Goal: Task Accomplishment & Management: Use online tool/utility

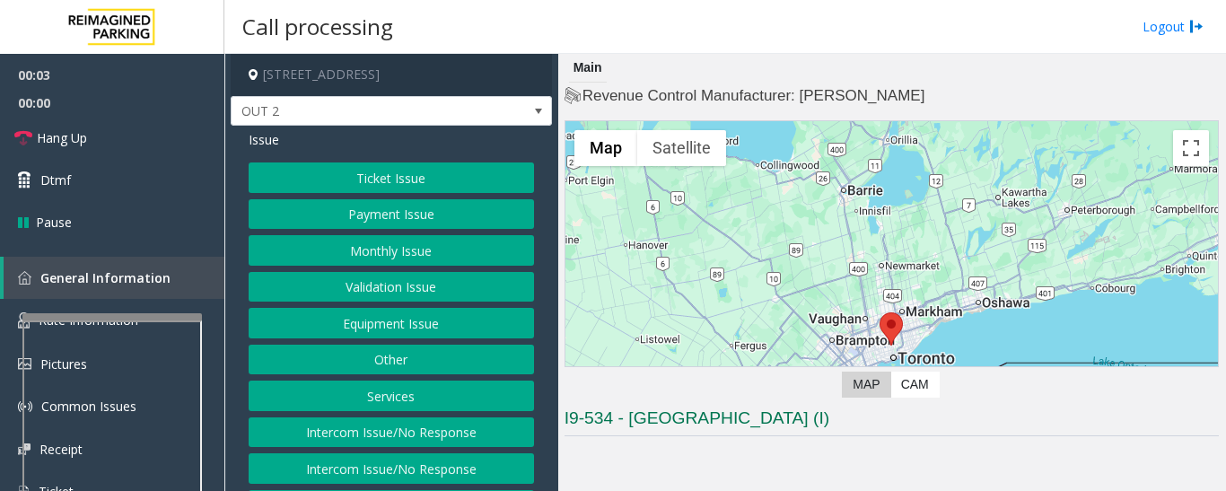
click at [462, 322] on button "Equipment Issue" at bounding box center [391, 323] width 285 height 31
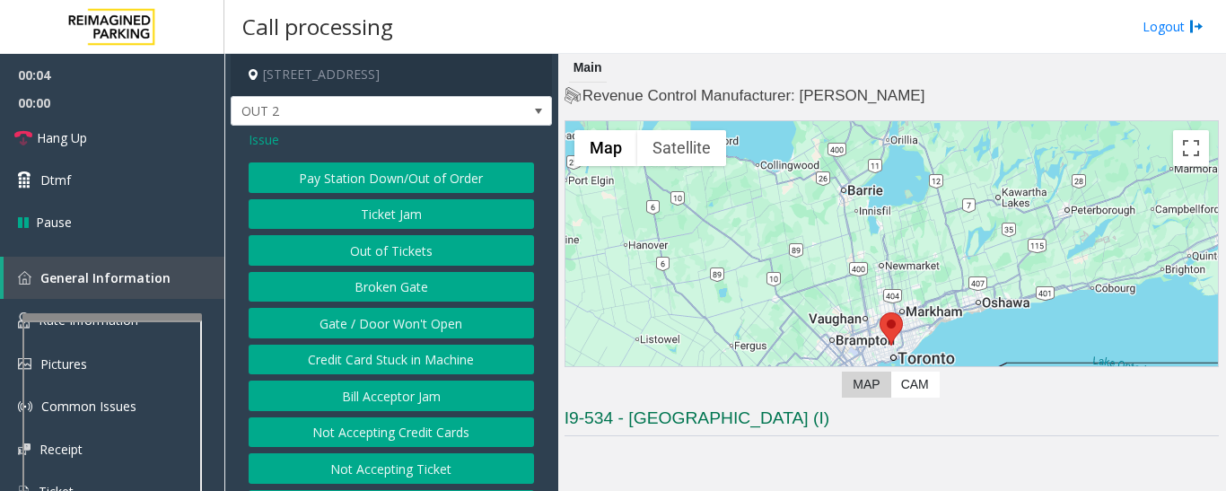
click at [460, 321] on button "Gate / Door Won't Open" at bounding box center [391, 323] width 285 height 31
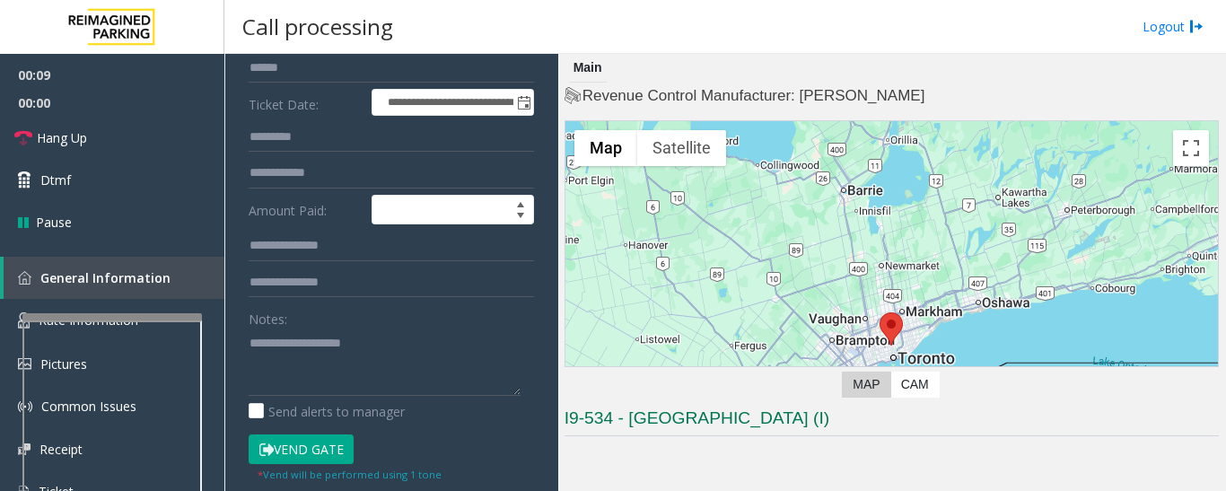
scroll to position [90, 0]
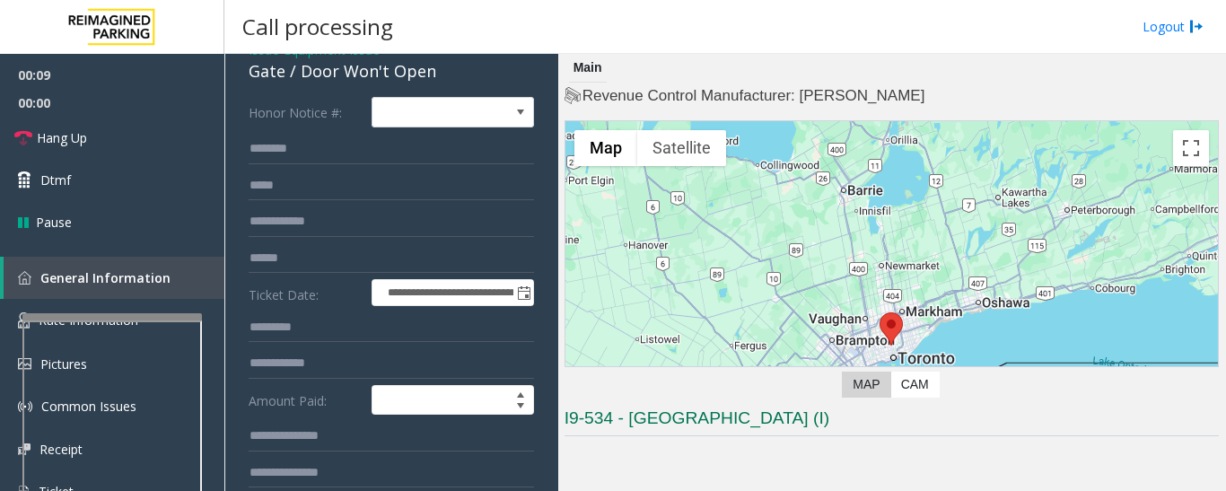
click at [316, 78] on div "Gate / Door Won't Open" at bounding box center [391, 71] width 285 height 24
copy div "Gate / Door Won't Open"
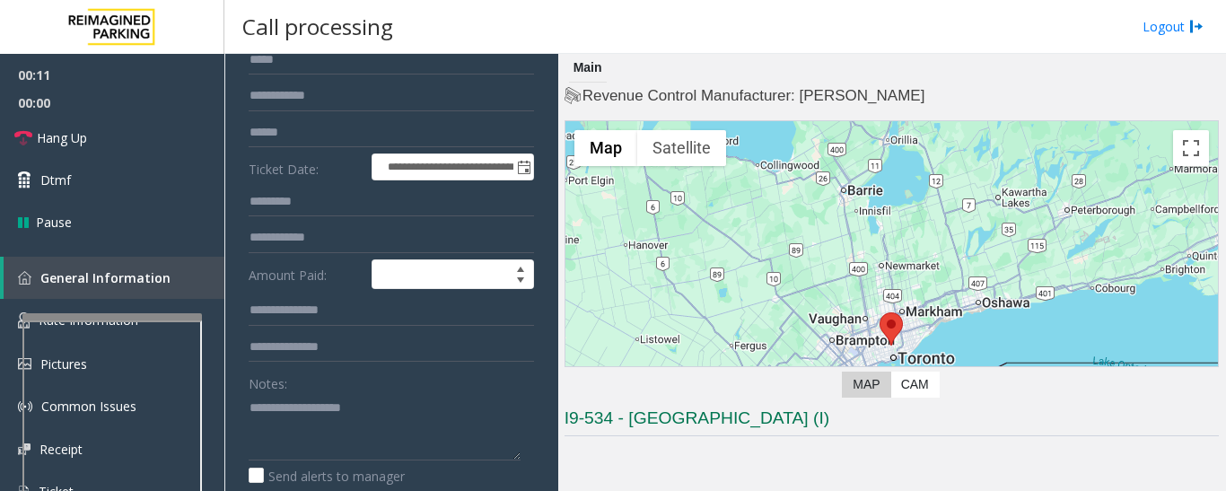
scroll to position [359, 0]
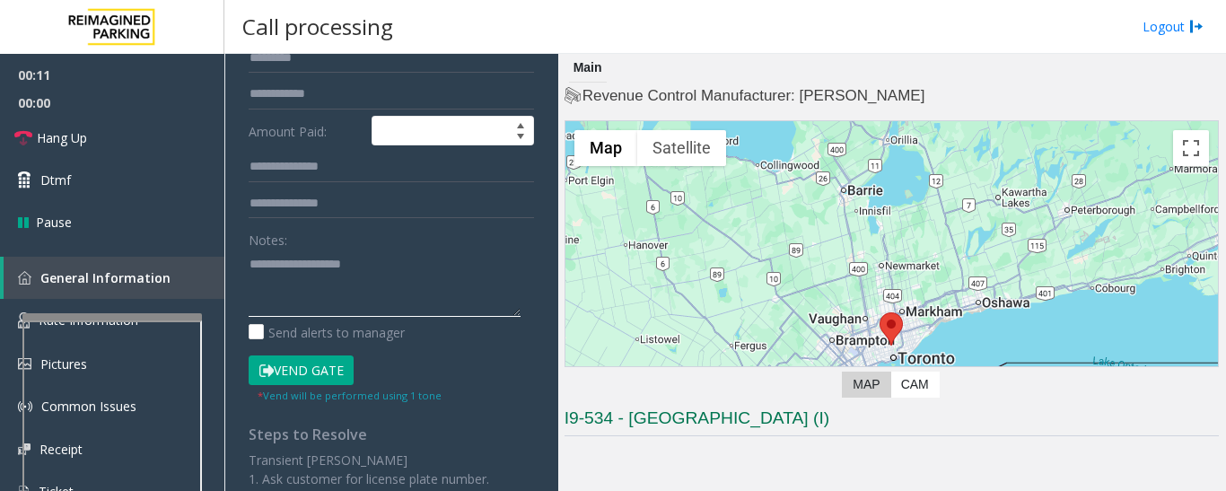
click at [342, 274] on textarea at bounding box center [385, 283] width 272 height 67
paste textarea "**********"
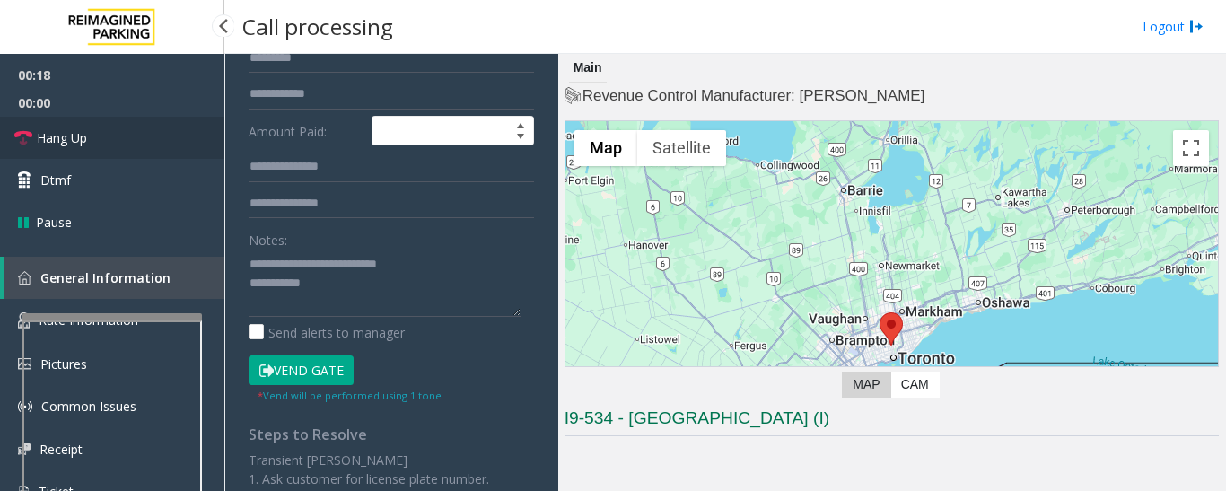
click at [99, 143] on link "Hang Up" at bounding box center [112, 138] width 224 height 42
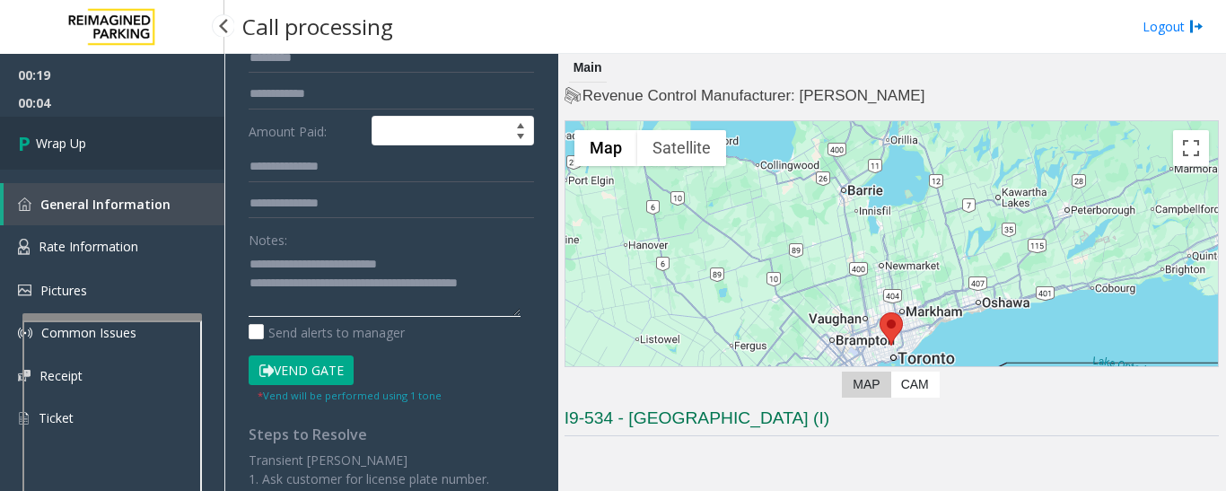
type textarea "**********"
click at [65, 152] on span "Wrap Up" at bounding box center [61, 143] width 50 height 19
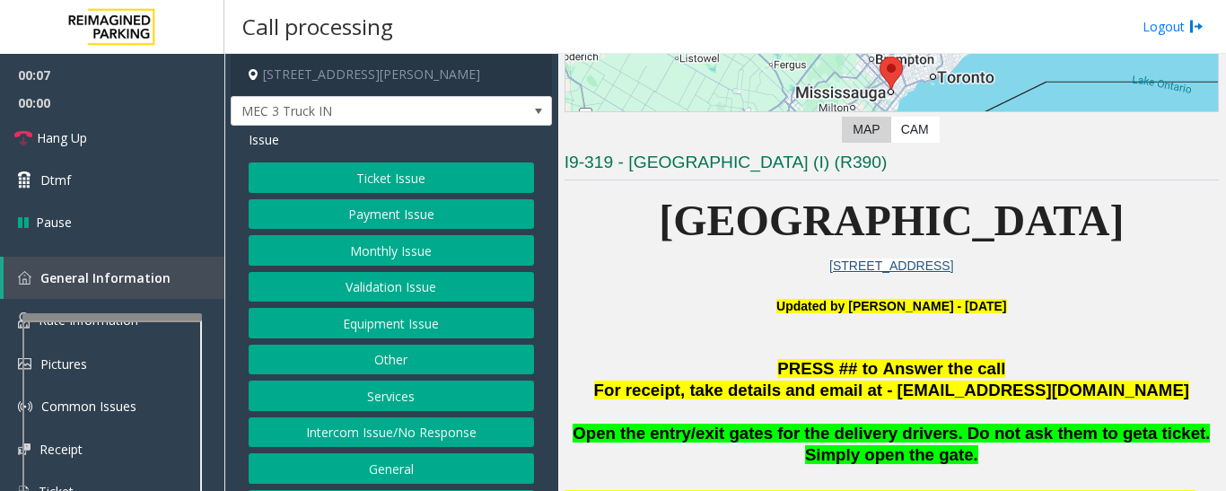
scroll to position [359, 0]
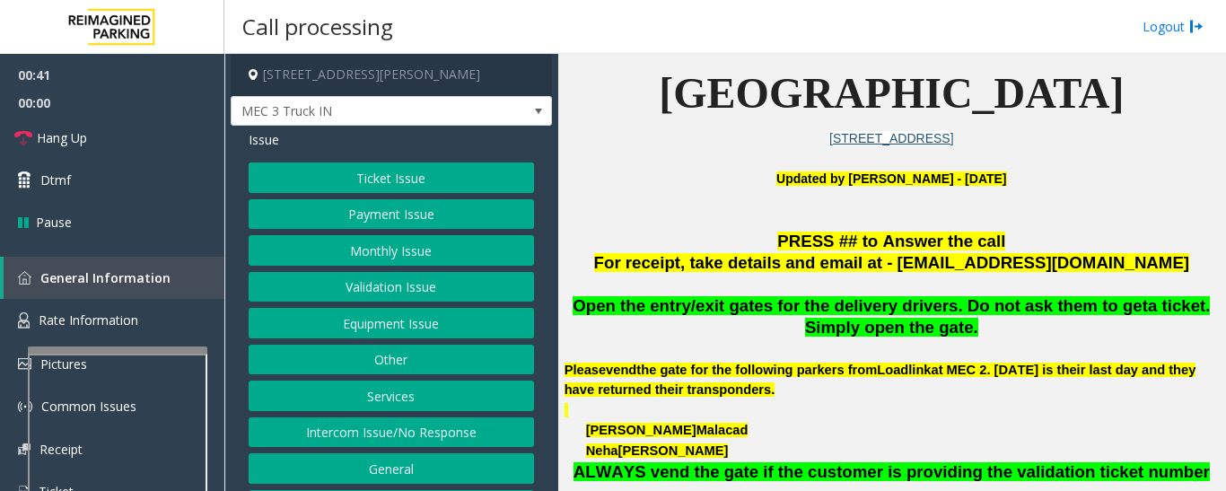
click at [180, 347] on div at bounding box center [118, 349] width 180 height 7
click at [418, 329] on button "Equipment Issue" at bounding box center [391, 323] width 285 height 31
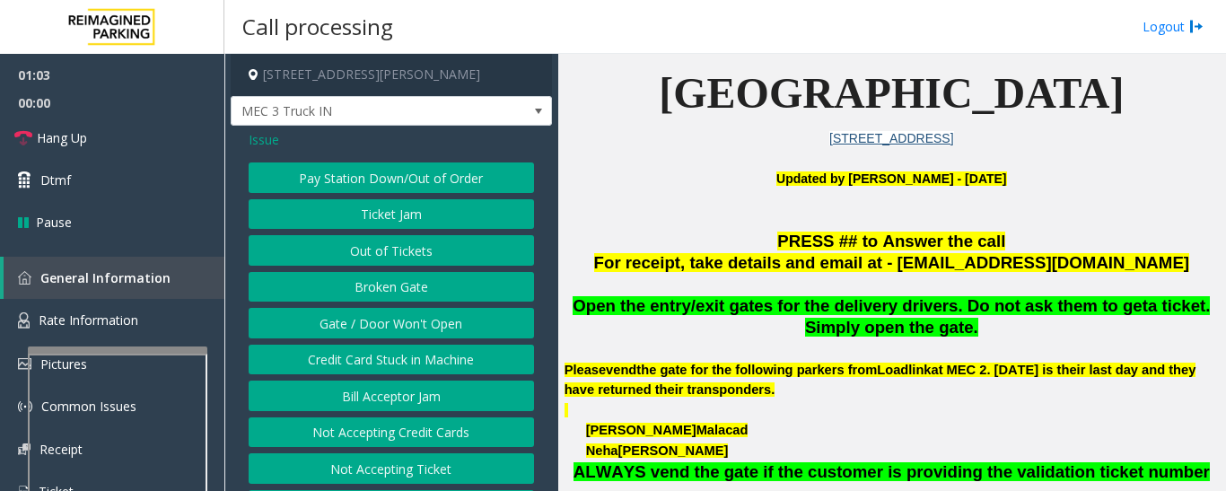
click at [456, 314] on button "Gate / Door Won't Open" at bounding box center [391, 323] width 285 height 31
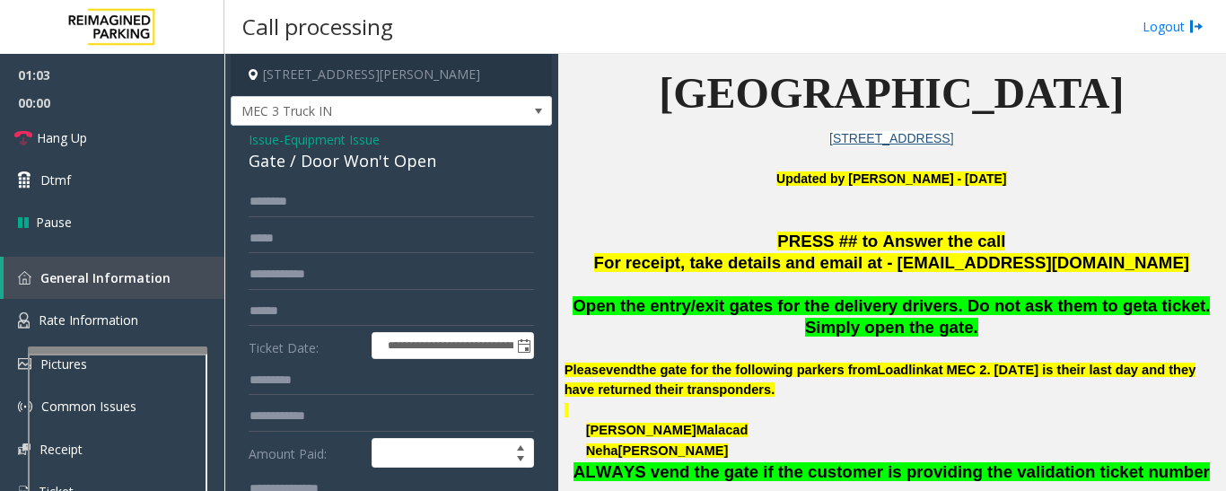
click at [358, 160] on div "Gate / Door Won't Open" at bounding box center [391, 161] width 285 height 24
copy div "Gate / Door Won't Open"
click at [375, 205] on input "text" at bounding box center [391, 202] width 285 height 31
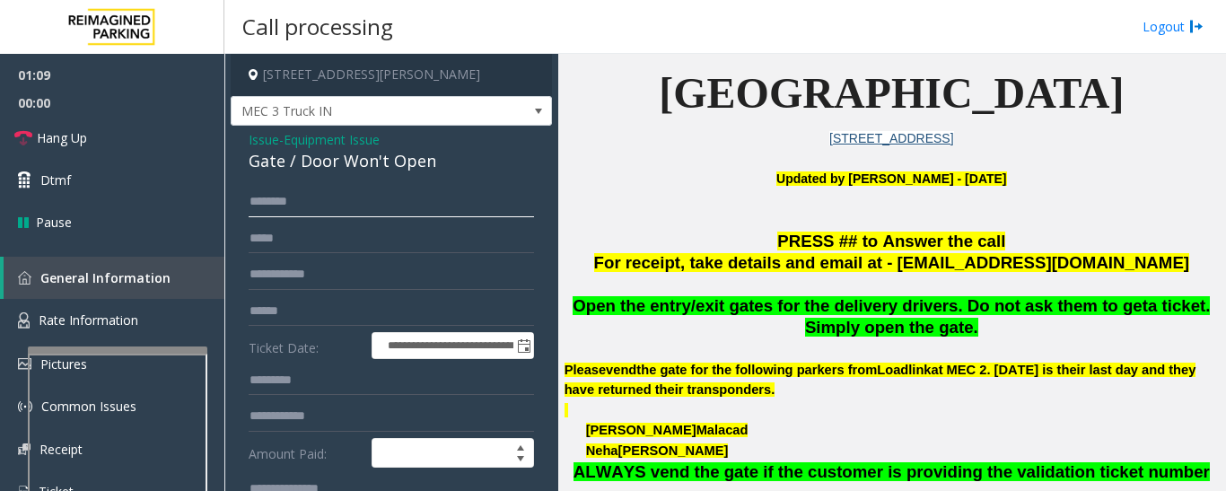
scroll to position [269, 0]
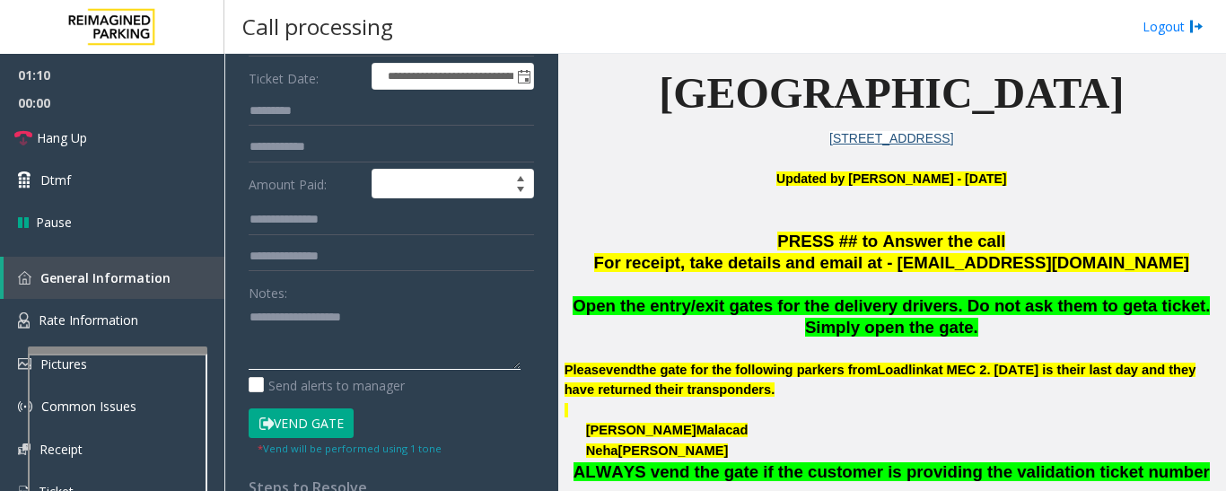
click at [376, 333] on textarea at bounding box center [385, 336] width 272 height 67
paste textarea "**********"
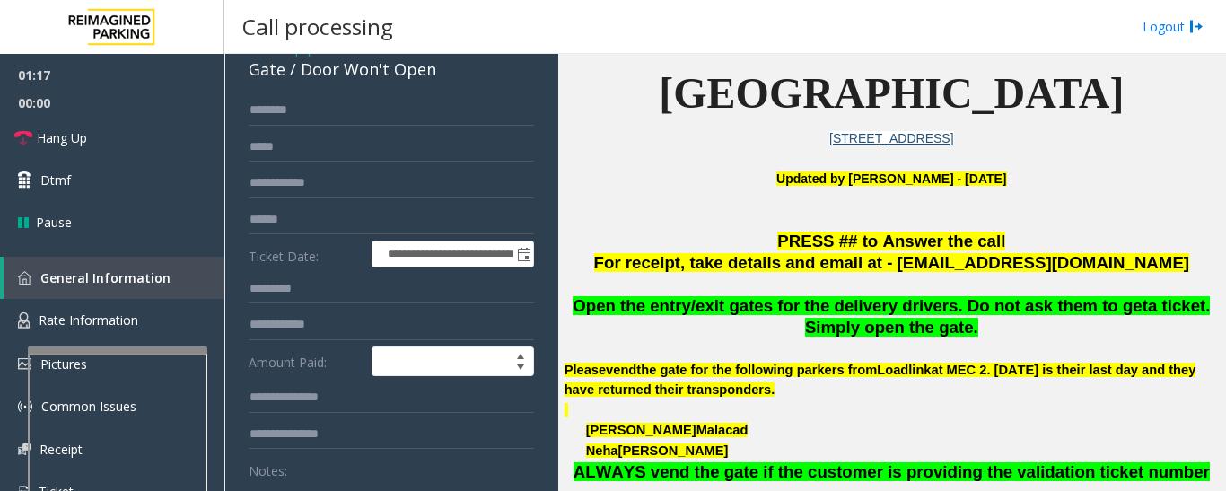
scroll to position [90, 0]
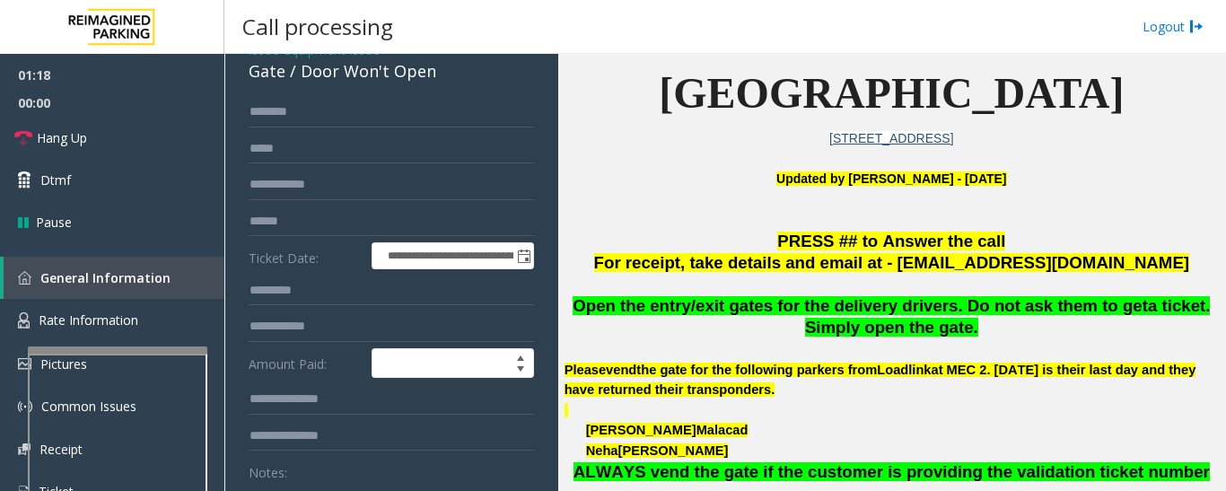
type textarea "**********"
click at [353, 119] on input "text" at bounding box center [391, 112] width 285 height 31
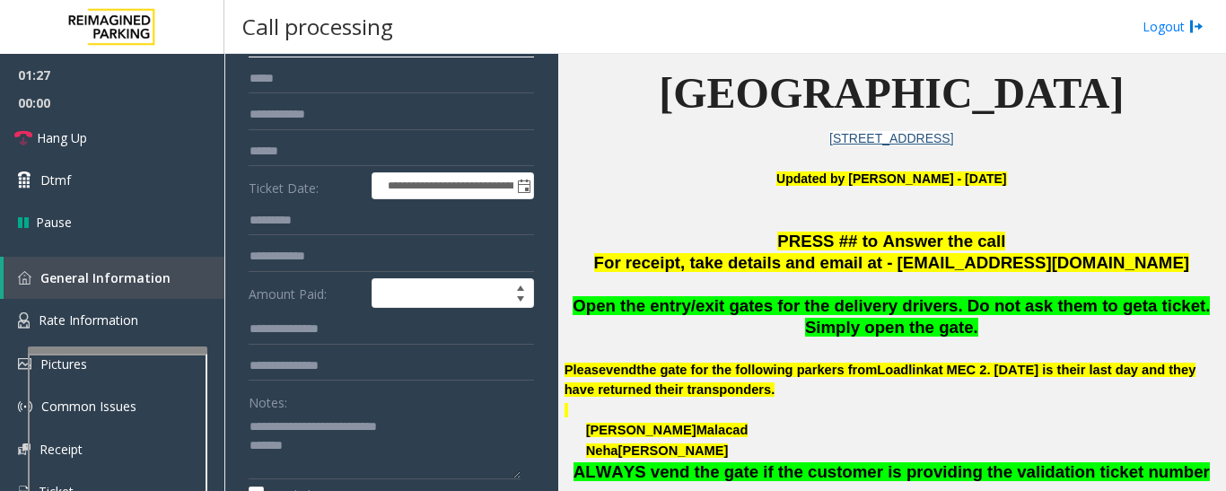
scroll to position [180, 0]
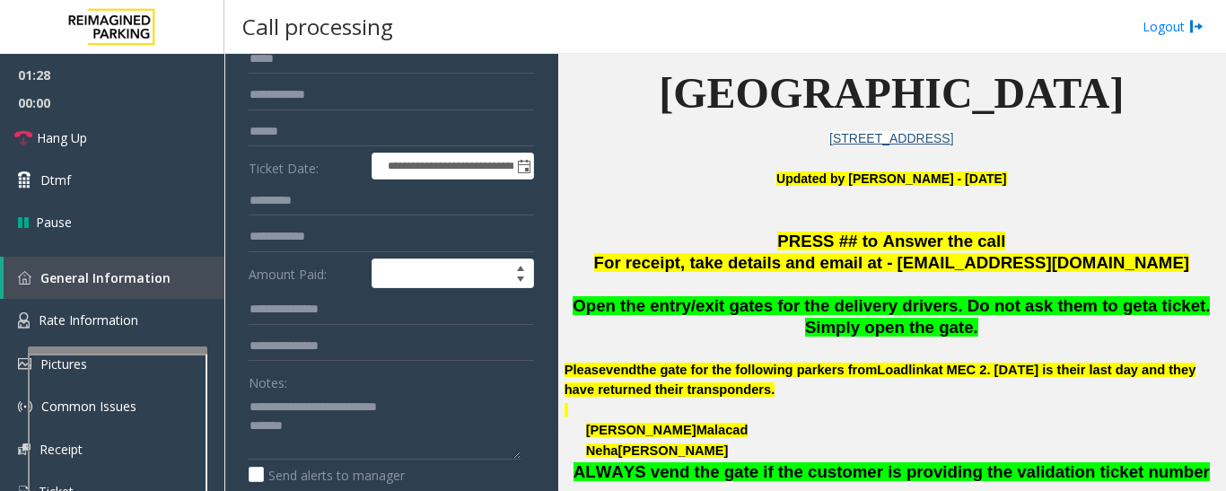
type input "*****"
click at [335, 434] on textarea at bounding box center [385, 425] width 272 height 67
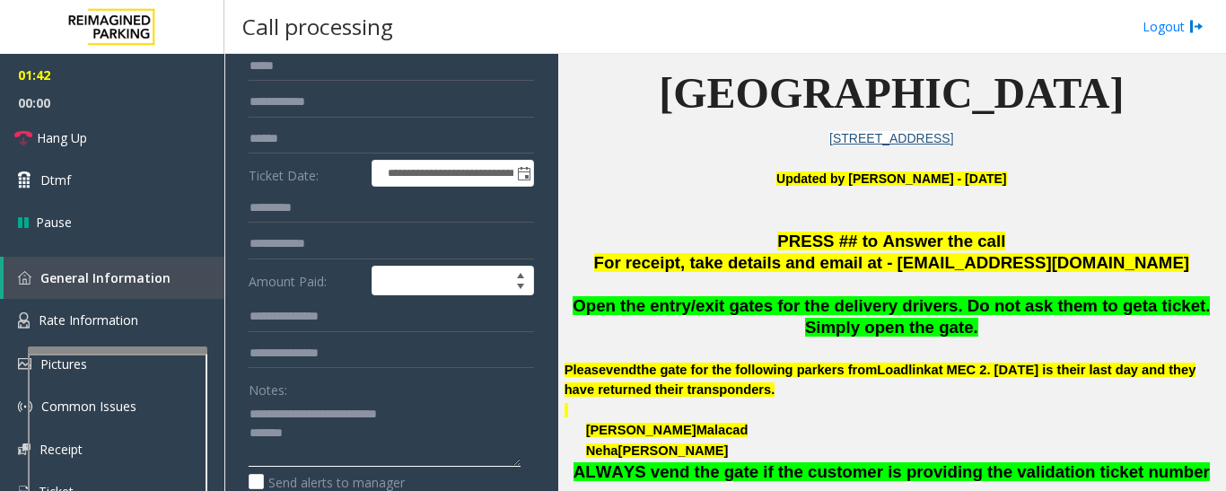
scroll to position [269, 0]
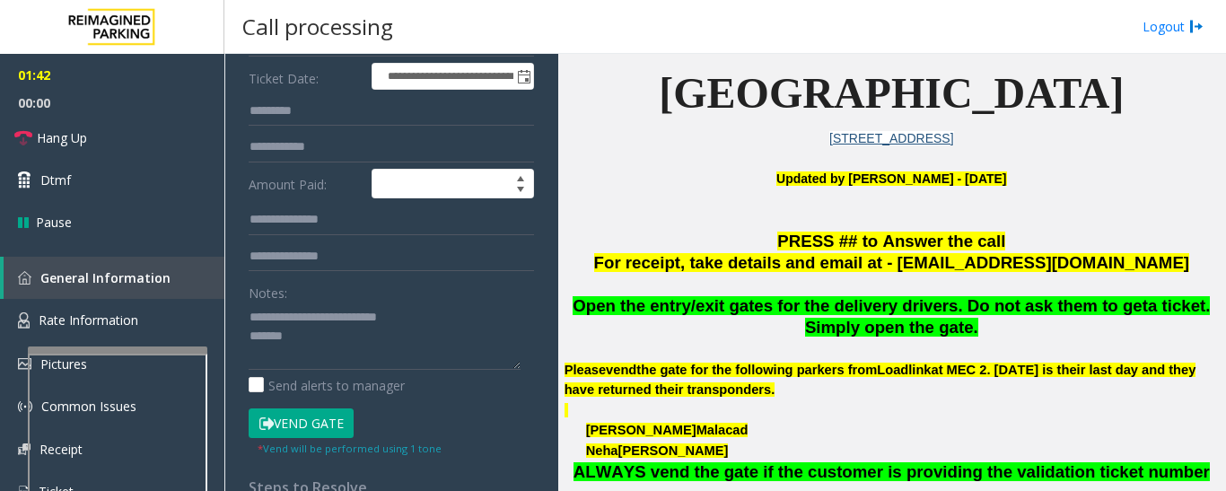
click at [329, 420] on button "Vend Gate" at bounding box center [301, 423] width 105 height 31
click at [325, 348] on textarea at bounding box center [385, 336] width 272 height 67
click at [100, 140] on link "Hang Up" at bounding box center [112, 138] width 224 height 42
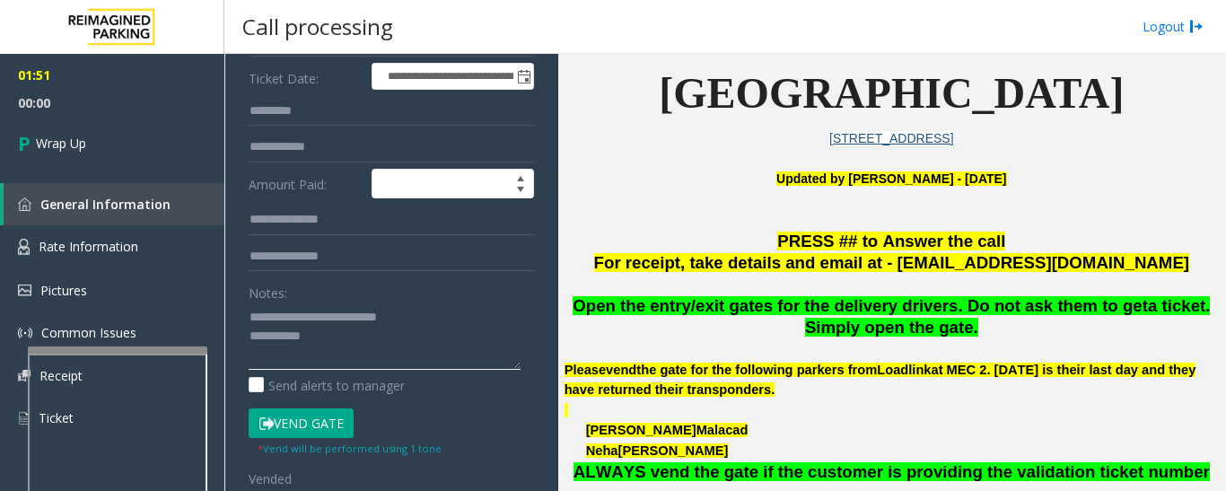
click at [362, 333] on textarea at bounding box center [385, 336] width 272 height 67
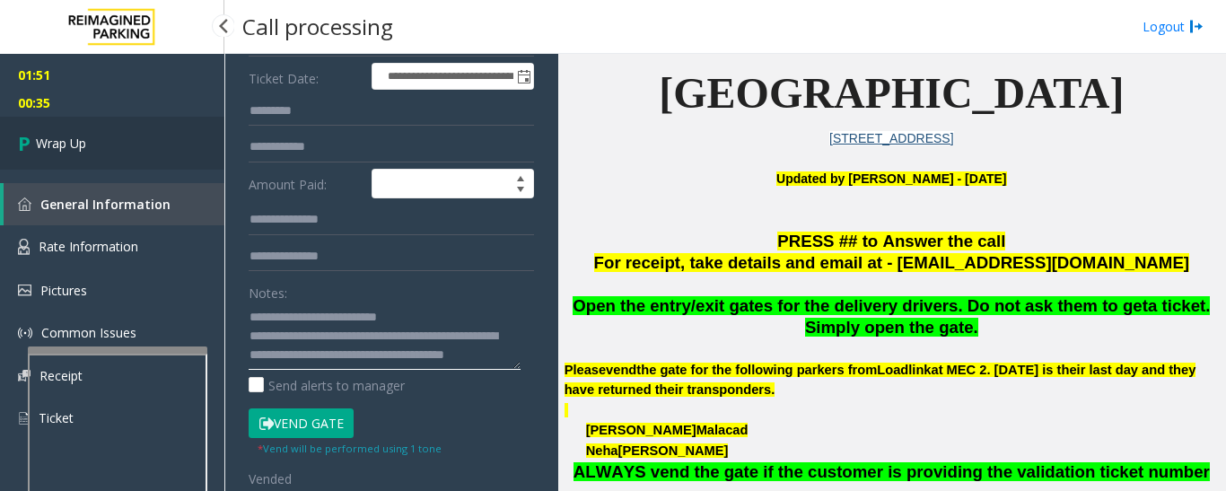
type textarea "**********"
click at [76, 126] on link "Wrap Up" at bounding box center [112, 143] width 224 height 53
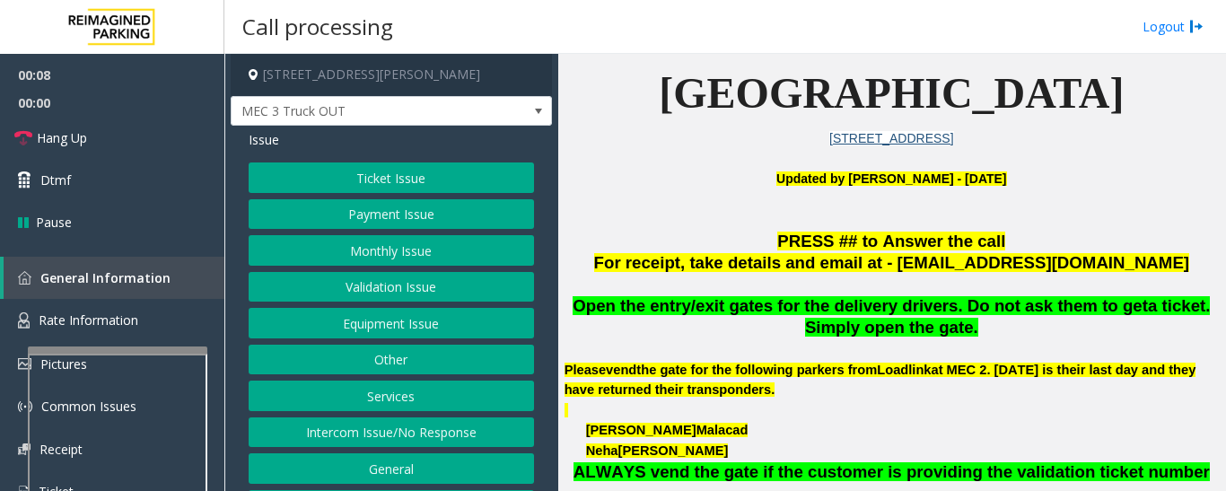
scroll to position [38, 0]
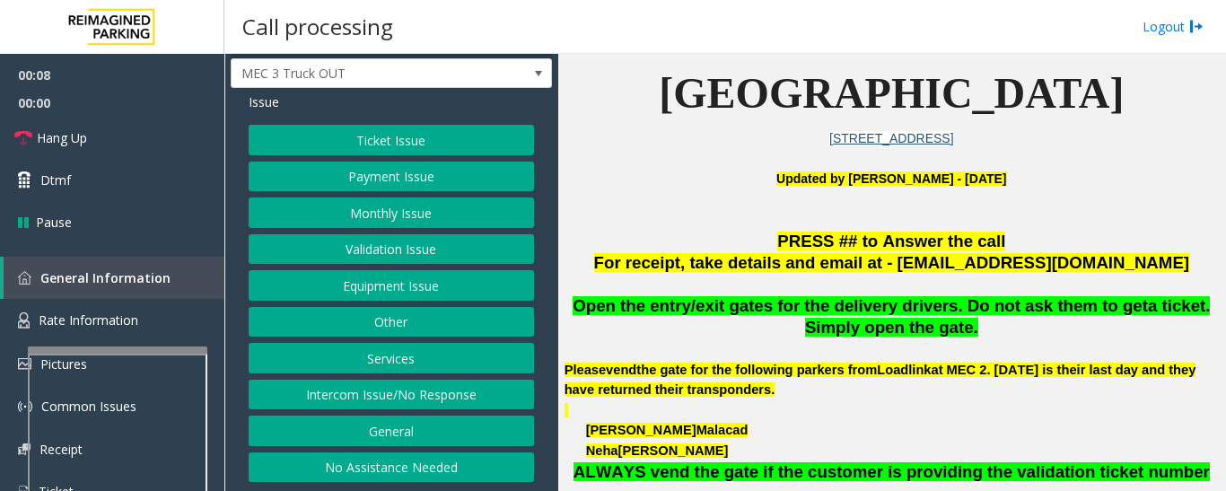
click at [453, 397] on button "Intercom Issue/No Response" at bounding box center [391, 395] width 285 height 31
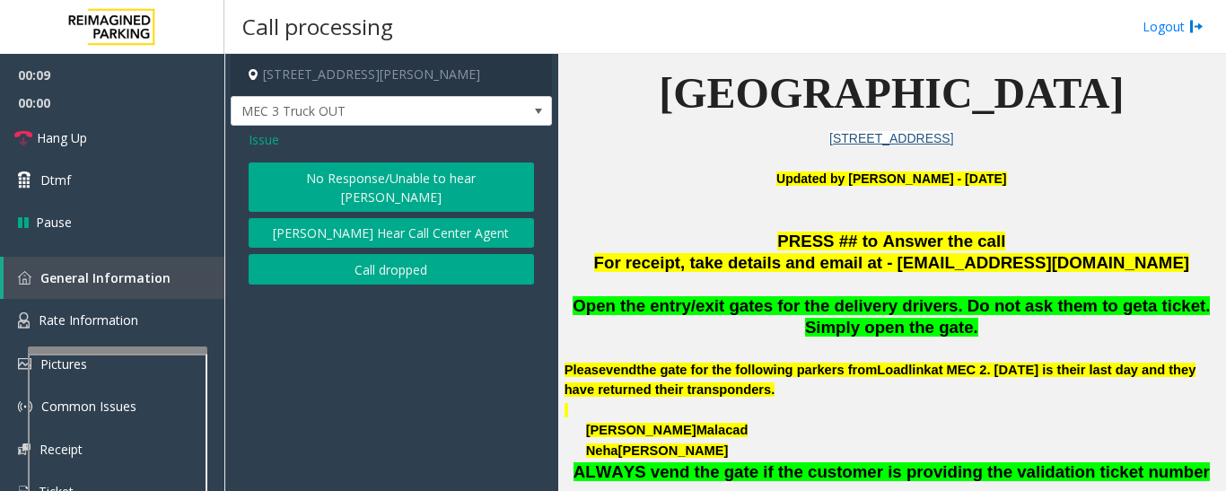
click at [398, 176] on button "No Response/Unable to hear [PERSON_NAME]" at bounding box center [391, 186] width 285 height 49
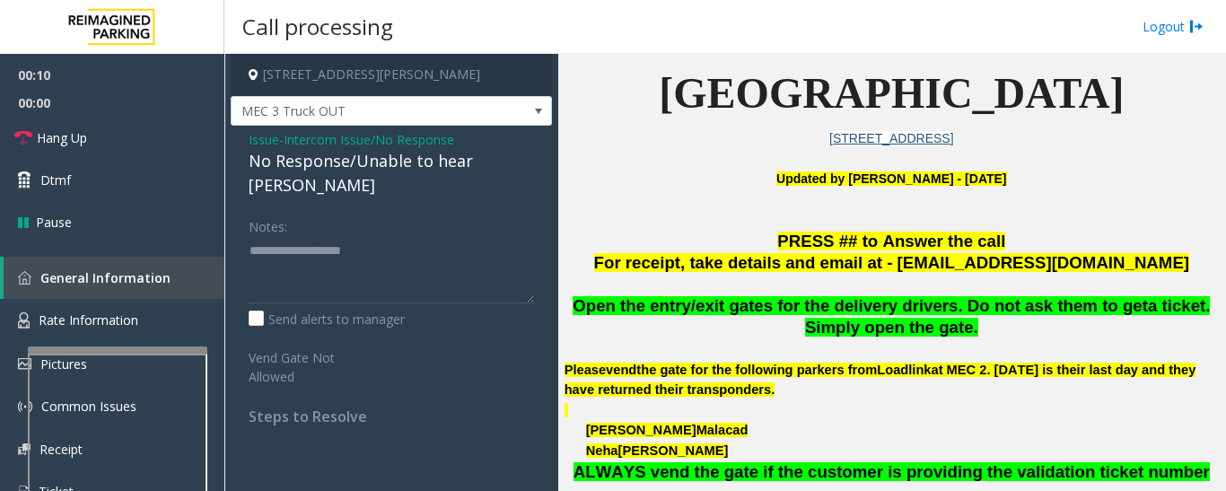
click at [402, 168] on div "No Response/Unable to hear [PERSON_NAME]" at bounding box center [391, 173] width 285 height 48
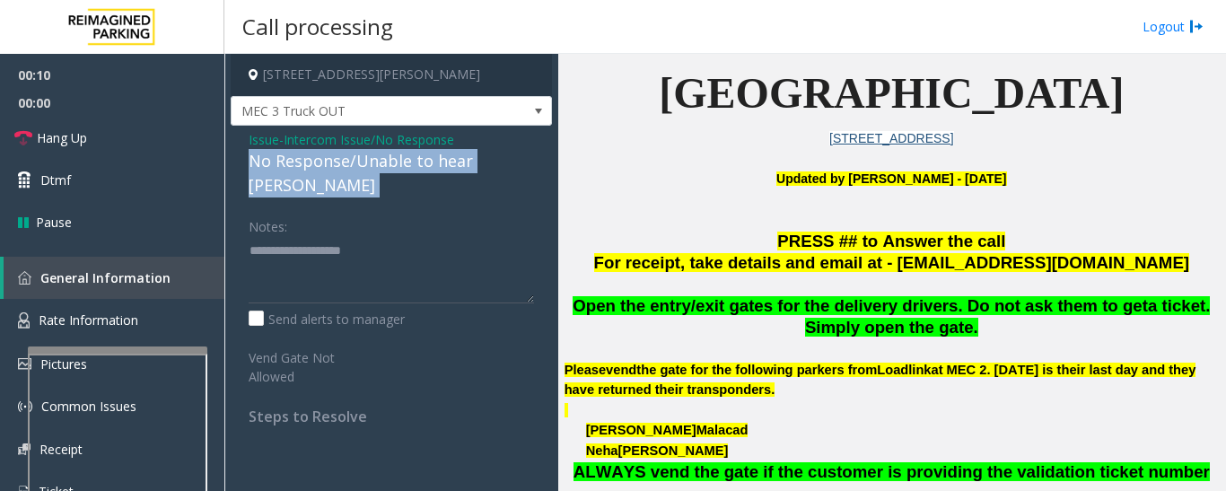
click at [402, 168] on div "No Response/Unable to hear [PERSON_NAME]" at bounding box center [391, 173] width 285 height 48
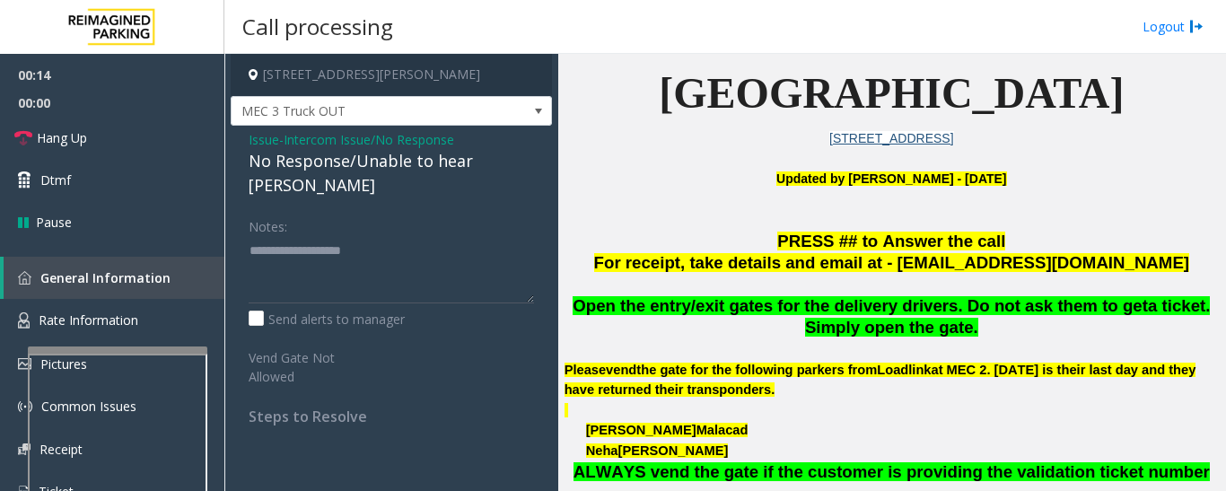
click at [887, 186] on p "Updated by [PERSON_NAME] - [DATE]" at bounding box center [892, 189] width 654 height 40
click at [267, 144] on span "Issue" at bounding box center [264, 139] width 31 height 19
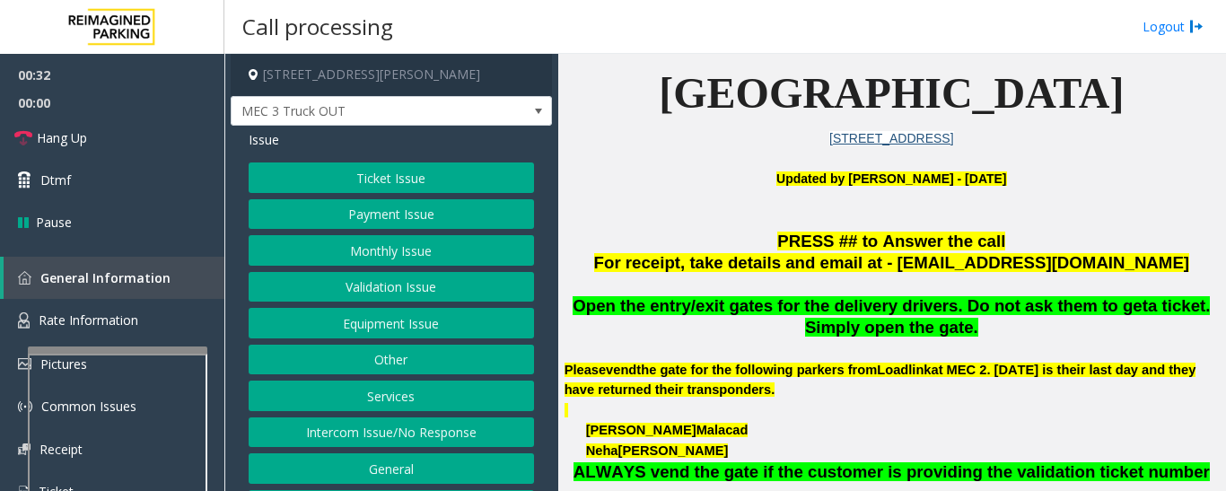
click at [342, 333] on button "Equipment Issue" at bounding box center [391, 323] width 285 height 31
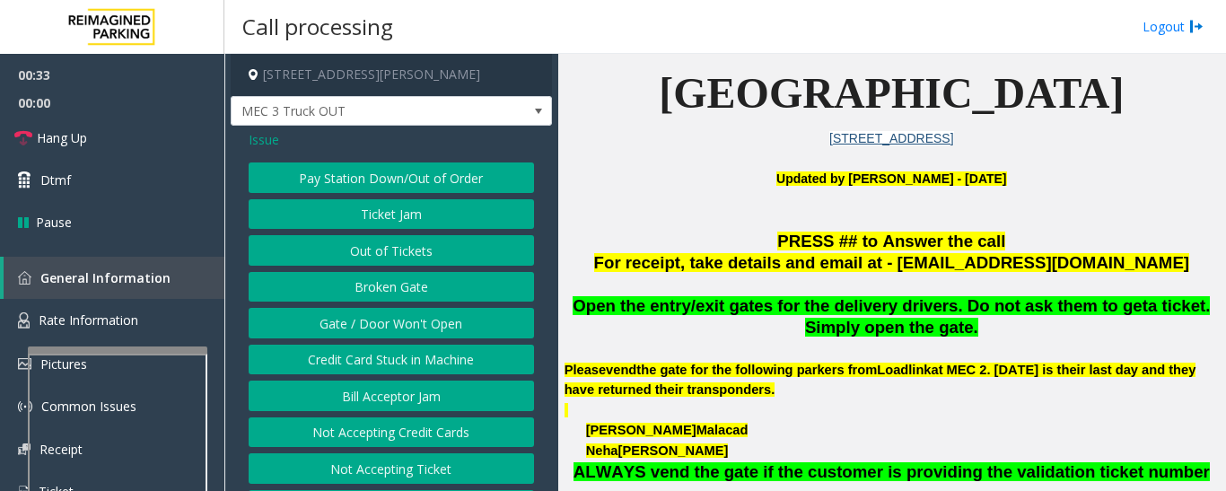
click at [346, 329] on button "Gate / Door Won't Open" at bounding box center [391, 323] width 285 height 31
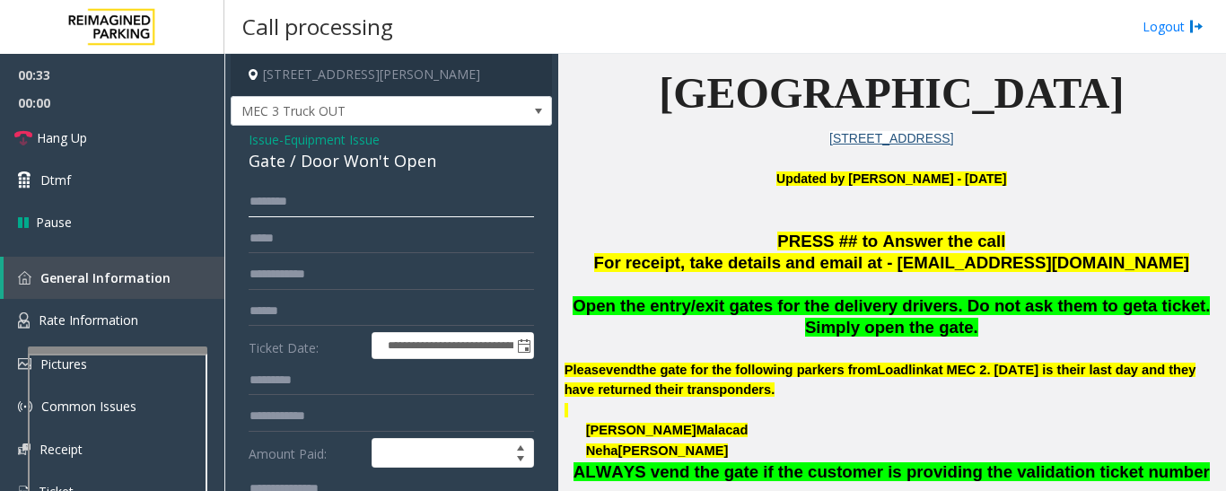
click at [350, 206] on input "text" at bounding box center [391, 202] width 285 height 31
click at [350, 165] on div "Gate / Door Won't Open" at bounding box center [391, 161] width 285 height 24
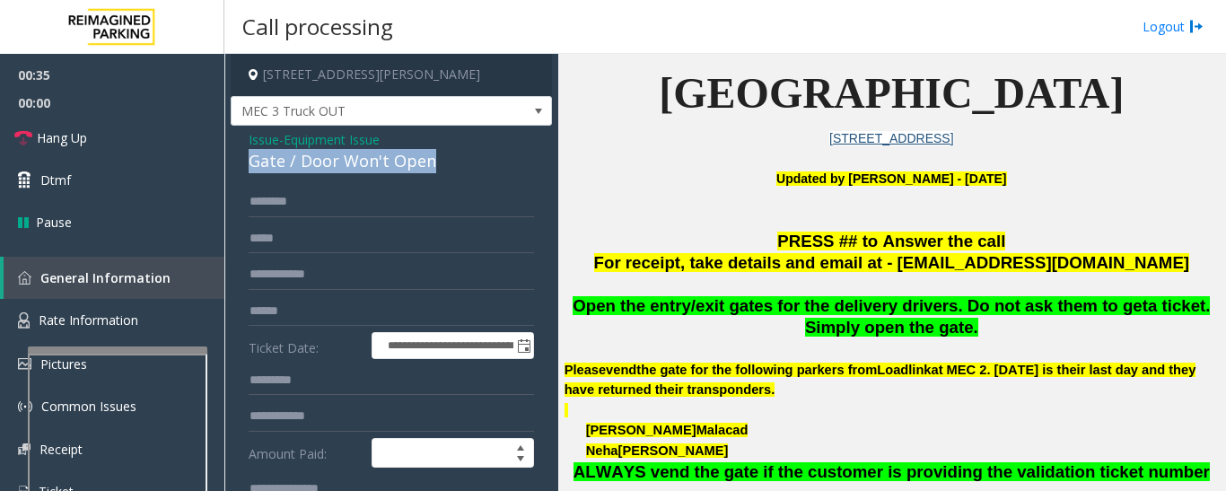
click at [350, 165] on div "Gate / Door Won't Open" at bounding box center [391, 161] width 285 height 24
copy div "Gate / Door Won't Open"
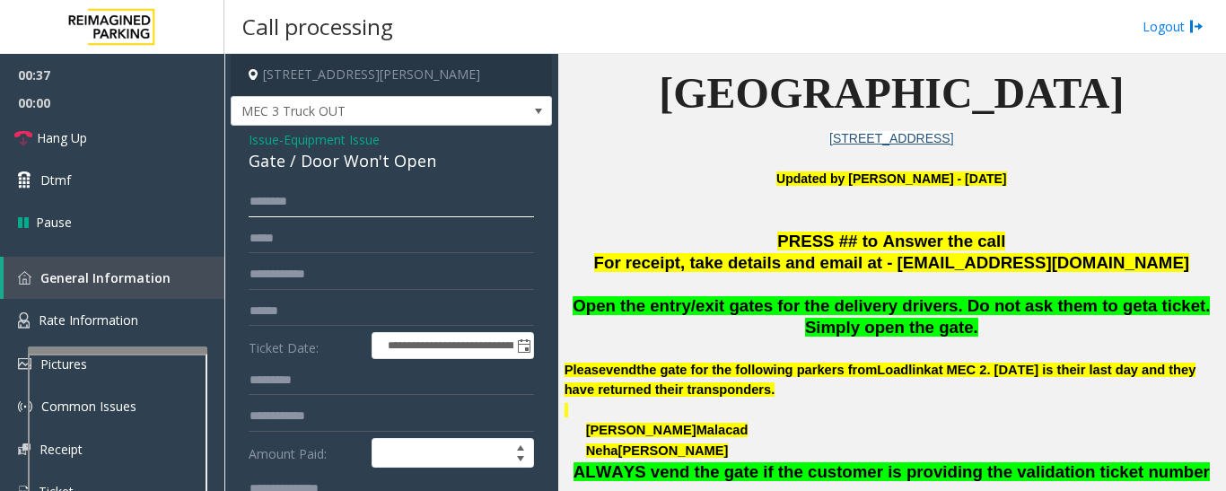
click at [351, 193] on input "text" at bounding box center [391, 202] width 285 height 31
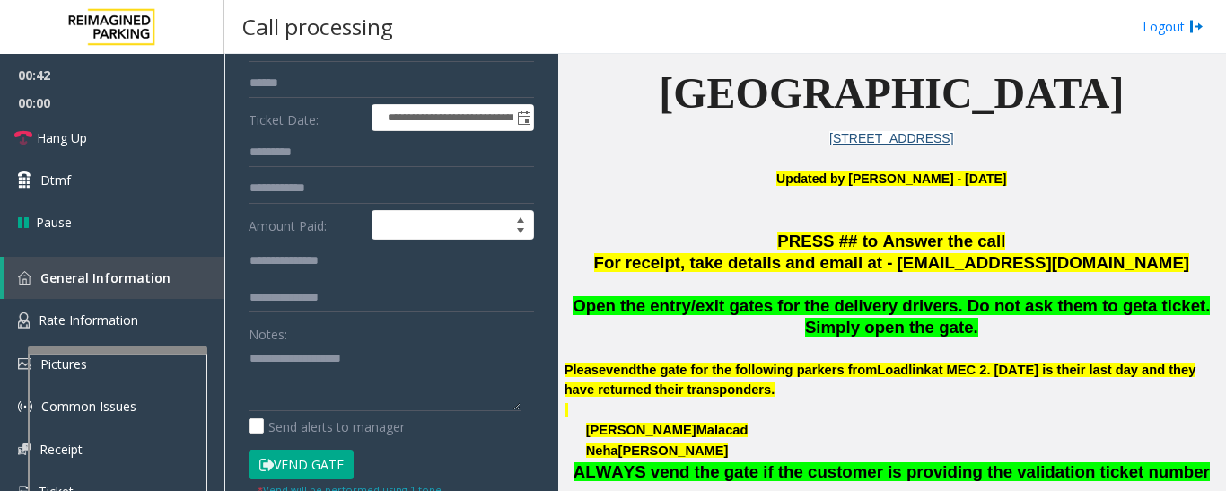
scroll to position [359, 0]
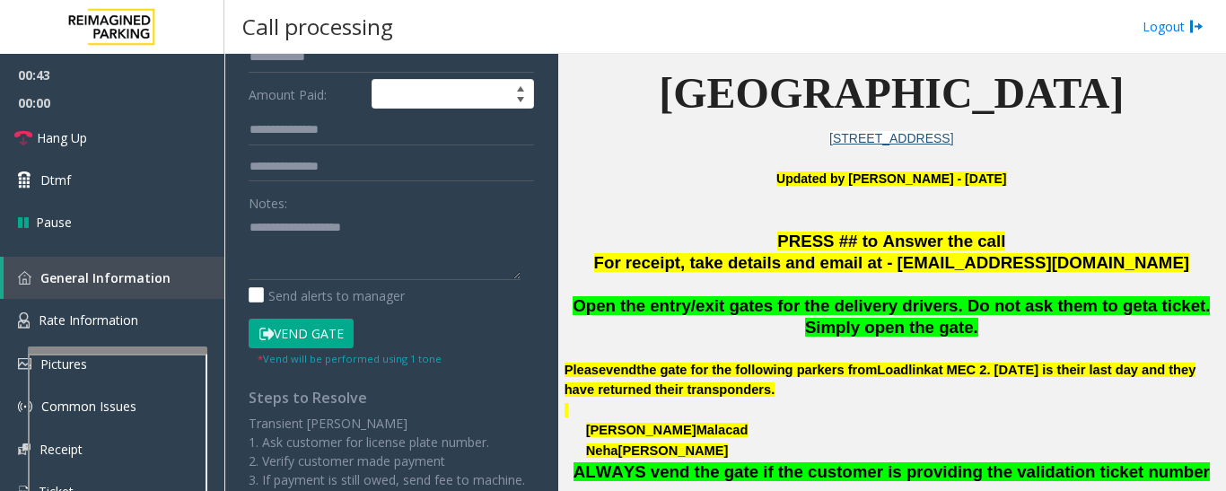
type input "*****"
click at [308, 315] on form "**********" at bounding box center [391, 97] width 285 height 539
click at [308, 320] on button "Vend Gate" at bounding box center [301, 334] width 105 height 31
click at [341, 272] on textarea at bounding box center [385, 246] width 272 height 67
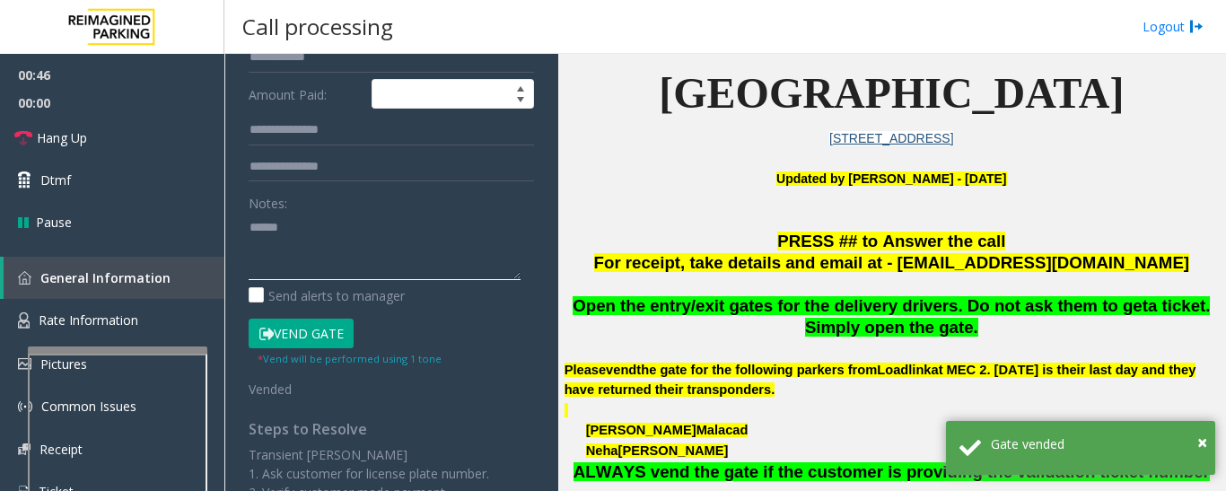
paste textarea "**********"
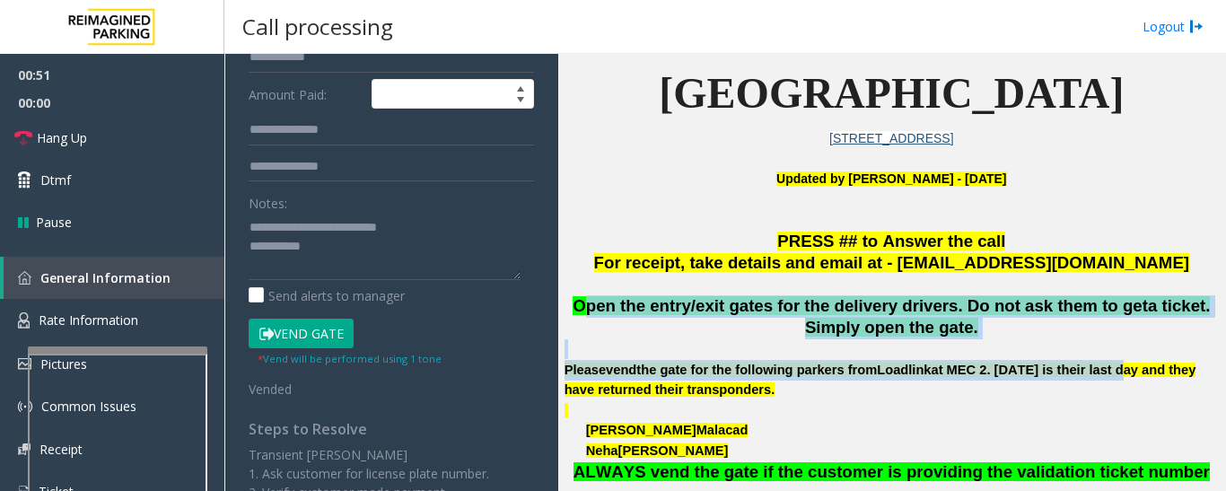
drag, startPoint x: 593, startPoint y: 311, endPoint x: 1124, endPoint y: 364, distance: 533.2
click at [1124, 364] on div "Open the entry/exit gates for the delivery drivers. Do not ask them to get a ti…" at bounding box center [892, 400] width 654 height 211
click at [36, 135] on link "Hang Up" at bounding box center [112, 138] width 224 height 42
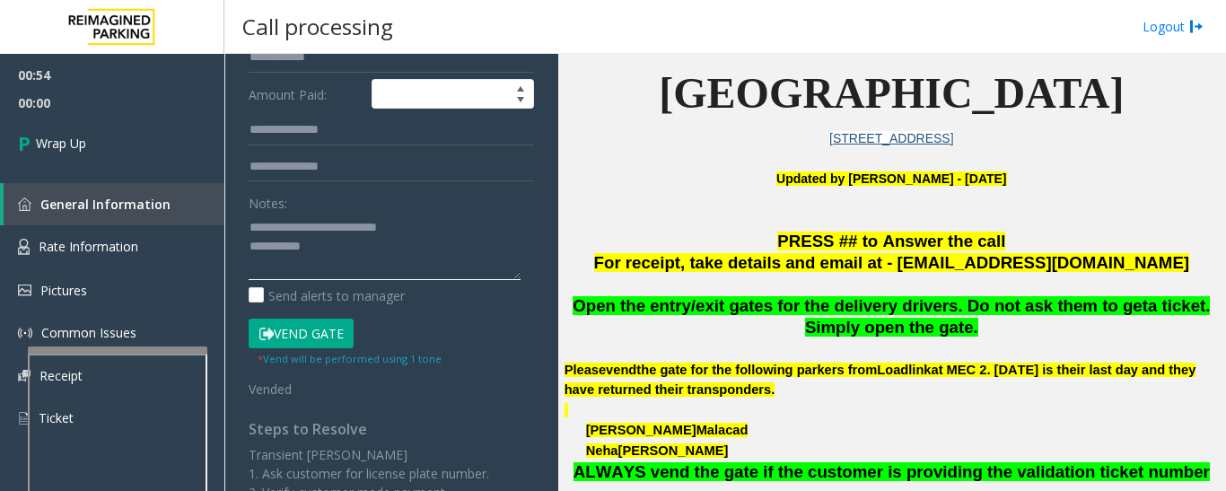
click at [388, 262] on textarea at bounding box center [385, 246] width 272 height 67
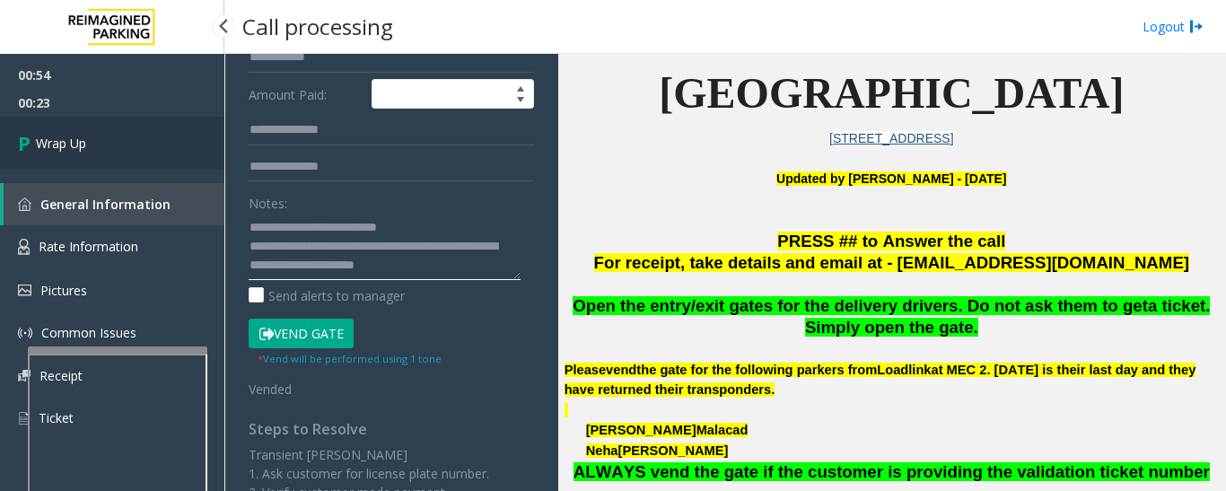
type textarea "**********"
click at [116, 126] on link "Wrap Up" at bounding box center [112, 143] width 224 height 53
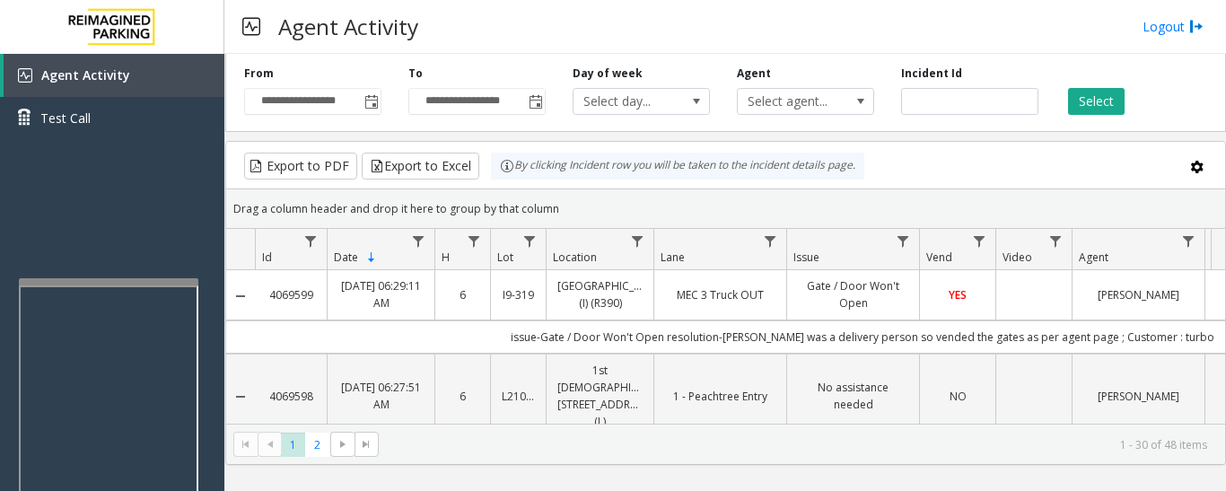
click at [130, 280] on div at bounding box center [109, 281] width 180 height 7
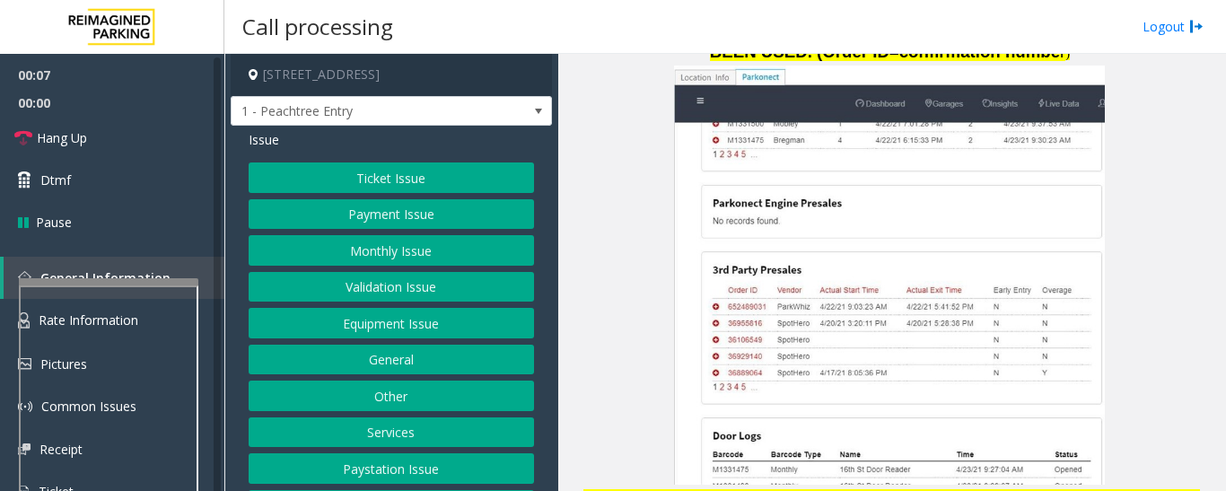
scroll to position [2424, 0]
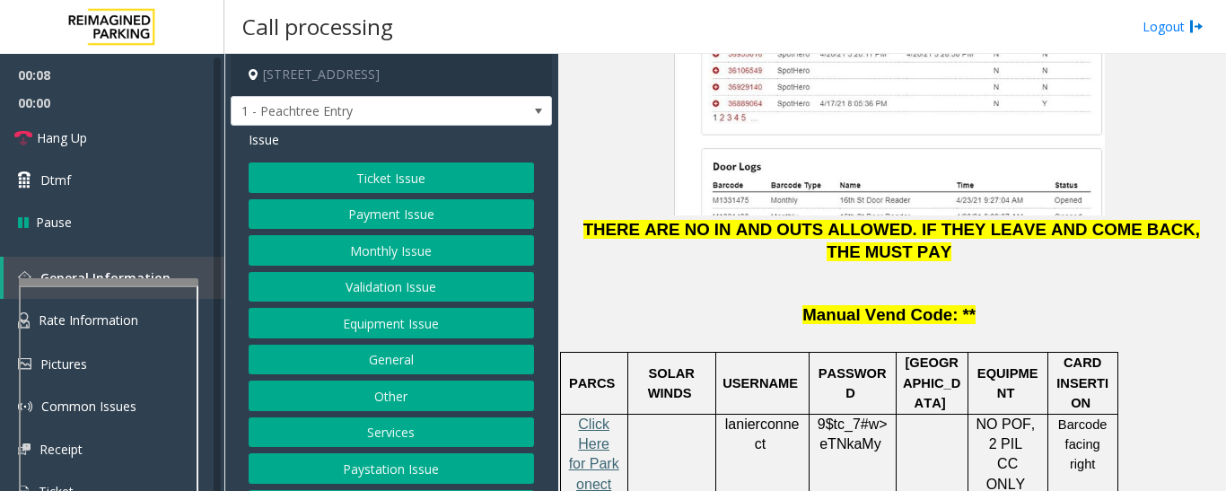
click at [596, 417] on span "Click Here for Parkonect Access" at bounding box center [594, 465] width 50 height 96
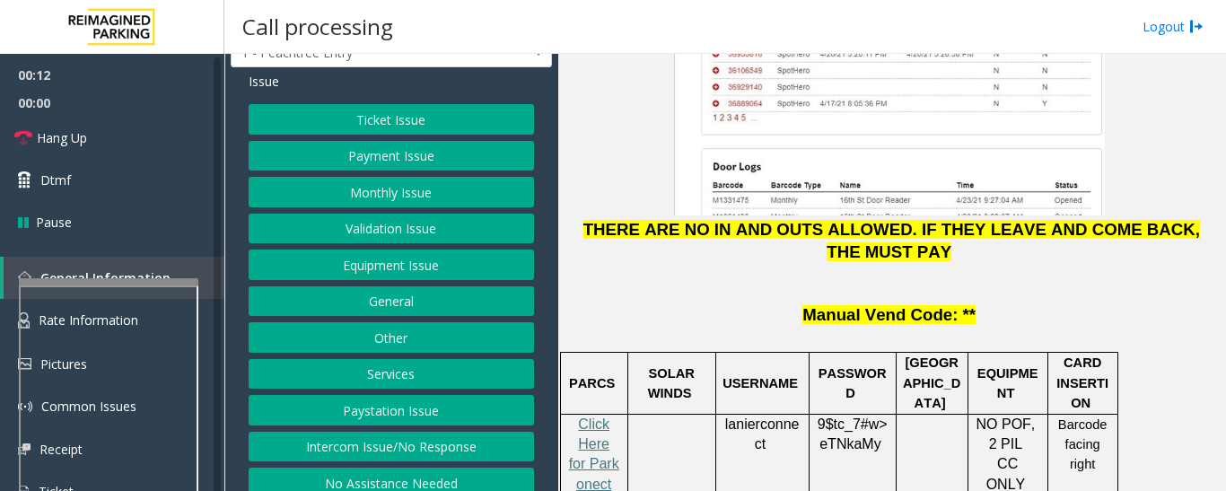
scroll to position [90, 0]
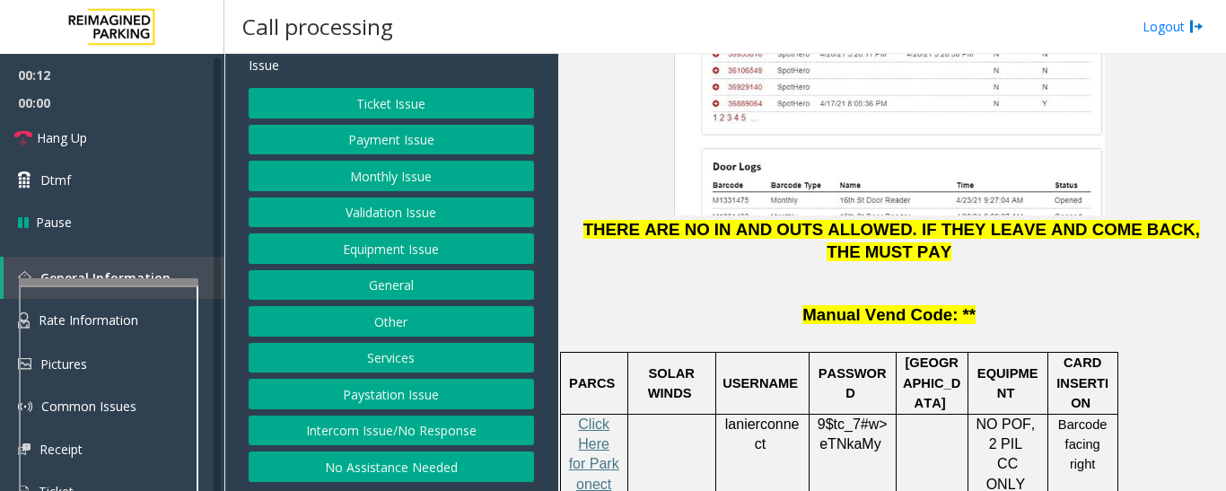
drag, startPoint x: 469, startPoint y: 433, endPoint x: 456, endPoint y: 432, distance: 13.5
click at [469, 433] on button "Intercom Issue/No Response" at bounding box center [391, 431] width 285 height 31
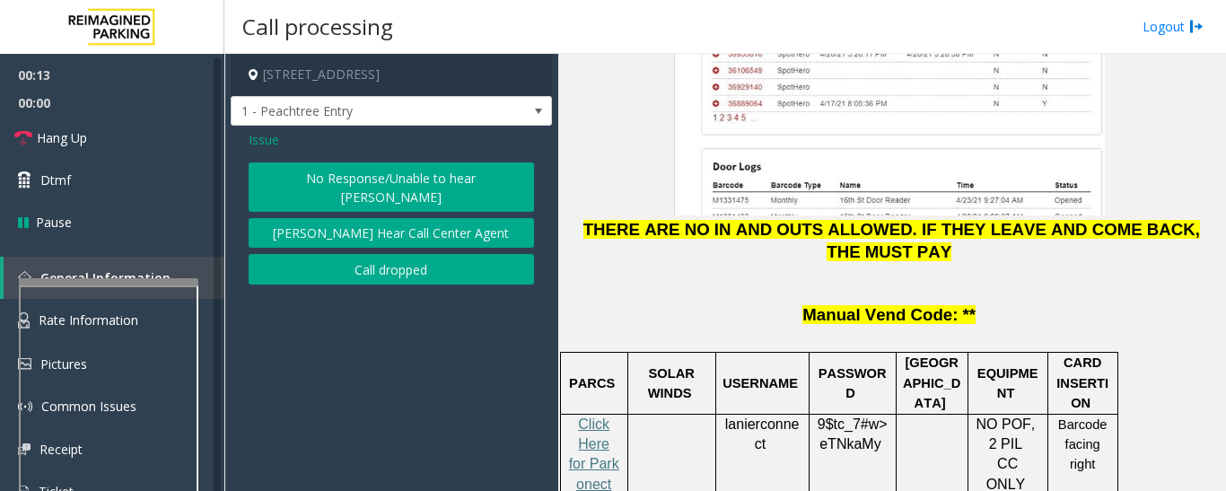
scroll to position [0, 0]
click at [338, 185] on button "No Response/Unable to hear [PERSON_NAME]" at bounding box center [391, 186] width 285 height 49
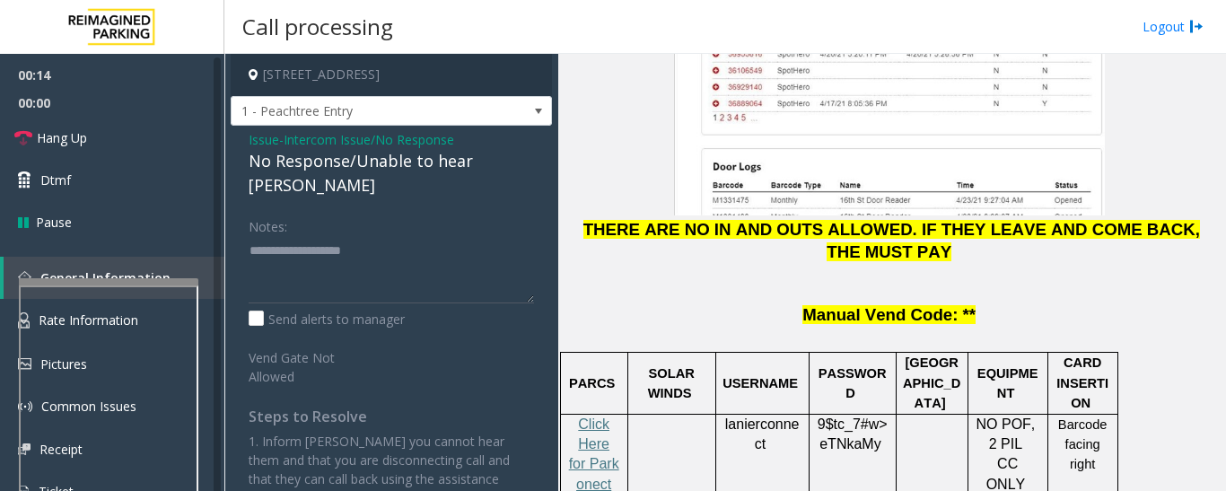
click at [393, 164] on div "No Response/Unable to hear [PERSON_NAME]" at bounding box center [391, 173] width 285 height 48
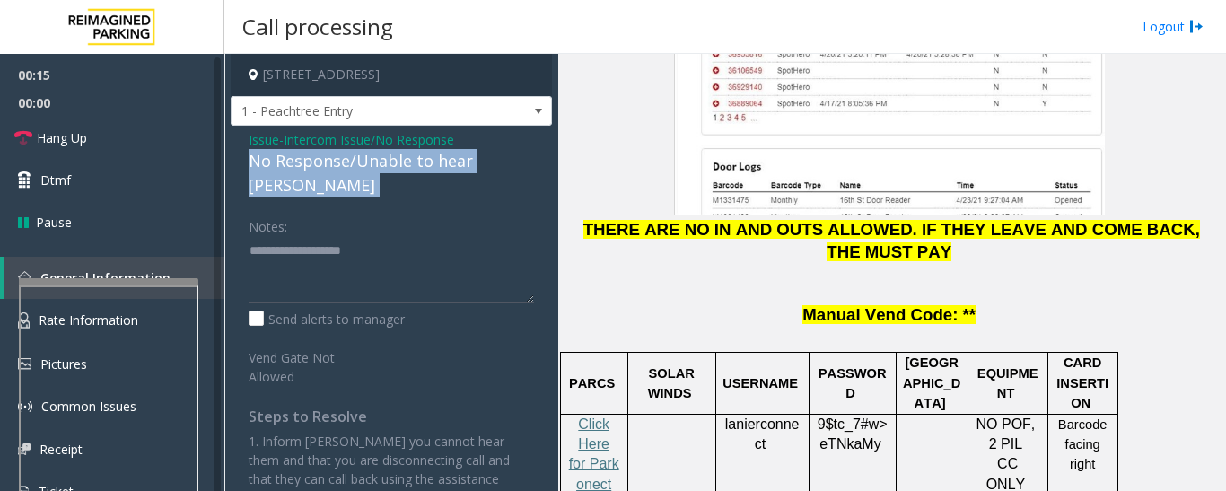
click at [393, 164] on div "No Response/Unable to hear [PERSON_NAME]" at bounding box center [391, 173] width 285 height 48
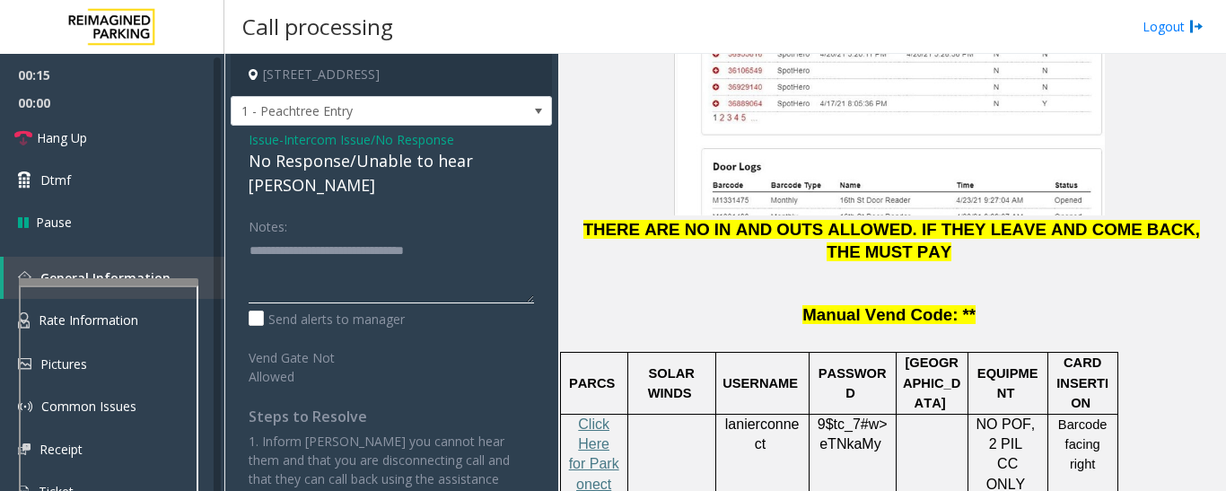
click at [496, 236] on textarea at bounding box center [391, 269] width 285 height 67
type textarea "**********"
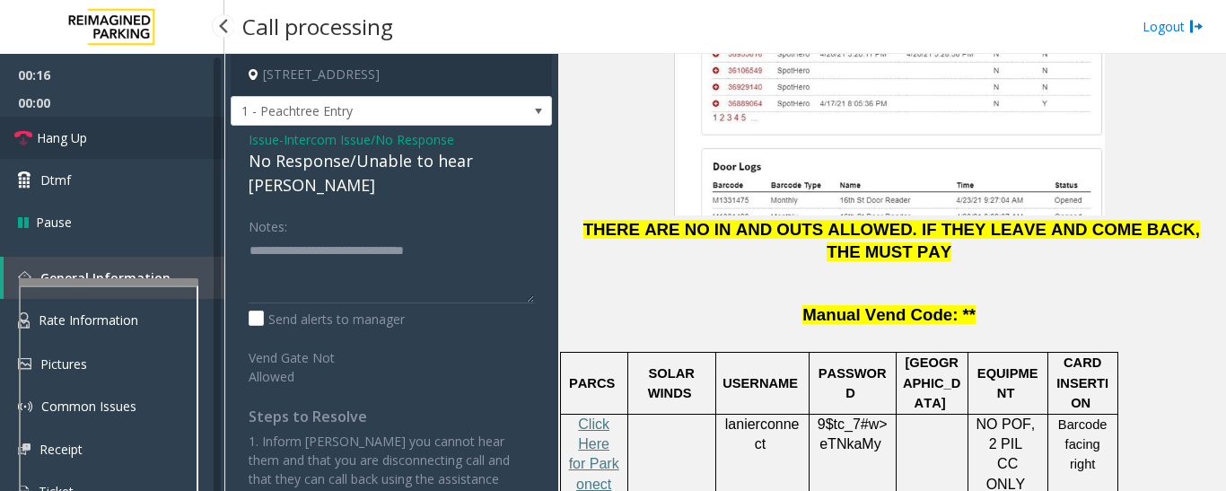
click at [1, 125] on link "Hang Up" at bounding box center [112, 138] width 224 height 42
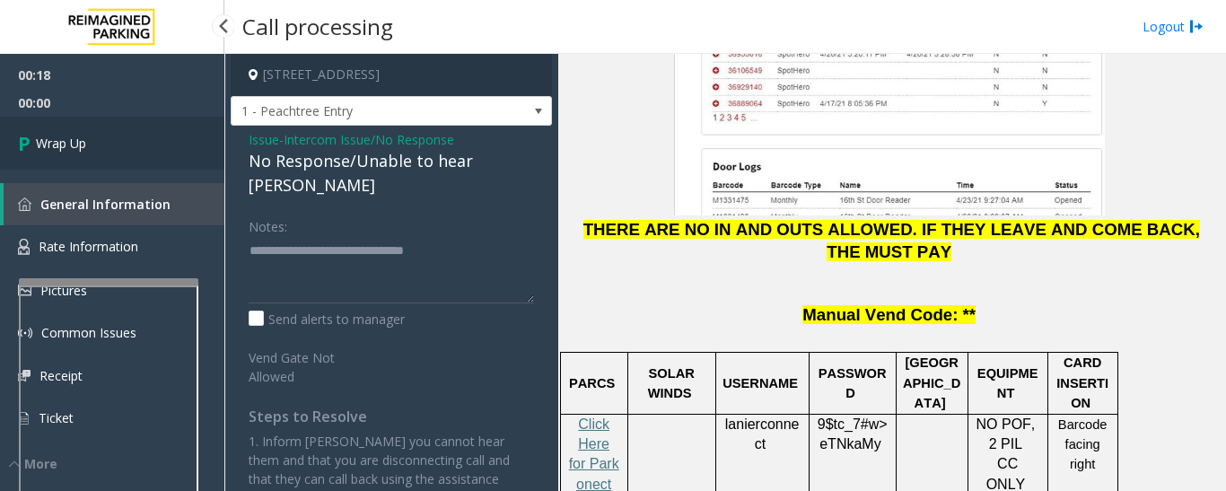
click at [48, 145] on span "Wrap Up" at bounding box center [61, 143] width 50 height 19
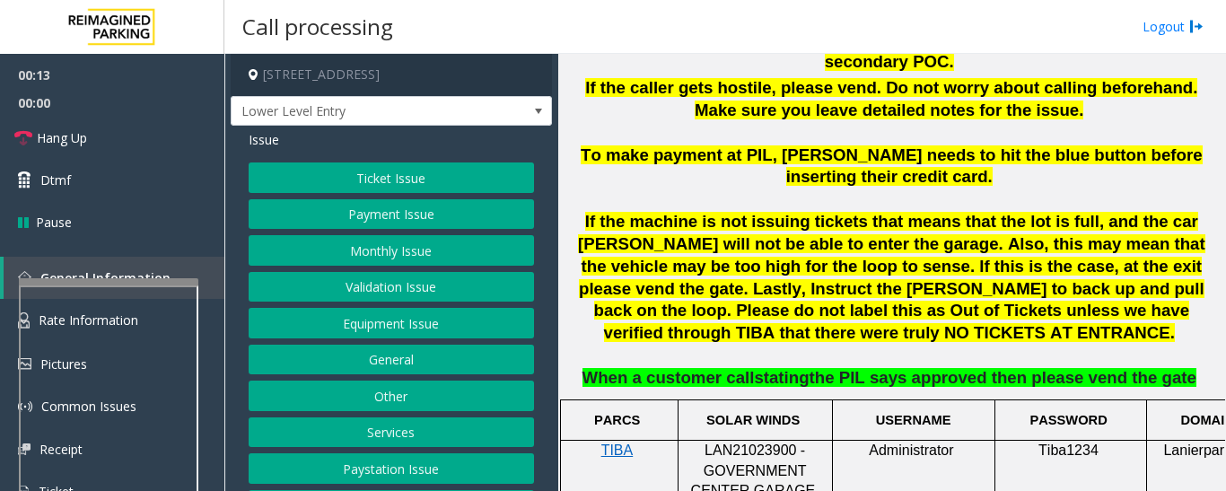
scroll to position [75, 0]
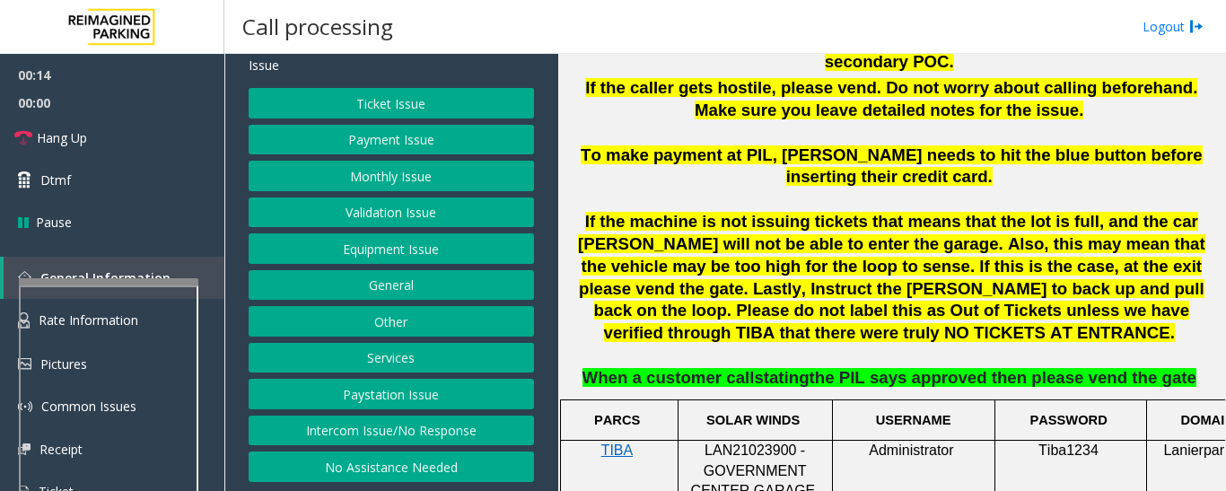
click at [390, 443] on button "Intercom Issue/No Response" at bounding box center [391, 431] width 285 height 31
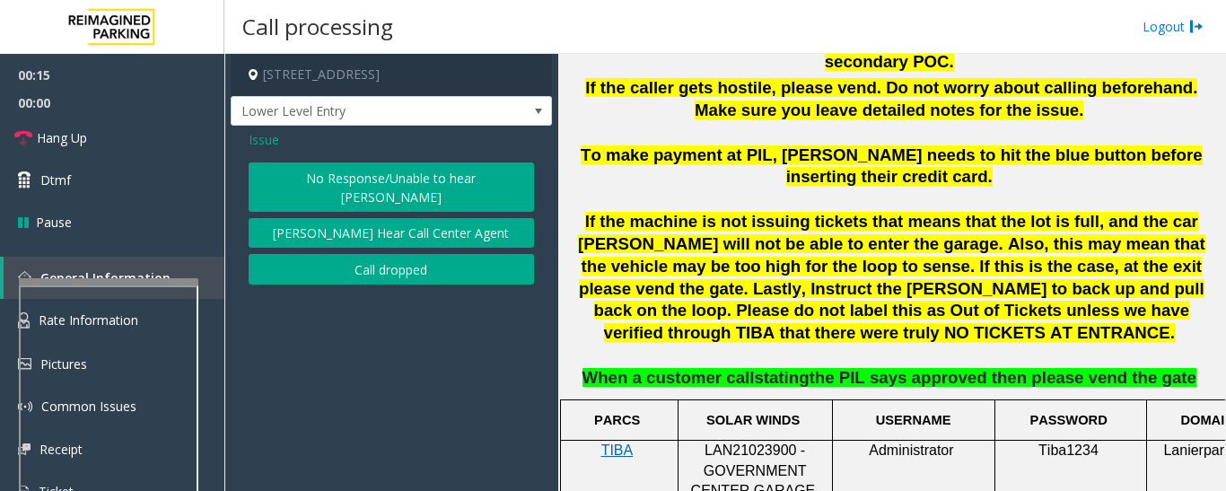
click at [382, 168] on button "No Response/Unable to hear [PERSON_NAME]" at bounding box center [391, 186] width 285 height 49
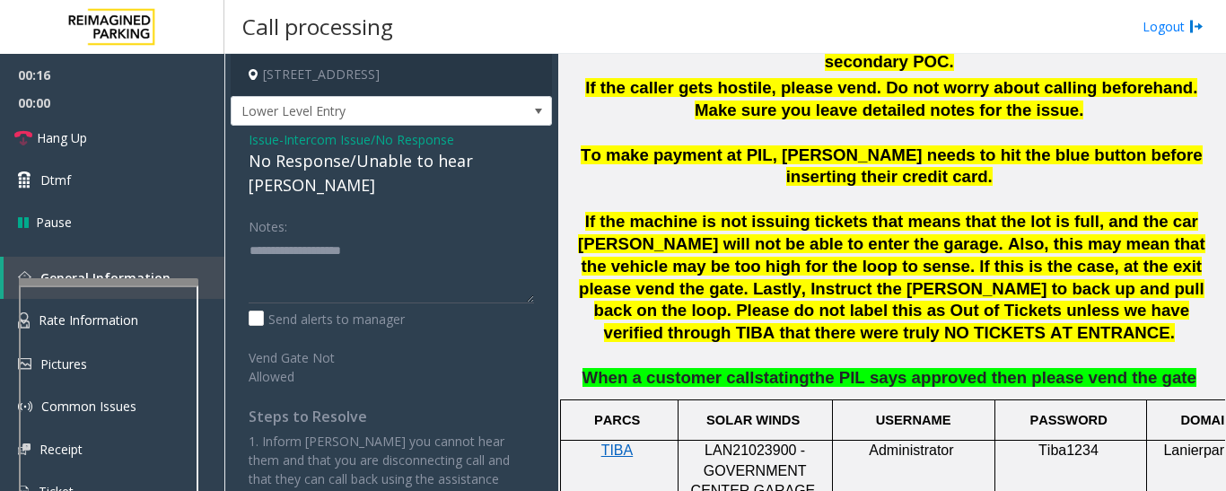
click at [459, 169] on div "No Response/Unable to hear [PERSON_NAME]" at bounding box center [391, 173] width 285 height 48
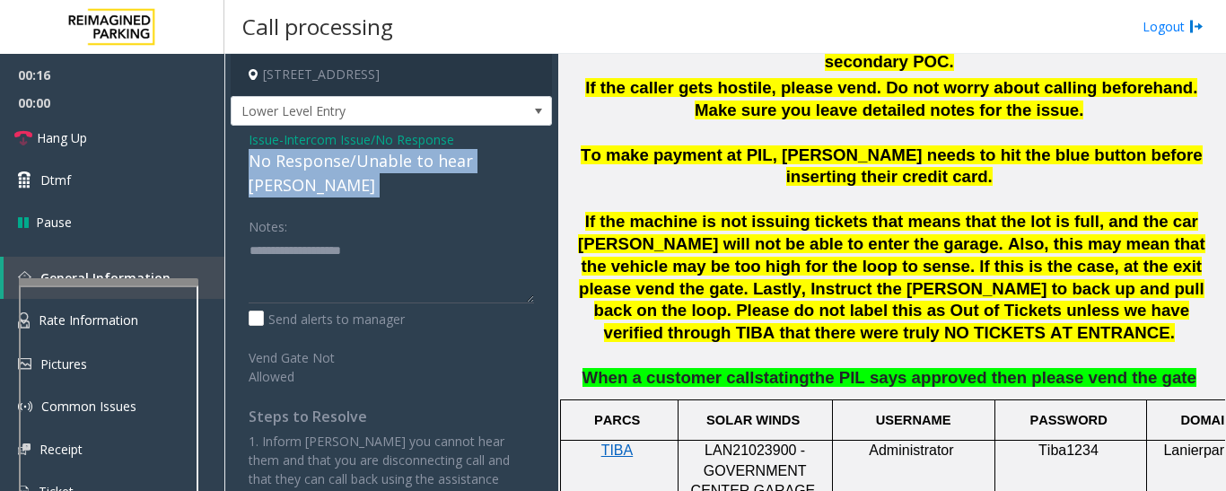
click at [459, 169] on div "No Response/Unable to hear [PERSON_NAME]" at bounding box center [391, 173] width 285 height 48
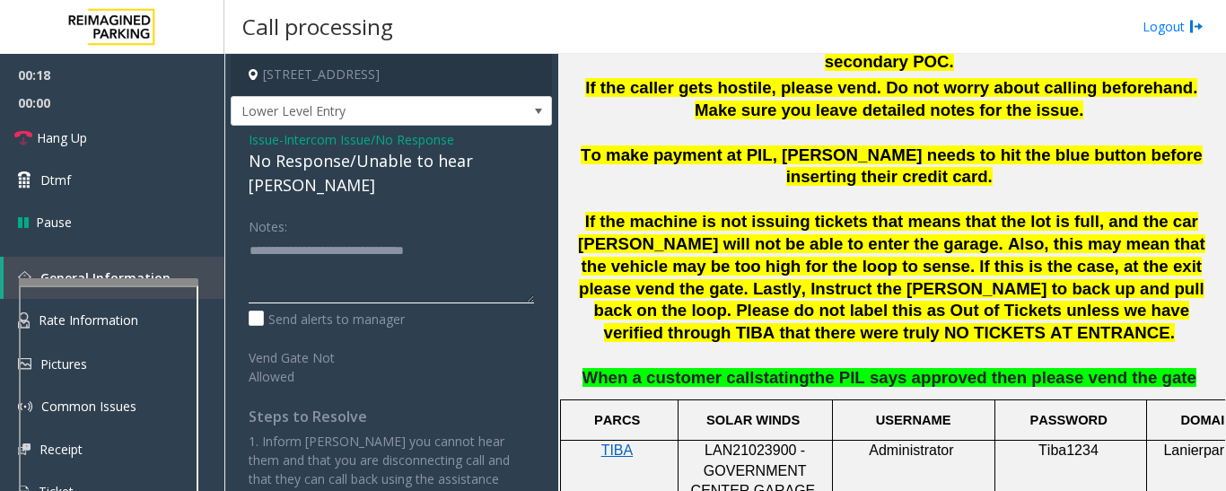
click at [487, 236] on textarea at bounding box center [391, 269] width 285 height 67
type textarea "**********"
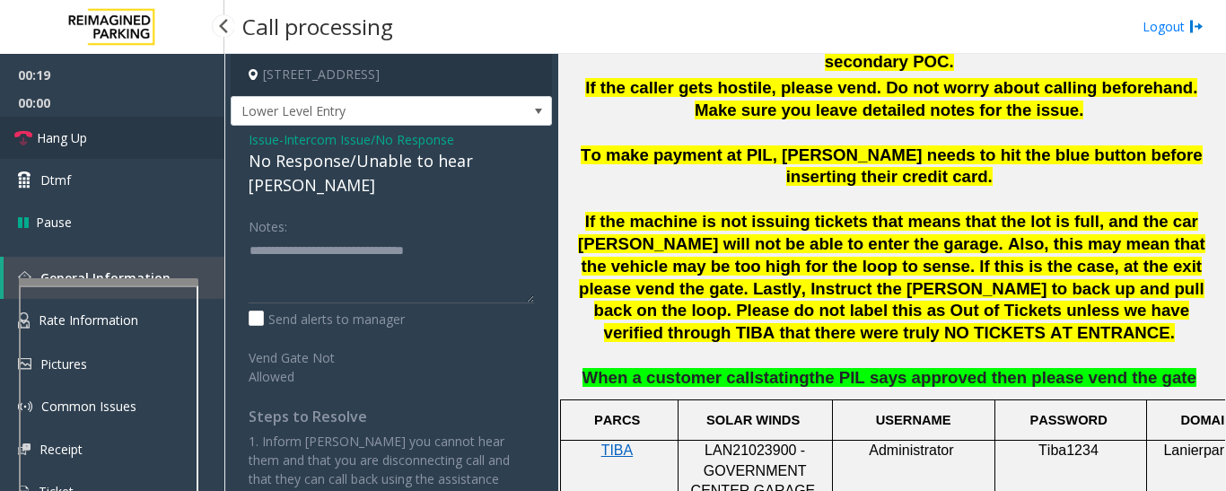
click at [128, 138] on link "Hang Up" at bounding box center [112, 138] width 224 height 42
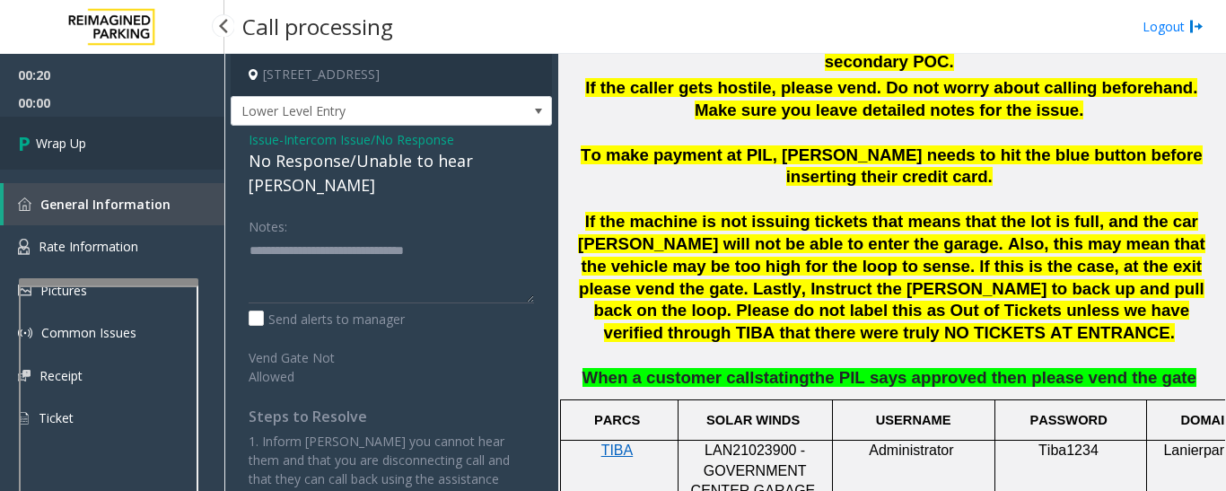
click at [172, 147] on link "Wrap Up" at bounding box center [112, 143] width 224 height 53
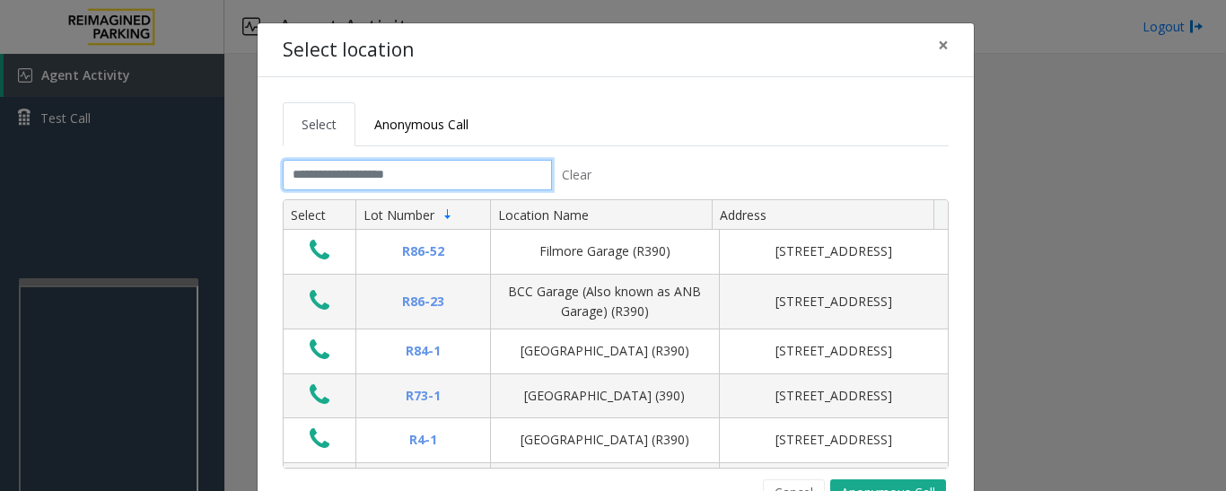
drag, startPoint x: 481, startPoint y: 188, endPoint x: 469, endPoint y: 217, distance: 31.8
click at [479, 189] on input "text" at bounding box center [417, 175] width 269 height 31
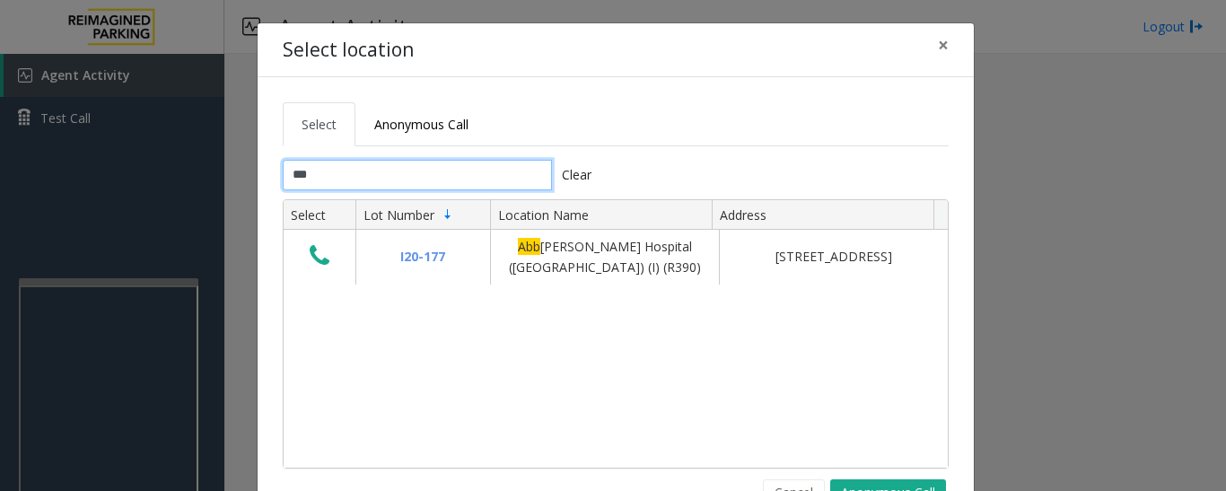
type input "***"
click at [808, 484] on button "Cancel" at bounding box center [794, 492] width 62 height 27
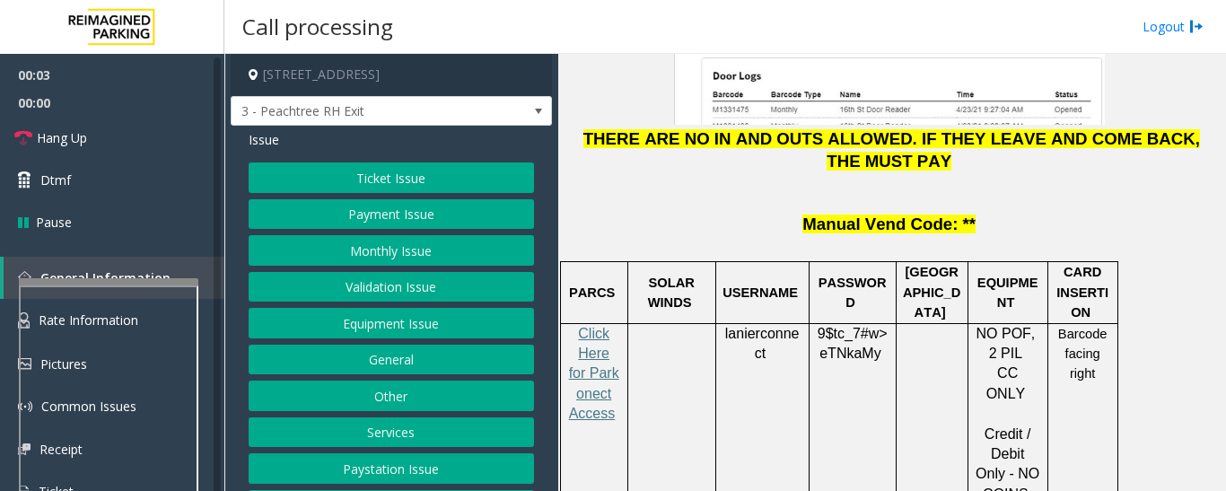
scroll to position [2513, 0]
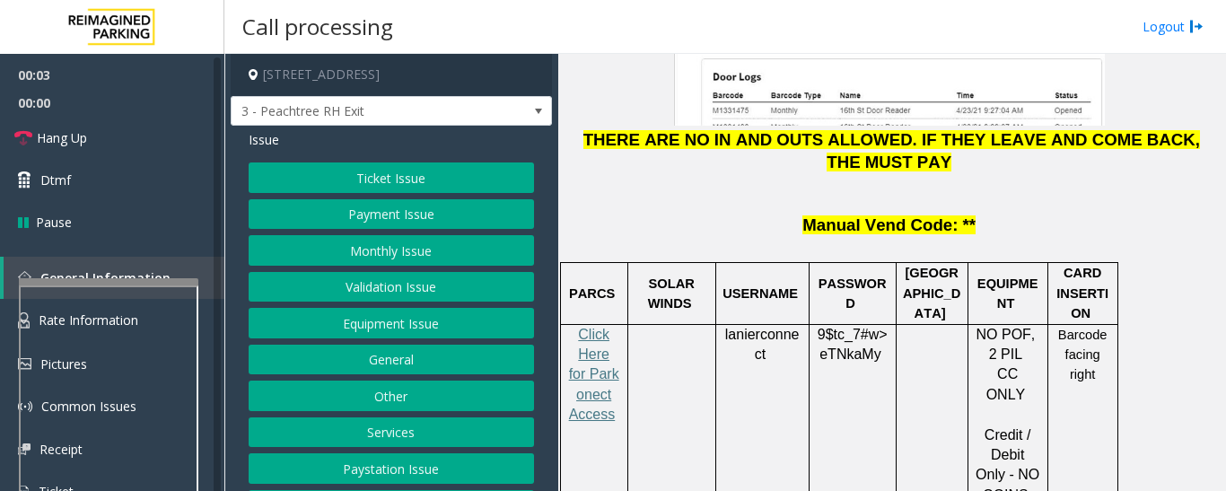
click at [753, 327] on span "lanierconnect" at bounding box center [762, 345] width 75 height 36
copy p "lanierconnect"
click at [854, 325] on p "9$tc_7#w> eTNkaMy" at bounding box center [853, 345] width 74 height 40
click at [840, 327] on span "9$tc_7#w>" at bounding box center [853, 334] width 70 height 15
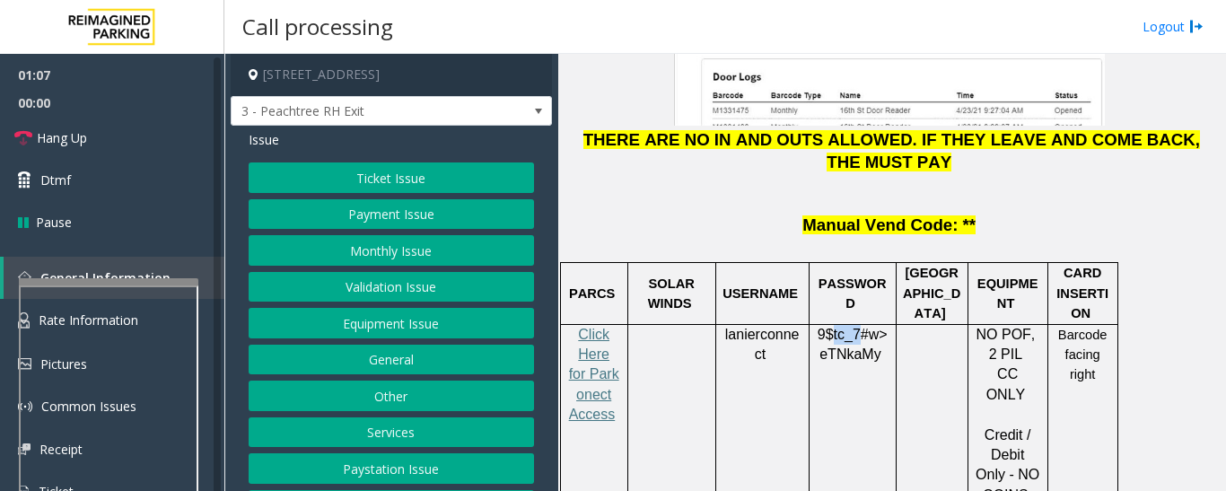
click at [840, 327] on span "9$tc_7#w>" at bounding box center [853, 334] width 70 height 15
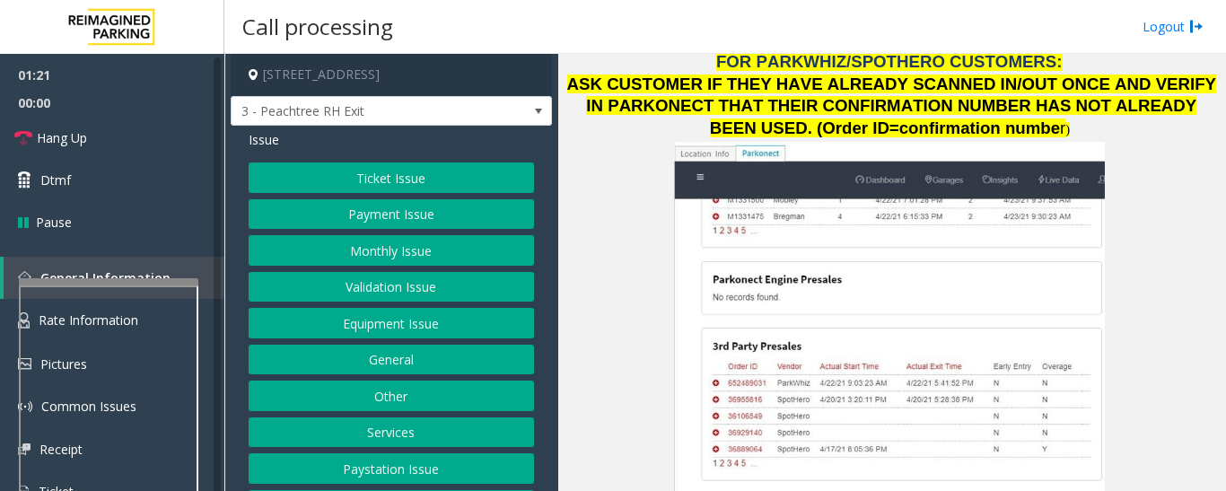
scroll to position [1885, 0]
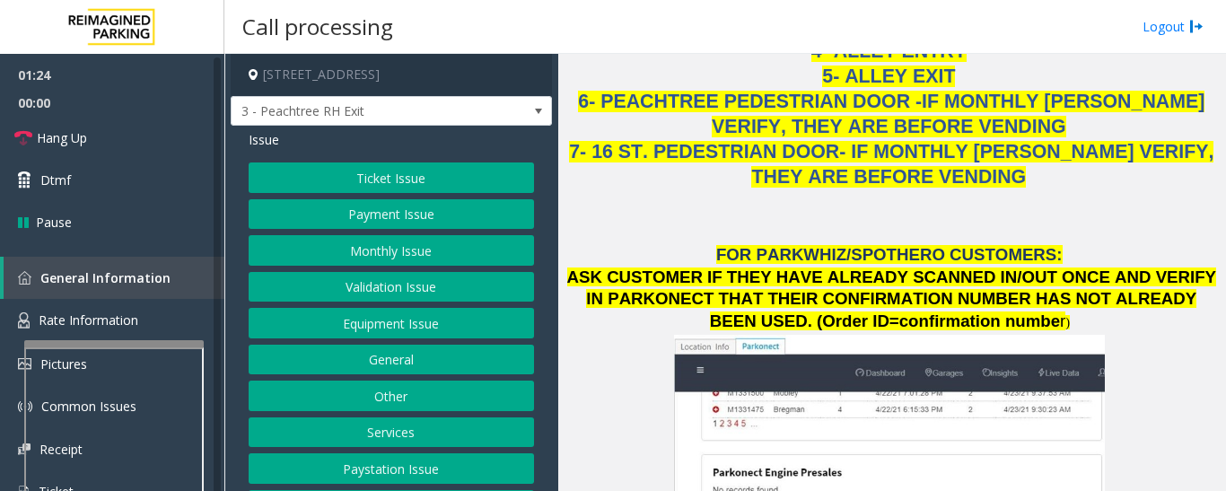
click at [139, 342] on div at bounding box center [114, 343] width 180 height 7
click at [138, 320] on link "Rate Information" at bounding box center [112, 321] width 224 height 44
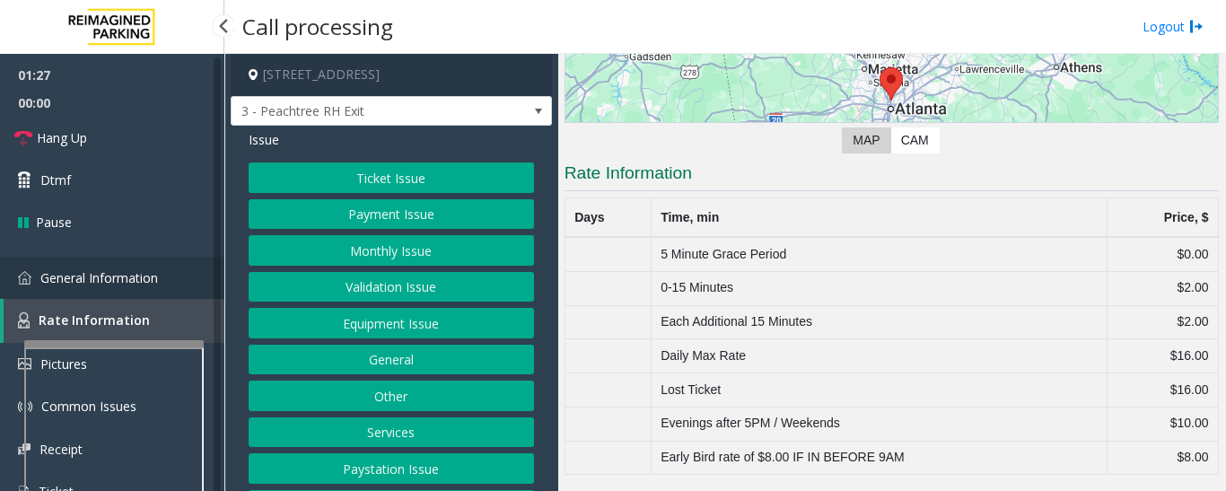
click at [153, 285] on span "General Information" at bounding box center [99, 277] width 118 height 17
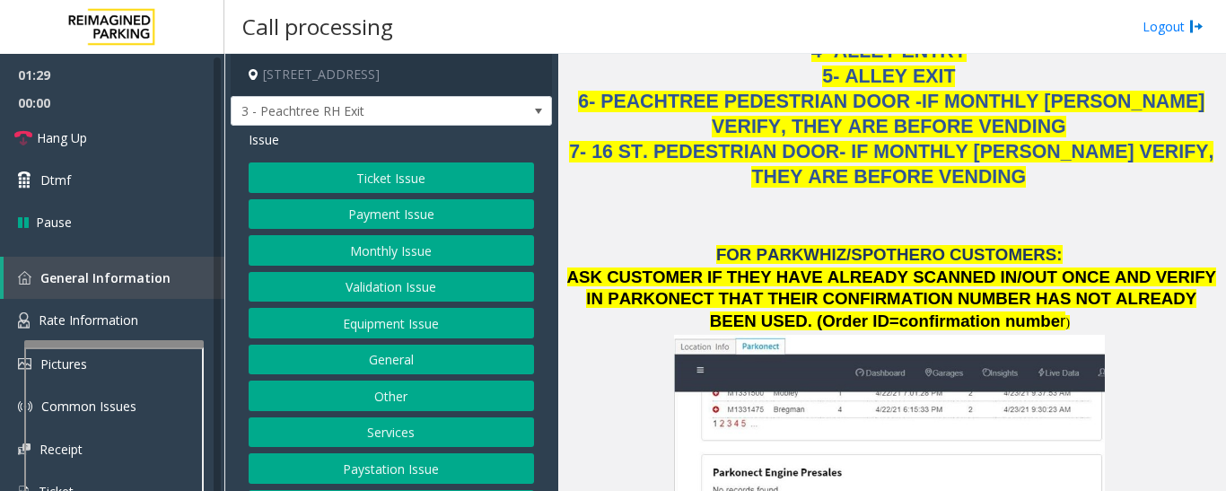
click at [381, 230] on button "Payment Issue" at bounding box center [391, 214] width 285 height 31
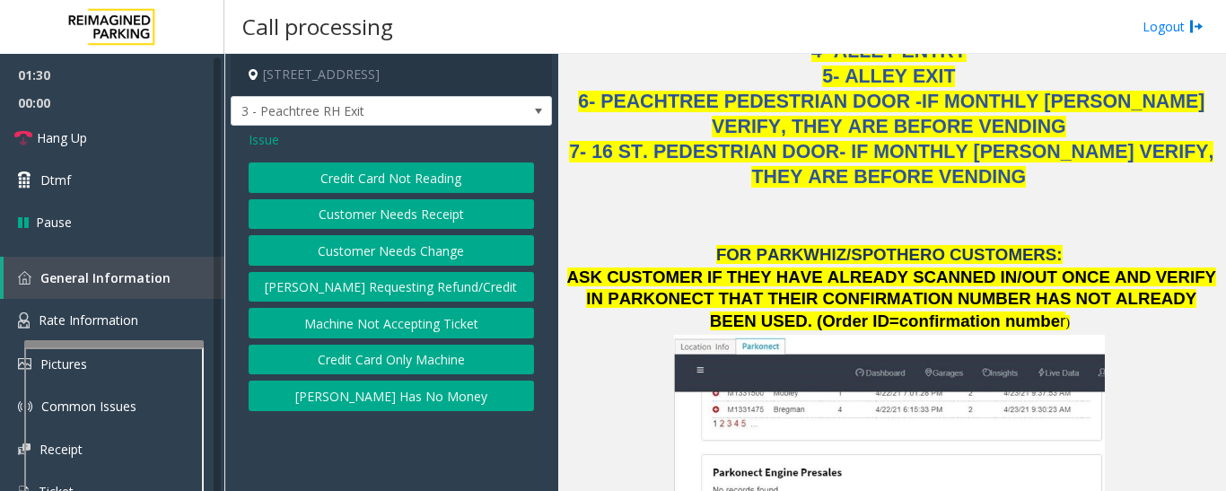
click at [422, 388] on button "[PERSON_NAME] Has No Money" at bounding box center [391, 396] width 285 height 31
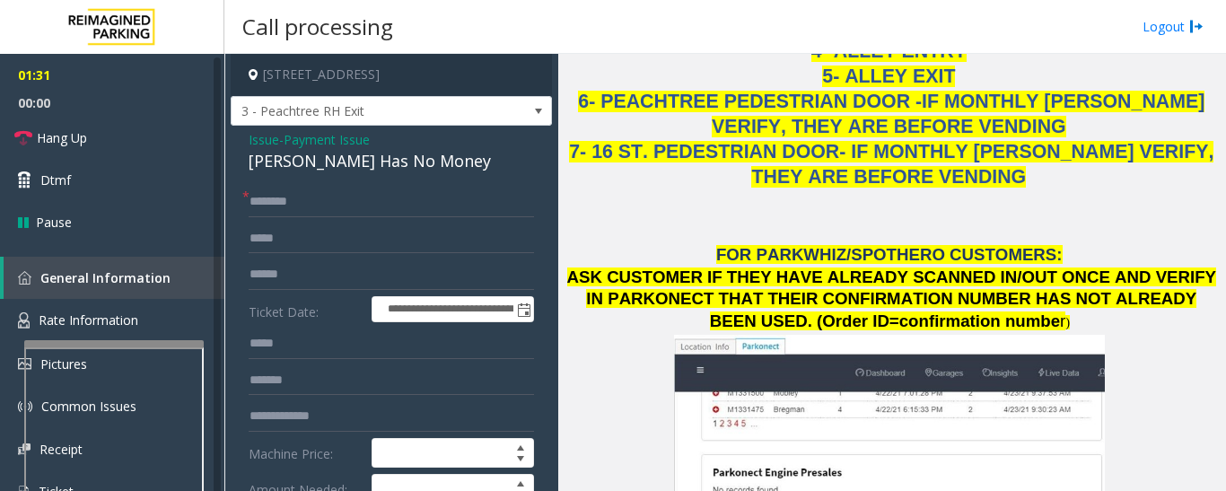
click at [327, 173] on div "[PERSON_NAME] Has No Money" at bounding box center [391, 161] width 285 height 24
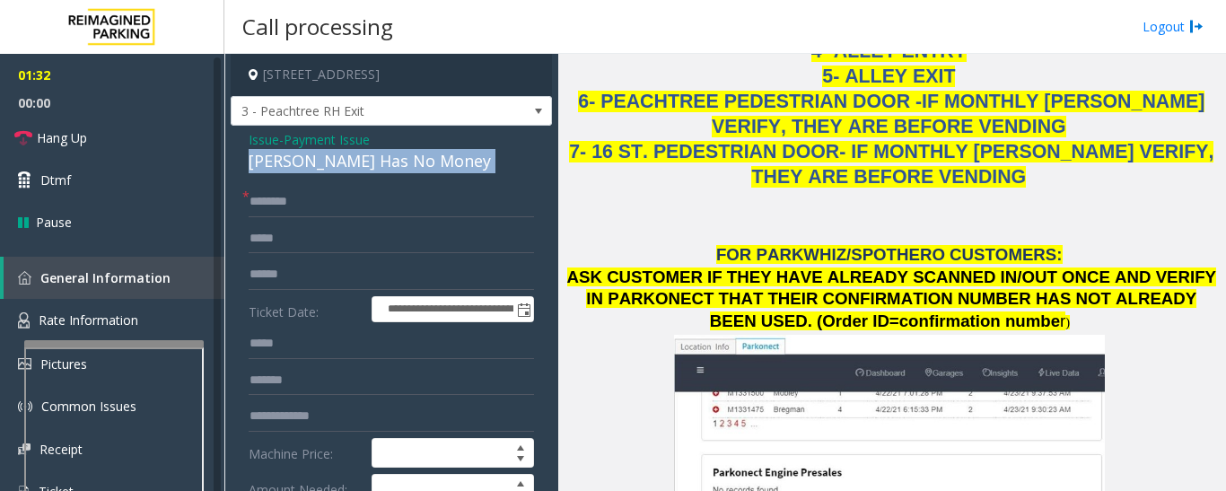
click at [327, 173] on div "[PERSON_NAME] Has No Money" at bounding box center [391, 161] width 285 height 24
copy div "[PERSON_NAME] Has No Money"
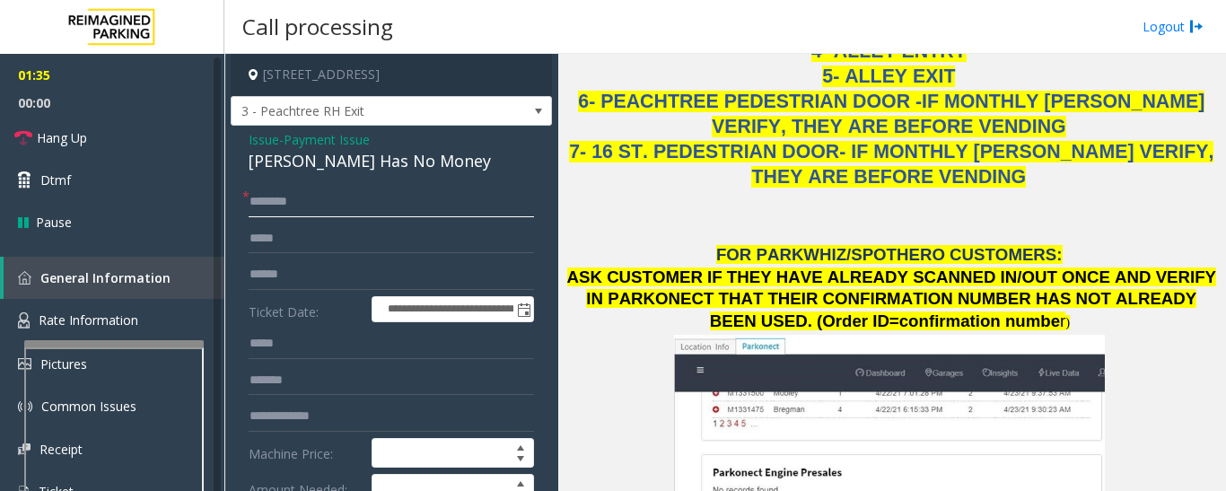
click at [295, 210] on input "text" at bounding box center [391, 202] width 285 height 31
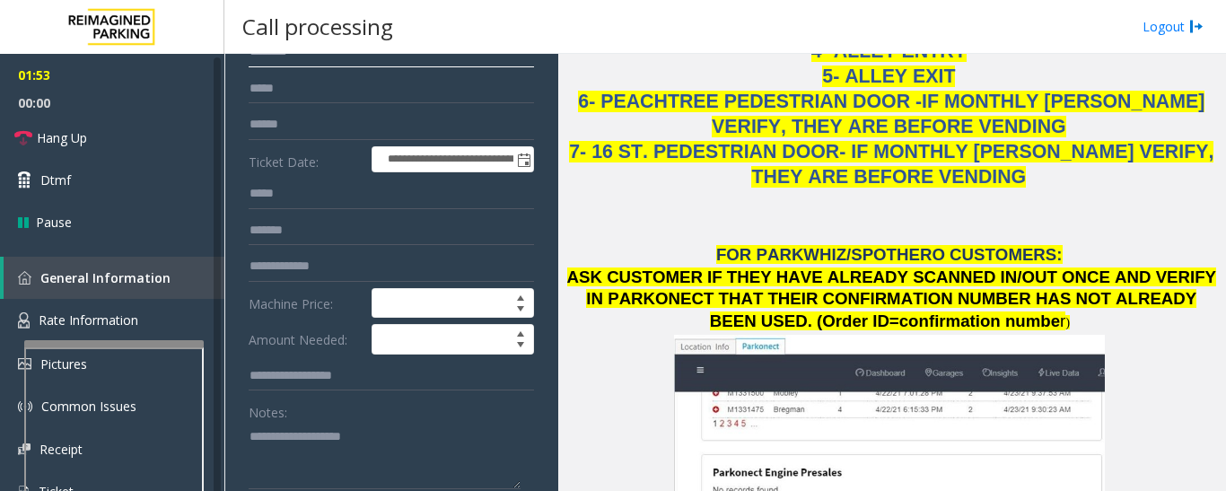
scroll to position [180, 0]
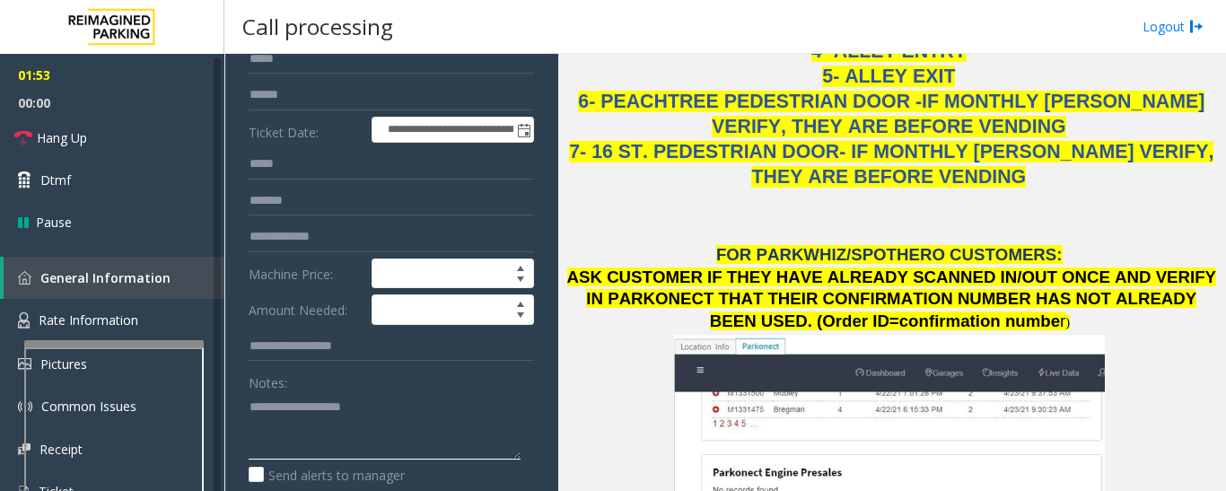
click at [370, 430] on textarea at bounding box center [385, 425] width 272 height 67
paste textarea "**********"
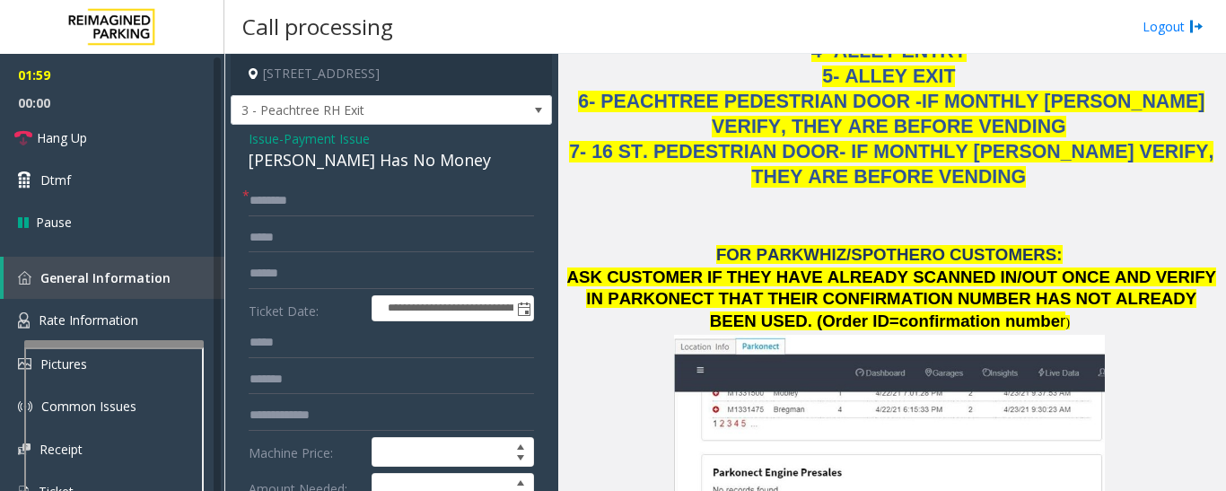
scroll to position [0, 0]
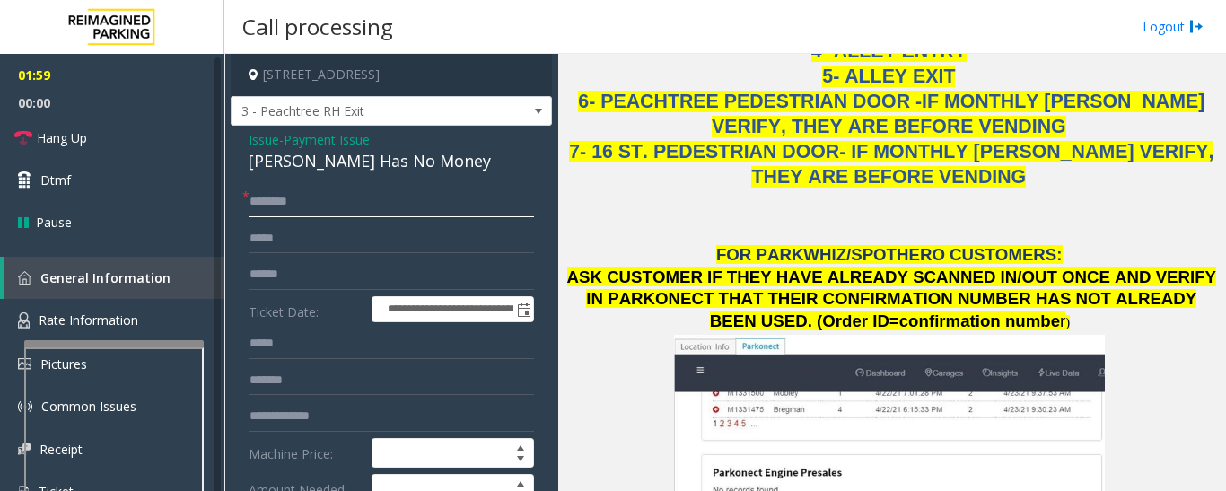
click at [343, 216] on input "text" at bounding box center [391, 202] width 285 height 31
click at [493, 217] on input "text" at bounding box center [391, 202] width 285 height 31
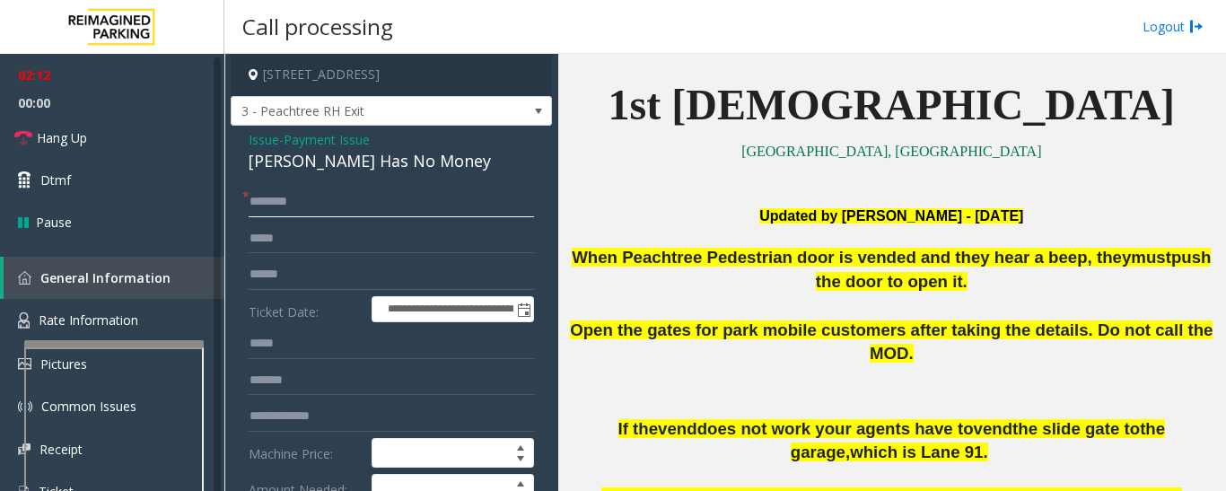
scroll to position [269, 0]
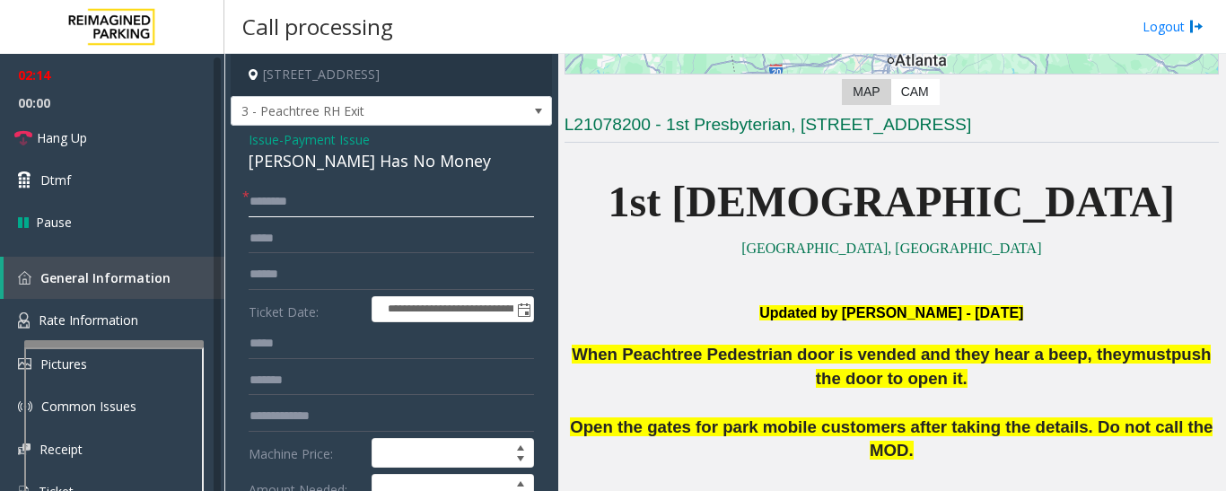
click at [340, 217] on input "text" at bounding box center [391, 202] width 285 height 31
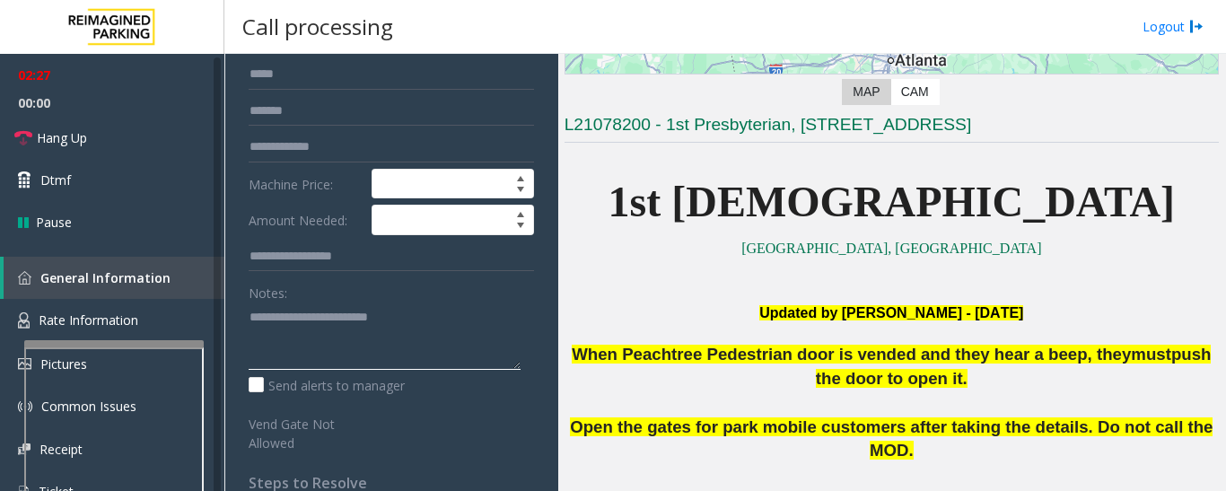
click at [311, 368] on textarea at bounding box center [385, 336] width 272 height 67
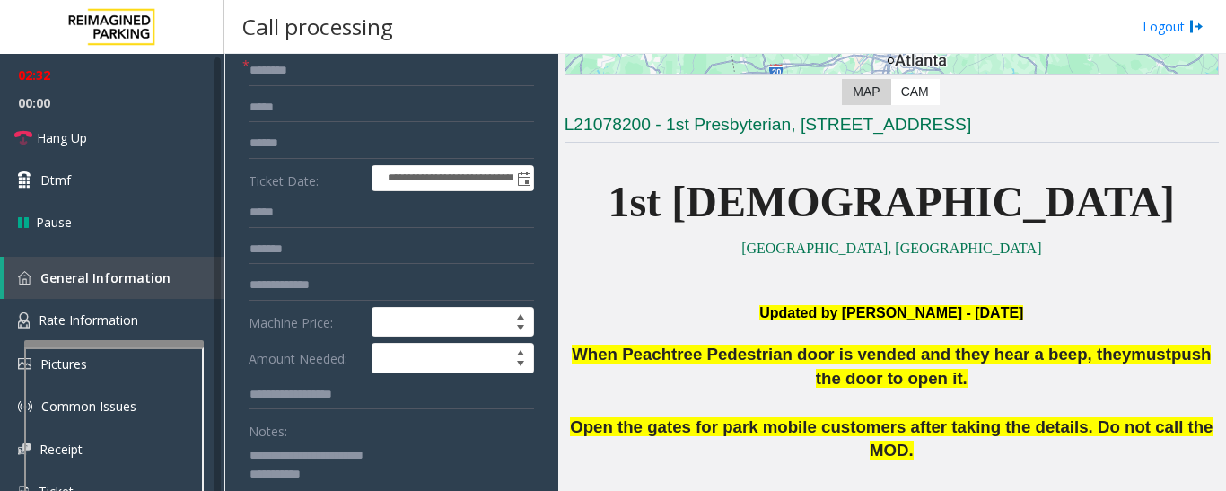
scroll to position [0, 0]
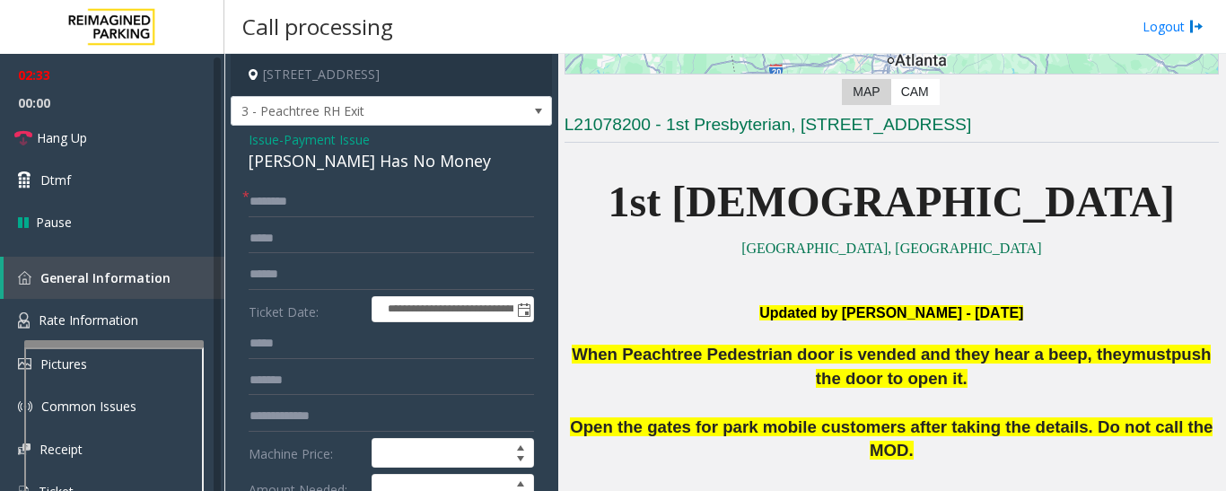
type textarea "**********"
click at [313, 209] on input "text" at bounding box center [391, 202] width 285 height 31
type input "*****"
click at [330, 290] on input "text" at bounding box center [391, 274] width 285 height 31
type input "*"
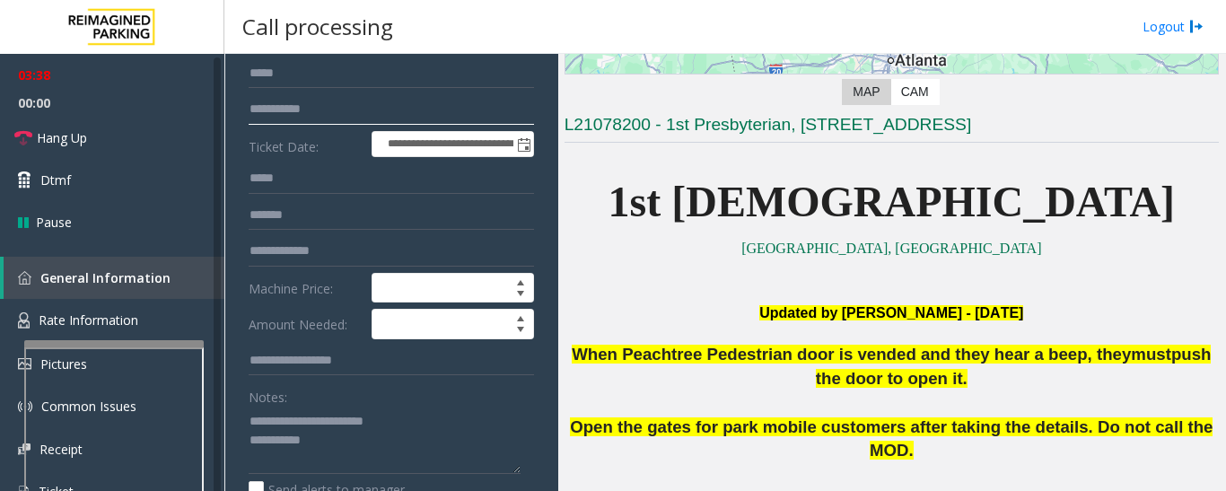
scroll to position [359, 0]
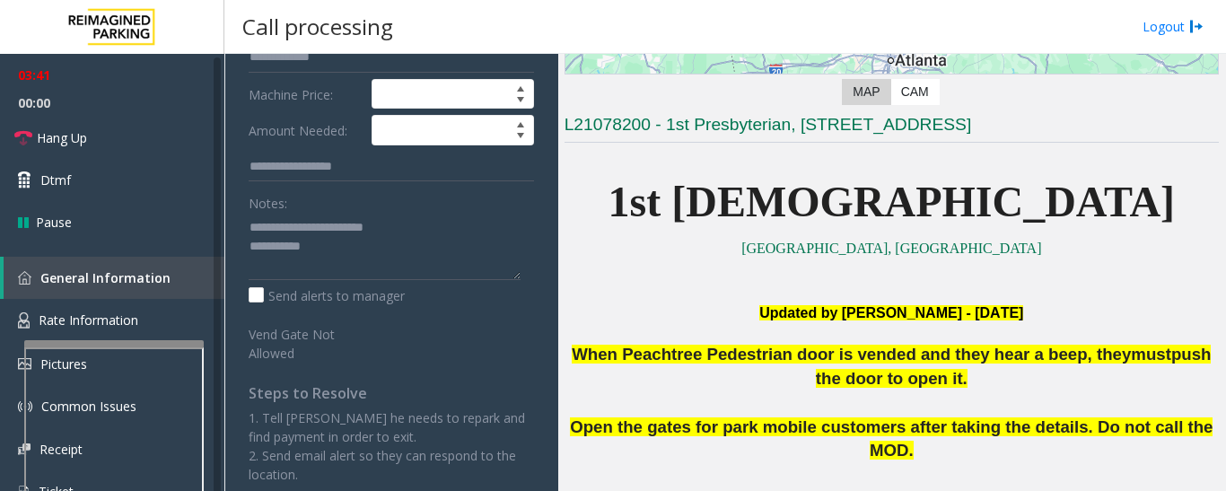
type input "**********"
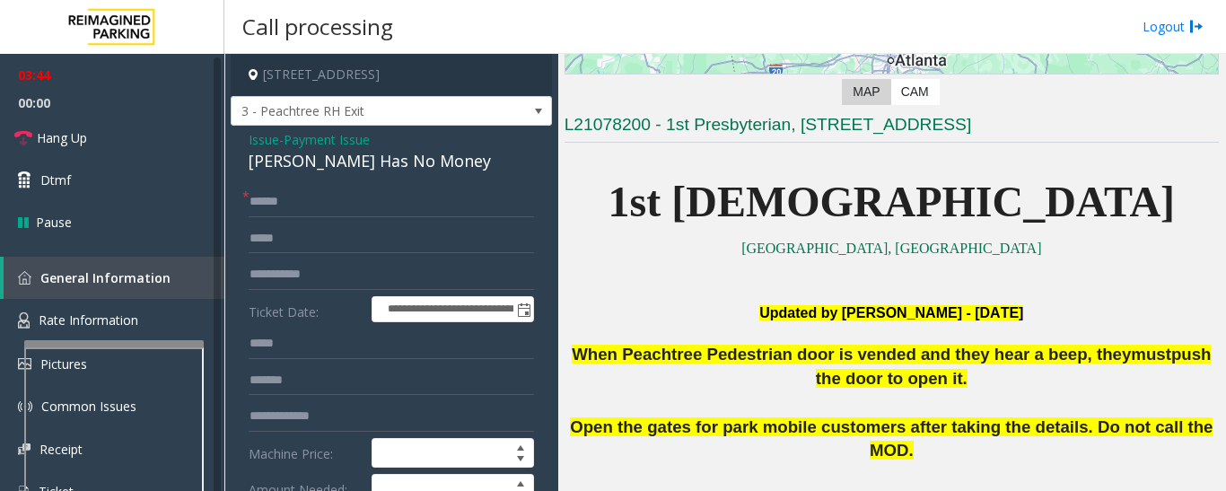
click at [275, 149] on span "Issue" at bounding box center [264, 139] width 31 height 19
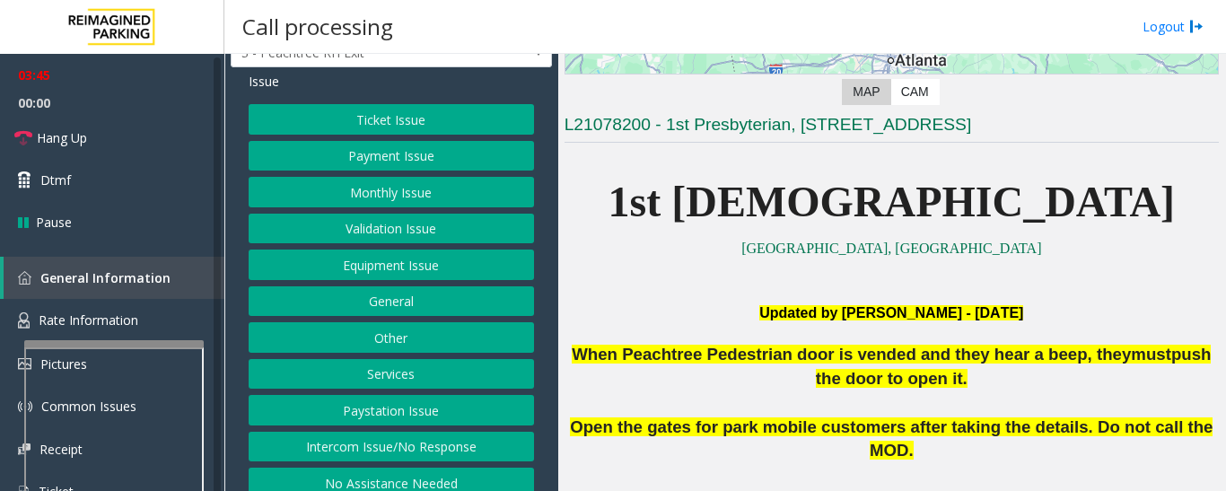
scroll to position [90, 0]
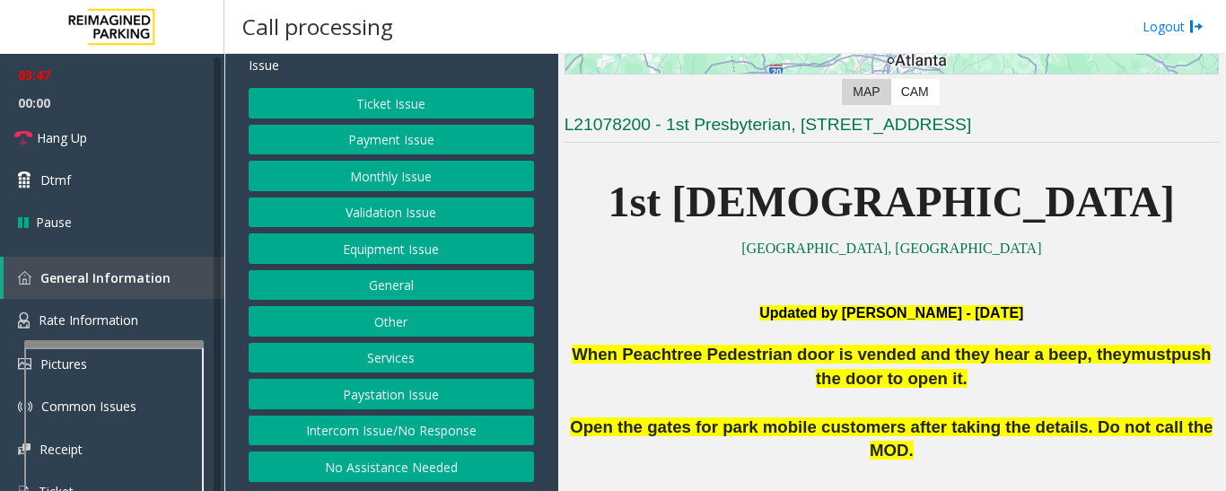
click at [431, 120] on div "Ticket Issue Payment Issue Monthly Issue Validation Issue Equipment Issue Gener…" at bounding box center [391, 285] width 285 height 394
click at [445, 100] on button "Ticket Issue" at bounding box center [391, 103] width 285 height 31
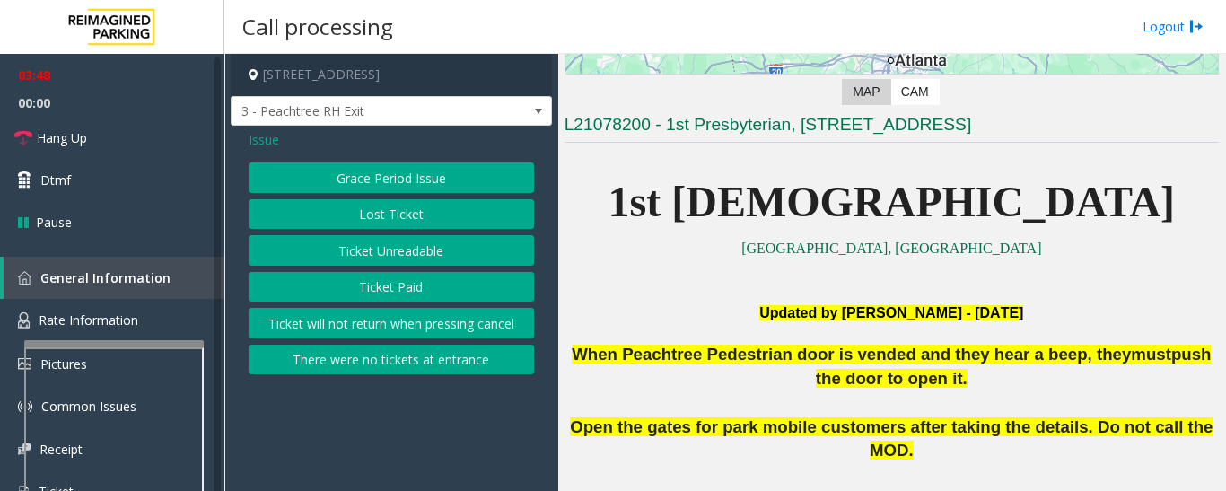
click at [405, 243] on button "Ticket Unreadable" at bounding box center [391, 250] width 285 height 31
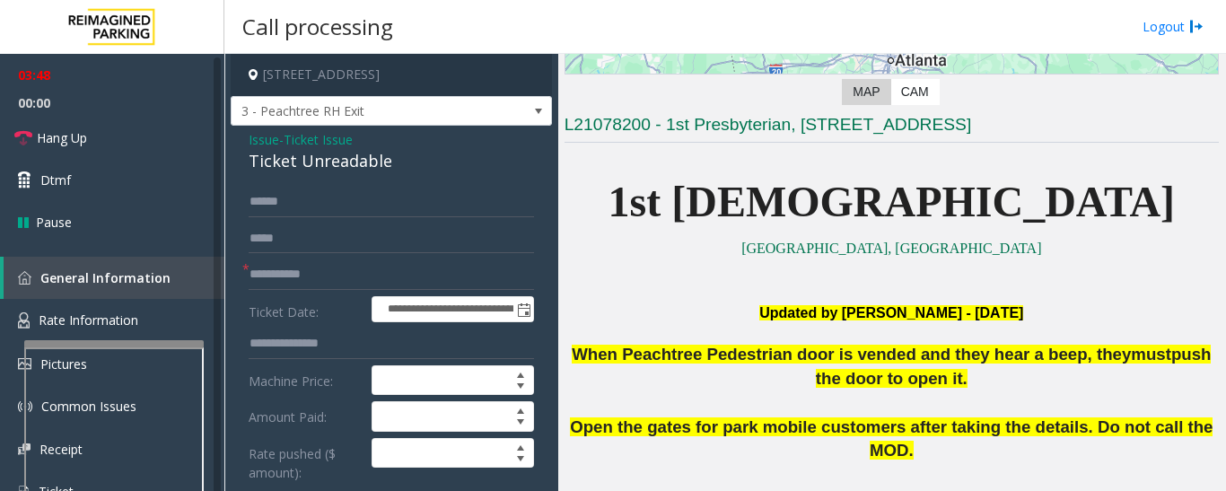
scroll to position [359, 0]
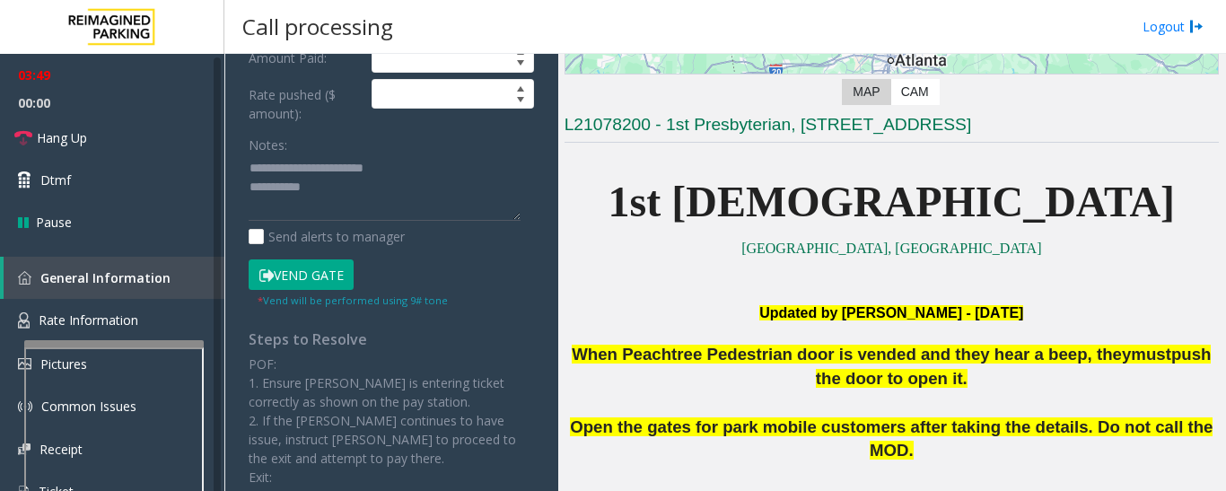
click at [340, 276] on button "Vend Gate" at bounding box center [301, 274] width 105 height 31
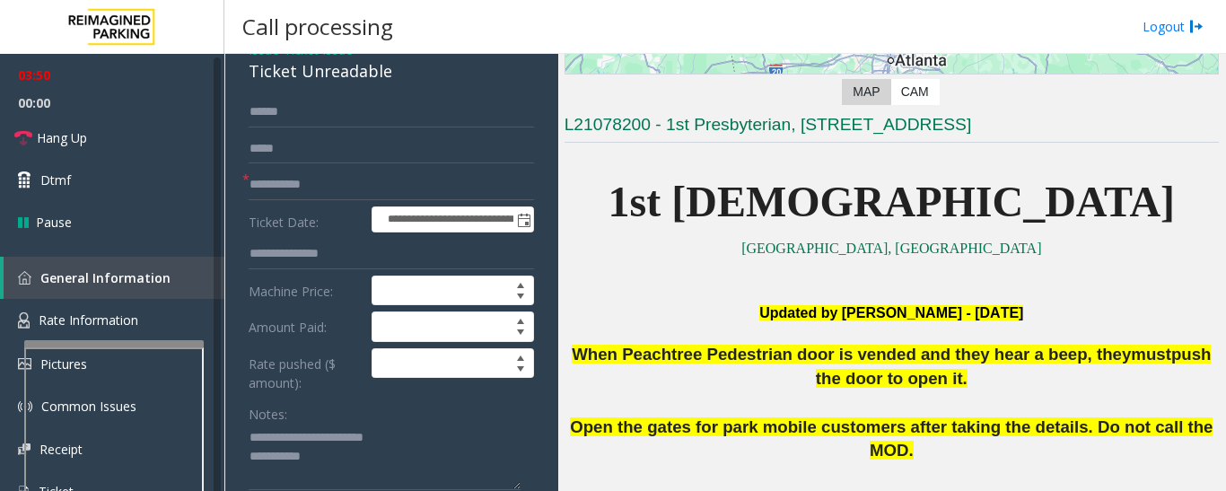
scroll to position [0, 0]
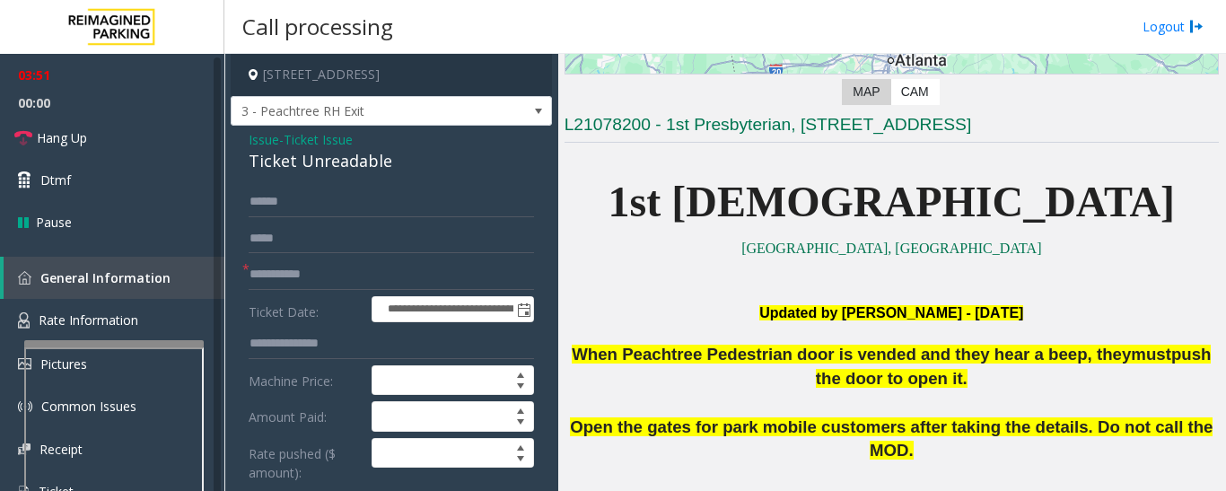
click at [273, 149] on span "Issue" at bounding box center [264, 139] width 31 height 19
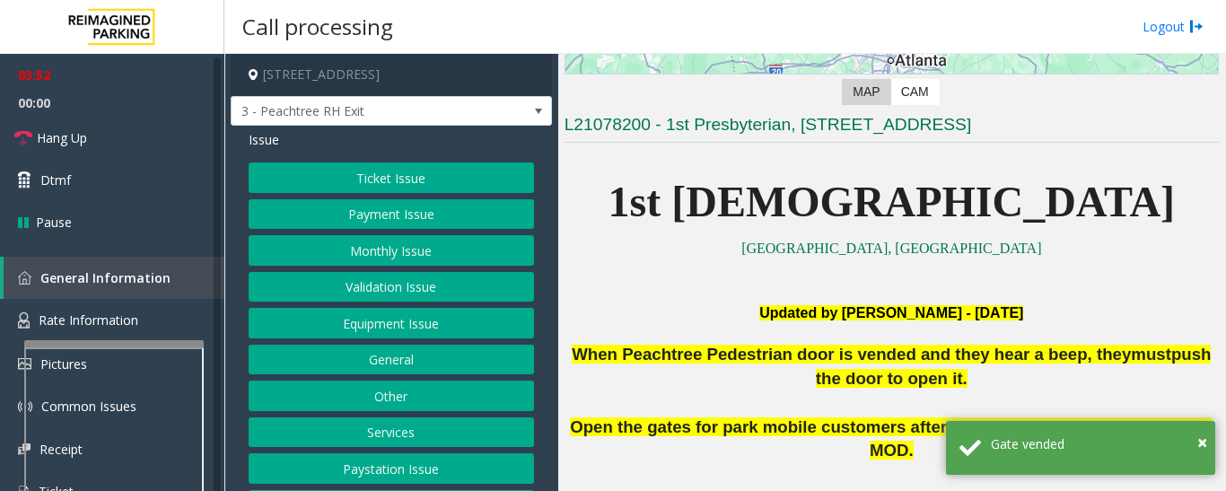
click at [358, 227] on button "Payment Issue" at bounding box center [391, 214] width 285 height 31
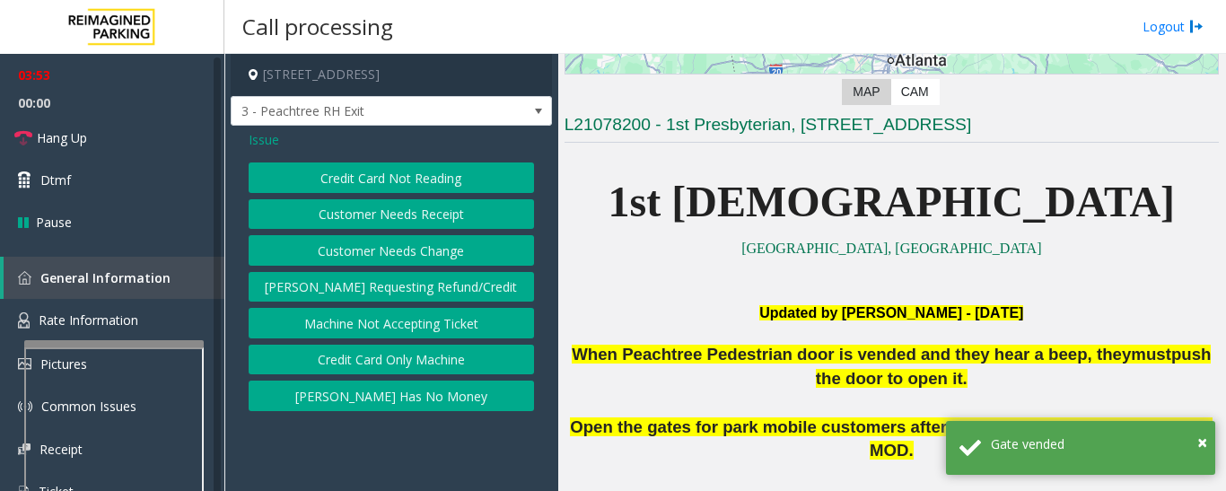
click at [399, 390] on button "[PERSON_NAME] Has No Money" at bounding box center [391, 396] width 285 height 31
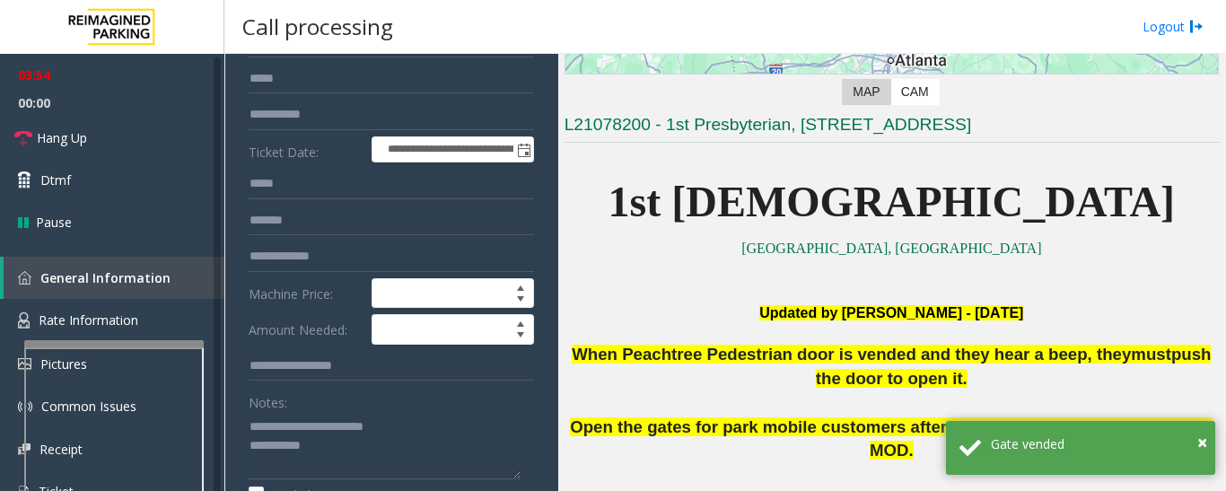
scroll to position [359, 0]
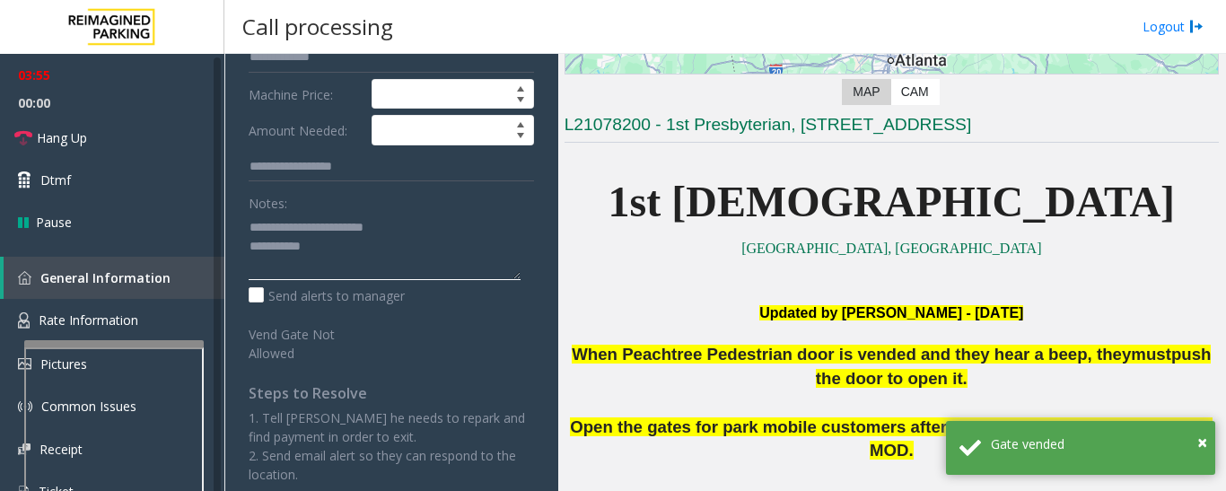
click at [417, 268] on textarea at bounding box center [385, 246] width 272 height 67
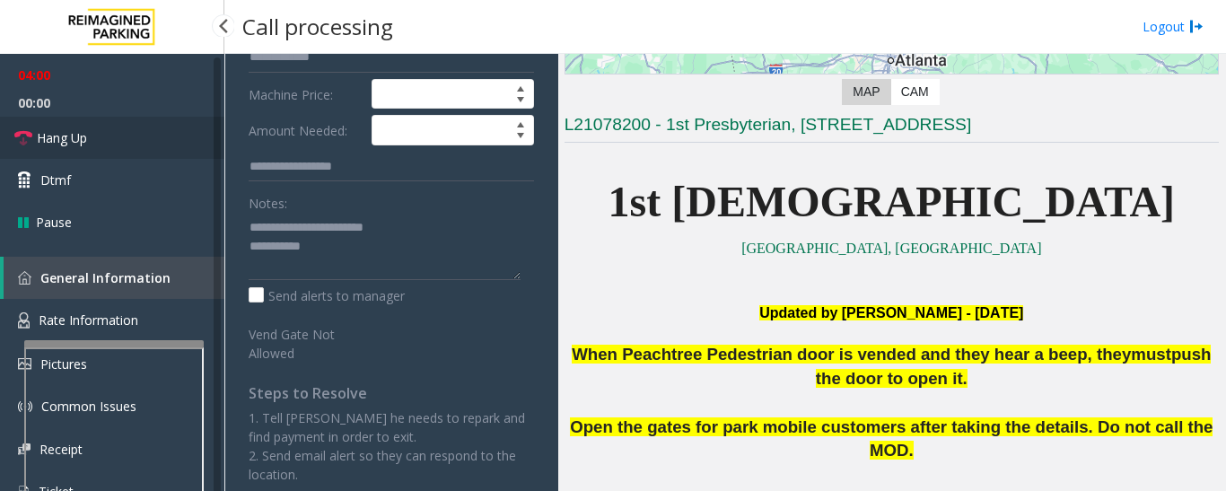
click at [104, 137] on link "Hang Up" at bounding box center [112, 138] width 224 height 42
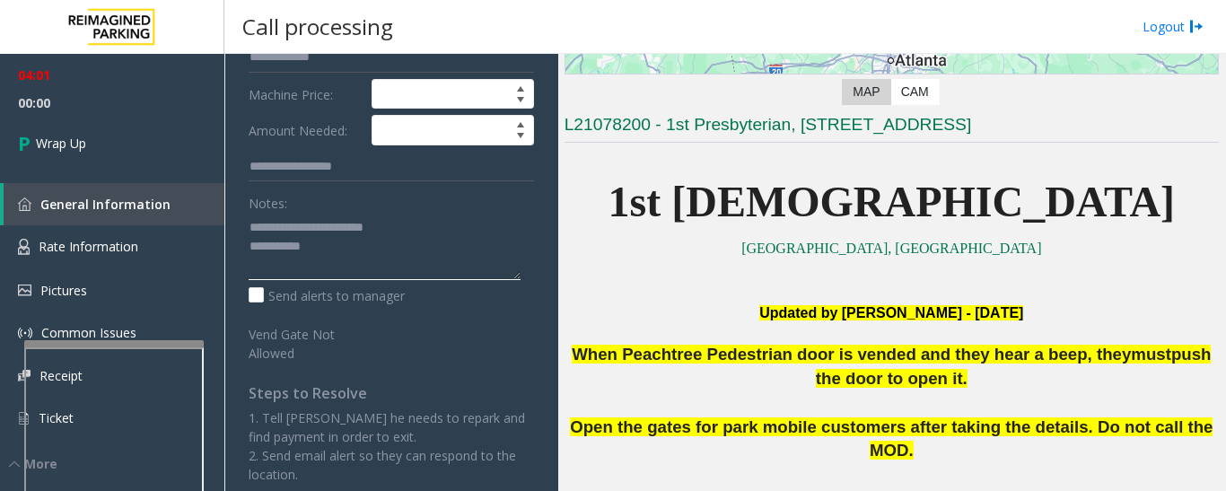
click at [389, 279] on textarea at bounding box center [385, 246] width 272 height 67
click at [424, 261] on textarea at bounding box center [385, 246] width 272 height 67
click at [495, 276] on textarea at bounding box center [385, 246] width 272 height 67
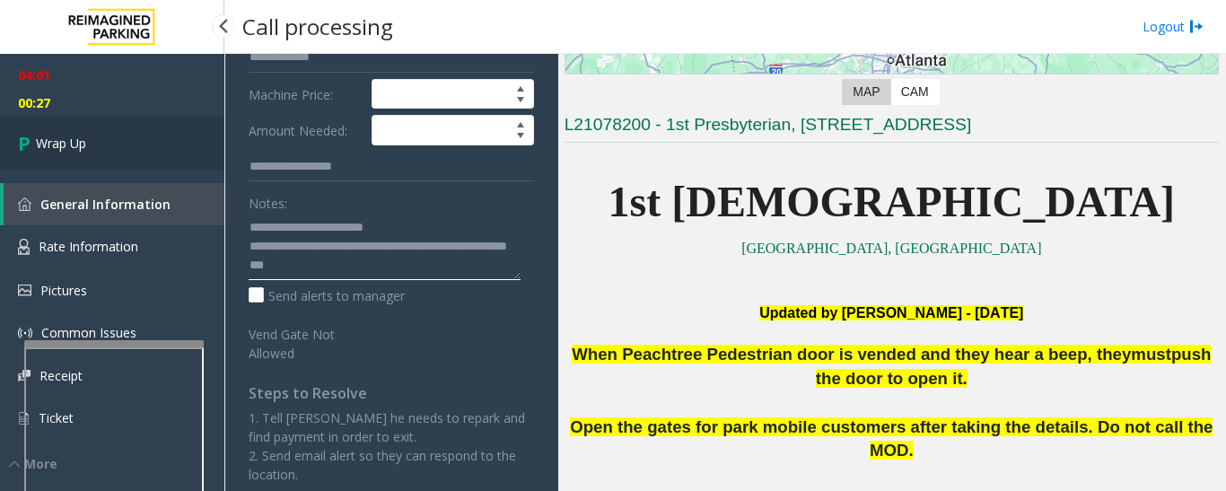
type textarea "**********"
click at [86, 147] on span "Wrap Up" at bounding box center [61, 143] width 50 height 19
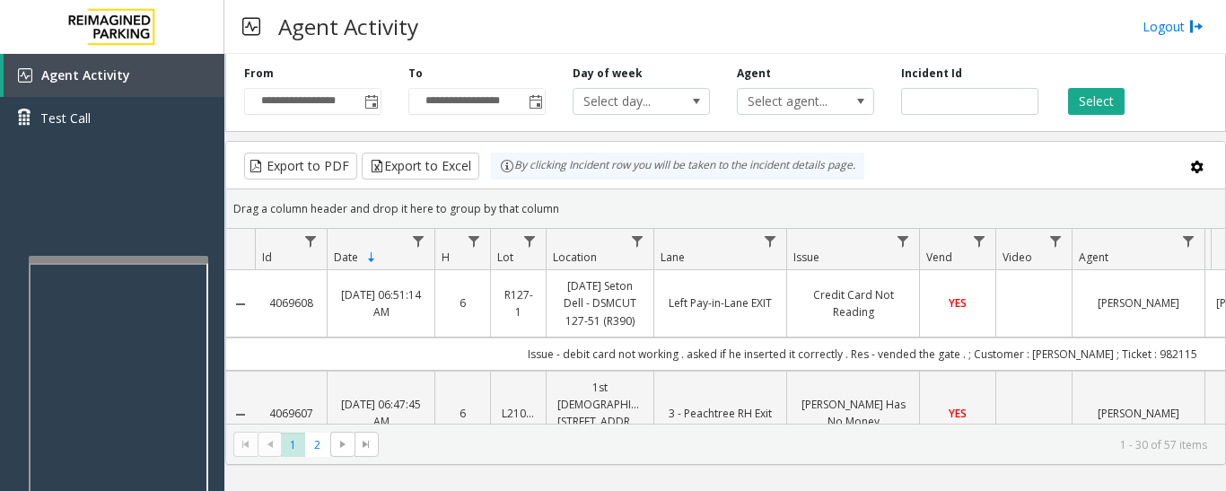
click at [165, 258] on div at bounding box center [119, 259] width 180 height 7
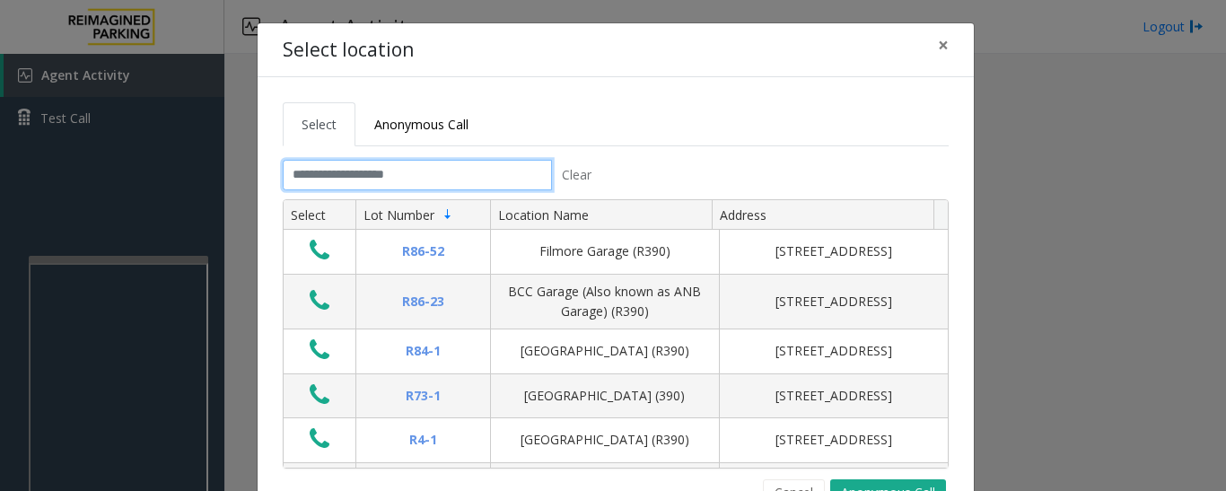
click at [504, 171] on input "text" at bounding box center [417, 175] width 269 height 31
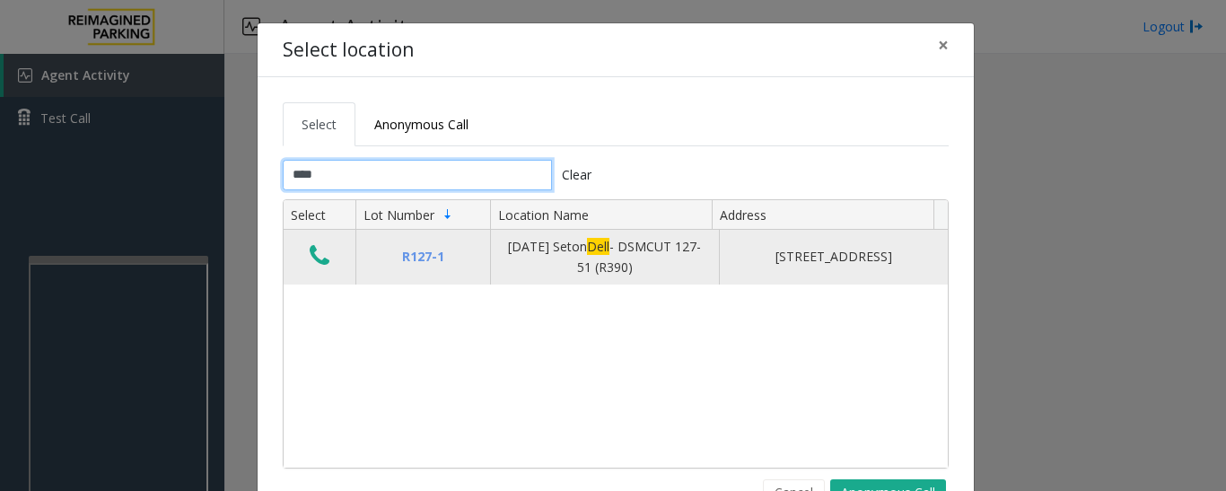
type input "****"
click at [304, 263] on button "Data table" at bounding box center [319, 256] width 31 height 29
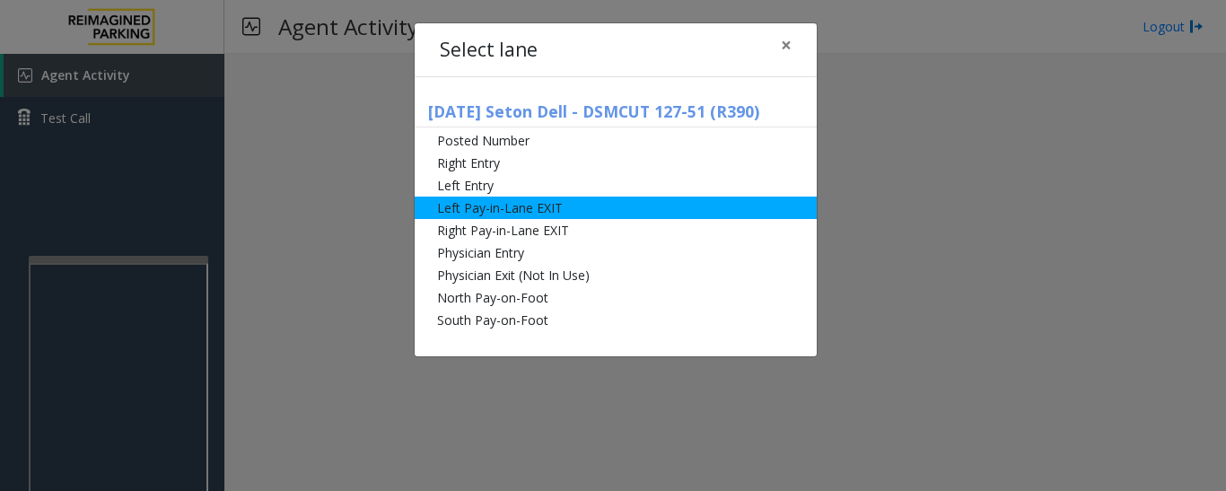
click at [459, 215] on li "Left Pay-in-Lane EXIT" at bounding box center [616, 208] width 402 height 22
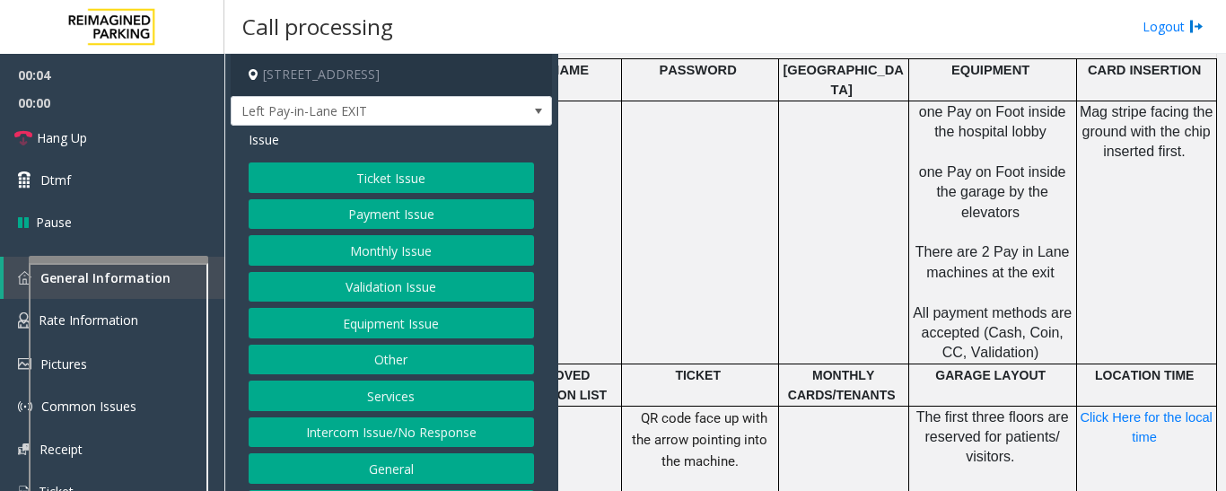
scroll to position [808, 443]
click at [325, 212] on button "Payment Issue" at bounding box center [391, 214] width 285 height 31
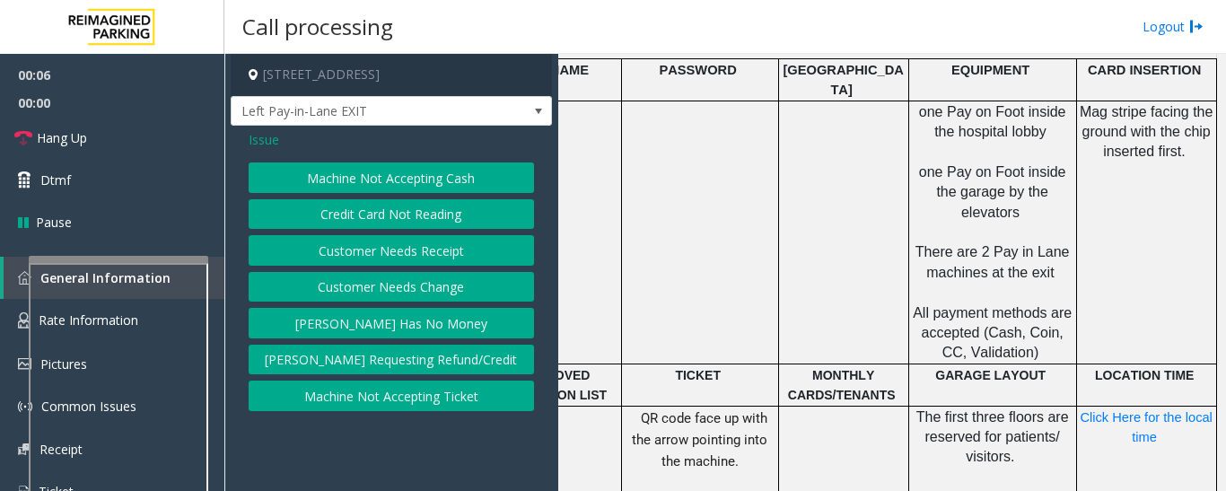
click at [326, 213] on button "Credit Card Not Reading" at bounding box center [391, 214] width 285 height 31
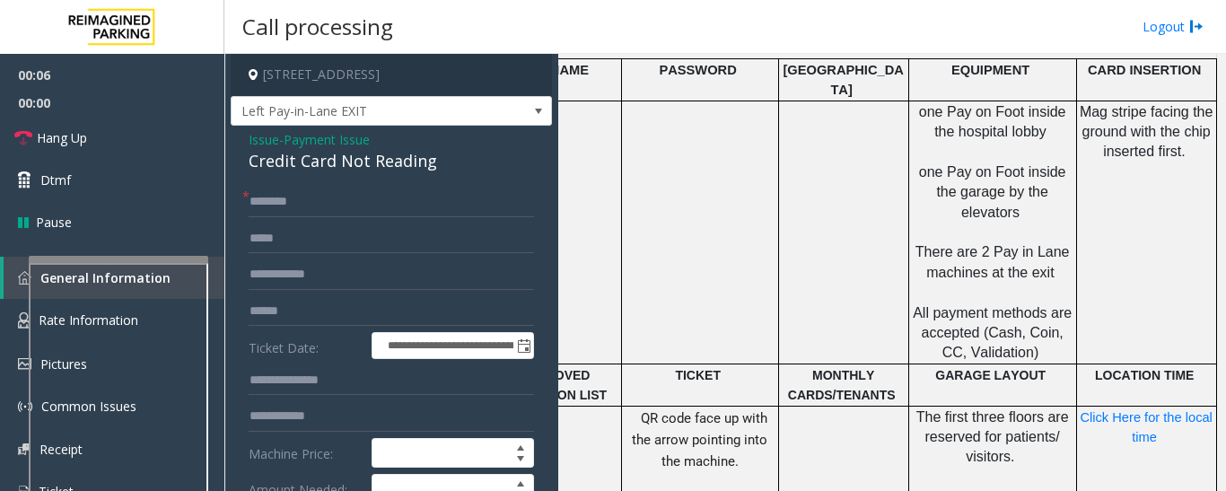
click at [331, 162] on div "Credit Card Not Reading" at bounding box center [391, 161] width 285 height 24
copy div "Credit Card Not Reading"
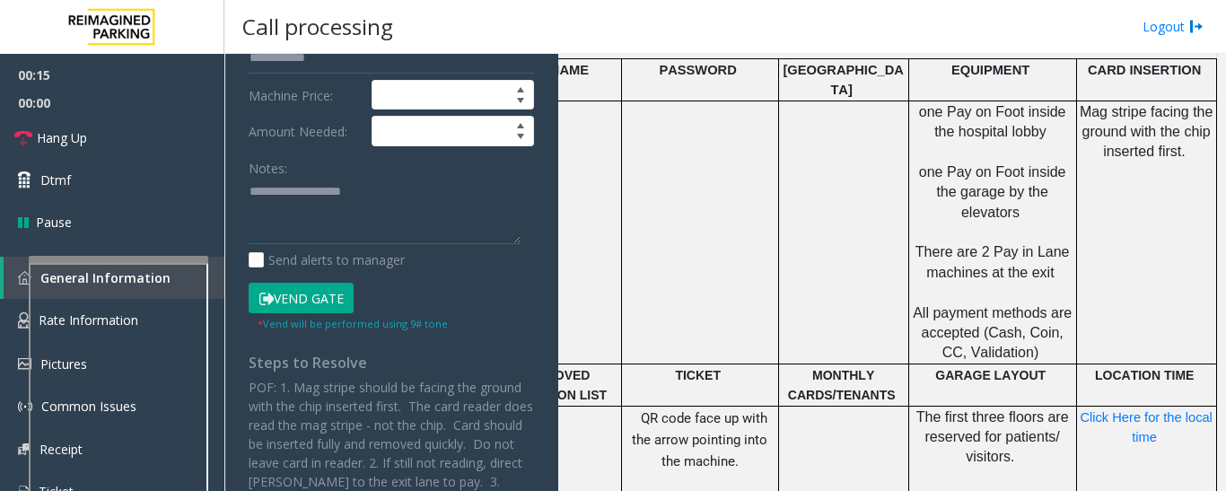
scroll to position [359, 0]
click at [321, 225] on textarea at bounding box center [385, 210] width 272 height 67
paste textarea "**********"
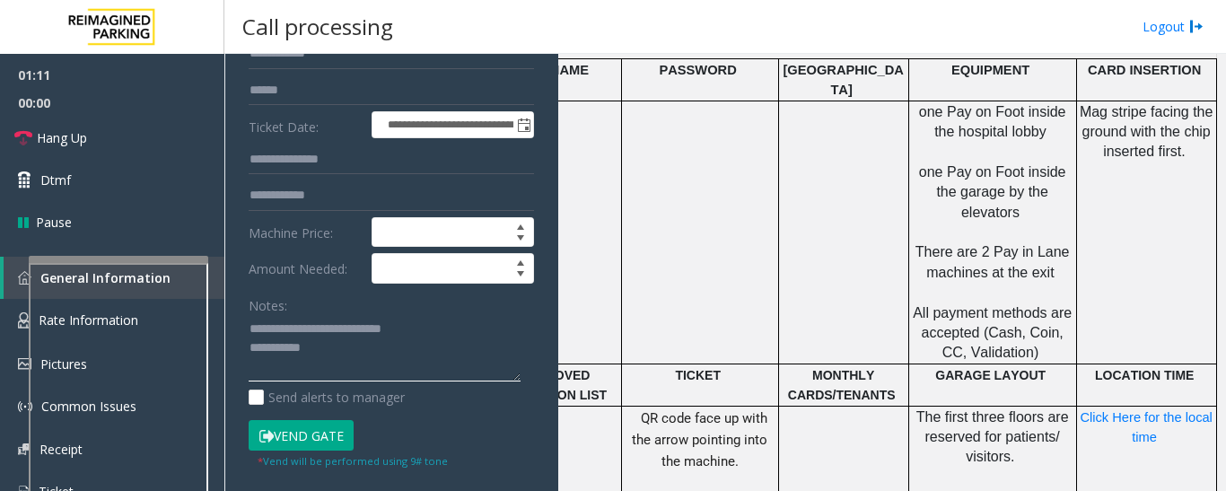
scroll to position [90, 0]
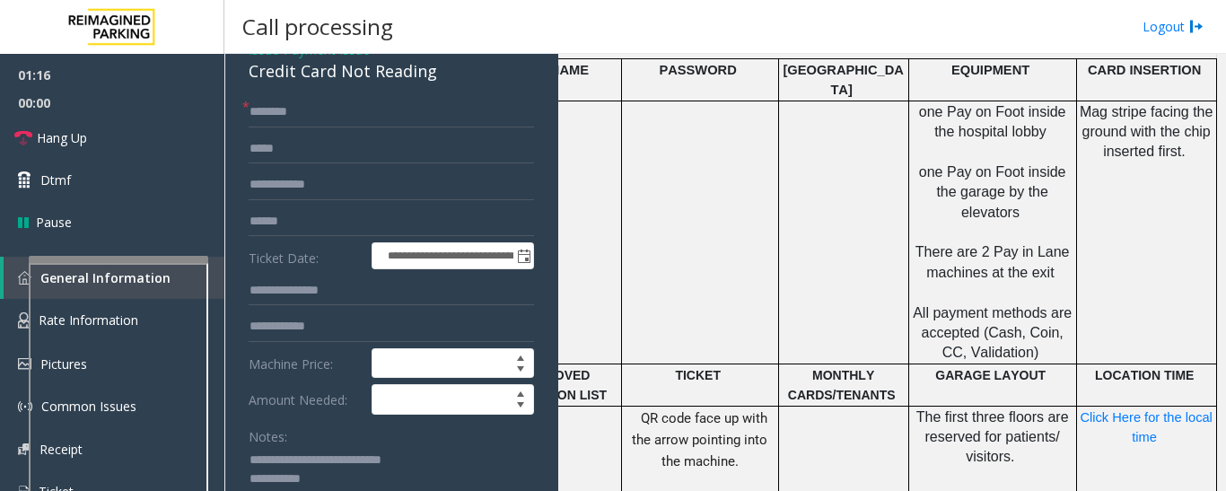
type textarea "**********"
click at [374, 110] on input "text" at bounding box center [391, 112] width 285 height 31
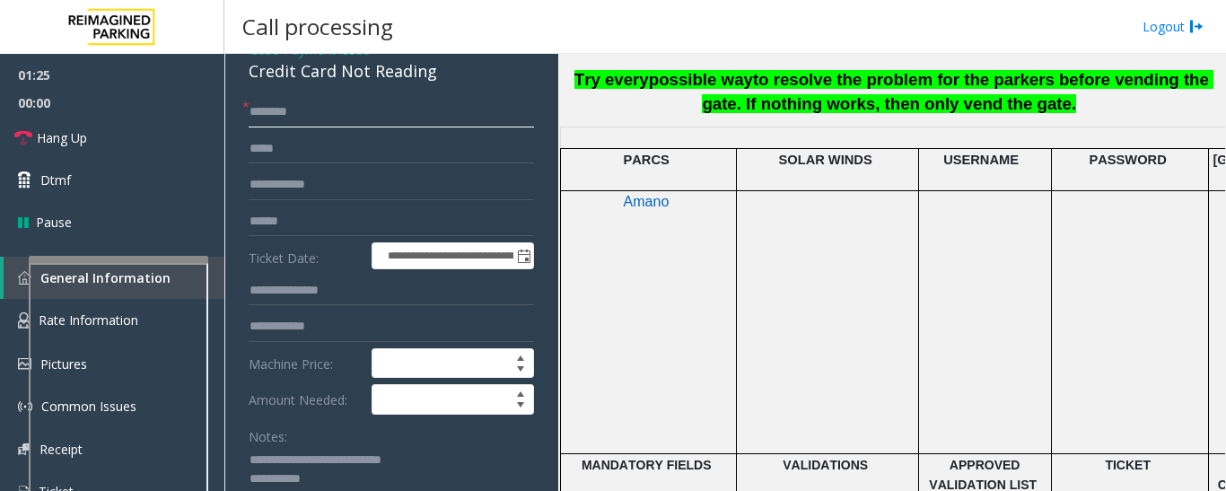
scroll to position [718, 443]
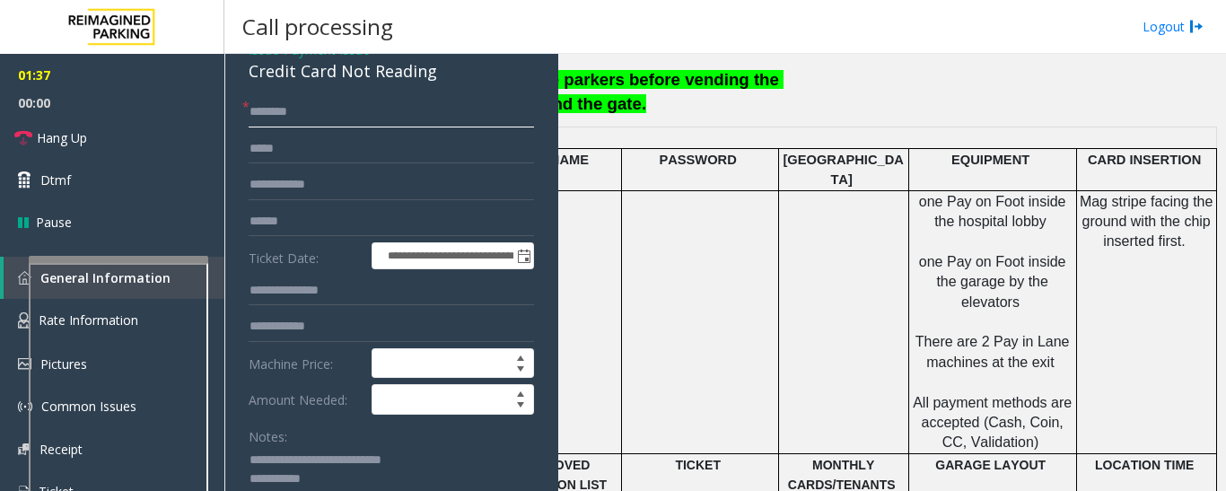
click at [319, 119] on input "text" at bounding box center [391, 112] width 285 height 31
drag, startPoint x: 318, startPoint y: 224, endPoint x: 312, endPoint y: 208, distance: 17.0
click at [319, 225] on input "text" at bounding box center [391, 221] width 285 height 31
type input "******"
click at [312, 123] on input "text" at bounding box center [391, 112] width 285 height 31
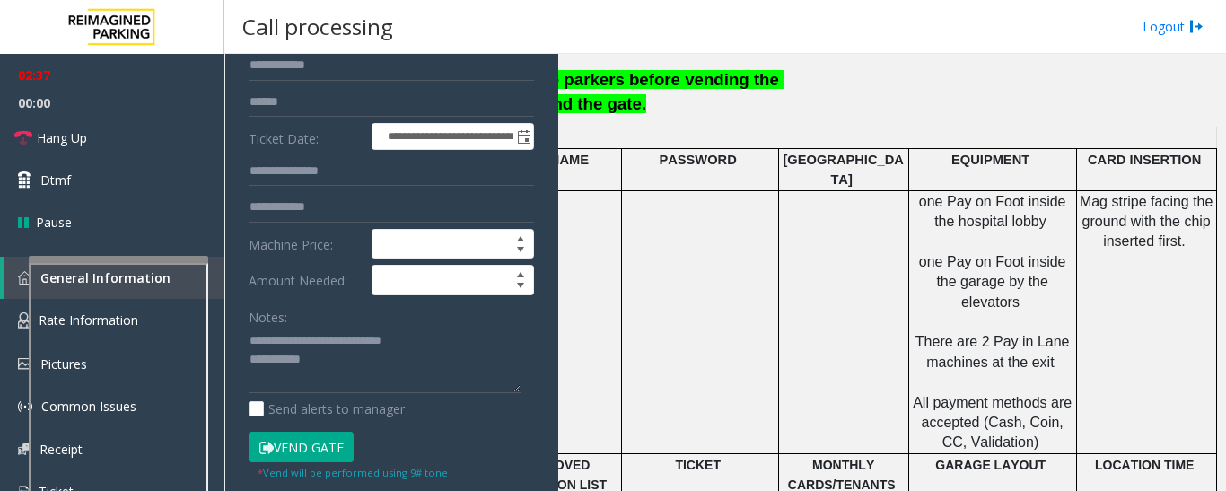
scroll to position [359, 0]
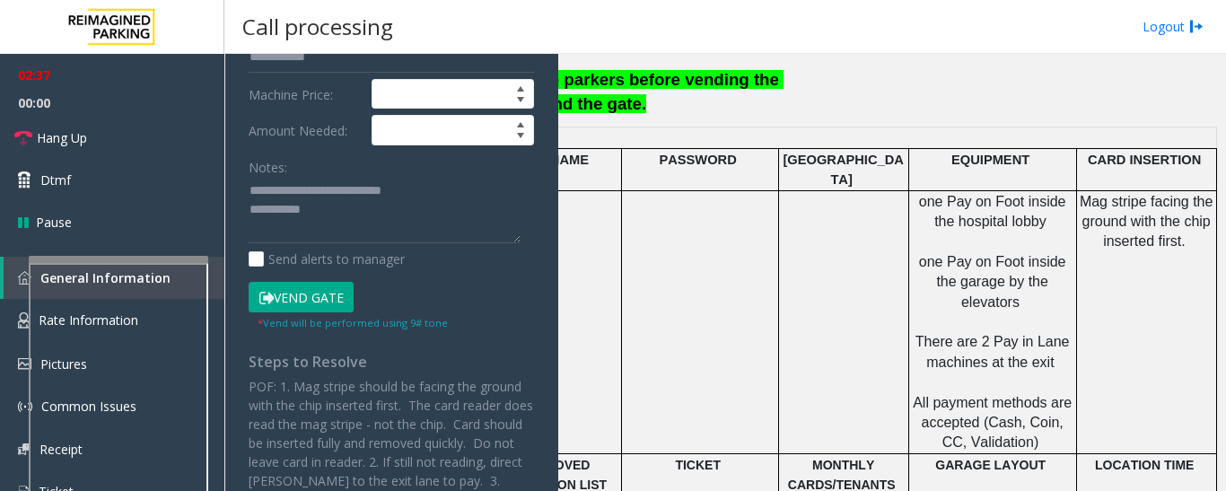
type input "**********"
click at [450, 219] on textarea at bounding box center [385, 210] width 272 height 67
click at [334, 290] on button "Vend Gate" at bounding box center [301, 297] width 105 height 31
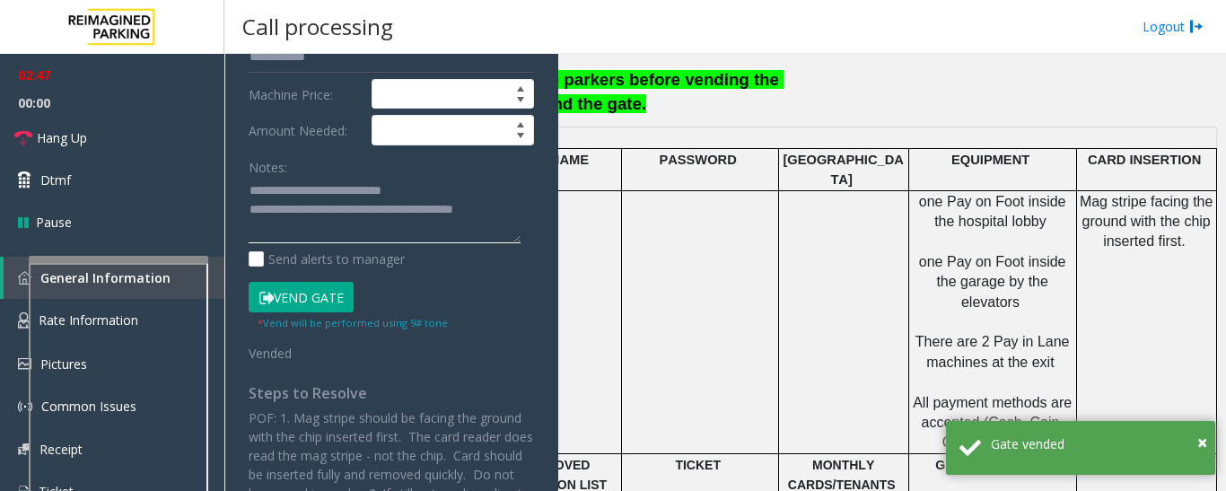
click at [456, 228] on textarea at bounding box center [385, 210] width 272 height 67
type textarea "**********"
click at [525, 217] on div "**********" at bounding box center [391, 325] width 312 height 995
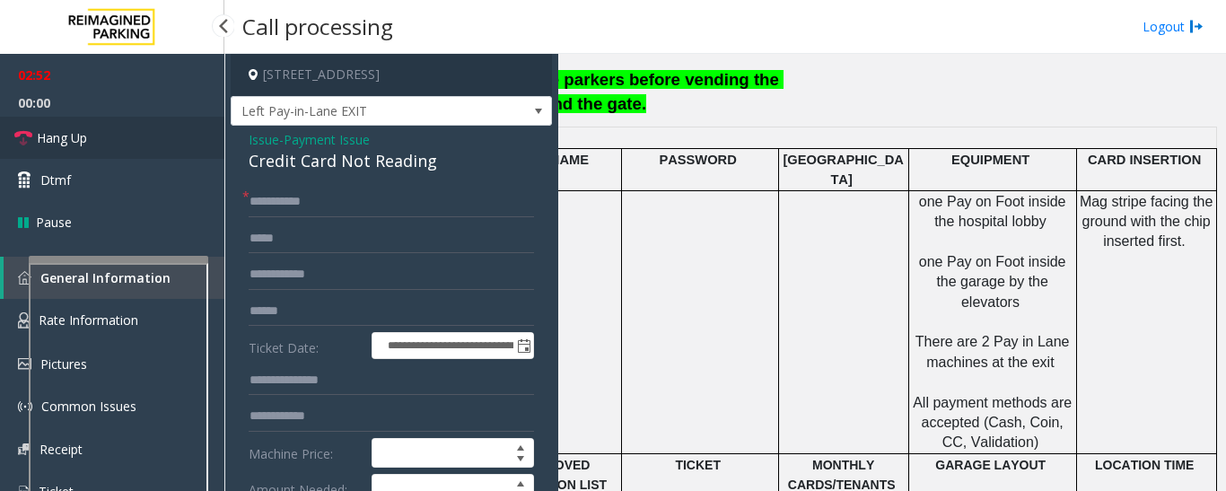
click at [76, 145] on span "Hang Up" at bounding box center [62, 137] width 50 height 19
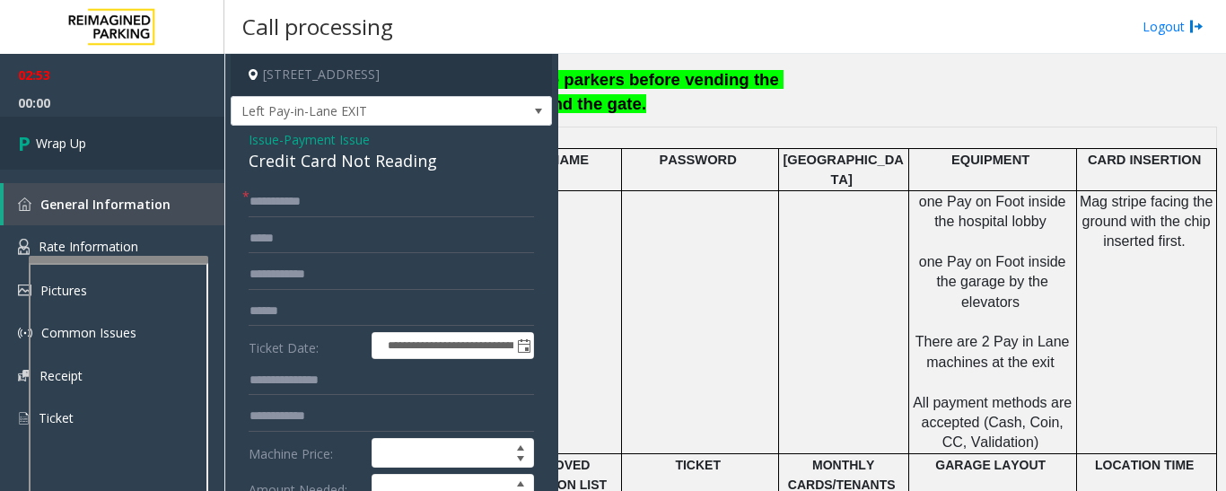
click at [186, 146] on link "Wrap Up" at bounding box center [112, 143] width 224 height 53
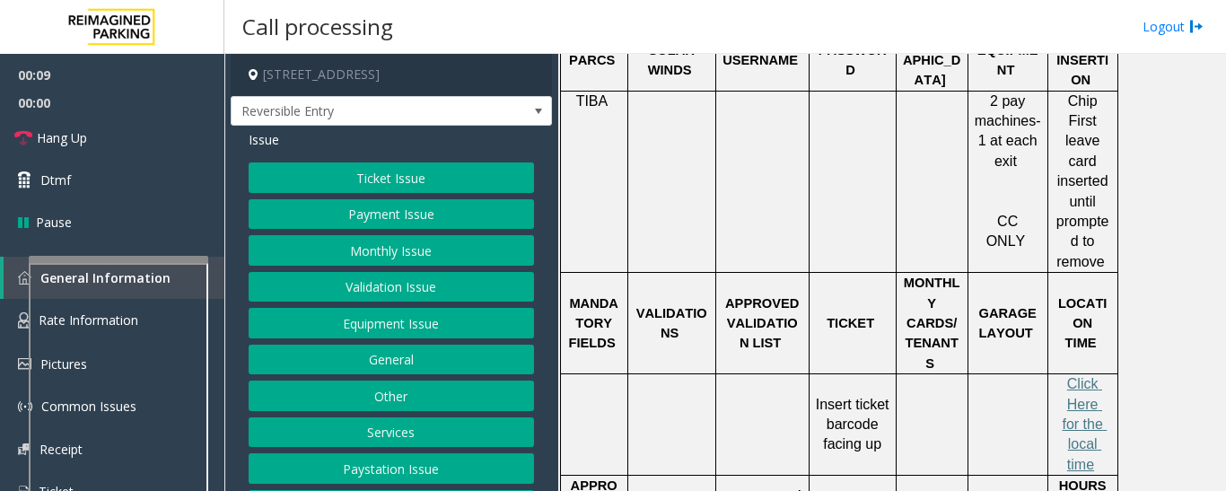
scroll to position [90, 0]
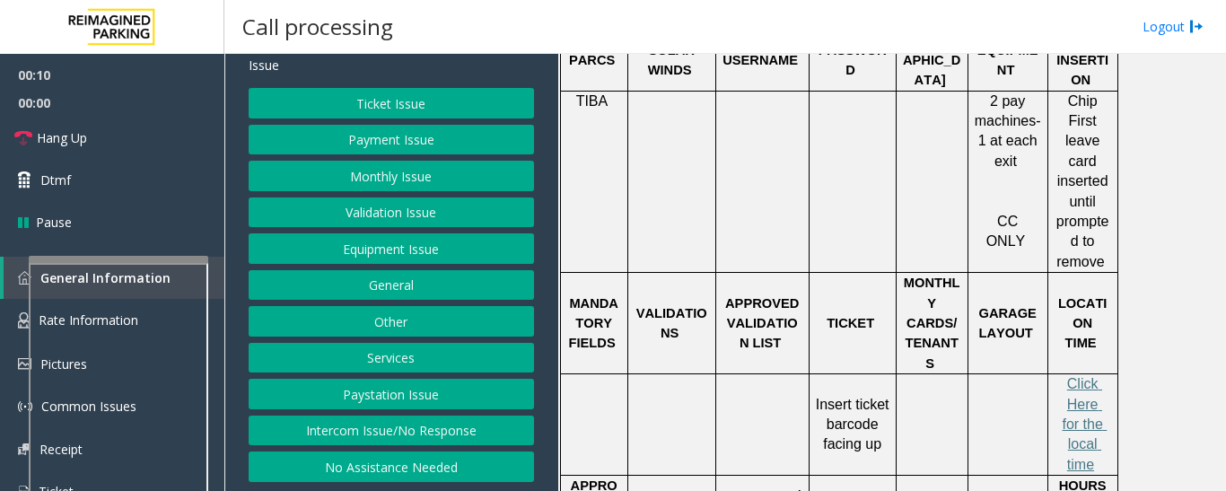
click at [442, 424] on button "Intercom Issue/No Response" at bounding box center [391, 431] width 285 height 31
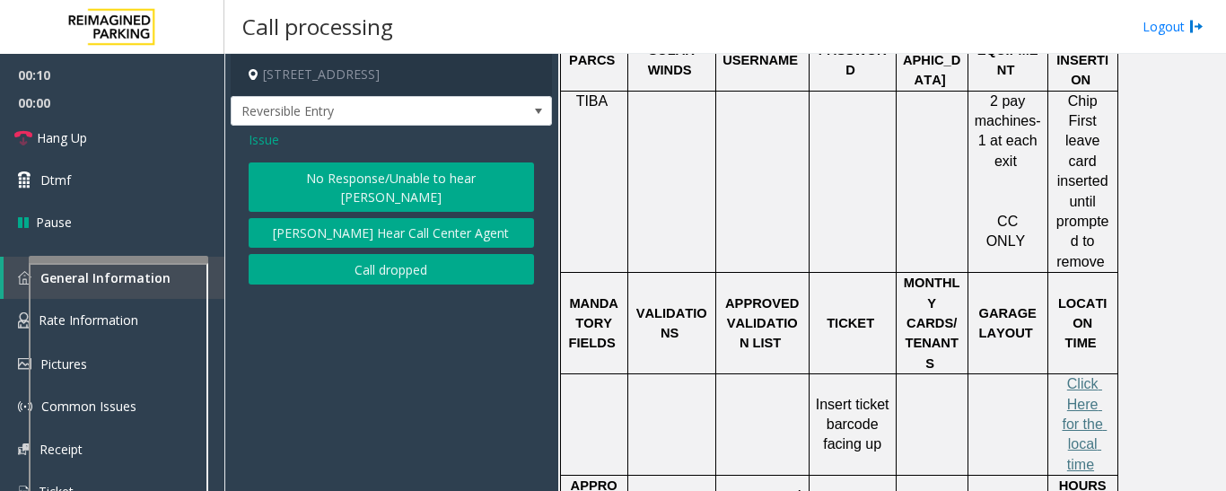
scroll to position [0, 0]
click at [402, 200] on button "No Response/Unable to hear [PERSON_NAME]" at bounding box center [391, 186] width 285 height 49
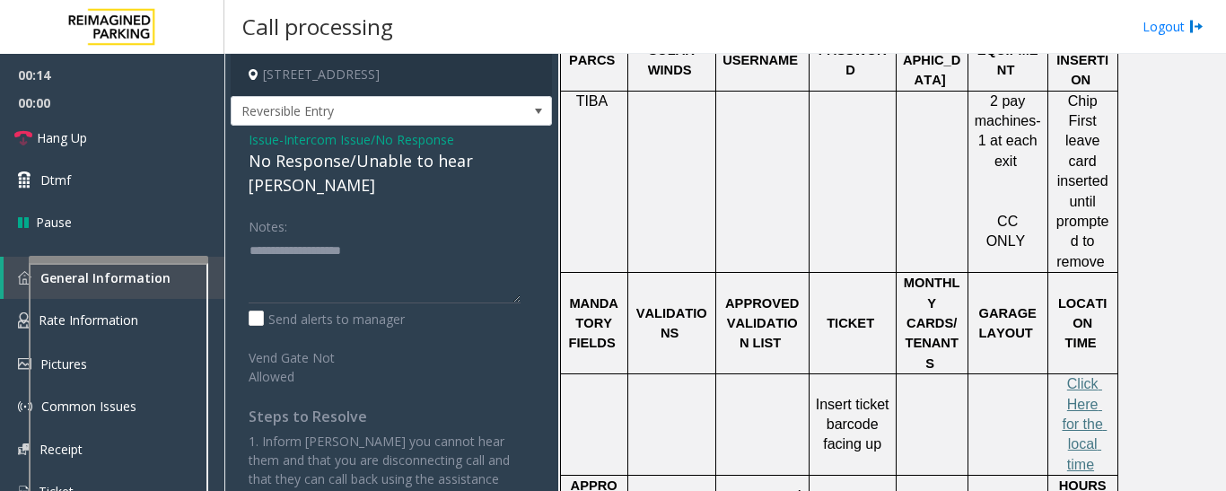
click at [438, 166] on div "No Response/Unable to hear [PERSON_NAME]" at bounding box center [391, 173] width 285 height 48
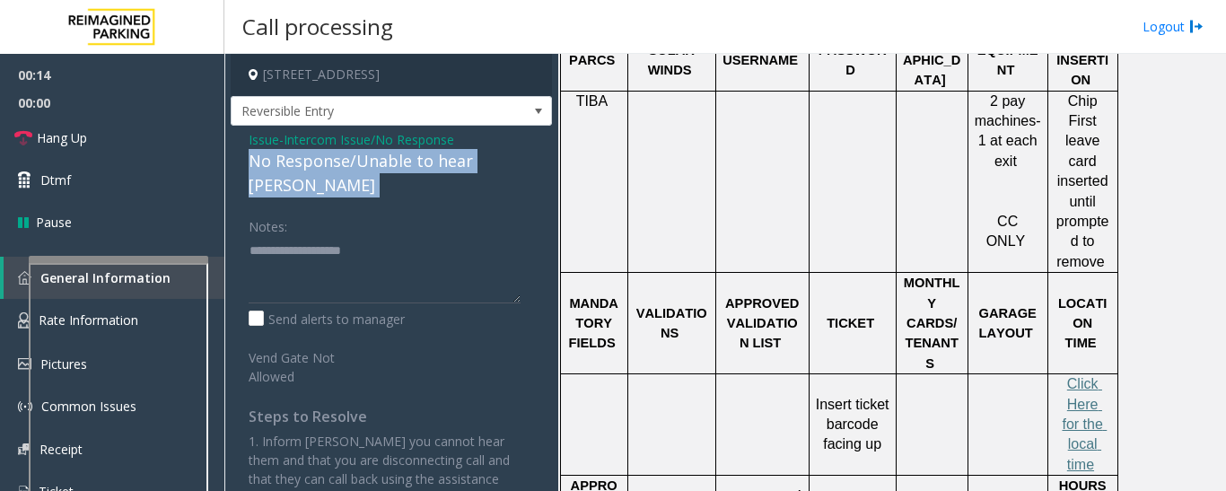
click at [438, 166] on div "No Response/Unable to hear [PERSON_NAME]" at bounding box center [391, 173] width 285 height 48
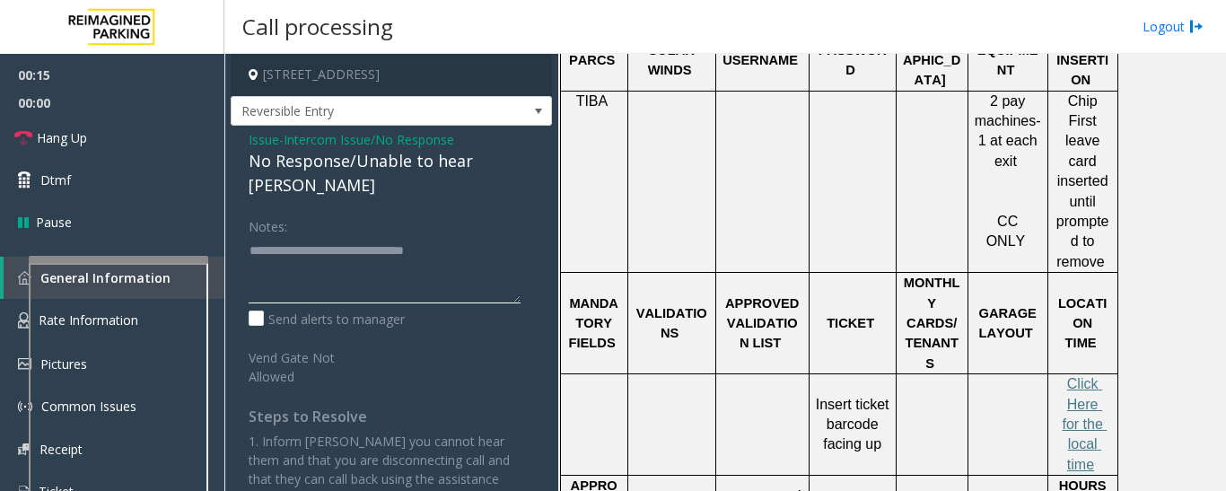
click at [484, 254] on textarea at bounding box center [385, 269] width 272 height 67
click at [491, 250] on textarea at bounding box center [385, 269] width 272 height 67
type textarea "**********"
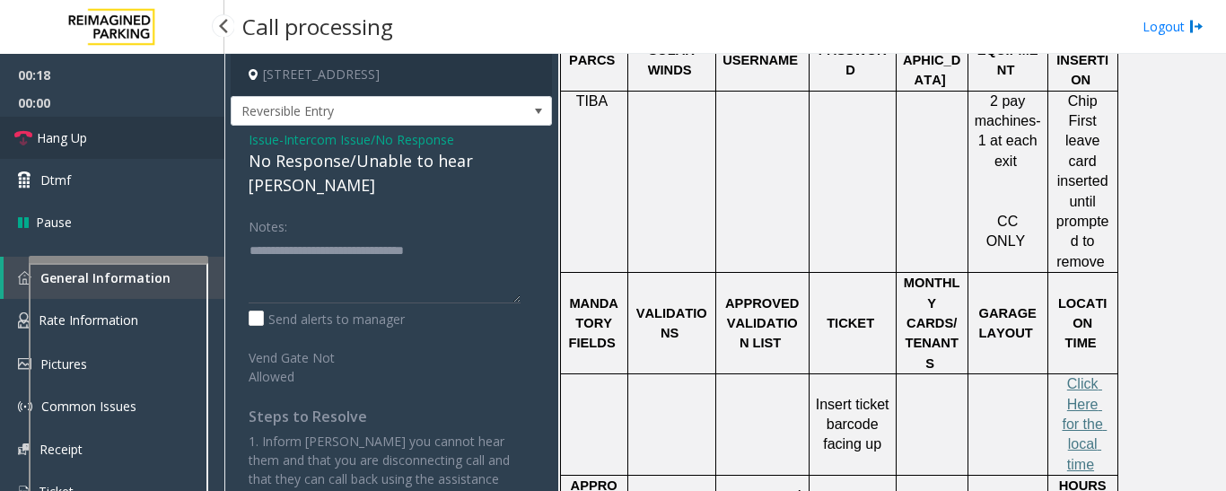
click at [73, 131] on span "Hang Up" at bounding box center [62, 137] width 50 height 19
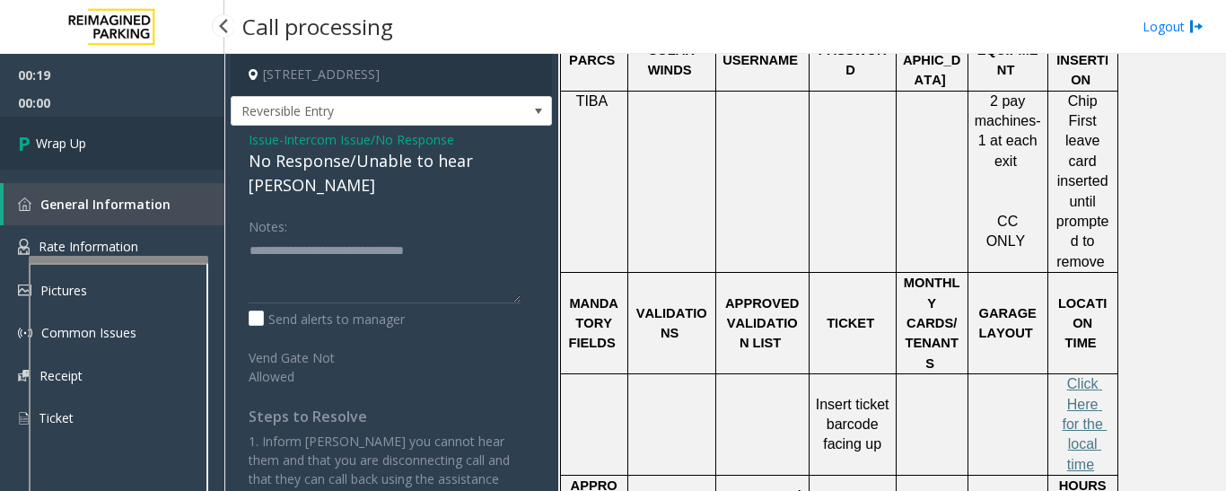
click at [115, 130] on link "Wrap Up" at bounding box center [112, 143] width 224 height 53
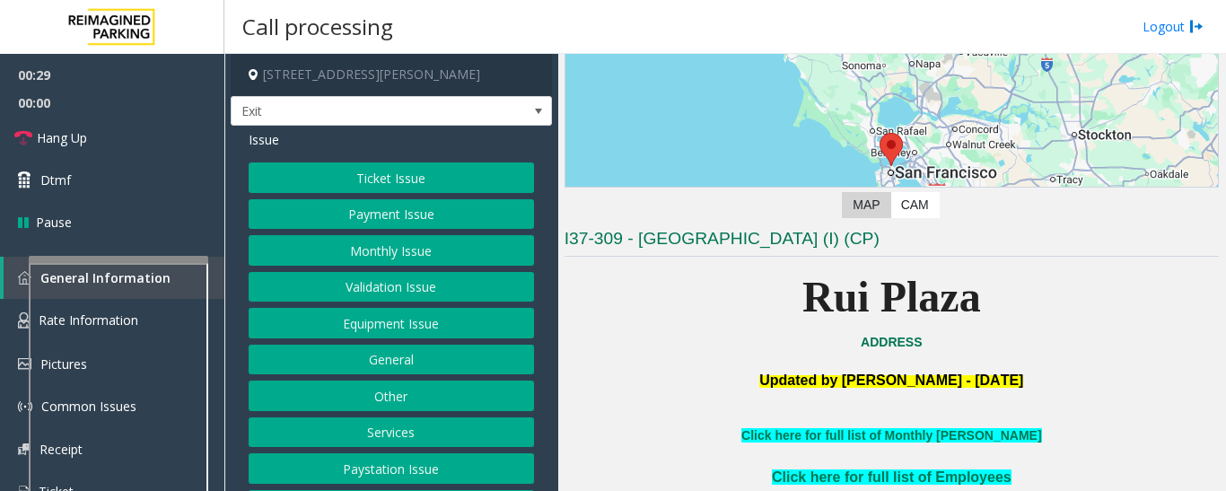
scroll to position [75, 0]
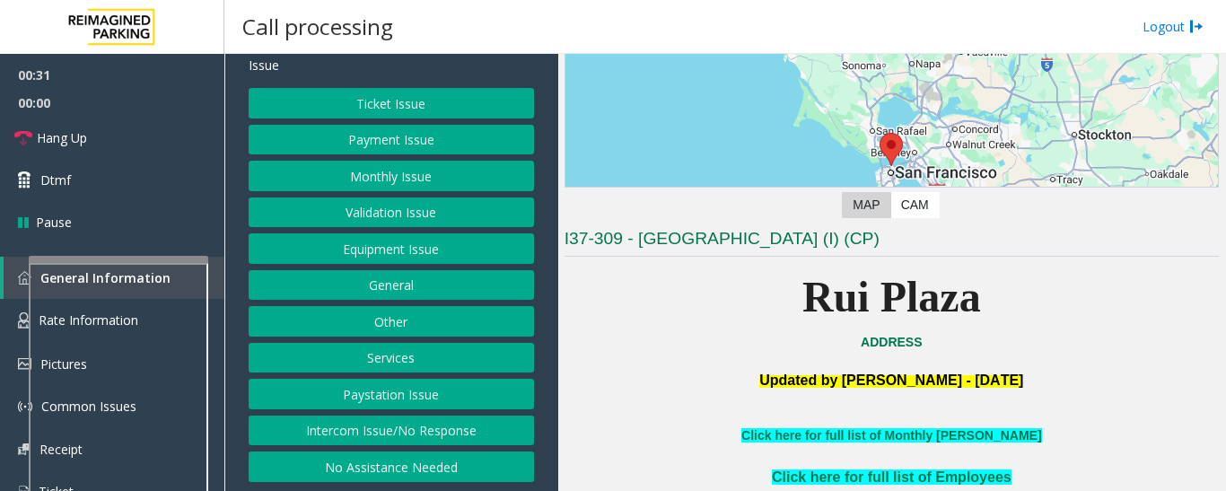
click at [374, 351] on button "Services" at bounding box center [391, 358] width 285 height 31
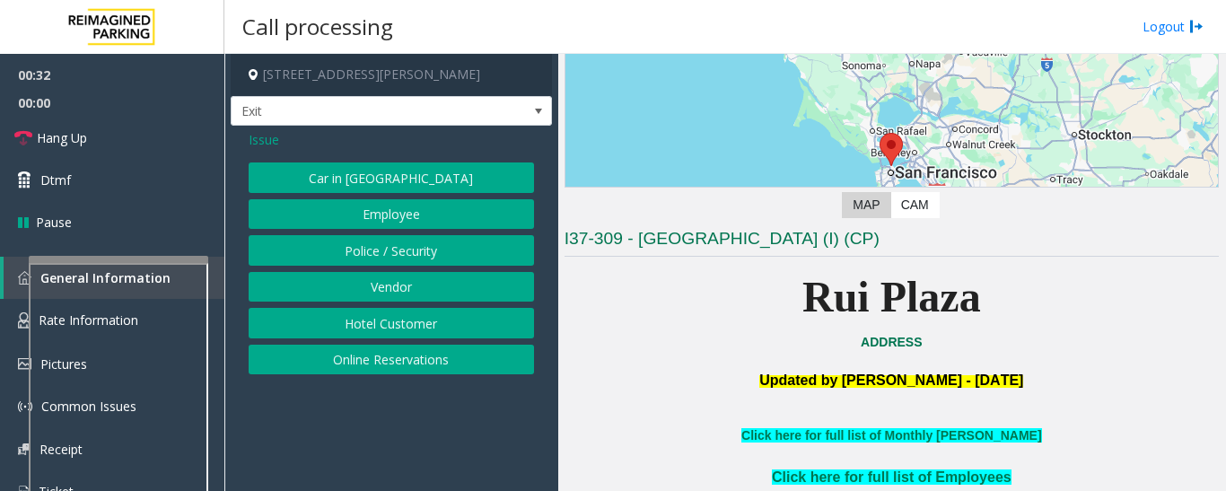
click at [431, 320] on button "Hotel Customer" at bounding box center [391, 323] width 285 height 31
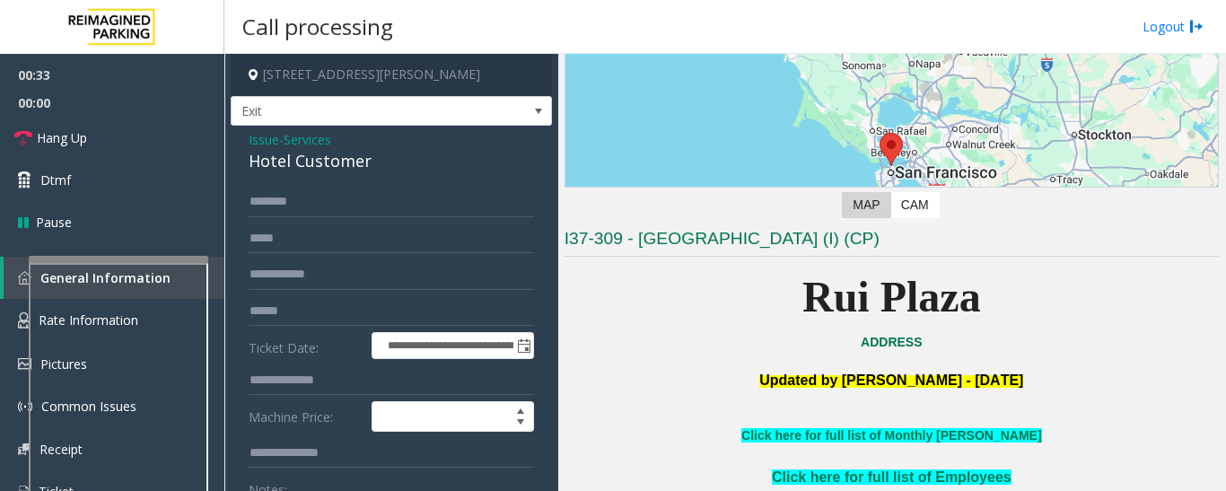
click at [276, 159] on div "Hotel Customer" at bounding box center [391, 161] width 285 height 24
copy div "Hotel Customer"
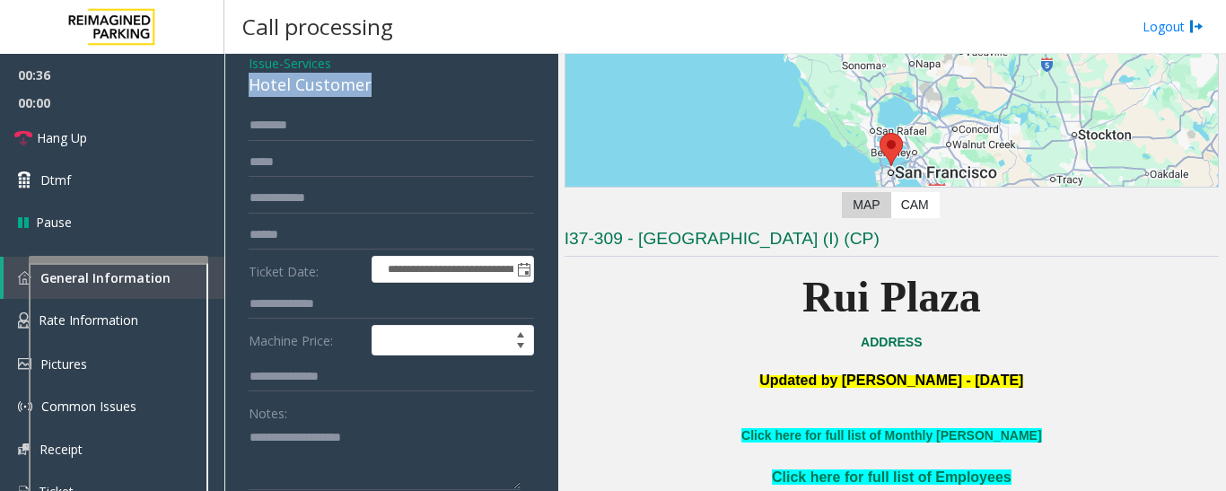
scroll to position [180, 0]
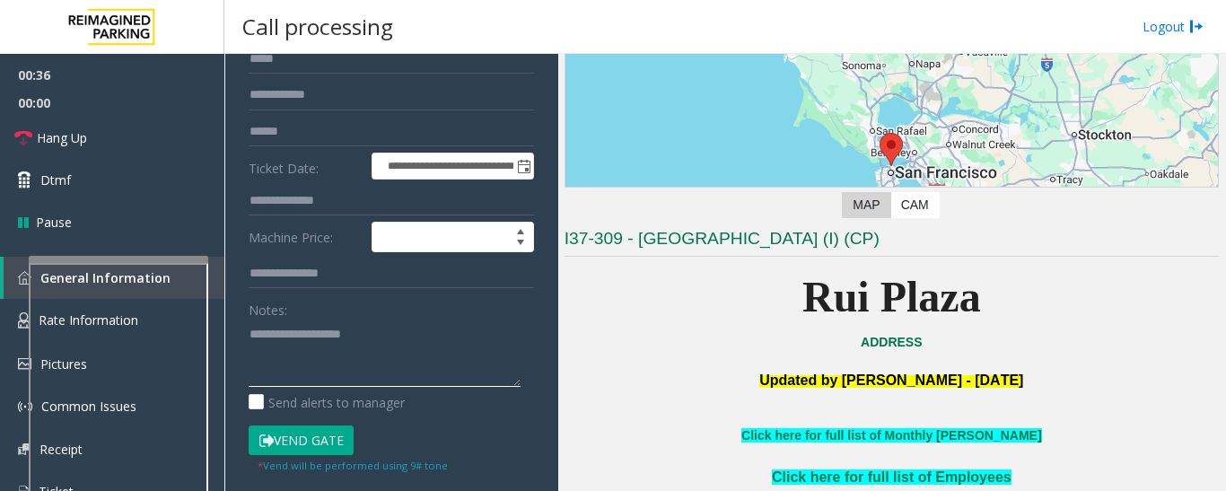
click at [291, 358] on textarea at bounding box center [385, 353] width 272 height 67
type textarea "******"
click at [304, 207] on input "text" at bounding box center [391, 201] width 285 height 31
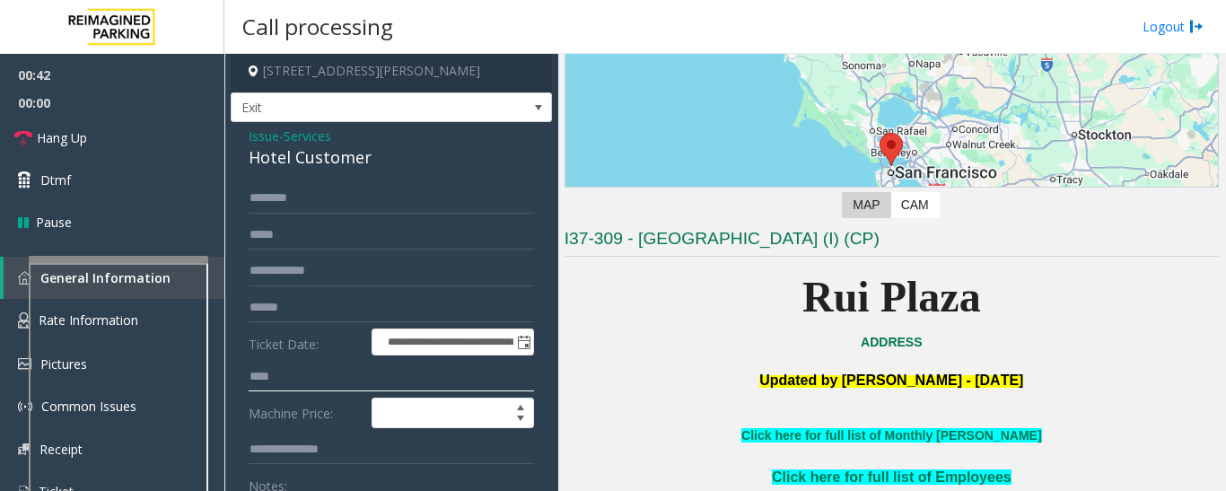
scroll to position [0, 0]
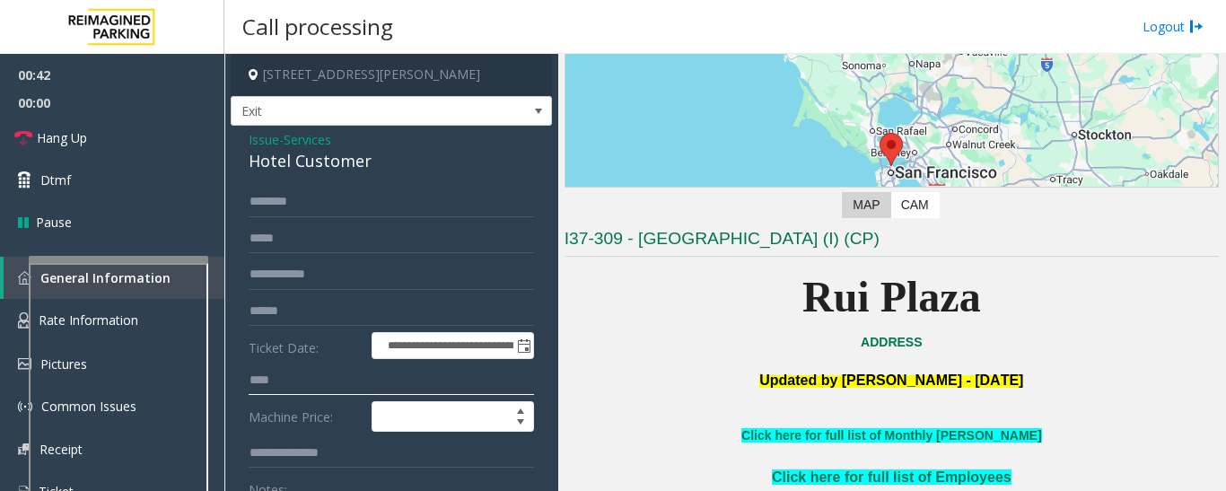
type input "****"
click at [315, 197] on input "text" at bounding box center [391, 202] width 285 height 31
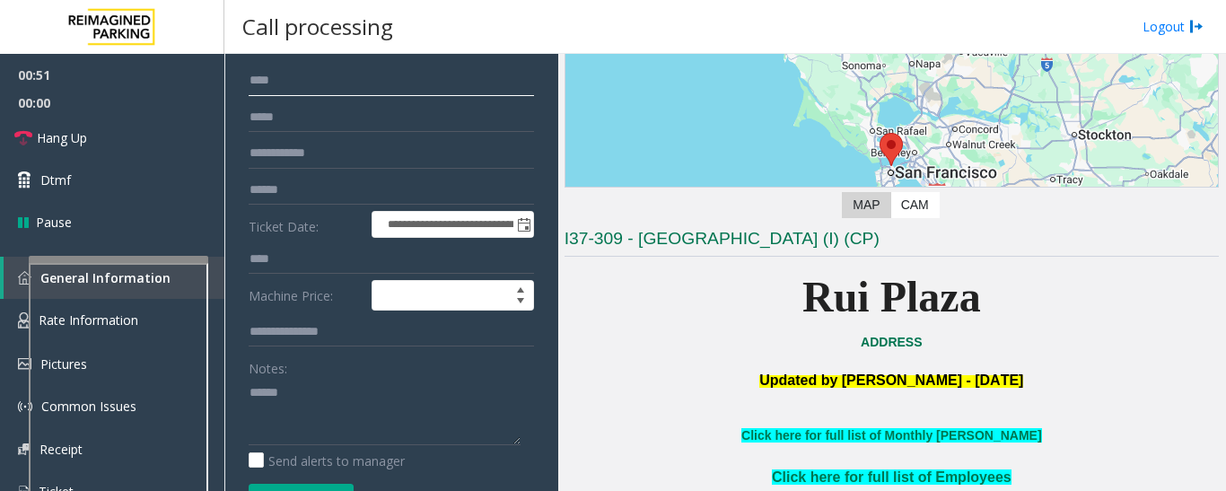
scroll to position [269, 0]
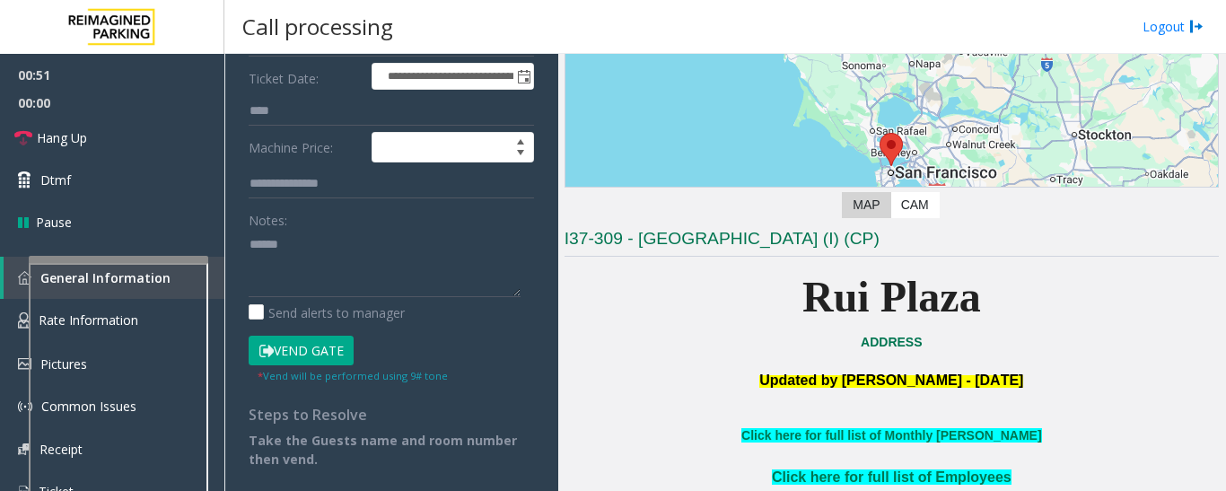
type input "***"
click at [320, 257] on textarea at bounding box center [385, 263] width 272 height 67
paste textarea "**********"
click at [329, 338] on button "Vend Gate" at bounding box center [301, 351] width 105 height 31
click at [325, 290] on textarea at bounding box center [385, 263] width 272 height 67
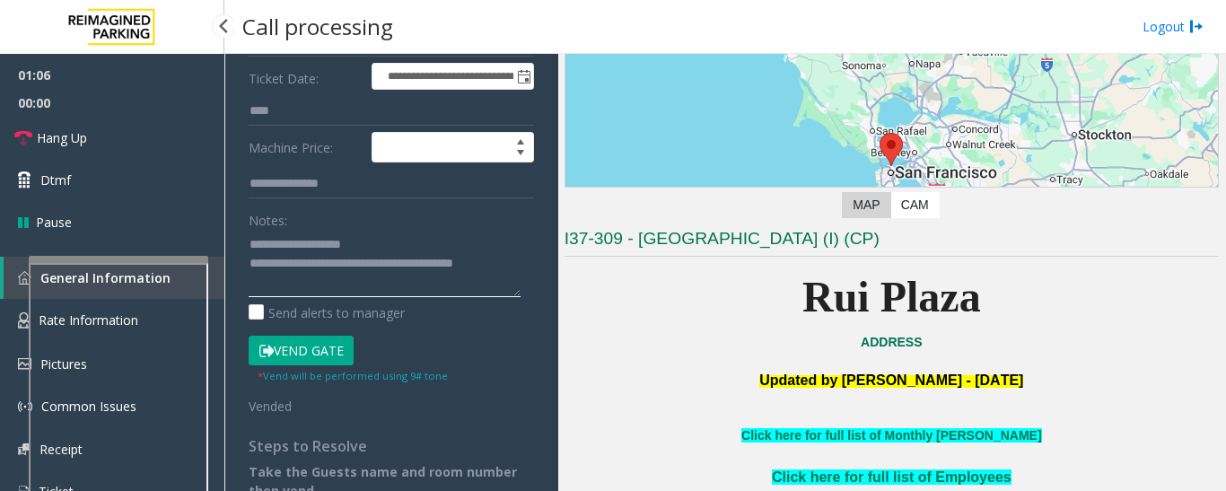
type textarea "**********"
click at [1, 114] on span "00:00" at bounding box center [112, 103] width 224 height 28
click at [23, 132] on icon at bounding box center [23, 138] width 18 height 18
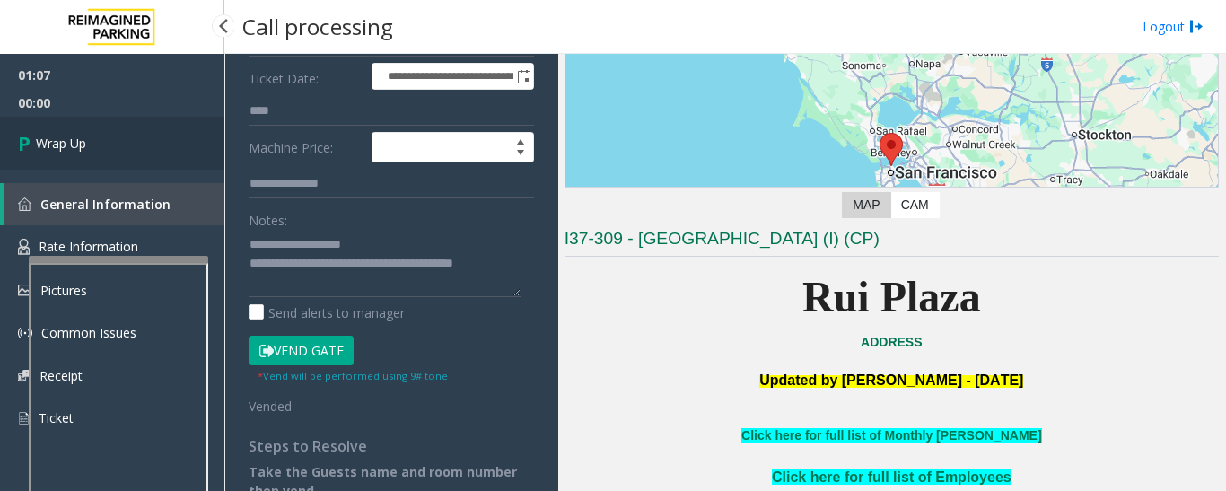
click at [101, 155] on link "Wrap Up" at bounding box center [112, 143] width 224 height 53
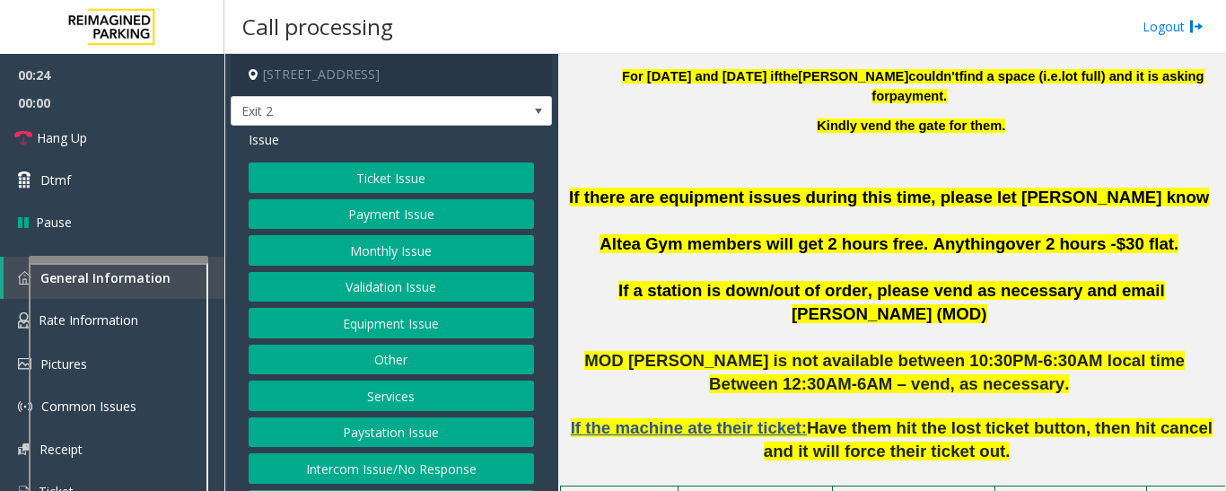
scroll to position [718, 0]
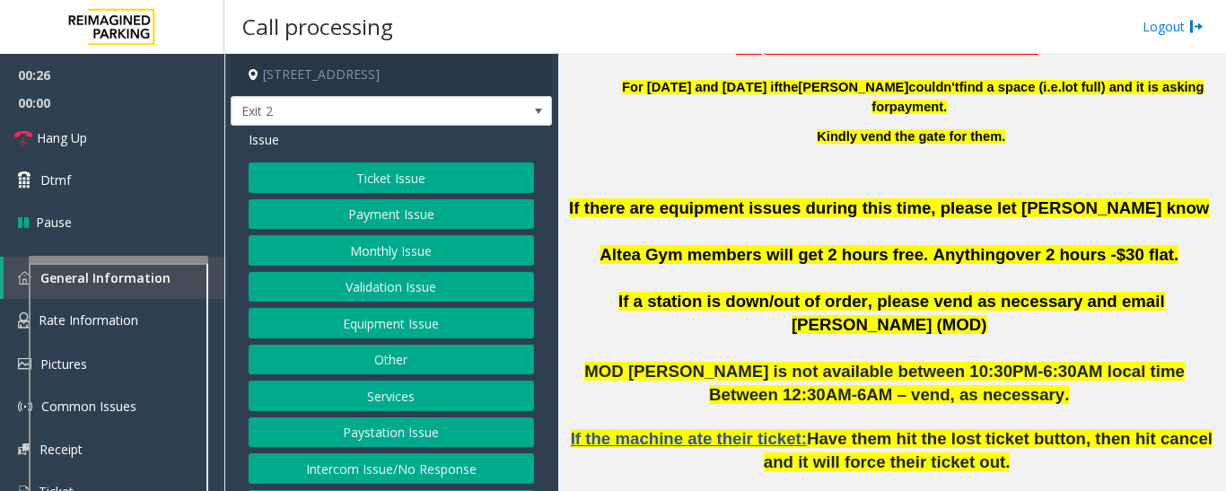
click at [367, 288] on button "Validation Issue" at bounding box center [391, 287] width 285 height 31
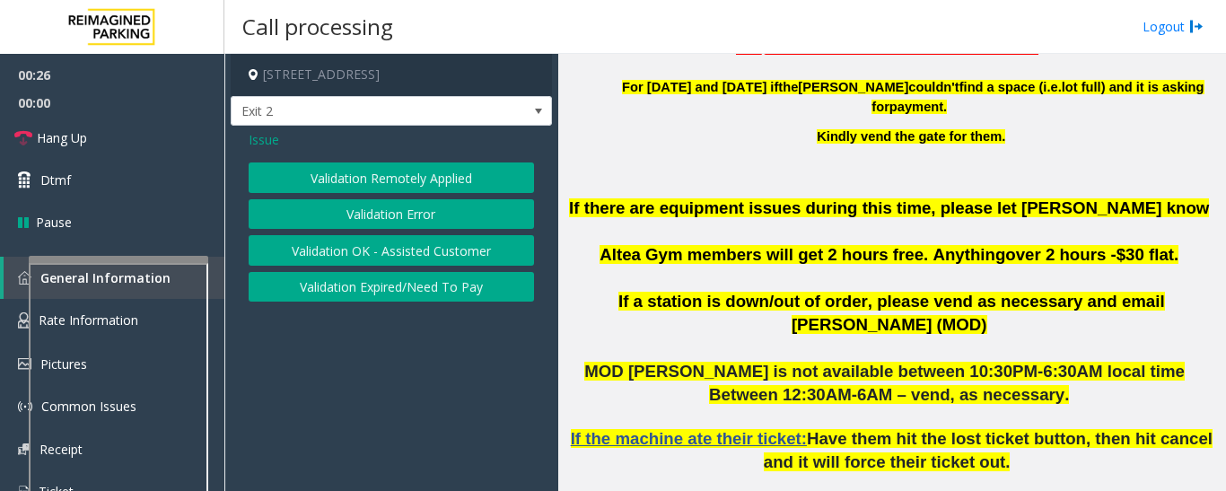
click at [387, 232] on div "Validation Remotely Applied Validation Error Validation OK - Assisted Customer …" at bounding box center [391, 231] width 285 height 139
click at [388, 222] on button "Validation Error" at bounding box center [391, 214] width 285 height 31
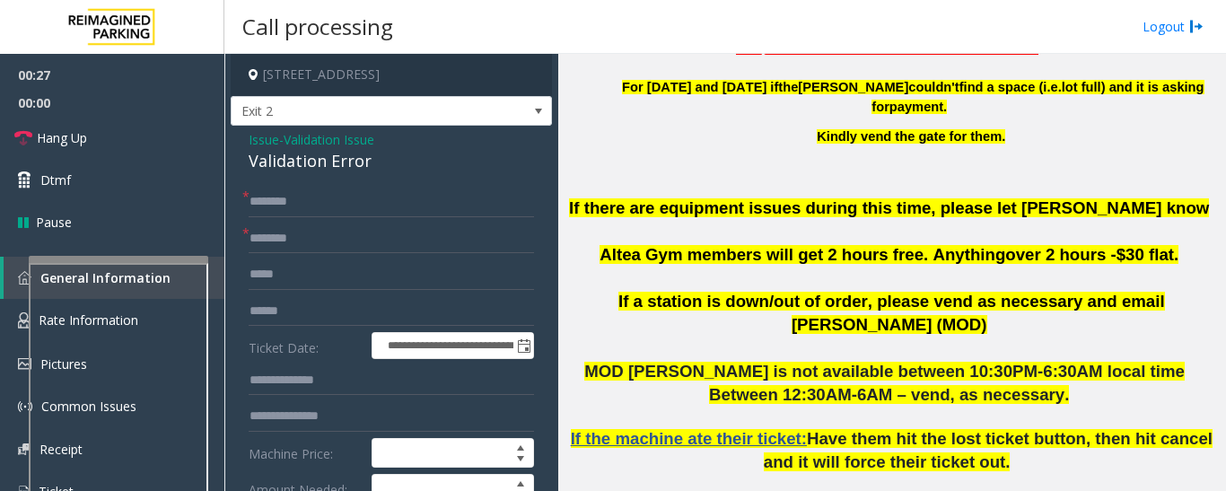
click at [294, 162] on div "Validation Error" at bounding box center [391, 161] width 285 height 24
copy div "Validation Error"
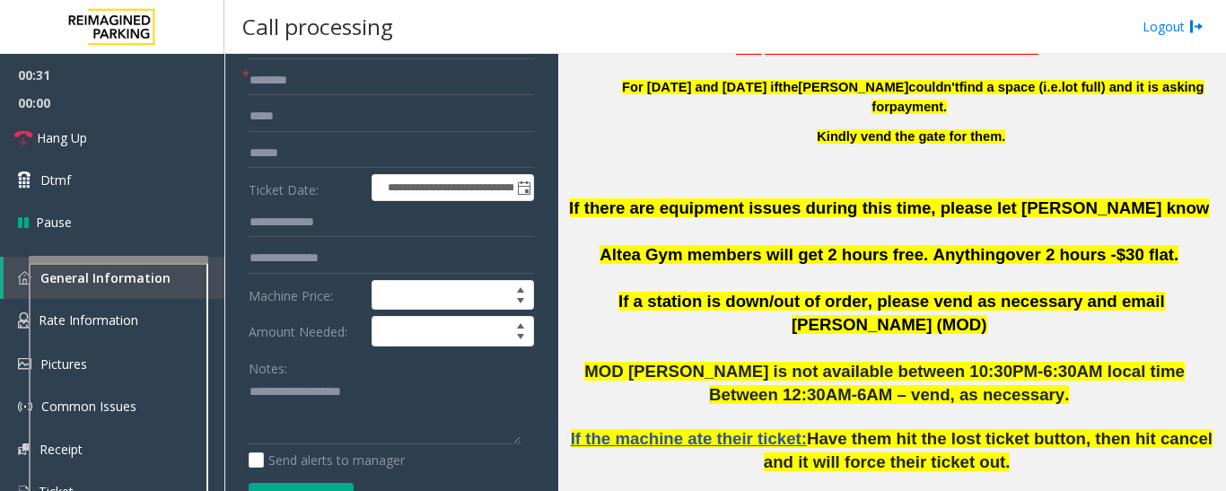
scroll to position [449, 0]
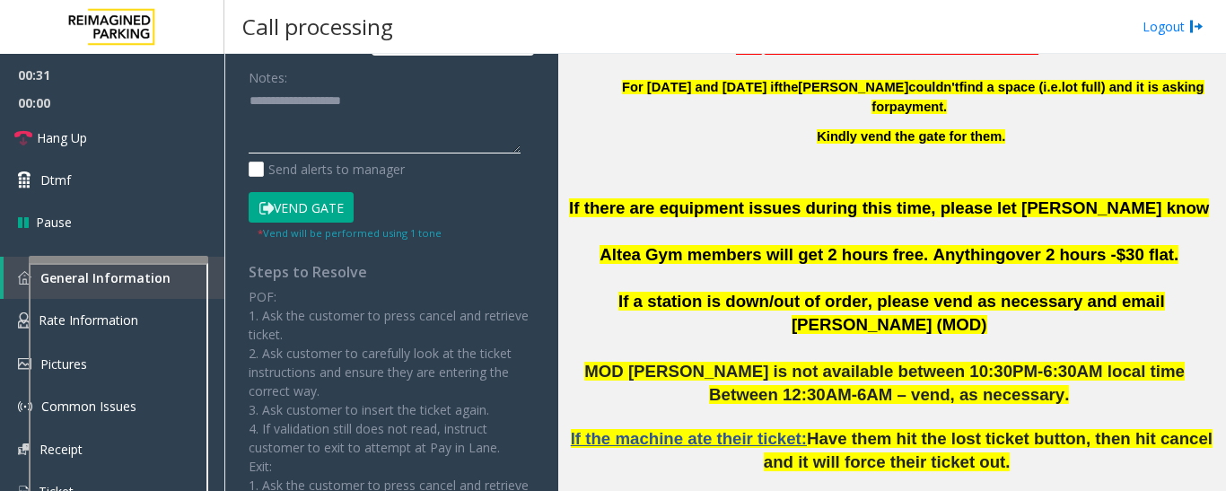
click at [406, 119] on textarea at bounding box center [385, 120] width 272 height 67
paste textarea "**********"
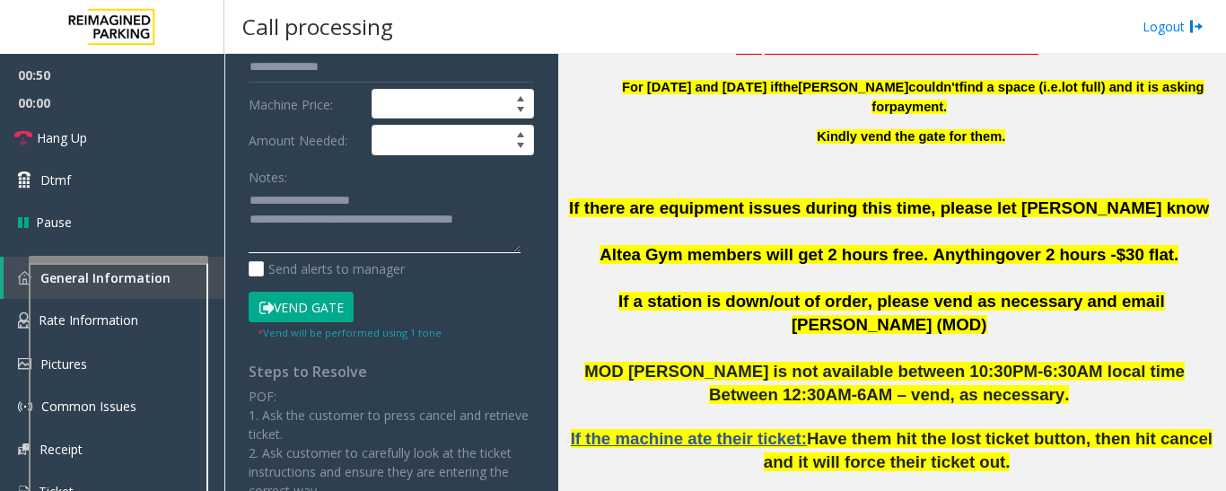
scroll to position [90, 0]
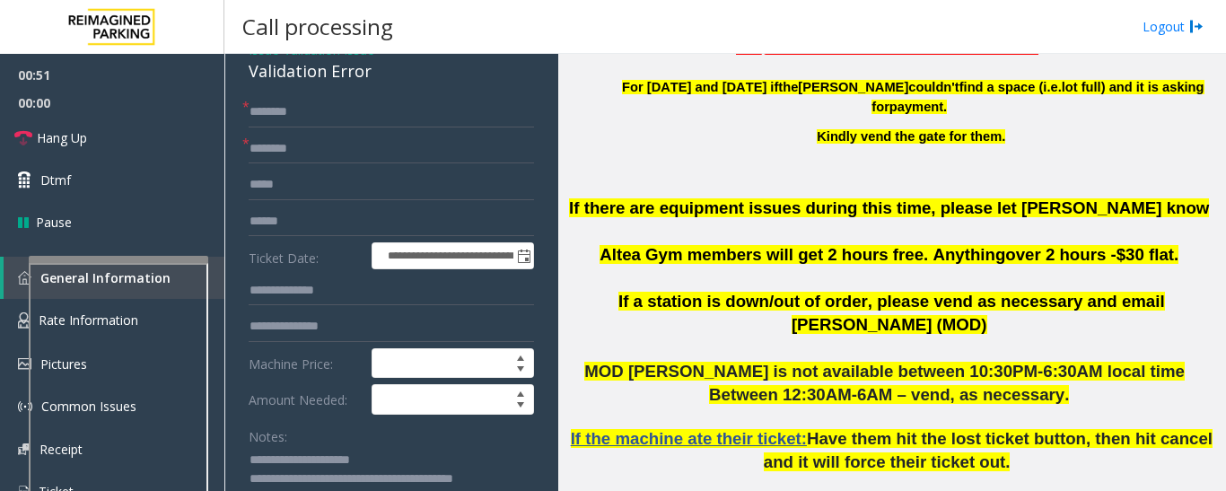
type textarea "**********"
click at [398, 121] on input "text" at bounding box center [391, 112] width 285 height 31
drag, startPoint x: 619, startPoint y: 255, endPoint x: 696, endPoint y: 253, distance: 76.3
click at [696, 253] on p "If there are equipment issues during this time, please let [PERSON_NAME] know A…" at bounding box center [892, 243] width 654 height 93
type input "*********"
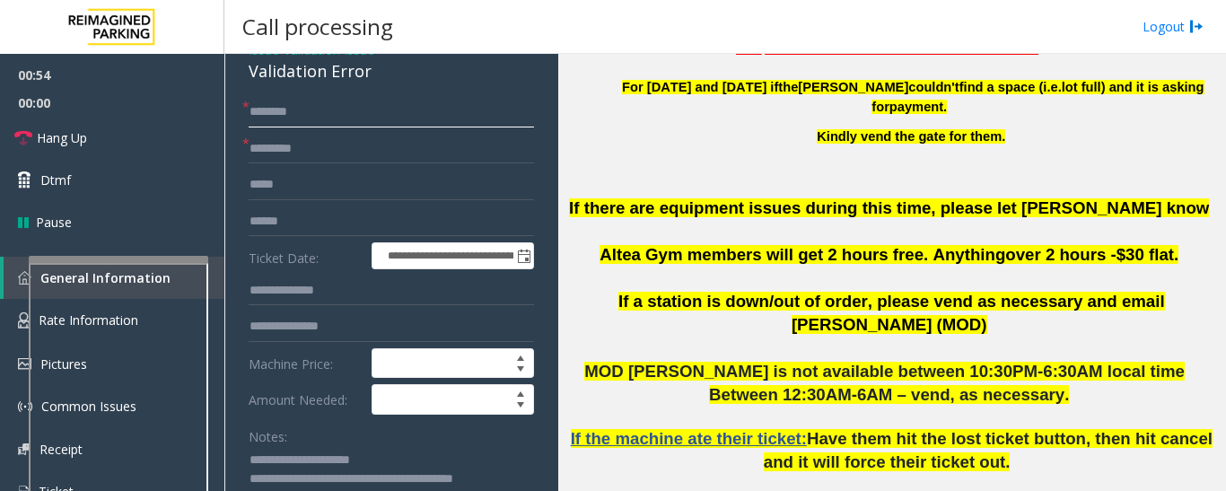
click at [346, 122] on input "text" at bounding box center [391, 112] width 285 height 31
click at [333, 232] on input "text" at bounding box center [391, 221] width 285 height 31
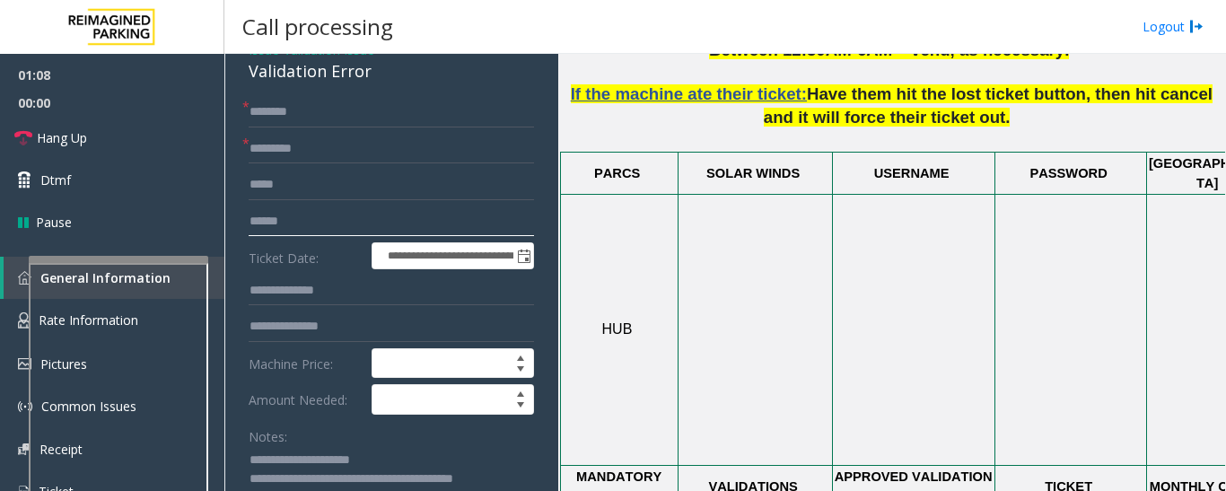
scroll to position [1077, 0]
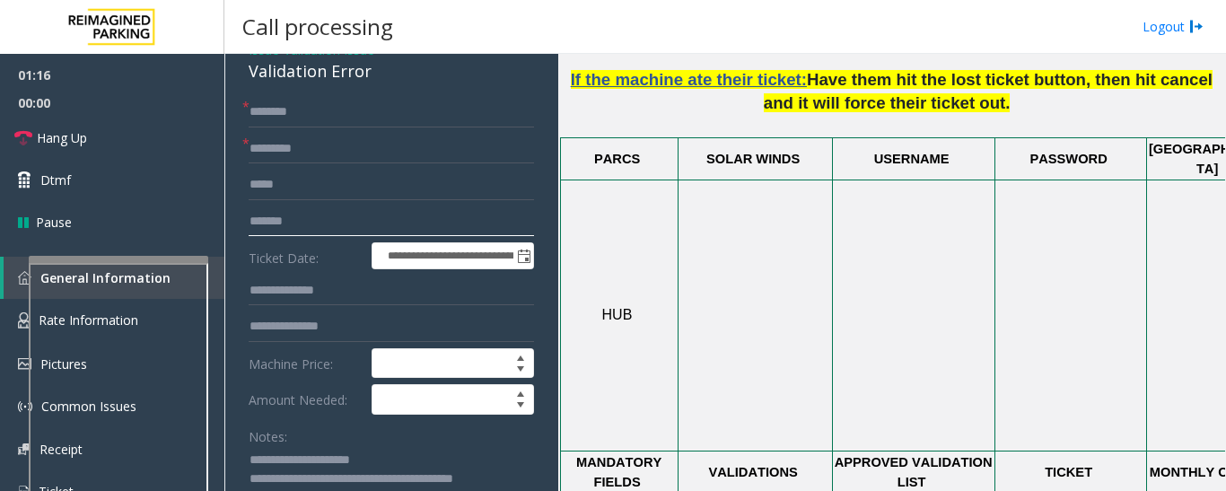
type input "*******"
click at [407, 125] on input "text" at bounding box center [391, 112] width 285 height 31
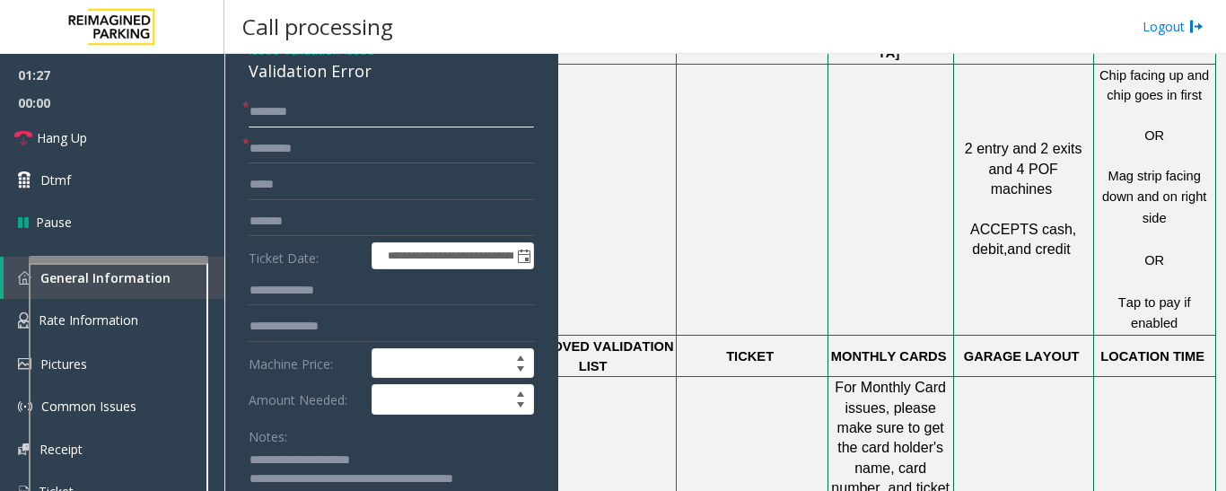
scroll to position [1346, 331]
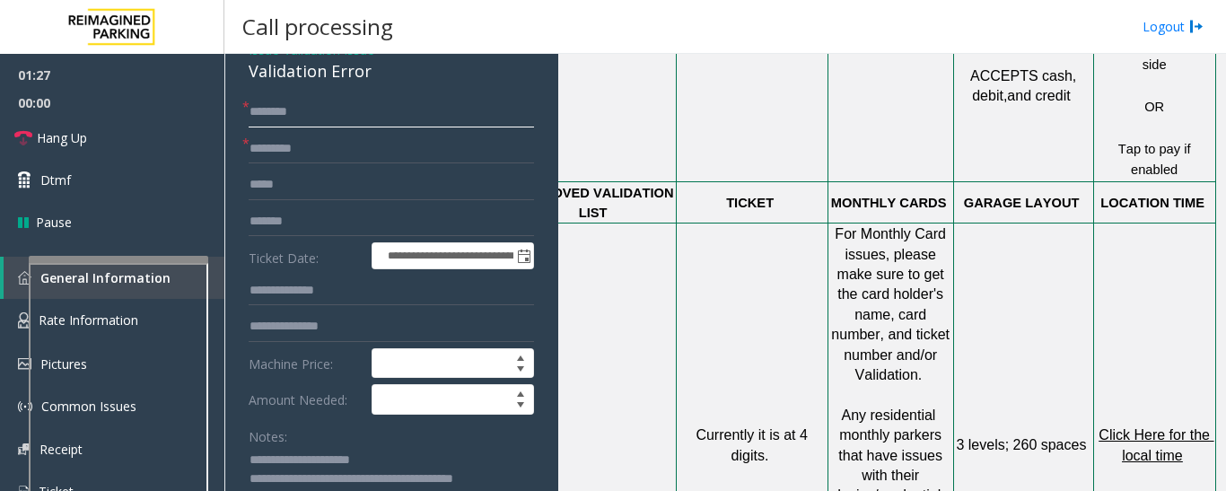
type input "*******"
click at [1120, 427] on span "Click Here for the local time" at bounding box center [1156, 444] width 115 height 35
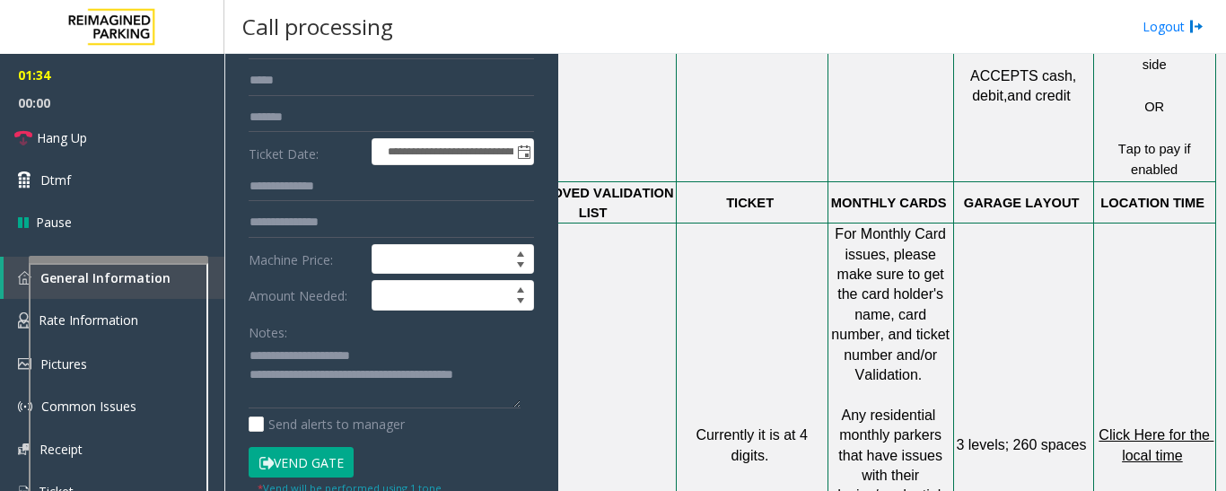
scroll to position [359, 0]
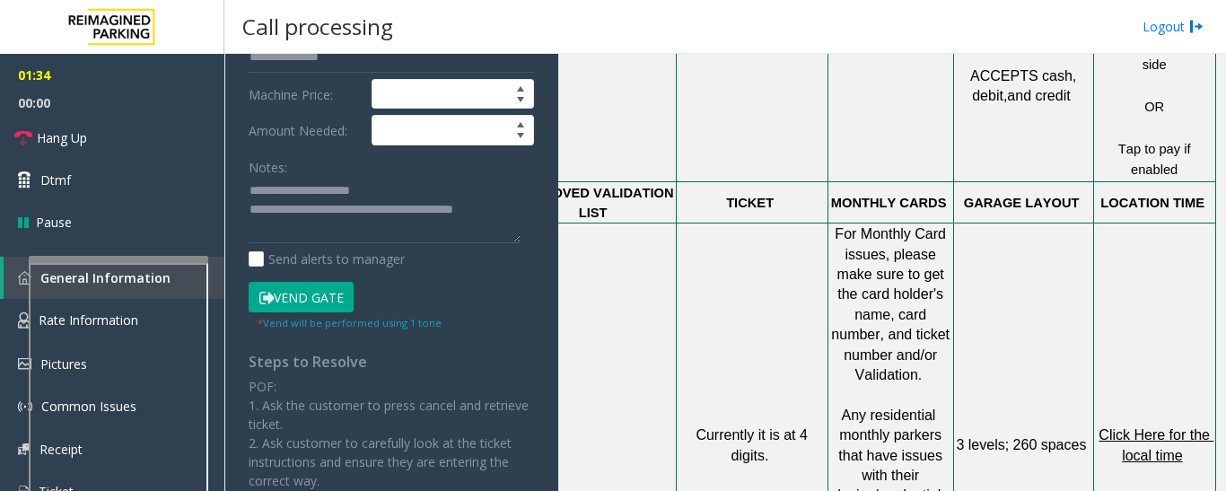
click at [338, 287] on button "Vend Gate" at bounding box center [301, 297] width 105 height 31
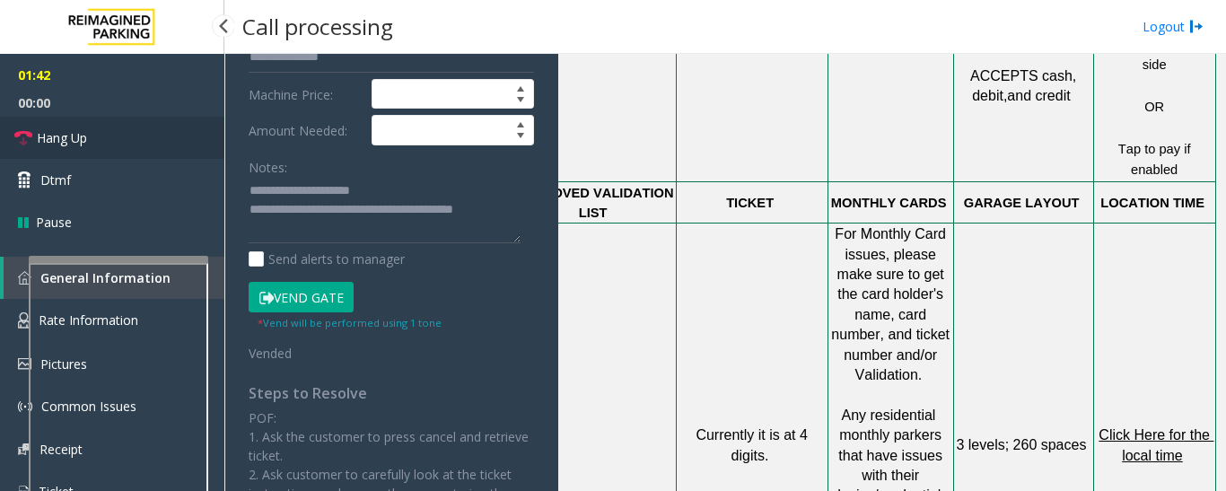
click at [138, 141] on link "Hang Up" at bounding box center [112, 138] width 224 height 42
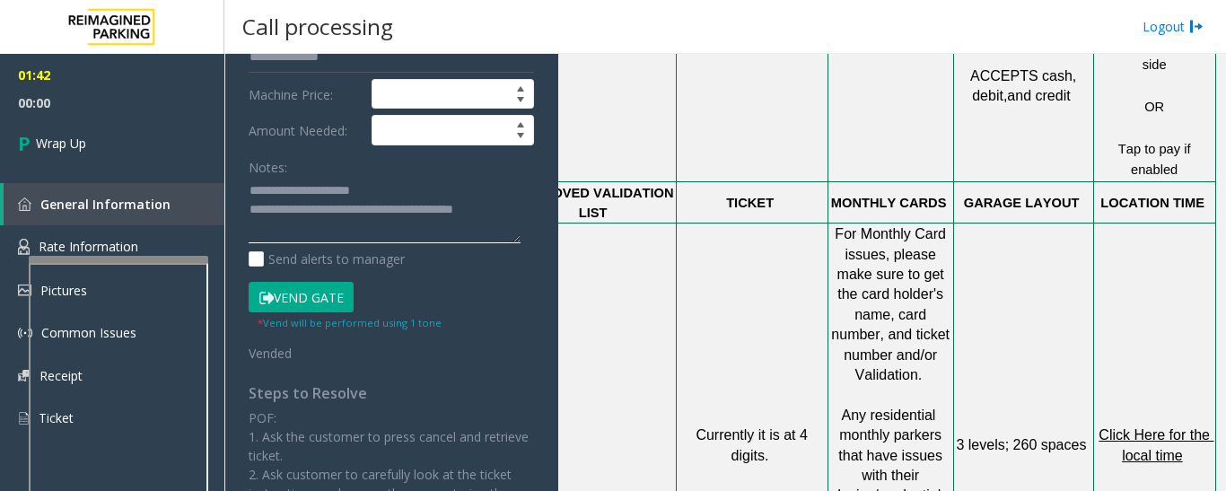
drag, startPoint x: 311, startPoint y: 210, endPoint x: 542, endPoint y: 215, distance: 230.8
click at [542, 215] on app-call-processing-form "**********" at bounding box center [391, 272] width 334 height 437
paste textarea "**********"
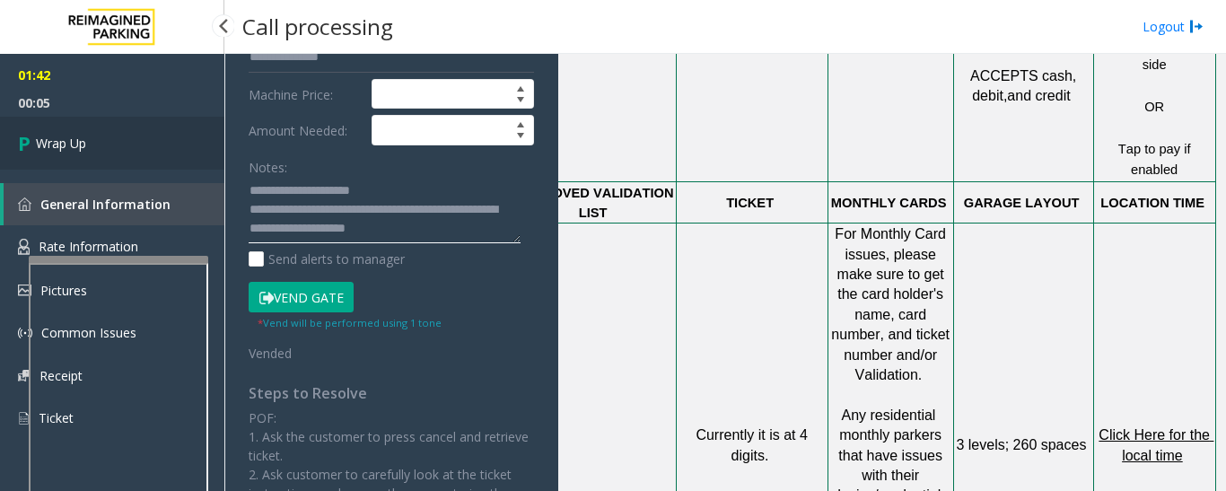
type textarea "**********"
click at [122, 140] on link "Wrap Up" at bounding box center [112, 143] width 224 height 53
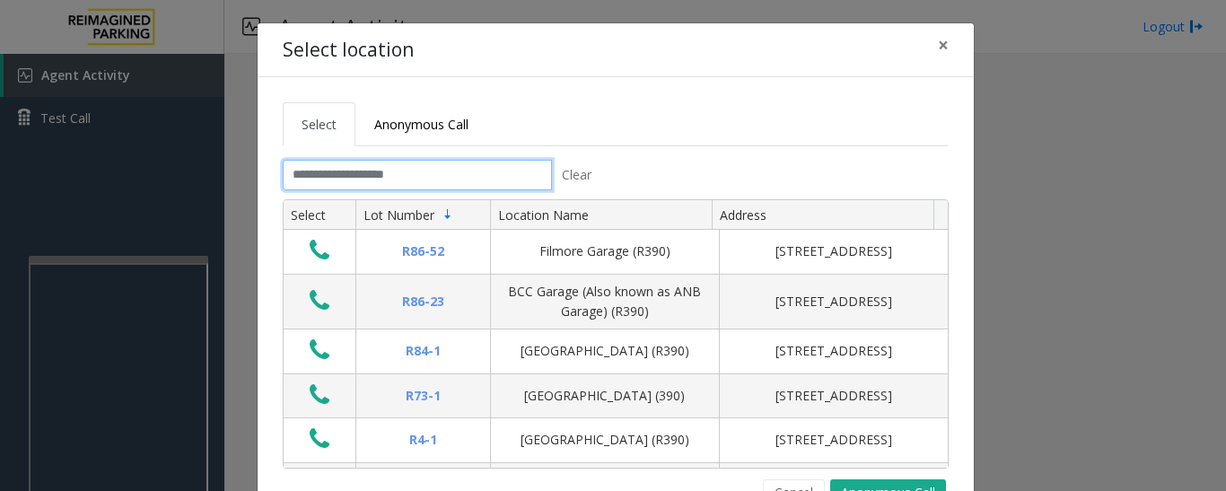
click at [495, 171] on input "text" at bounding box center [417, 175] width 269 height 31
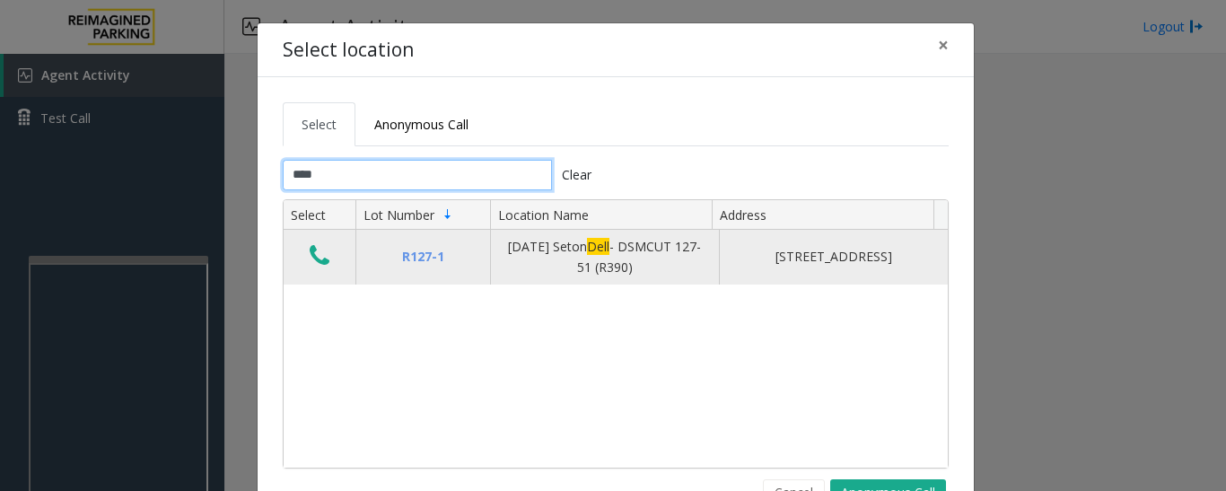
type input "****"
click at [310, 250] on icon "Data table" at bounding box center [320, 255] width 20 height 25
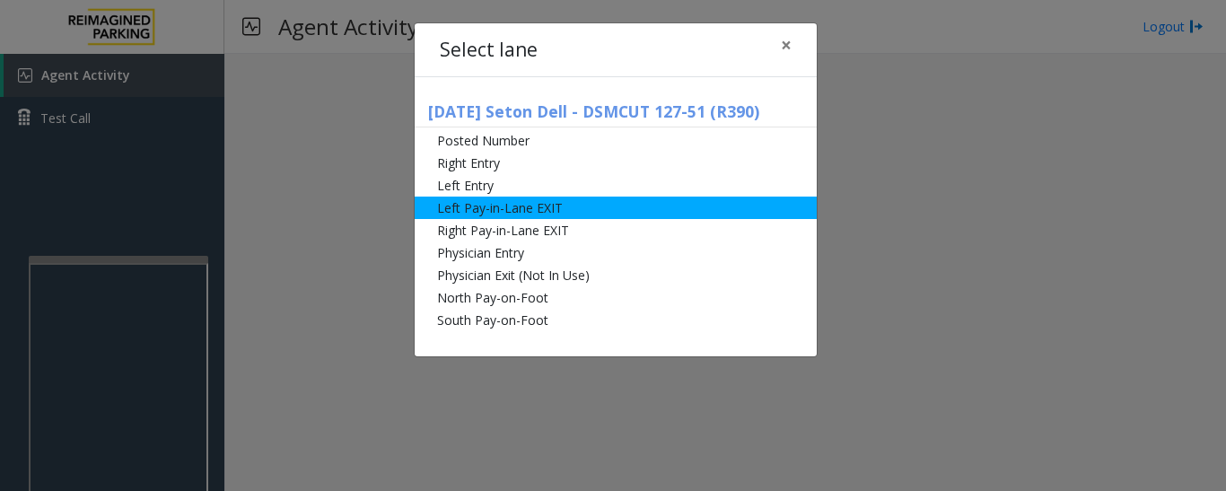
click at [510, 208] on li "Left Pay-in-Lane EXIT" at bounding box center [616, 208] width 402 height 22
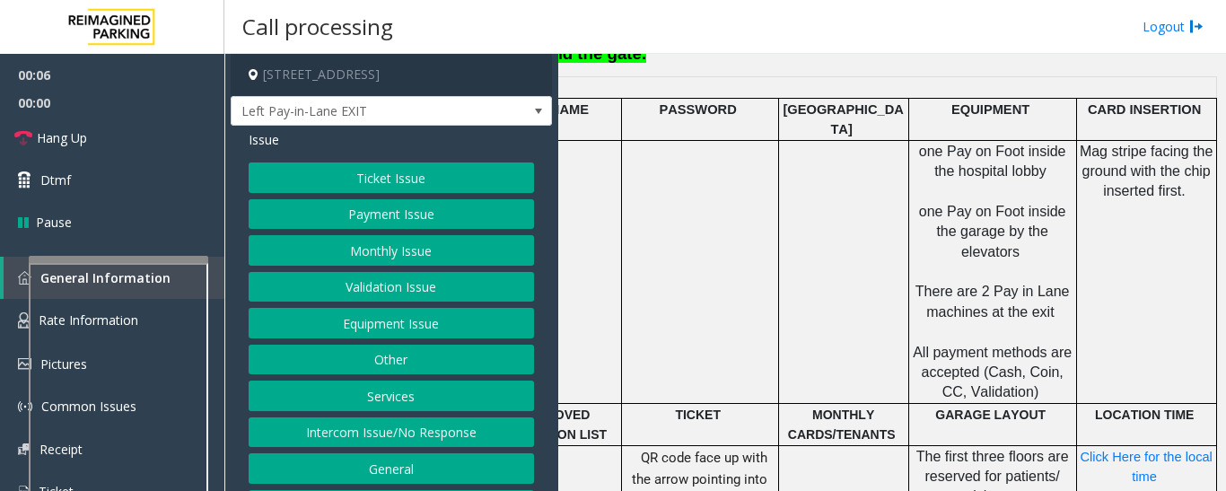
scroll to position [628, 443]
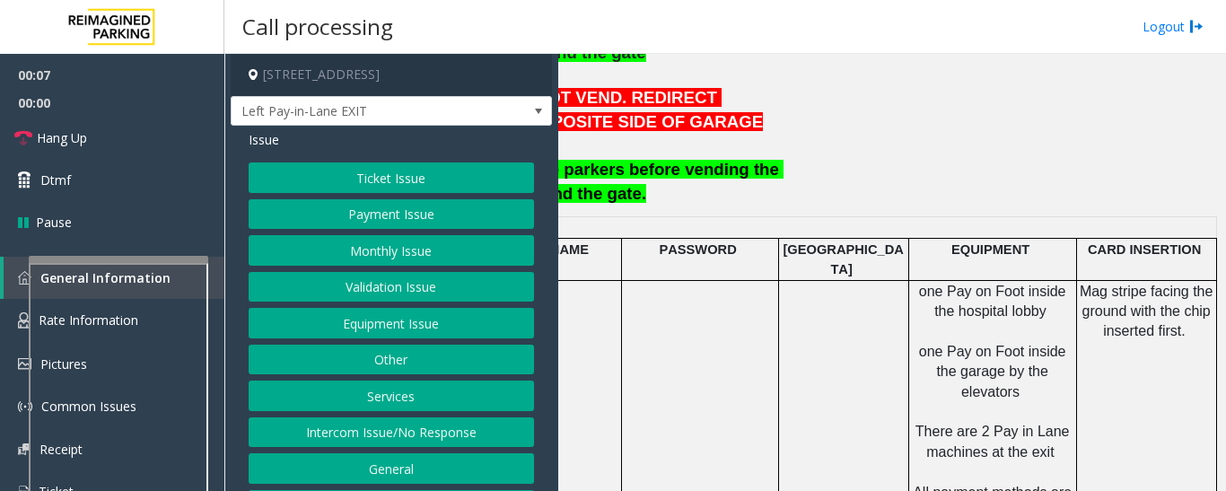
click at [356, 225] on button "Payment Issue" at bounding box center [391, 214] width 285 height 31
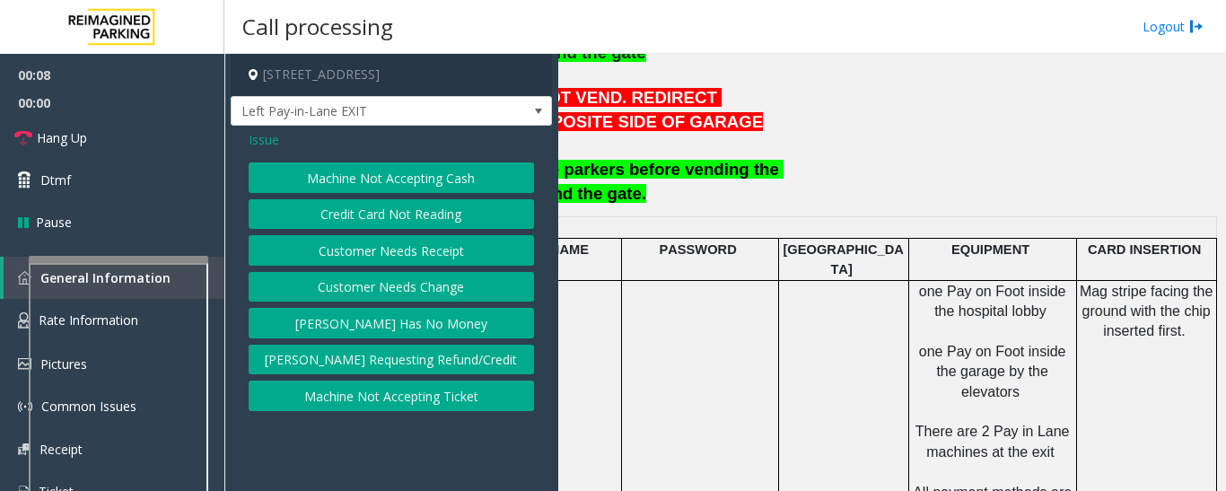
click at [392, 215] on button "Credit Card Not Reading" at bounding box center [391, 214] width 285 height 31
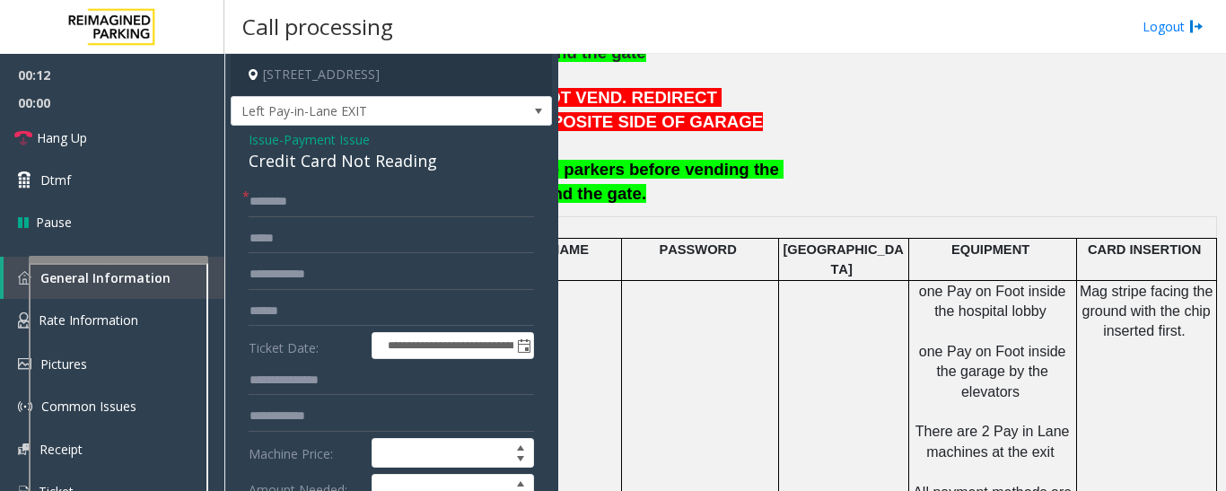
click at [364, 171] on div "Credit Card Not Reading" at bounding box center [391, 161] width 285 height 24
click at [381, 156] on div "Credit Card Not Reading" at bounding box center [391, 161] width 285 height 24
copy div "Credit Card Not Reading"
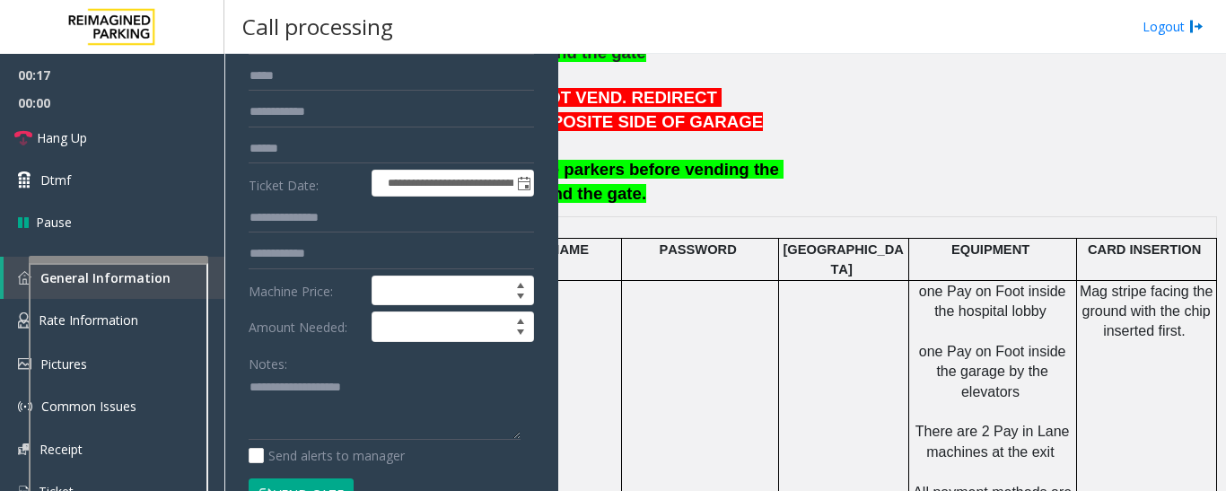
scroll to position [359, 0]
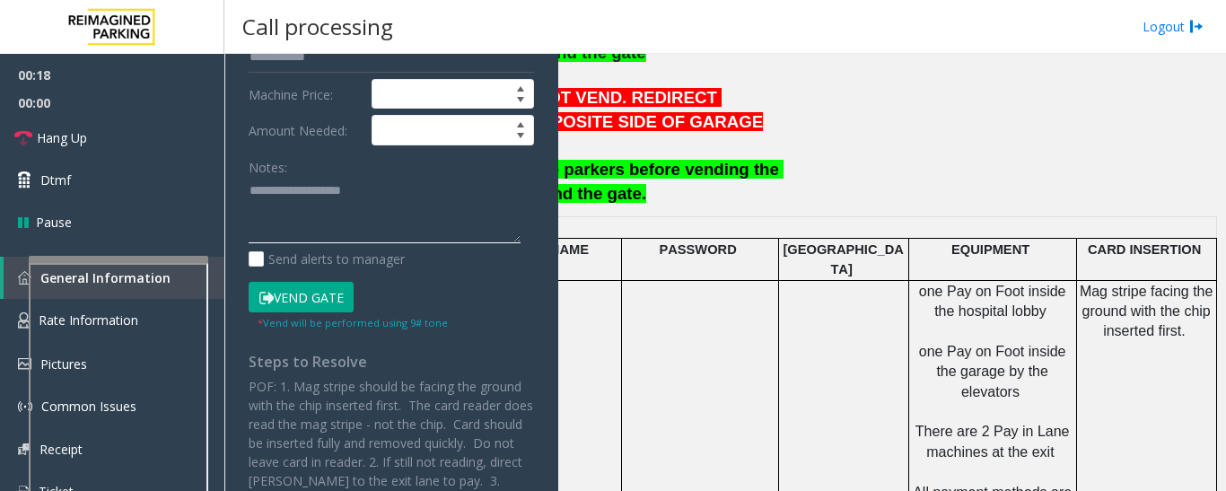
click at [413, 212] on textarea at bounding box center [385, 210] width 272 height 67
paste textarea "**********"
click at [346, 229] on textarea at bounding box center [385, 210] width 272 height 67
type textarea "**********"
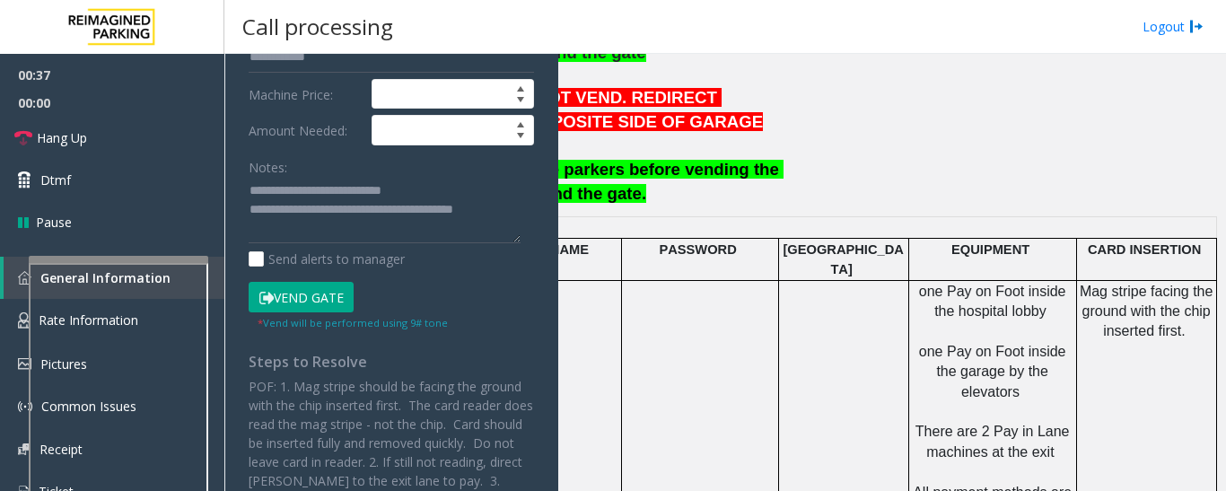
click at [522, 211] on div "**********" at bounding box center [391, 310] width 312 height 964
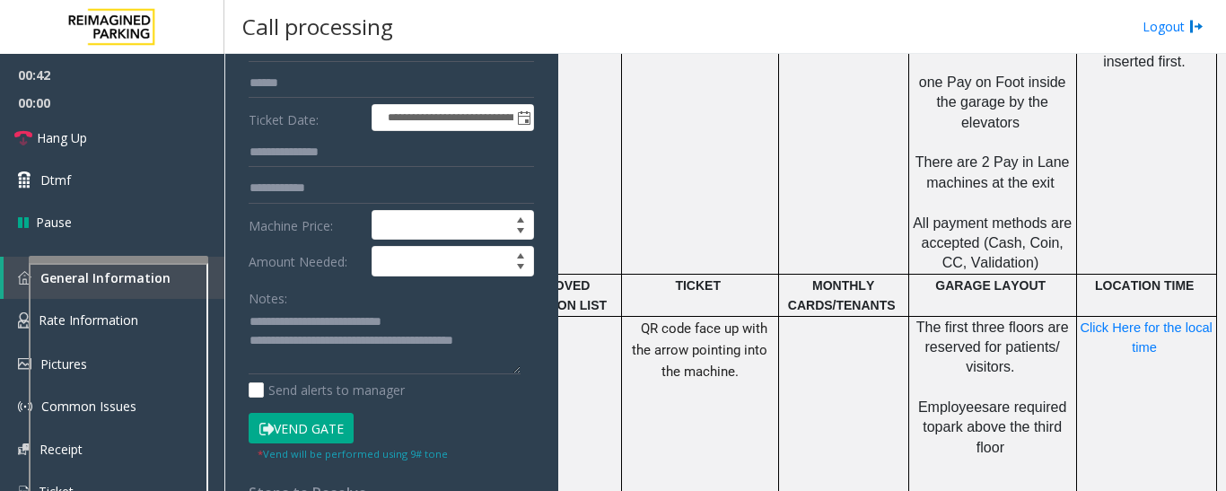
scroll to position [90, 0]
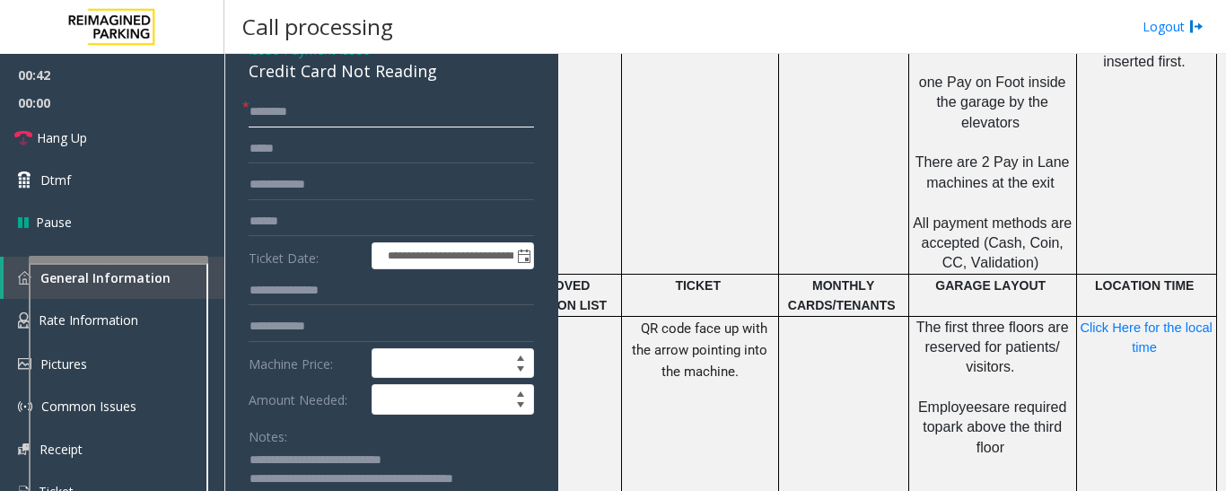
click at [425, 111] on input "text" at bounding box center [391, 112] width 285 height 31
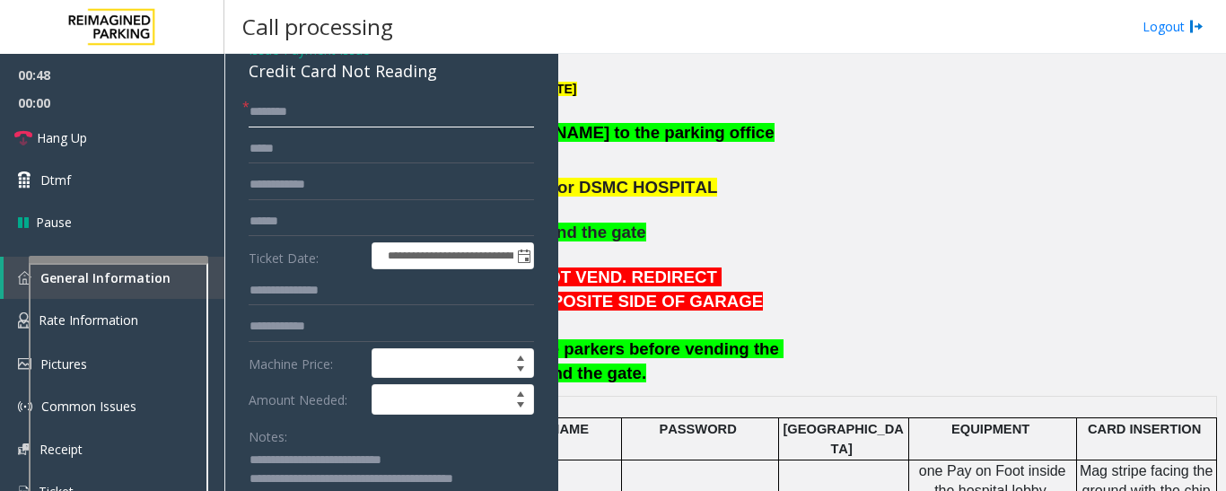
scroll to position [449, 0]
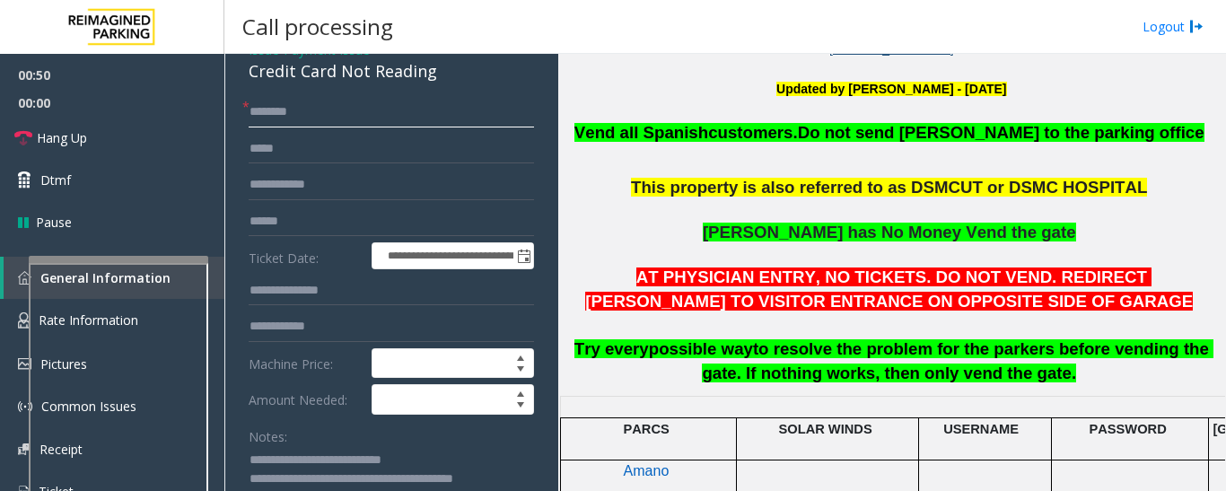
click at [347, 122] on input "text" at bounding box center [391, 112] width 285 height 31
click at [355, 216] on input "text" at bounding box center [391, 221] width 285 height 31
click at [408, 231] on input "text" at bounding box center [391, 221] width 285 height 31
type input "******"
click at [364, 123] on input "text" at bounding box center [391, 112] width 285 height 31
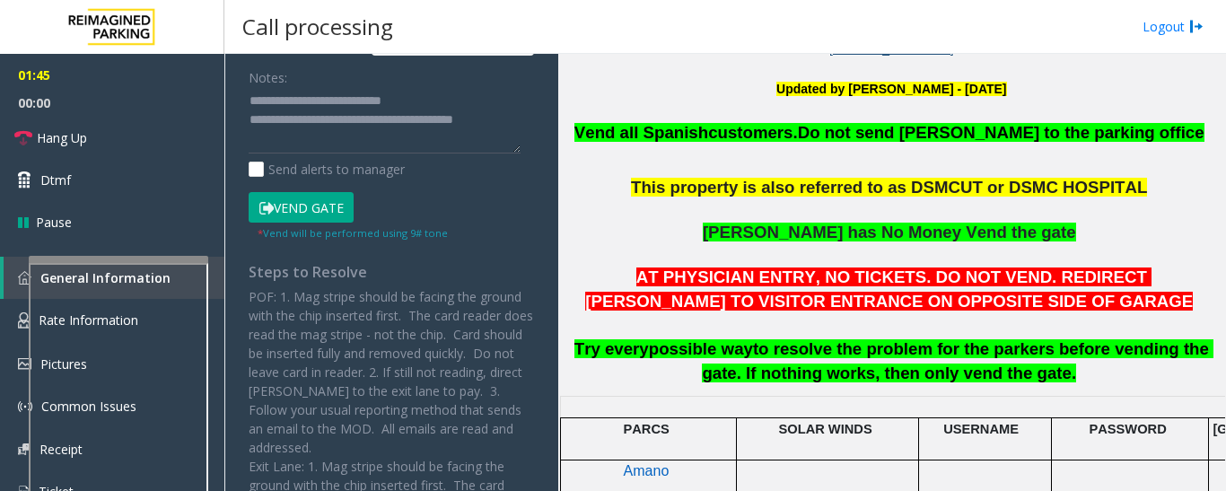
type input "******"
click at [339, 208] on button "Vend Gate" at bounding box center [301, 207] width 105 height 31
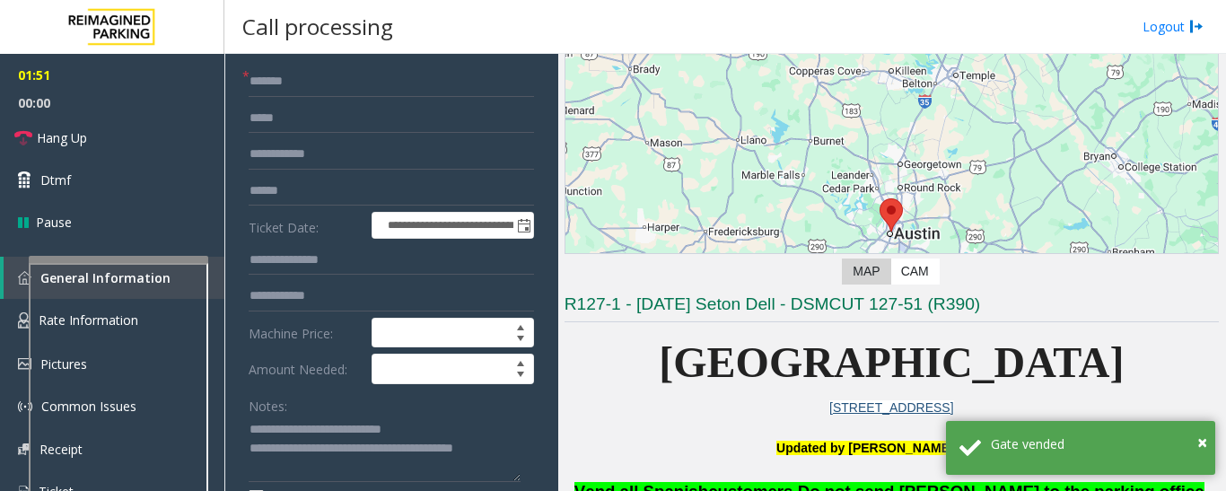
scroll to position [269, 0]
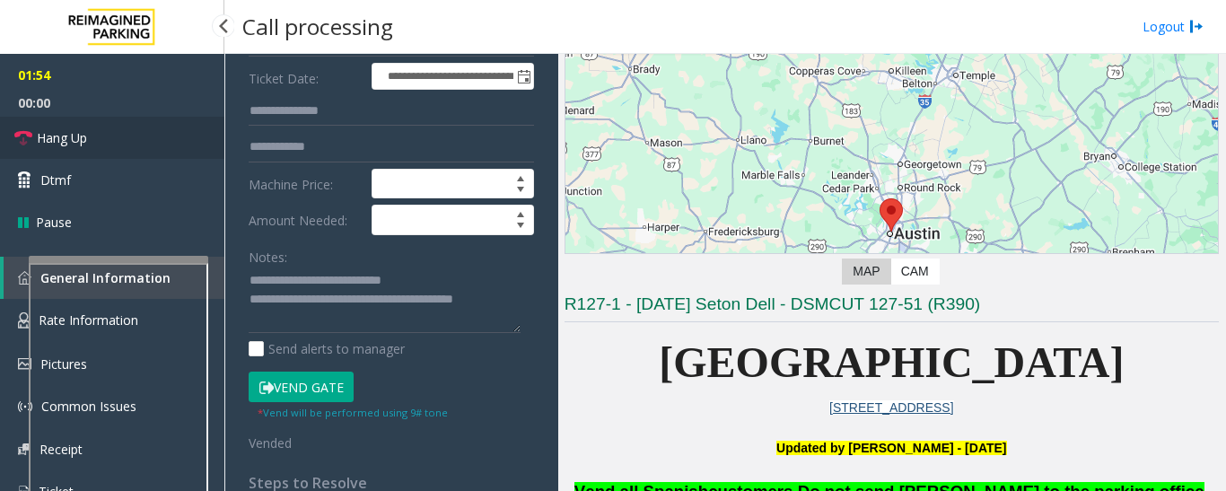
click at [29, 136] on icon at bounding box center [23, 138] width 18 height 18
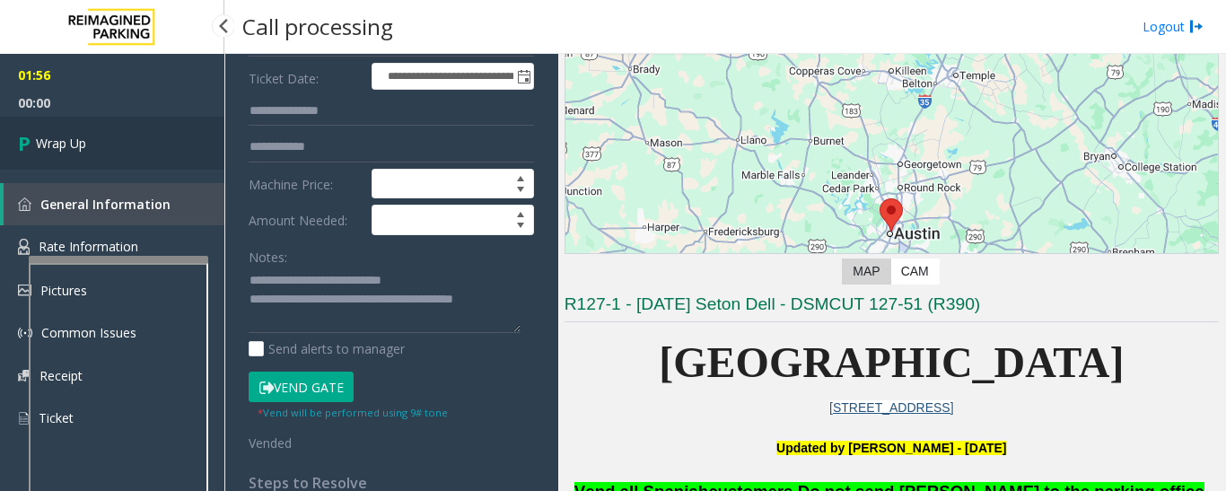
click at [138, 138] on link "Wrap Up" at bounding box center [112, 143] width 224 height 53
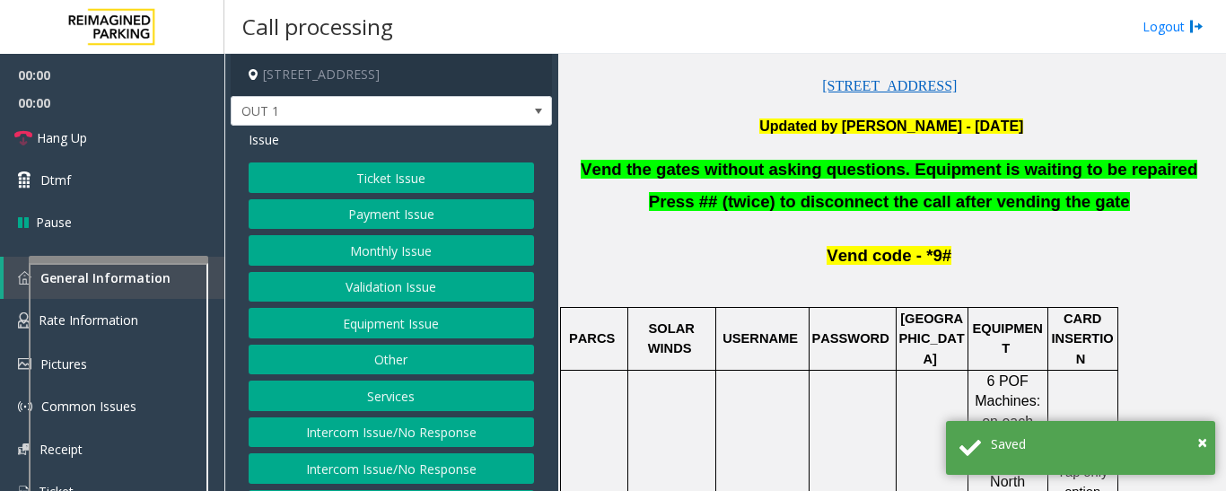
scroll to position [449, 0]
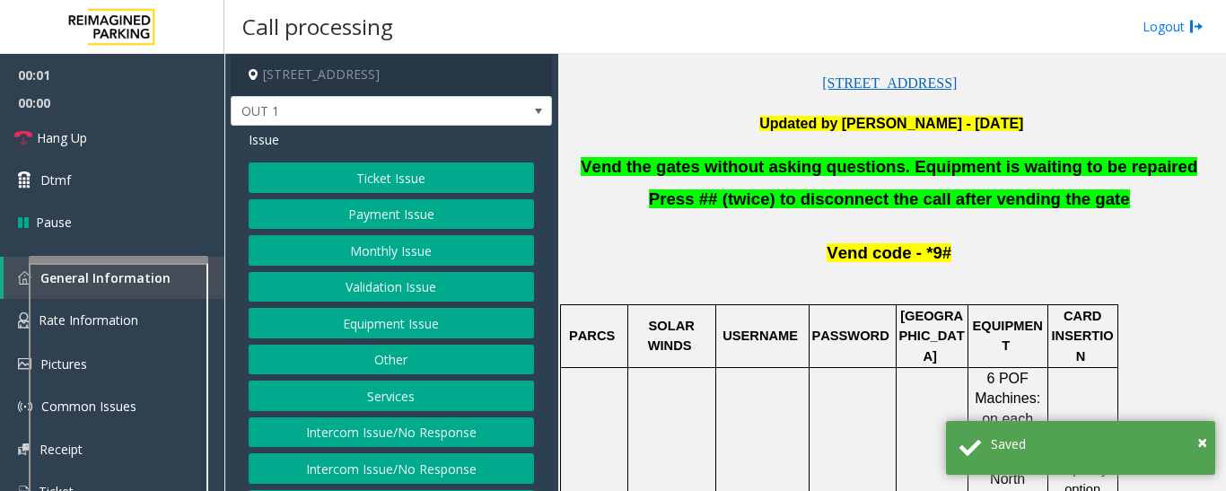
click at [351, 320] on button "Equipment Issue" at bounding box center [391, 323] width 285 height 31
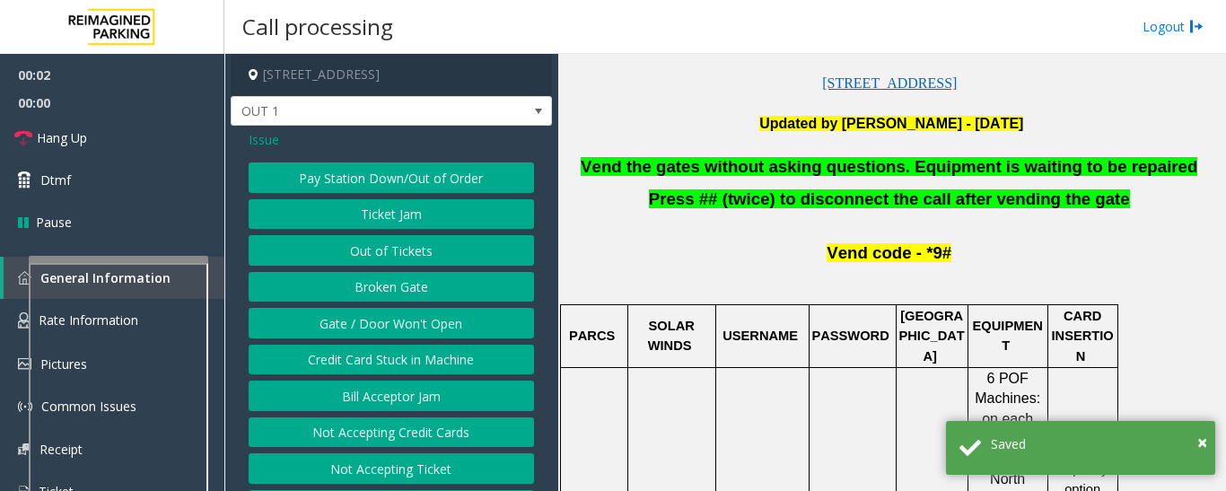
click at [357, 312] on button "Gate / Door Won't Open" at bounding box center [391, 323] width 285 height 31
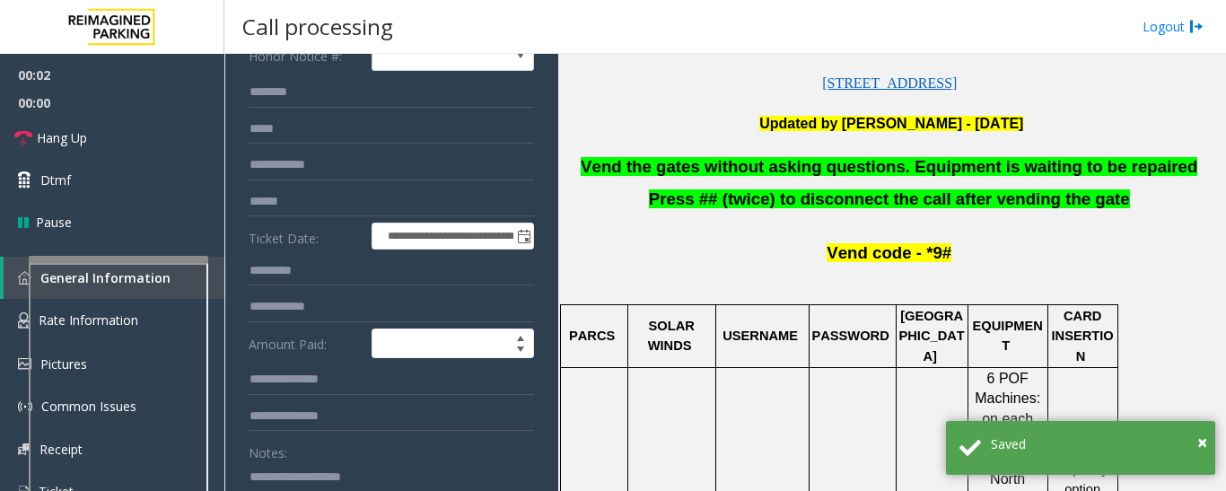
scroll to position [359, 0]
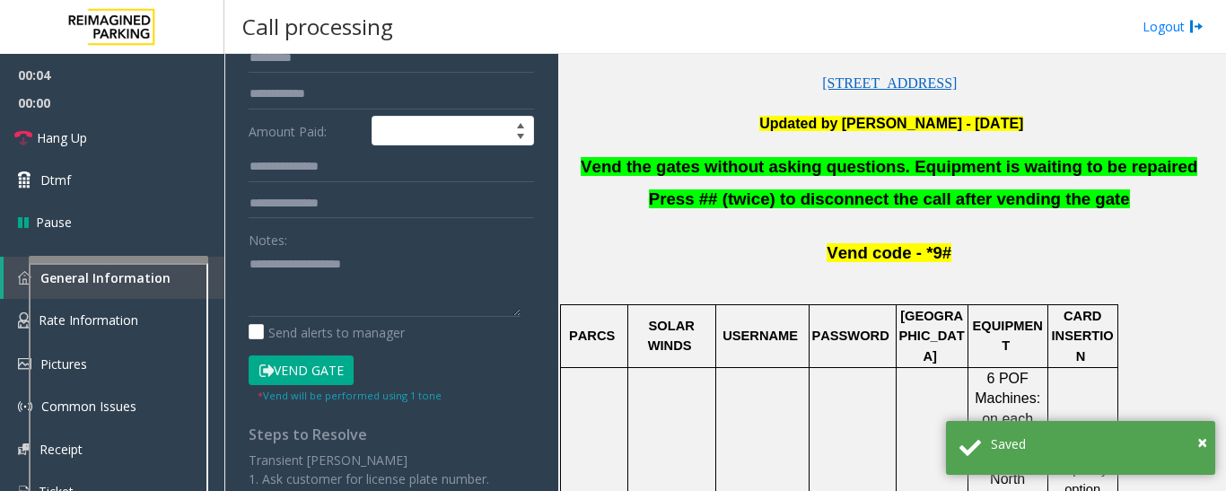
click at [338, 365] on button "Vend Gate" at bounding box center [301, 370] width 105 height 31
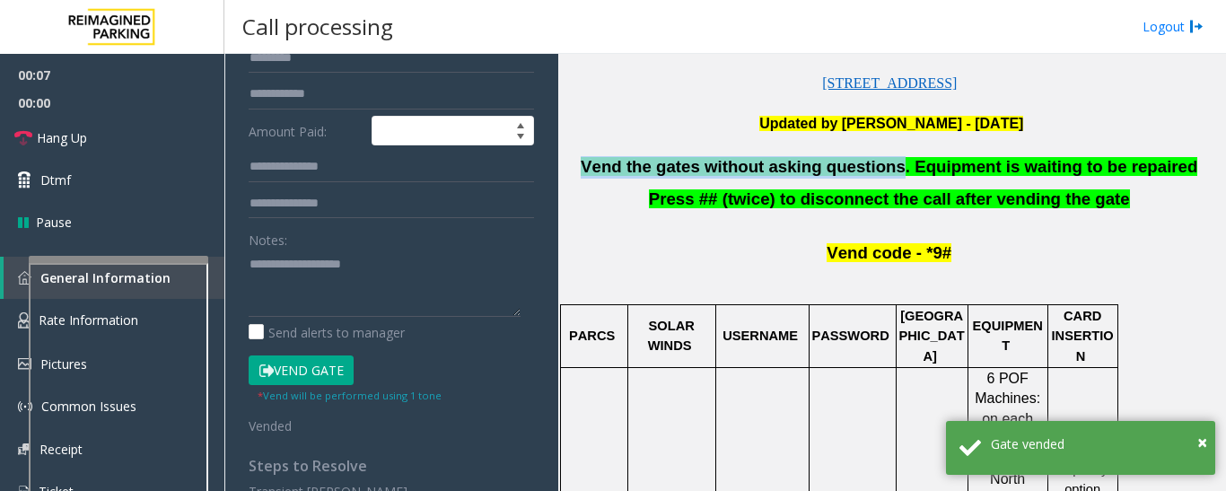
drag, startPoint x: 895, startPoint y: 167, endPoint x: 599, endPoint y: 171, distance: 296.2
click at [599, 171] on p "Vend the gates without asking questions. Equipment is waiting to be repaired" at bounding box center [892, 167] width 654 height 22
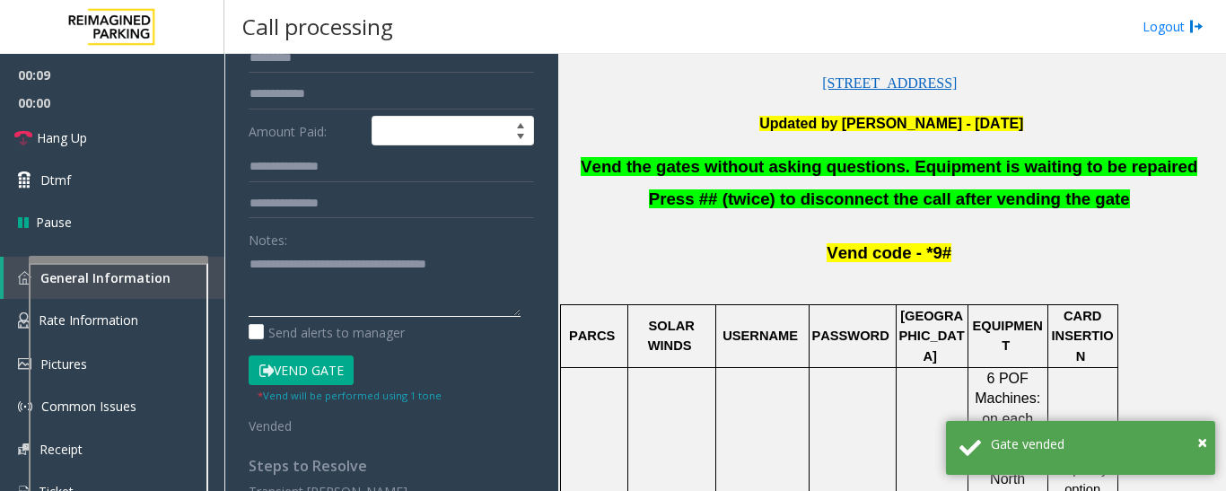
click at [507, 262] on textarea at bounding box center [385, 283] width 272 height 67
type textarea "**********"
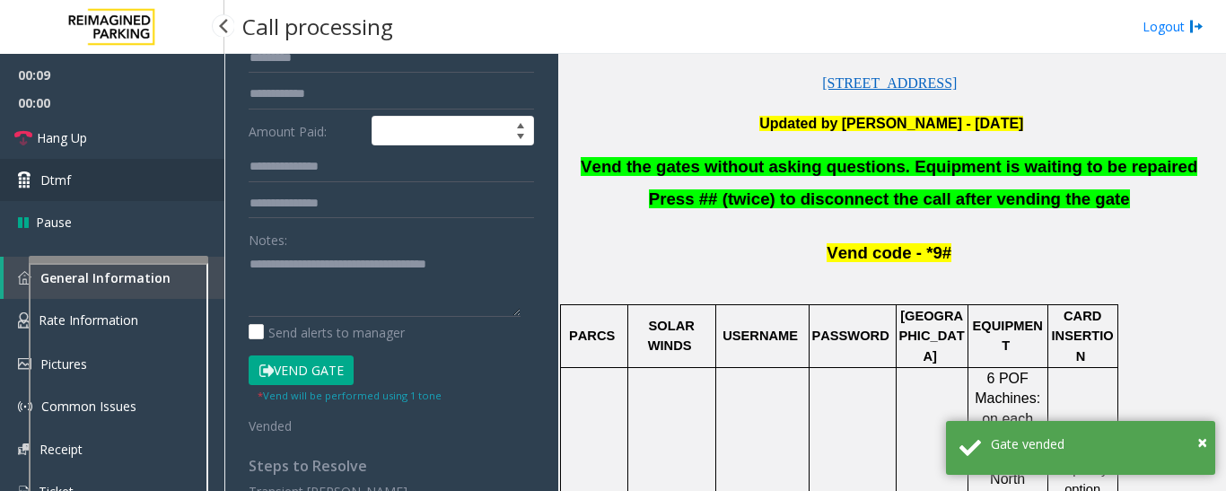
click at [41, 185] on span "Dtmf" at bounding box center [55, 180] width 31 height 19
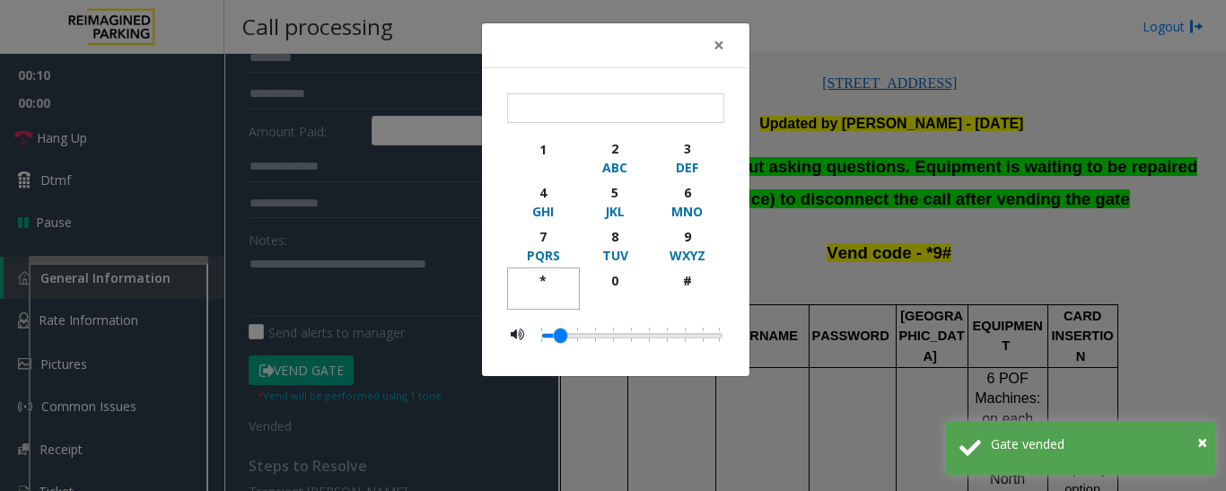
drag, startPoint x: 553, startPoint y: 284, endPoint x: 589, endPoint y: 275, distance: 37.0
click at [557, 282] on div "*" at bounding box center [543, 280] width 49 height 19
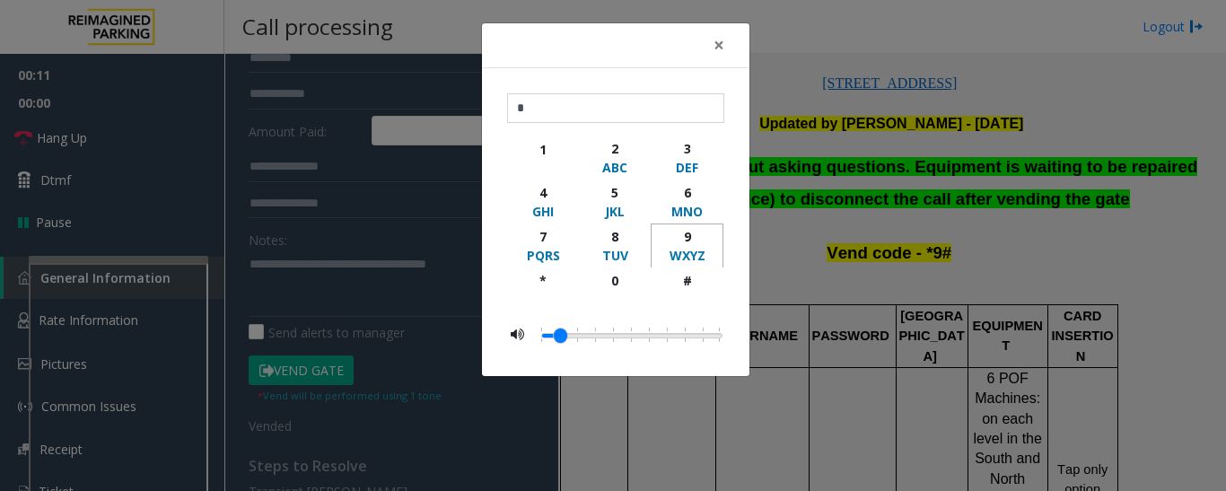
click at [691, 239] on div "9" at bounding box center [686, 236] width 49 height 19
click at [688, 275] on div "#" at bounding box center [686, 280] width 49 height 19
type input "***"
click at [719, 48] on span "×" at bounding box center [719, 44] width 11 height 25
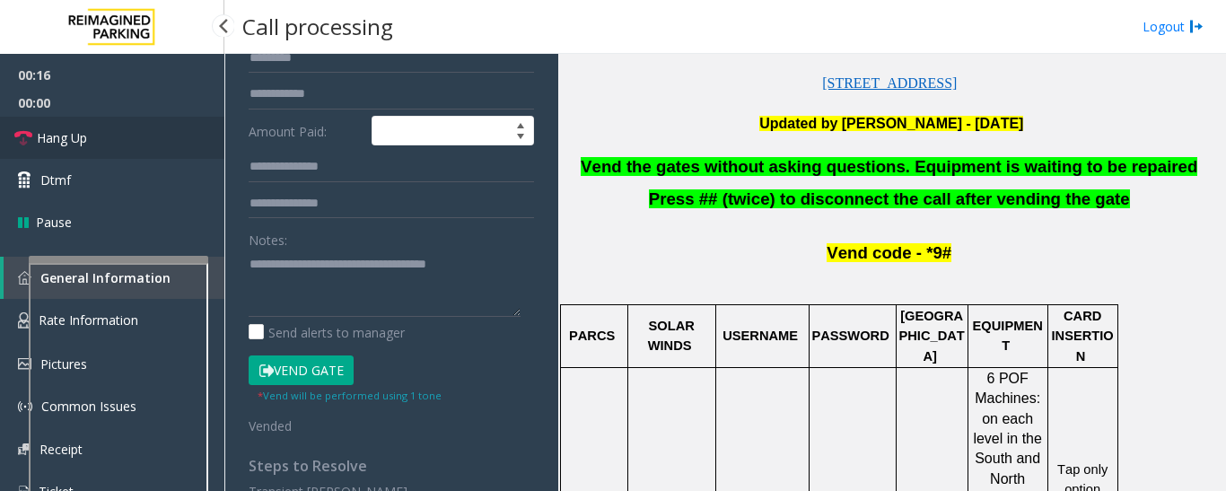
click at [42, 119] on link "Hang Up" at bounding box center [112, 138] width 224 height 42
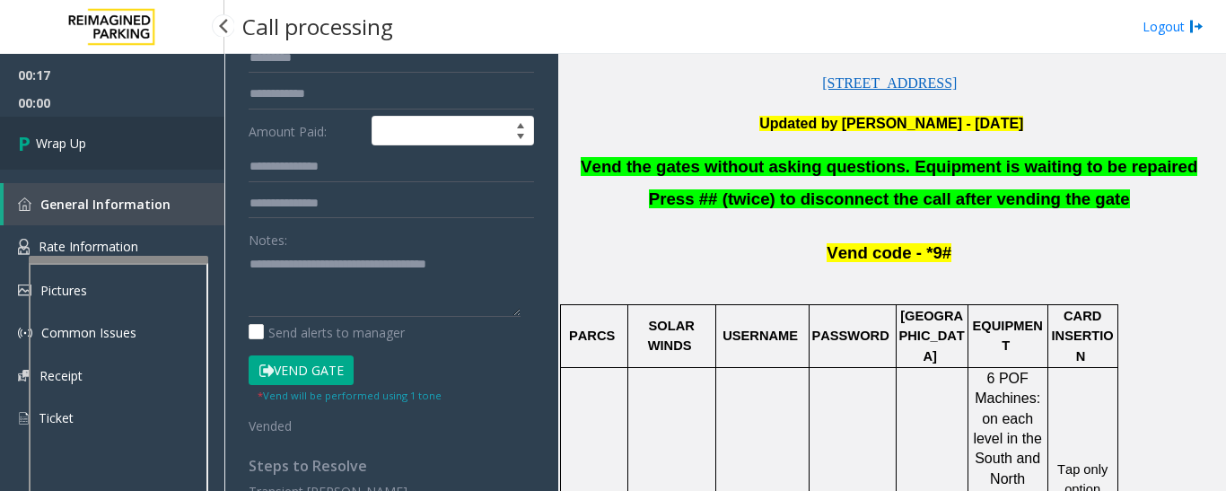
click at [112, 146] on link "Wrap Up" at bounding box center [112, 143] width 224 height 53
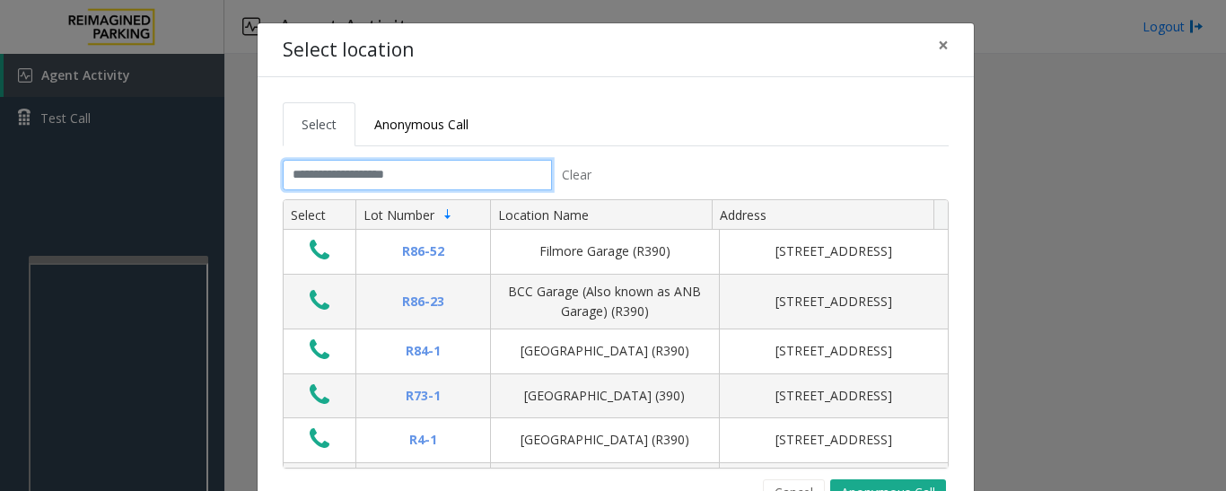
click at [390, 180] on input "text" at bounding box center [417, 175] width 269 height 31
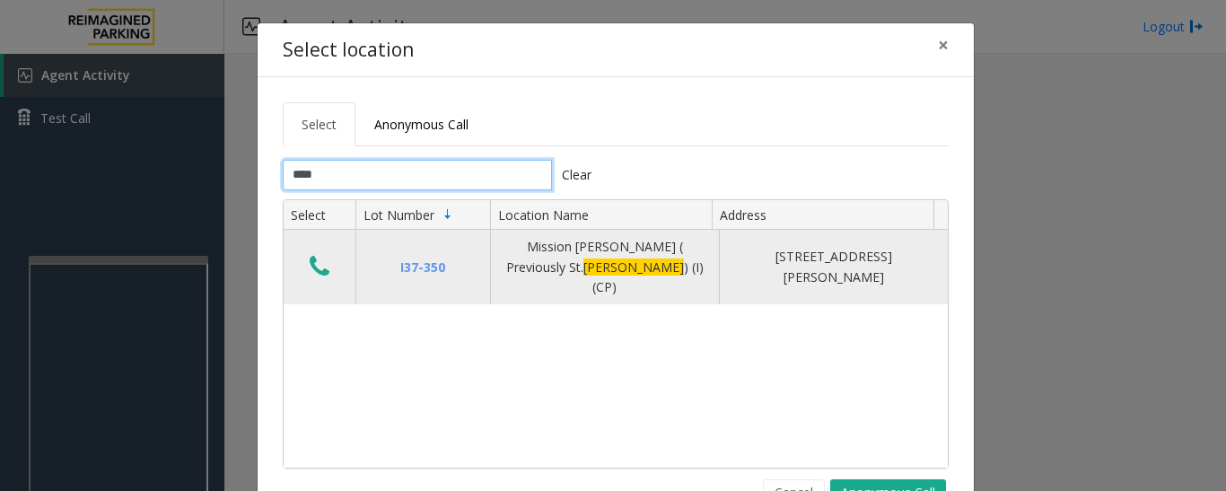
type input "****"
click at [320, 259] on icon "Data table" at bounding box center [320, 266] width 20 height 25
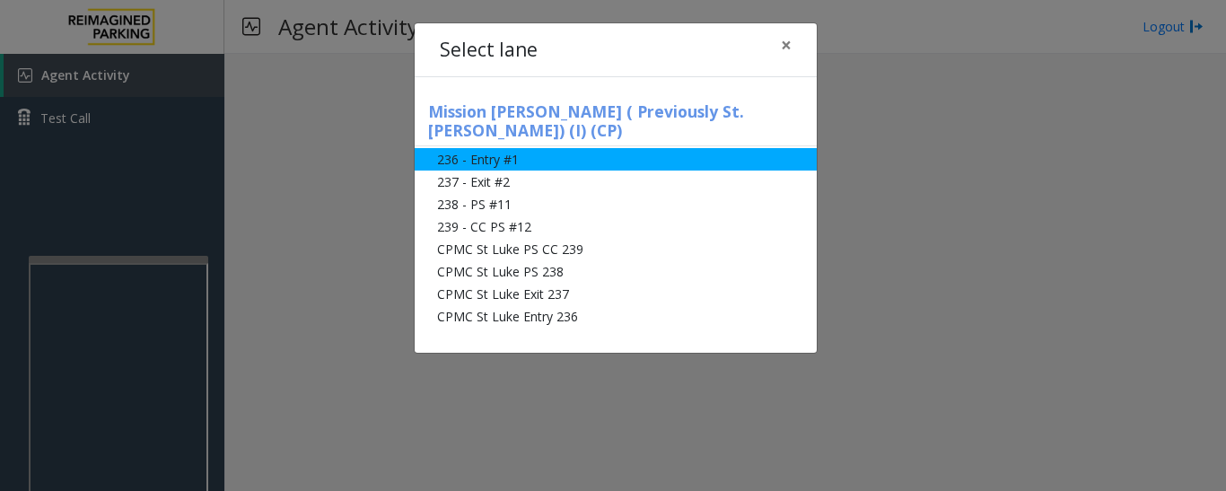
click at [500, 148] on li "236 - Entry #1" at bounding box center [616, 159] width 402 height 22
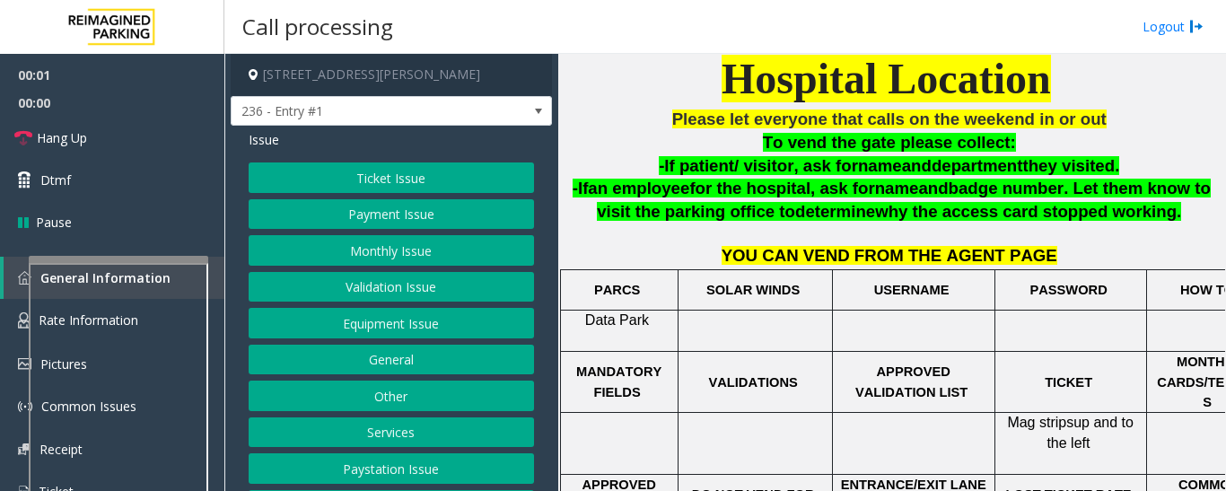
scroll to position [75, 0]
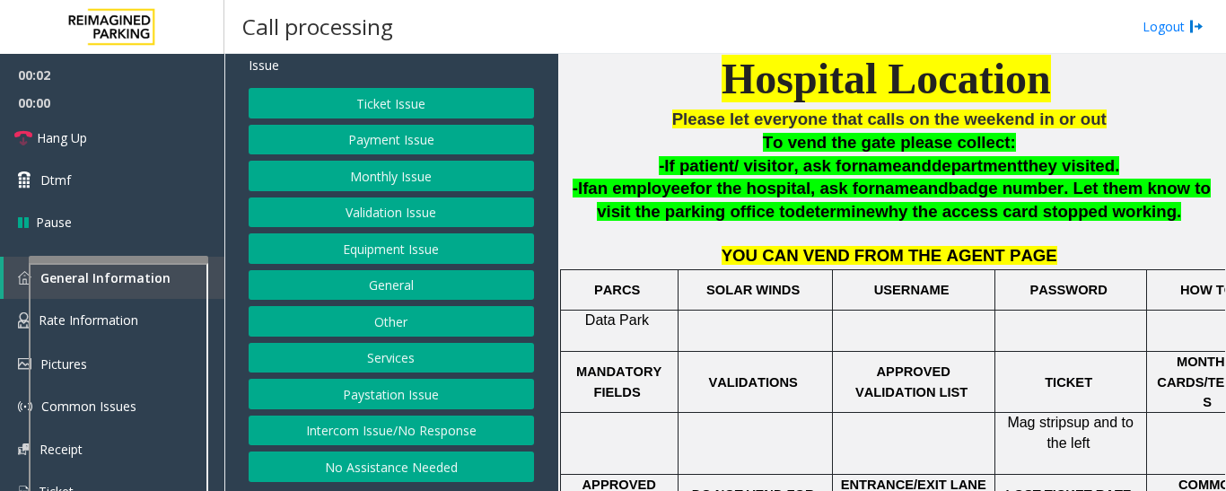
click at [421, 422] on button "Intercom Issue/No Response" at bounding box center [391, 431] width 285 height 31
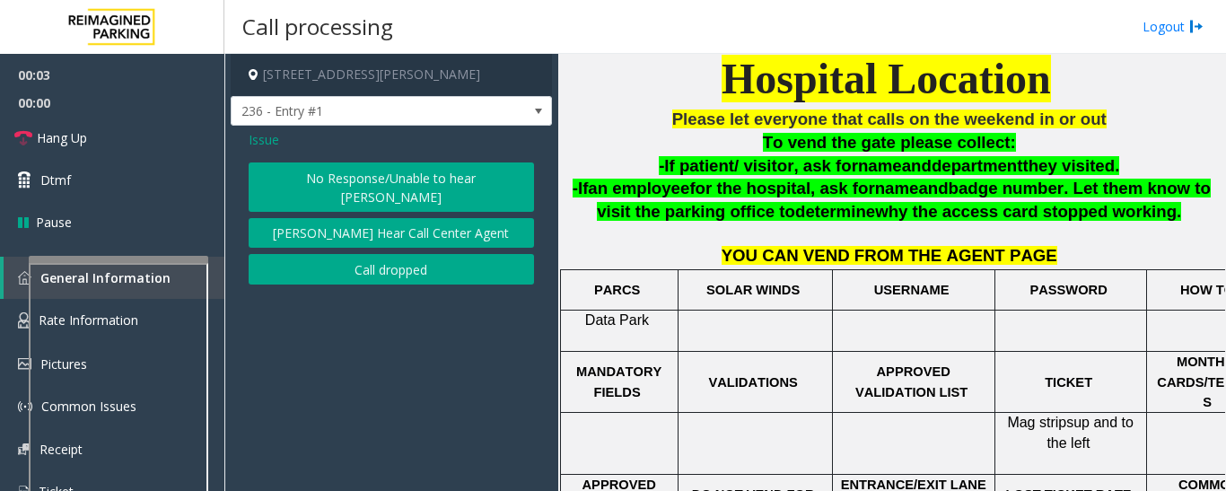
click at [437, 166] on button "No Response/Unable to hear [PERSON_NAME]" at bounding box center [391, 186] width 285 height 49
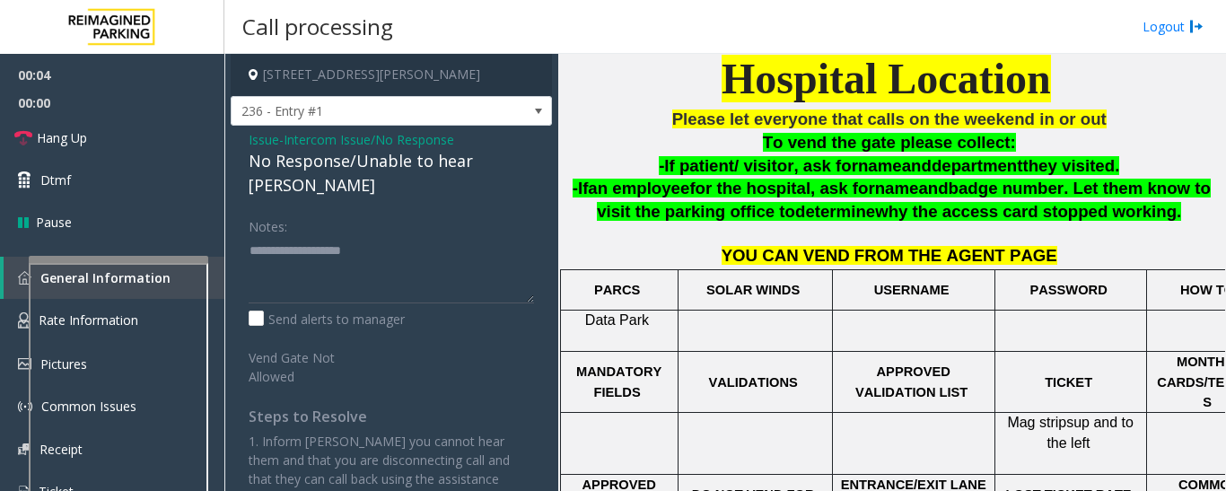
click at [354, 168] on div "No Response/Unable to hear [PERSON_NAME]" at bounding box center [391, 173] width 285 height 48
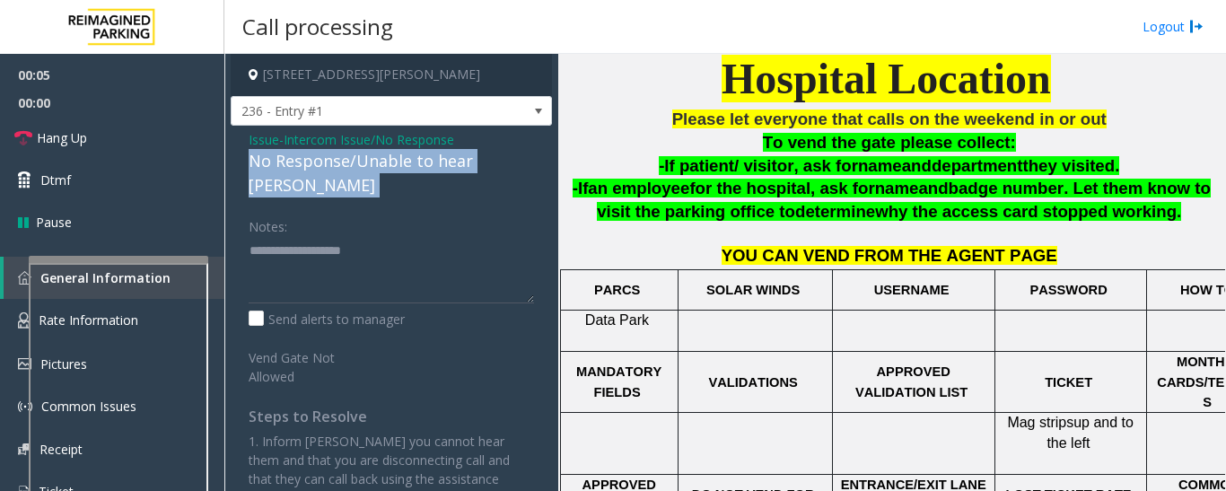
click at [354, 167] on div "No Response/Unable to hear [PERSON_NAME]" at bounding box center [391, 173] width 285 height 48
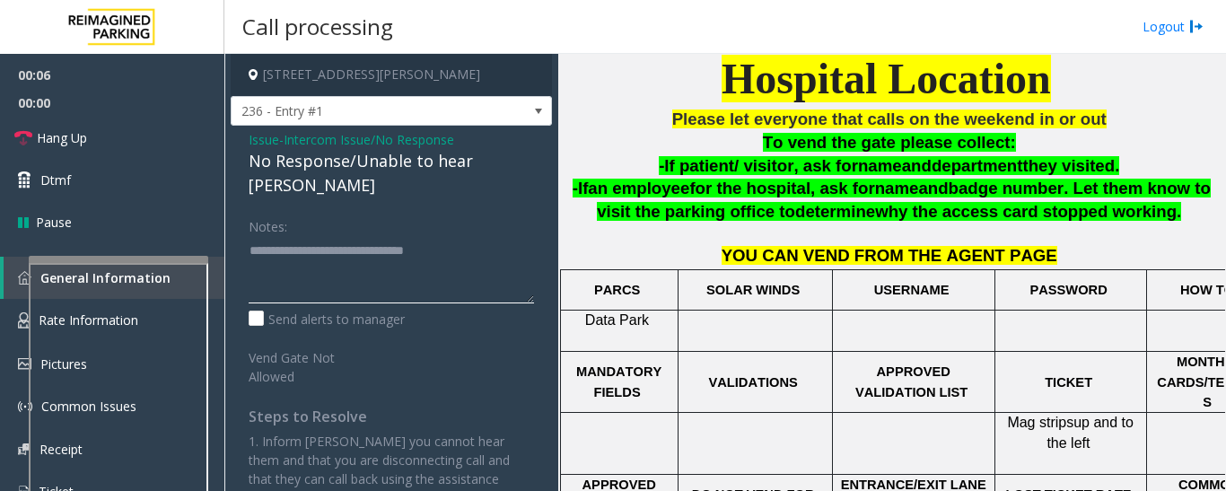
click at [497, 236] on textarea at bounding box center [391, 269] width 285 height 67
type textarea "**********"
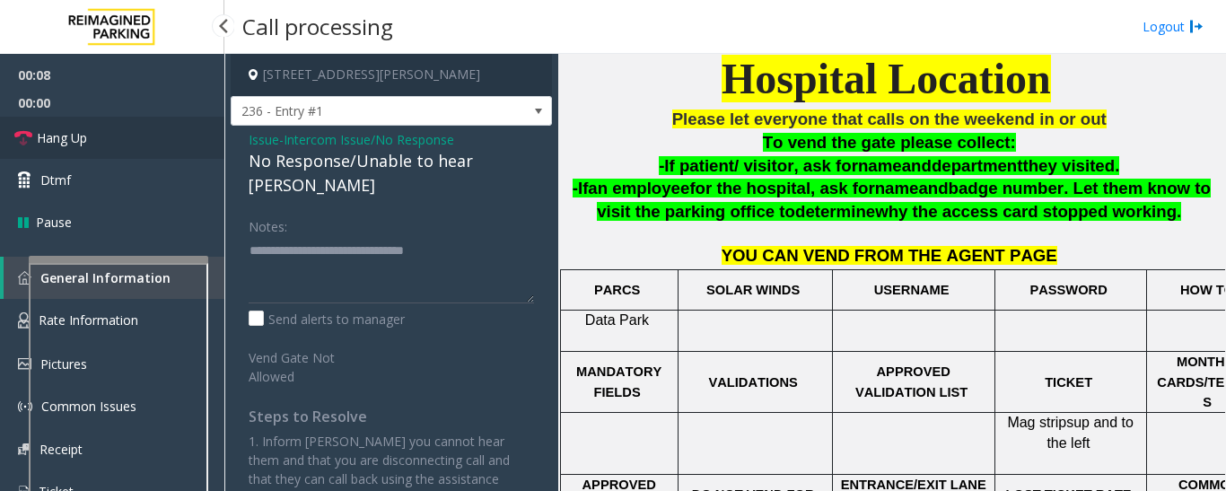
click at [39, 143] on span "Hang Up" at bounding box center [62, 137] width 50 height 19
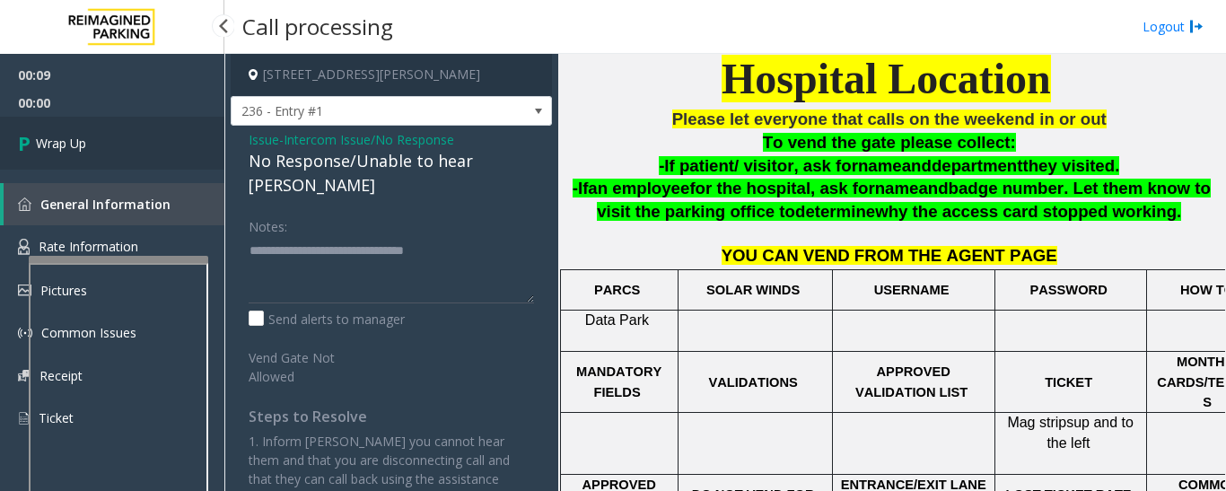
click at [191, 161] on link "Wrap Up" at bounding box center [112, 143] width 224 height 53
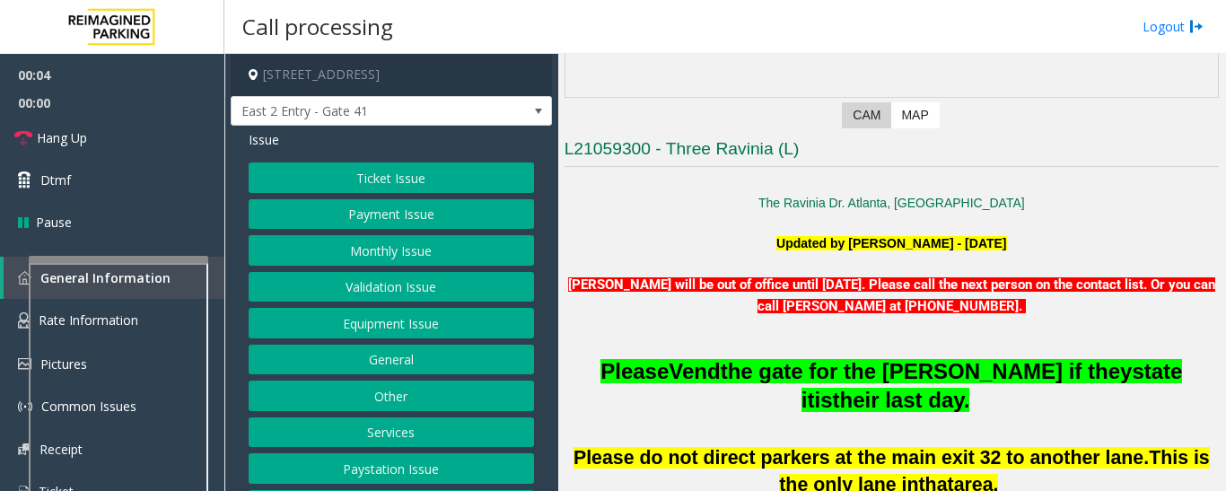
scroll to position [359, 0]
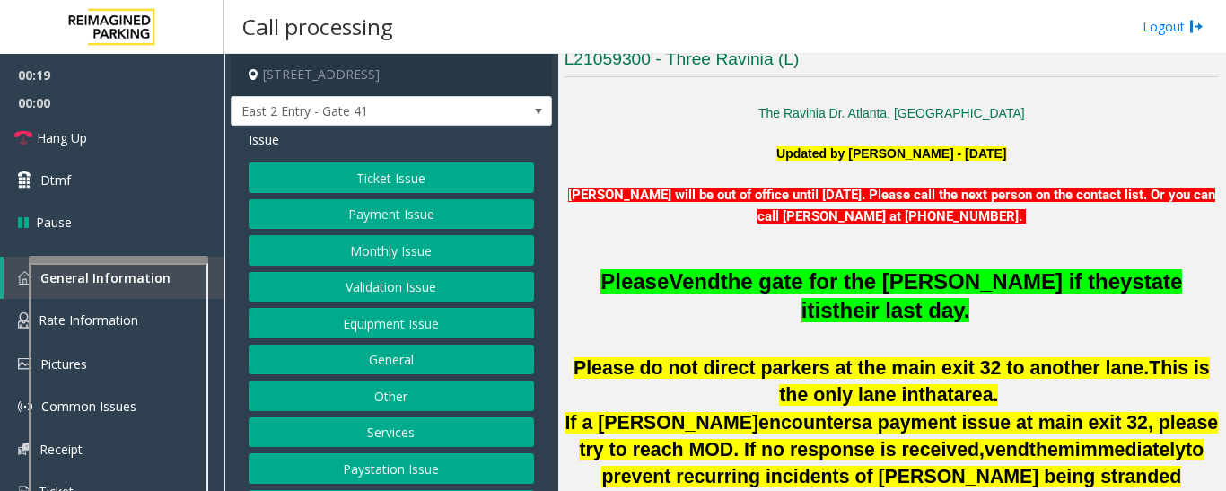
click at [477, 325] on button "Equipment Issue" at bounding box center [391, 323] width 285 height 31
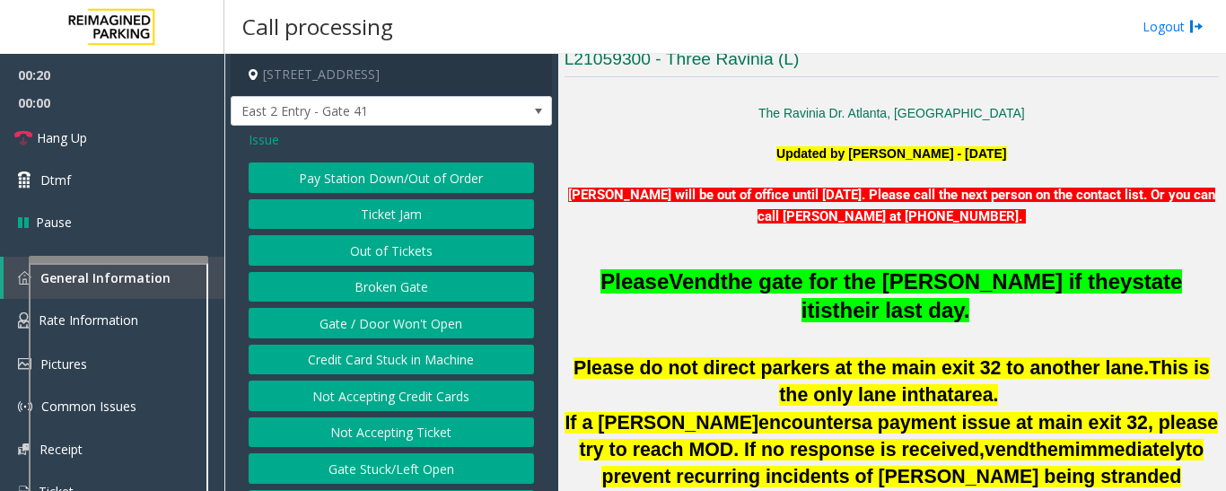
click at [461, 320] on button "Gate / Door Won't Open" at bounding box center [391, 323] width 285 height 31
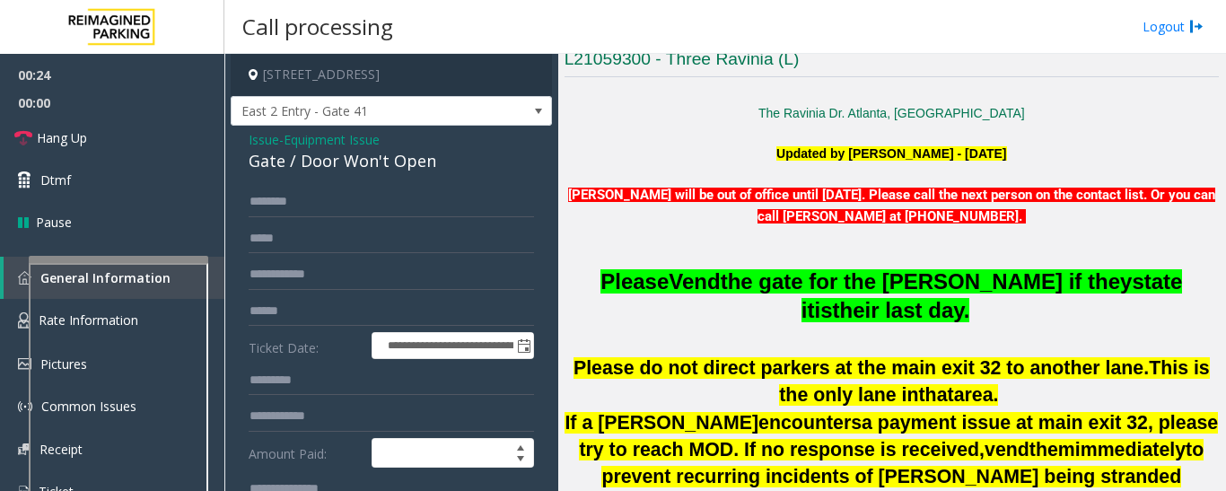
click at [414, 165] on div "Gate / Door Won't Open" at bounding box center [391, 161] width 285 height 24
click at [414, 163] on div "Gate / Door Won't Open" at bounding box center [391, 161] width 285 height 24
copy div "Gate / Door Won't Open"
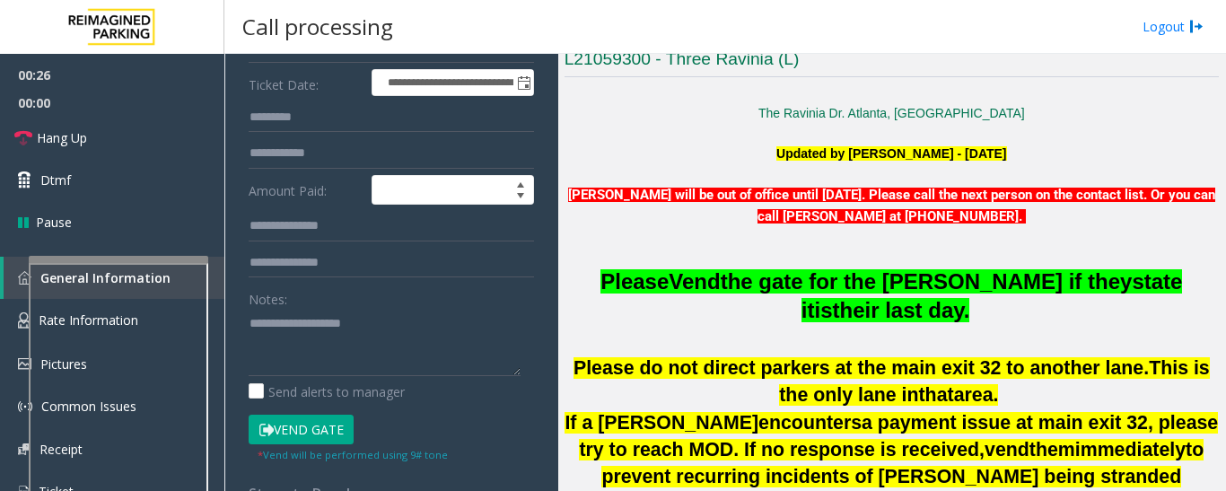
scroll to position [269, 0]
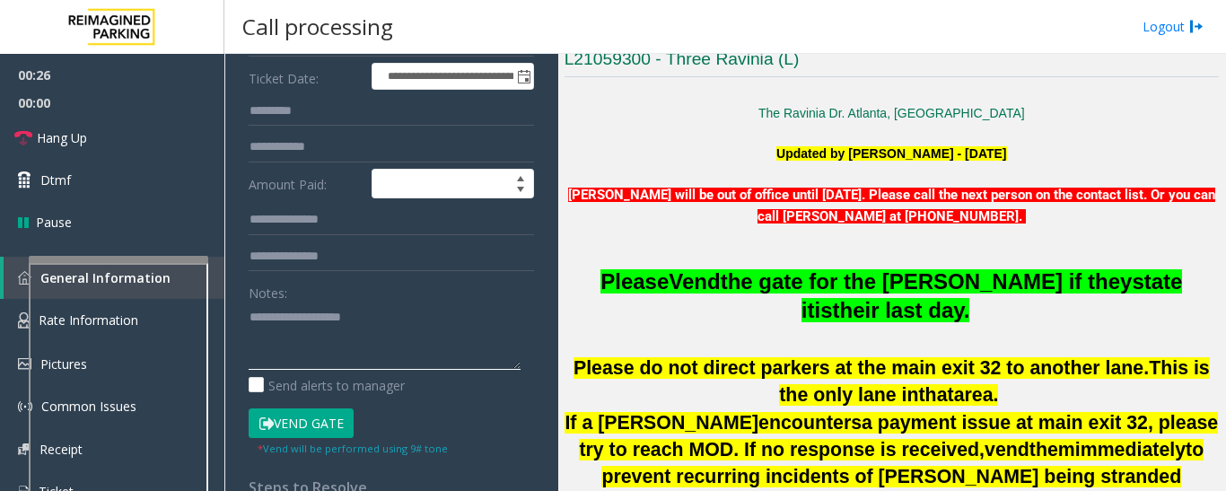
click at [368, 313] on textarea at bounding box center [385, 336] width 272 height 67
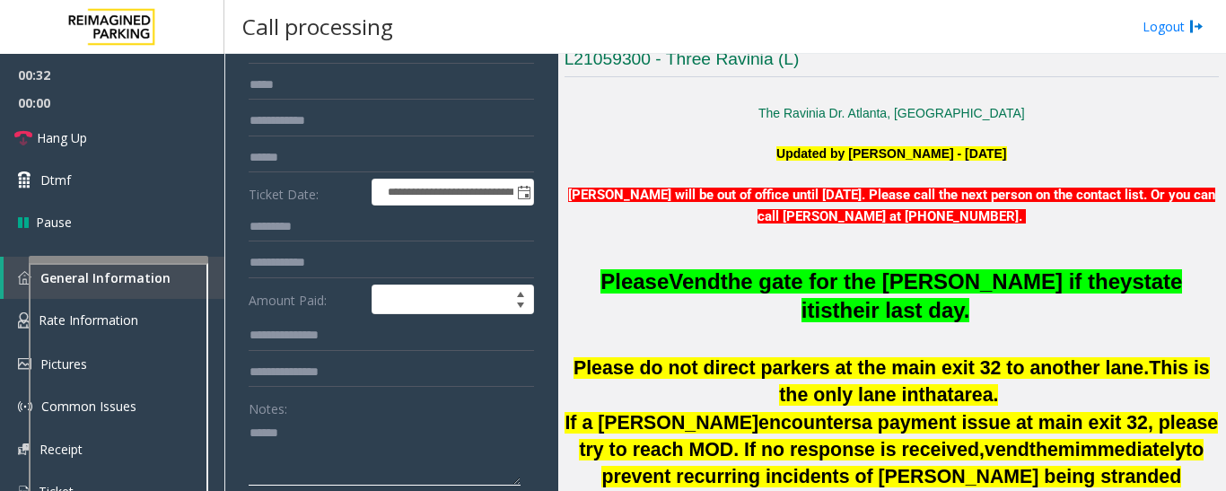
scroll to position [0, 0]
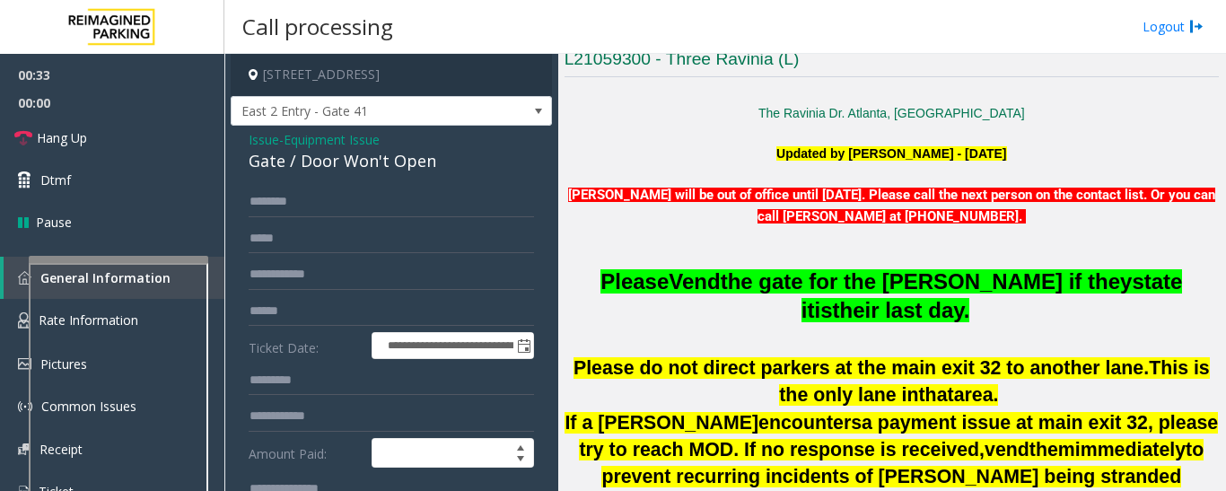
type textarea "******"
click at [268, 137] on span "Issue" at bounding box center [264, 139] width 31 height 19
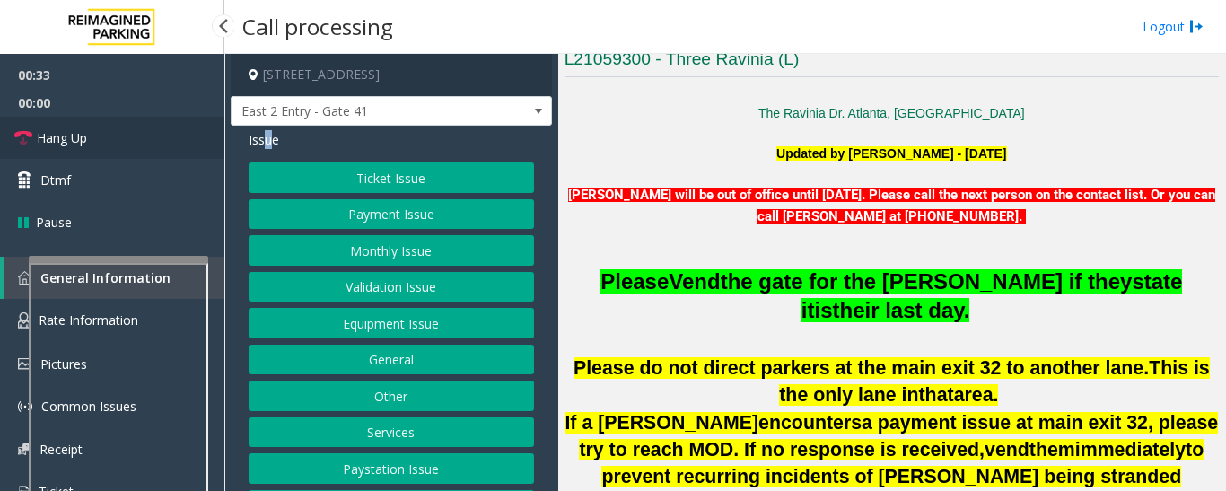
click at [39, 129] on span "Hang Up" at bounding box center [62, 137] width 50 height 19
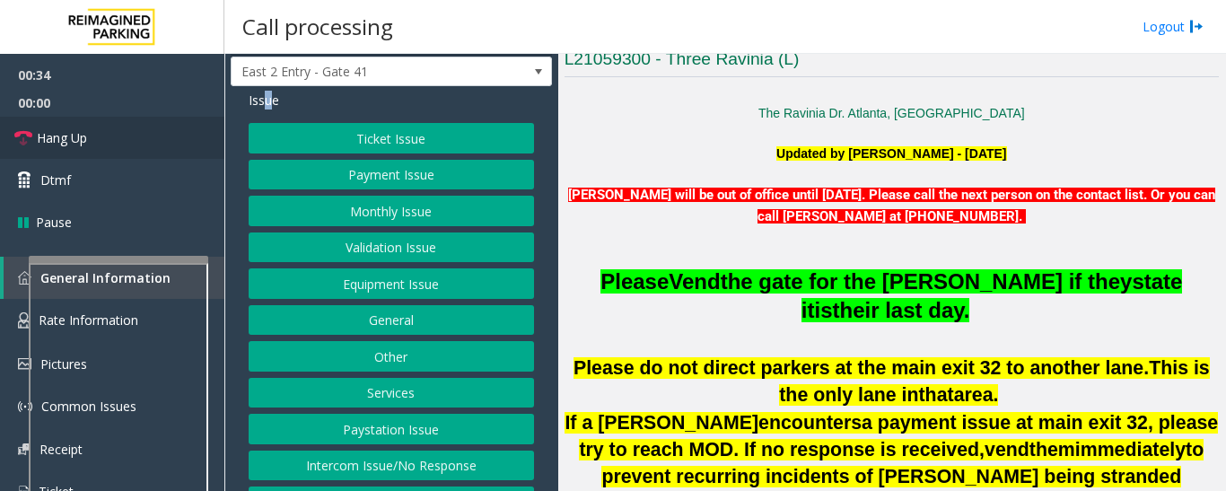
scroll to position [75, 0]
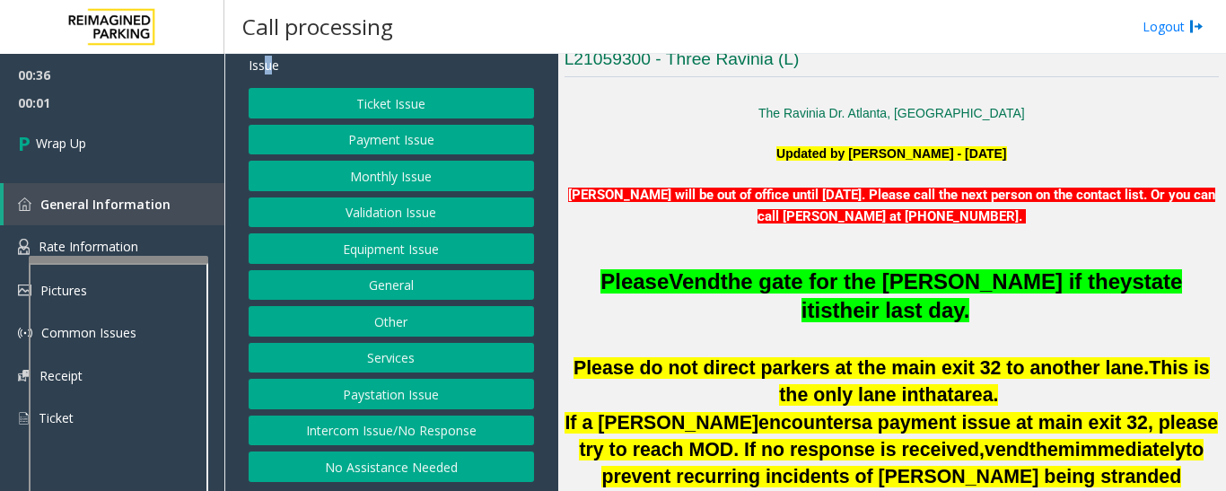
click at [410, 354] on button "Services" at bounding box center [391, 358] width 285 height 31
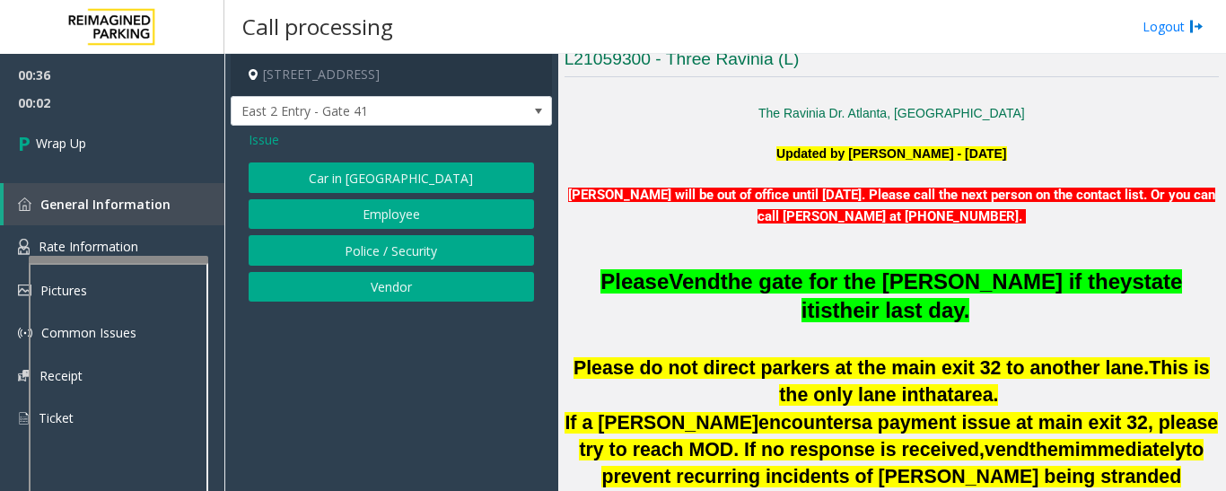
click at [276, 141] on span "Issue" at bounding box center [264, 139] width 31 height 19
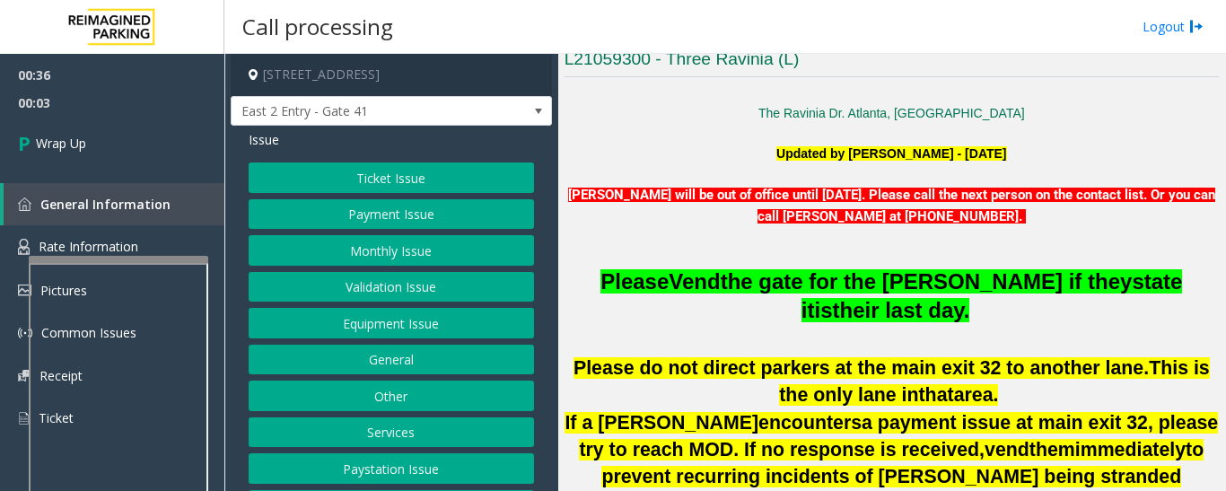
click at [404, 405] on button "Other" at bounding box center [391, 396] width 285 height 31
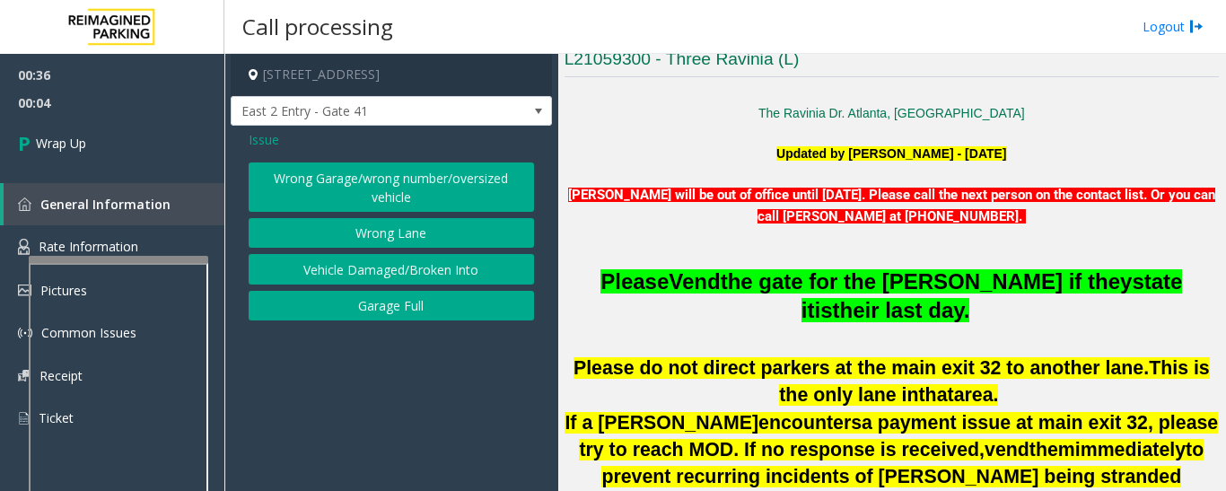
click at [426, 232] on button "Wrong Lane" at bounding box center [391, 233] width 285 height 31
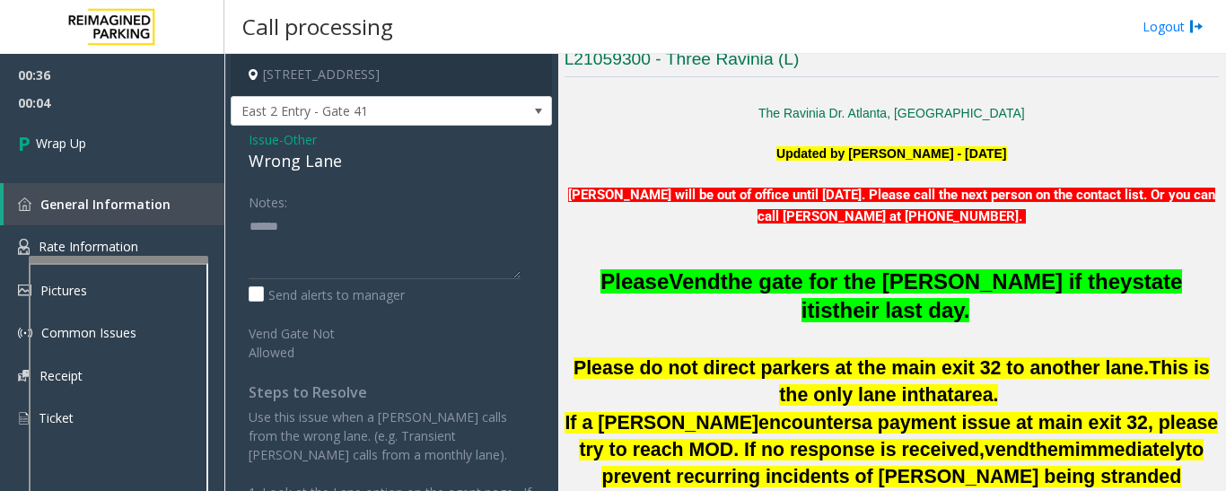
click at [293, 164] on div "Wrong Lane" at bounding box center [391, 161] width 285 height 24
click at [319, 249] on textarea at bounding box center [385, 245] width 272 height 67
paste textarea "**********"
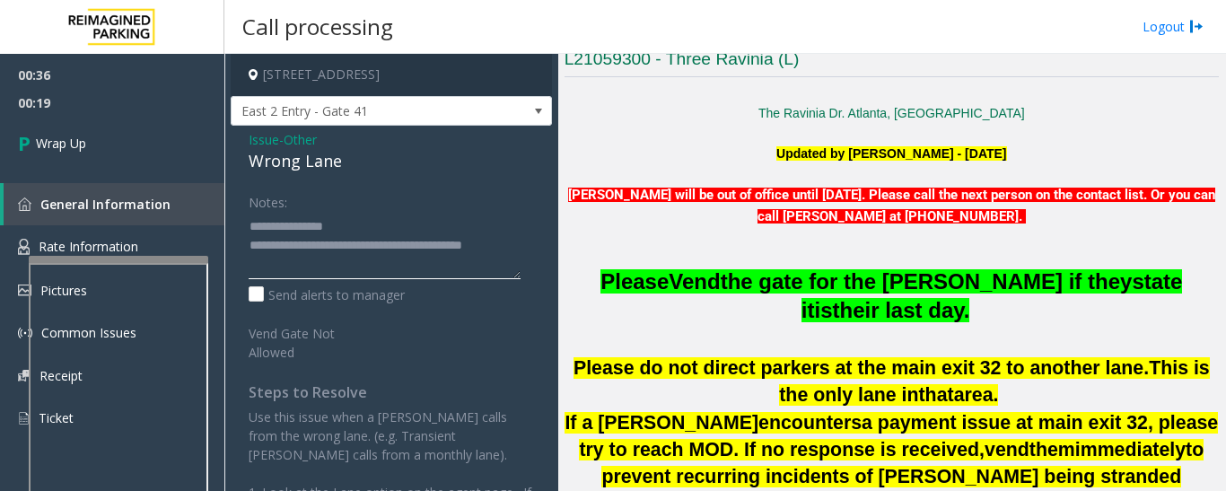
click at [449, 272] on textarea at bounding box center [385, 245] width 272 height 67
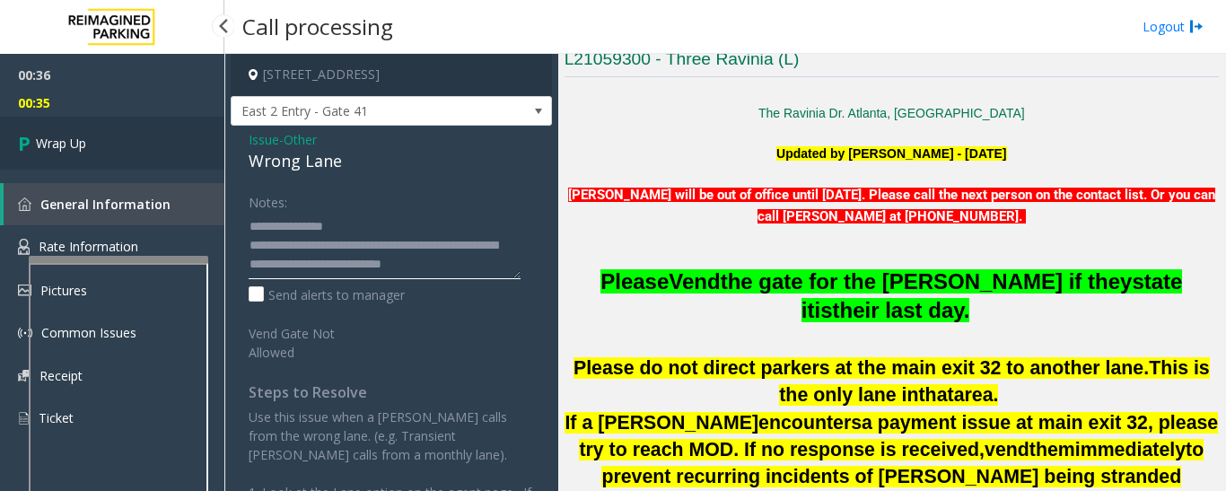
type textarea "**********"
click at [115, 136] on link "Wrap Up" at bounding box center [112, 143] width 224 height 53
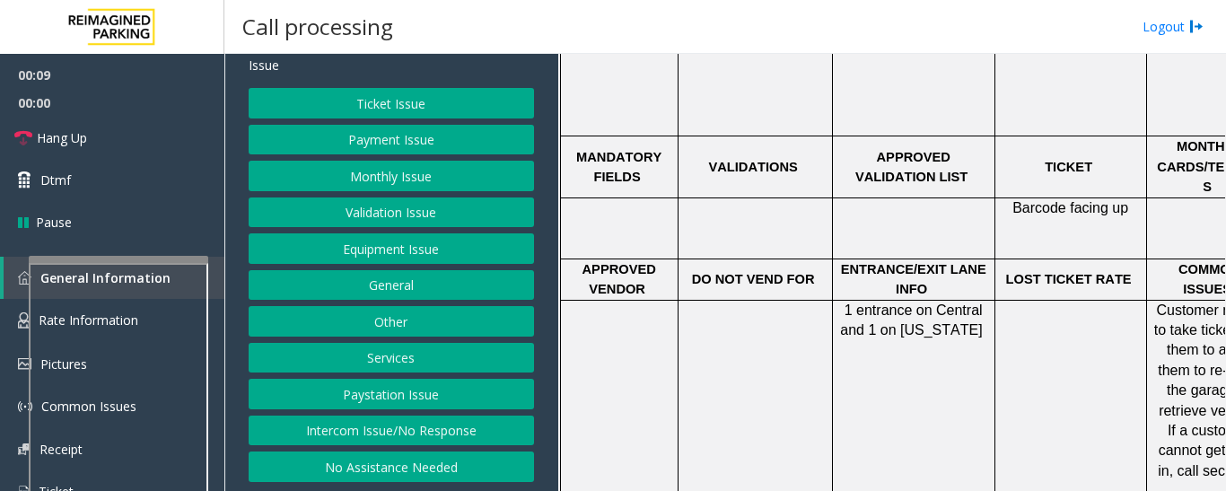
scroll to position [1526, 0]
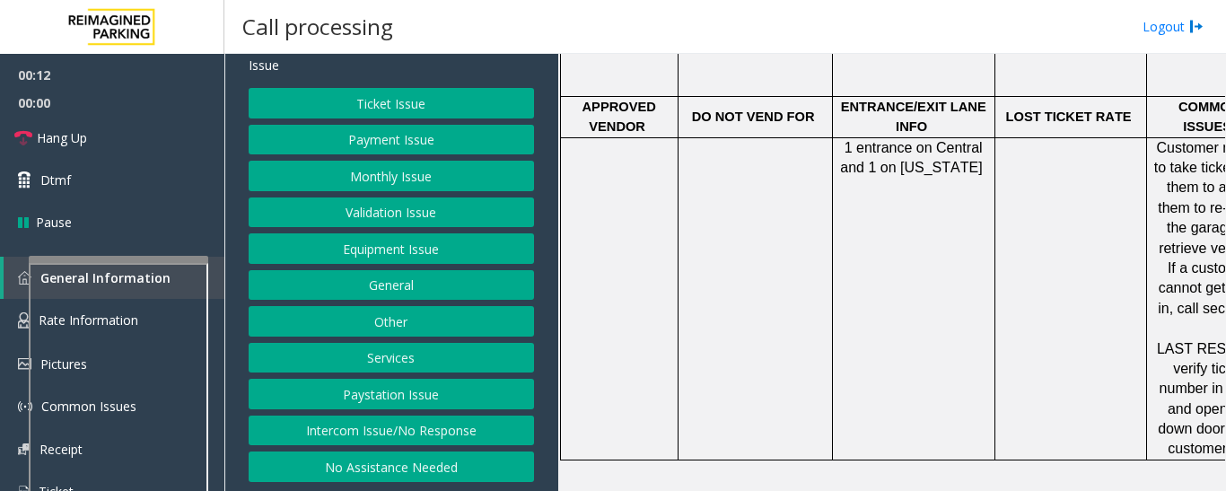
click at [389, 428] on button "Intercom Issue/No Response" at bounding box center [391, 431] width 285 height 31
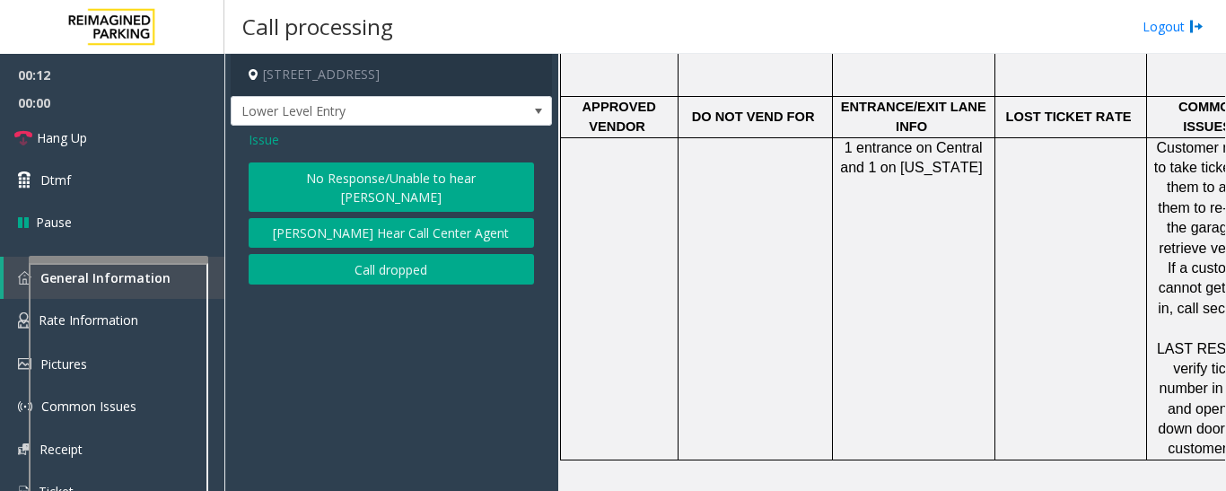
click at [409, 171] on button "No Response/Unable to hear [PERSON_NAME]" at bounding box center [391, 186] width 285 height 49
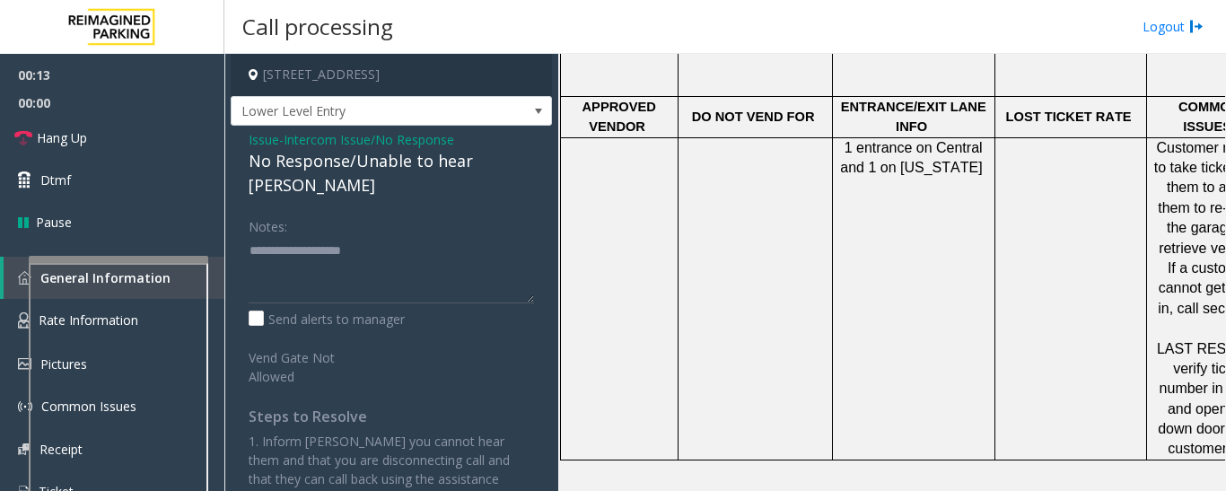
click at [444, 158] on div "No Response/Unable to hear [PERSON_NAME]" at bounding box center [391, 173] width 285 height 48
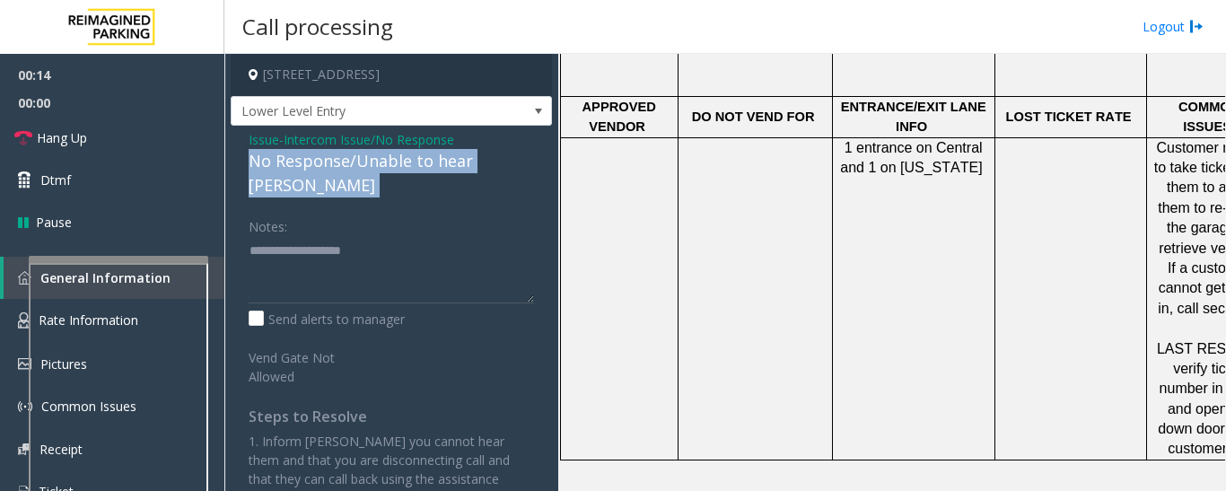
click at [444, 158] on div "No Response/Unable to hear [PERSON_NAME]" at bounding box center [391, 173] width 285 height 48
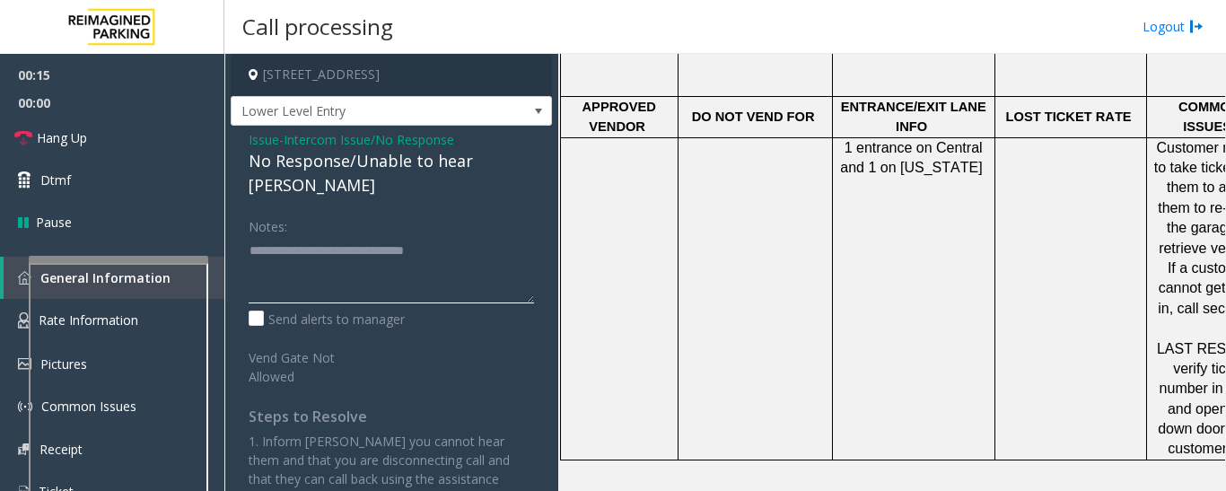
click at [489, 252] on textarea at bounding box center [391, 269] width 285 height 67
type textarea "**********"
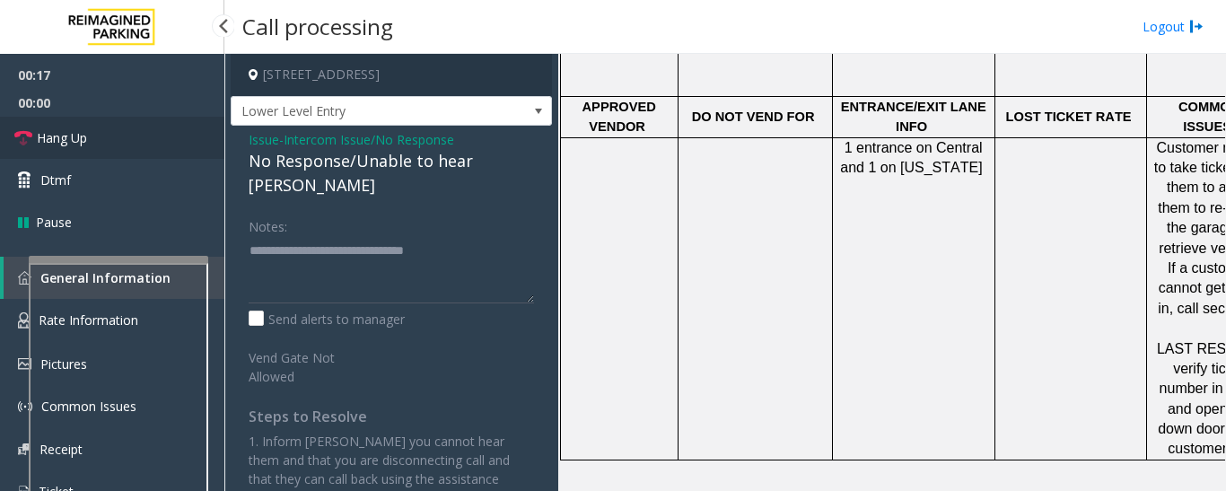
click at [66, 132] on span "Hang Up" at bounding box center [62, 137] width 50 height 19
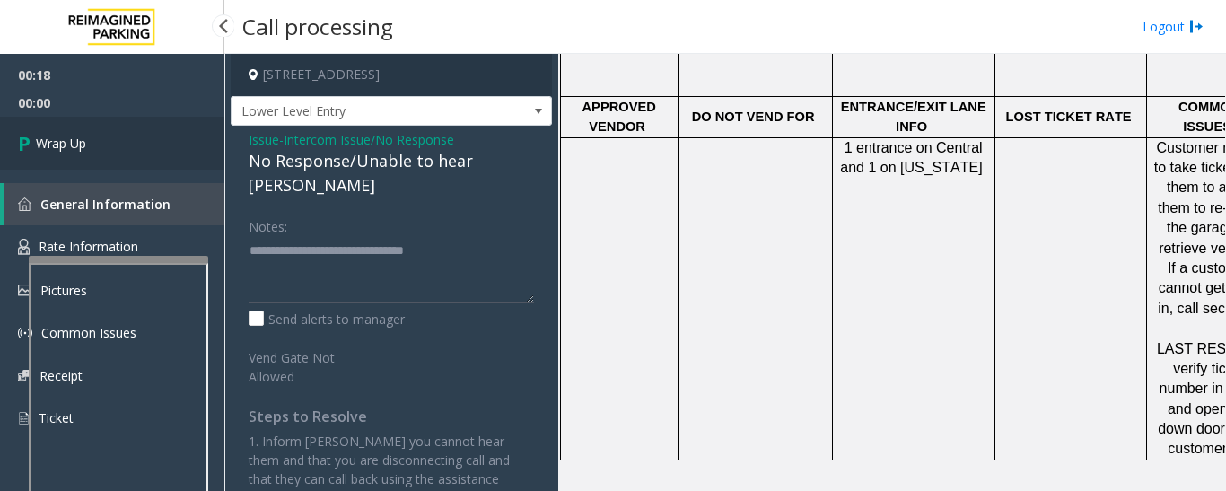
click at [61, 137] on span "Wrap Up" at bounding box center [61, 143] width 50 height 19
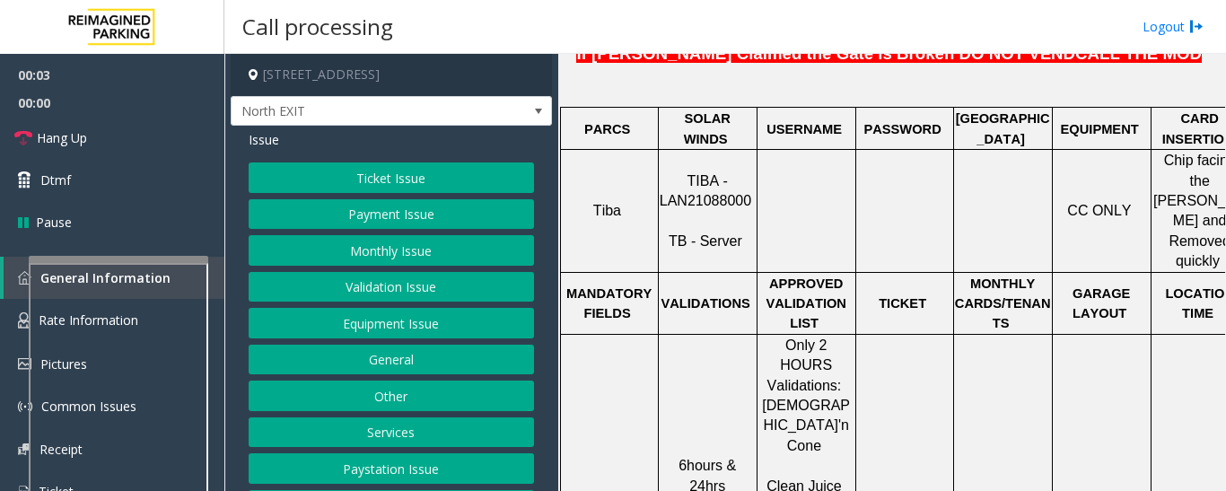
scroll to position [539, 0]
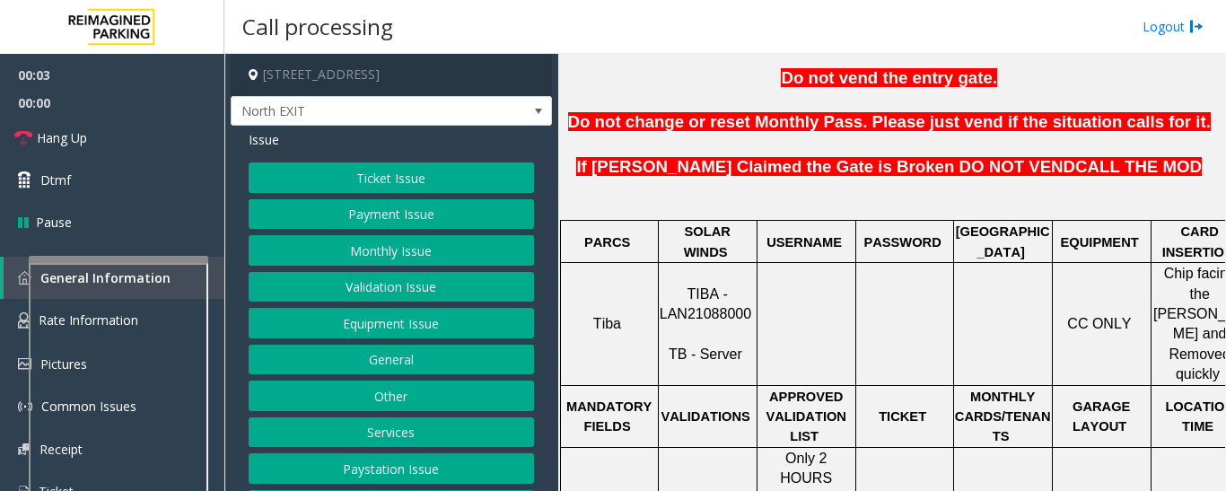
click at [715, 286] on span "TIBA - LAN21088000" at bounding box center [706, 303] width 92 height 35
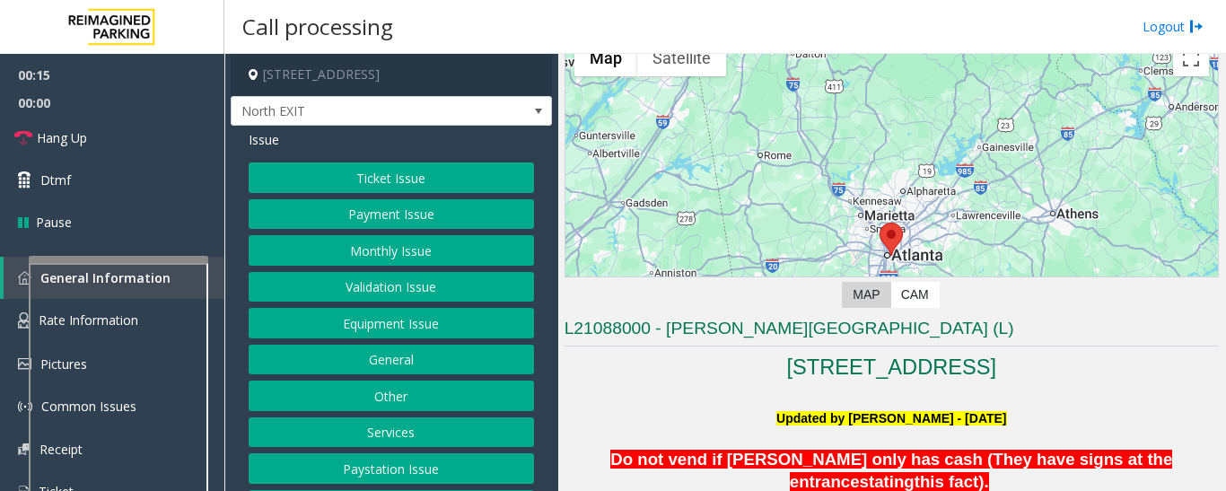
click at [386, 281] on button "Validation Issue" at bounding box center [391, 287] width 285 height 31
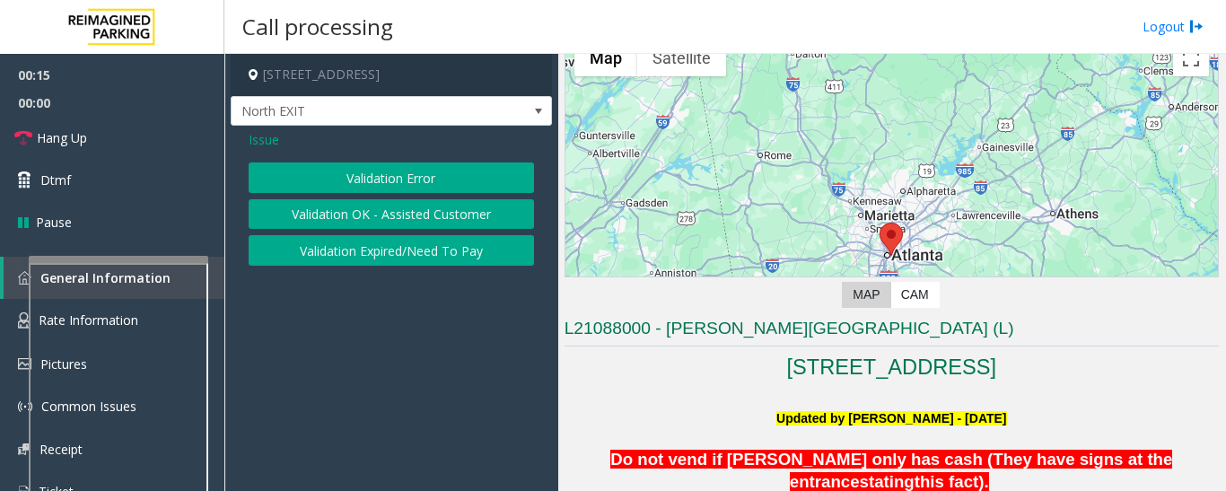
click at [452, 180] on button "Validation Error" at bounding box center [391, 177] width 285 height 31
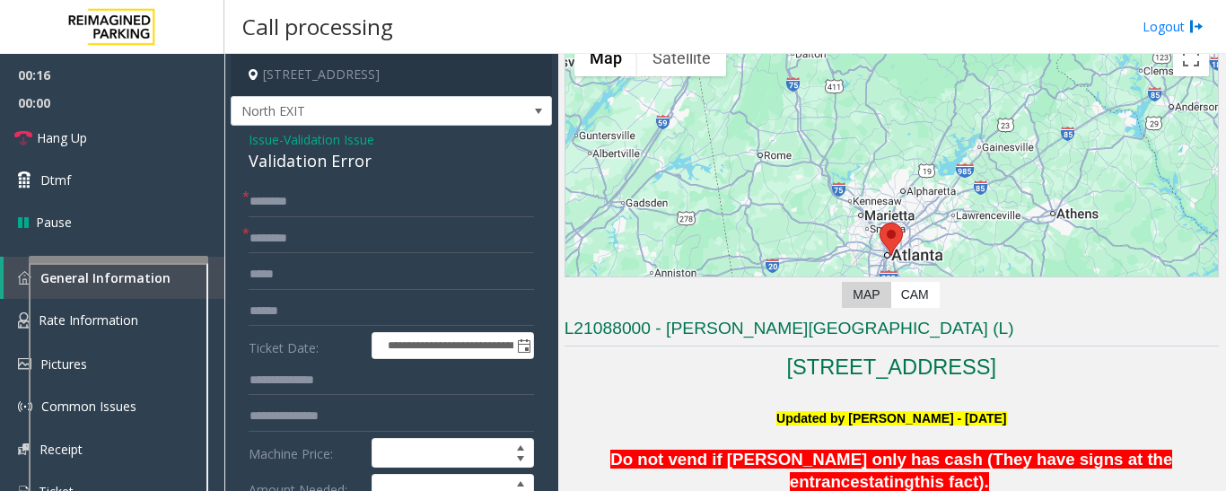
click at [311, 169] on div "Validation Error" at bounding box center [391, 161] width 285 height 24
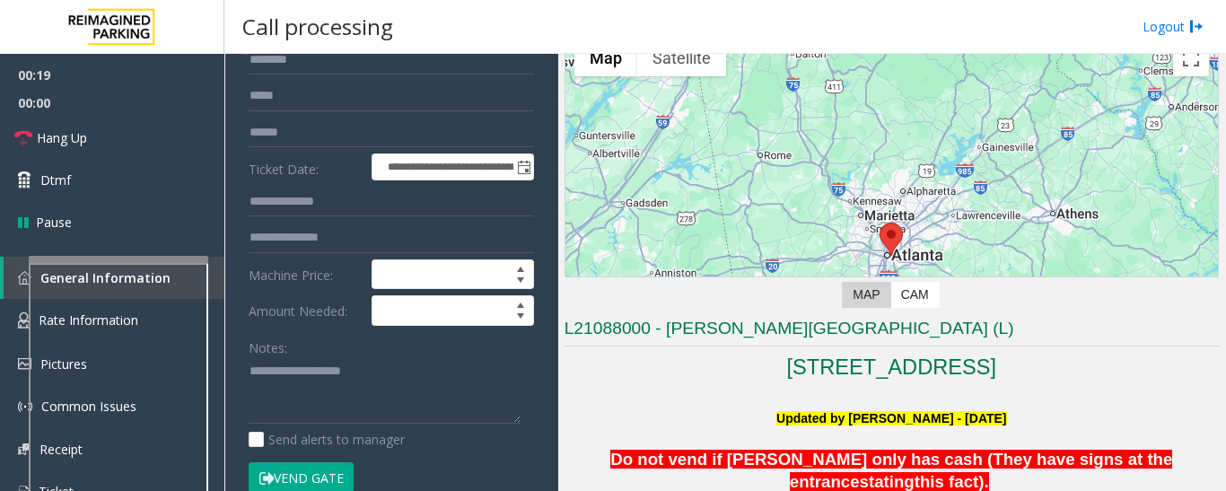
scroll to position [180, 0]
click at [373, 382] on textarea at bounding box center [385, 389] width 272 height 67
paste textarea "**********"
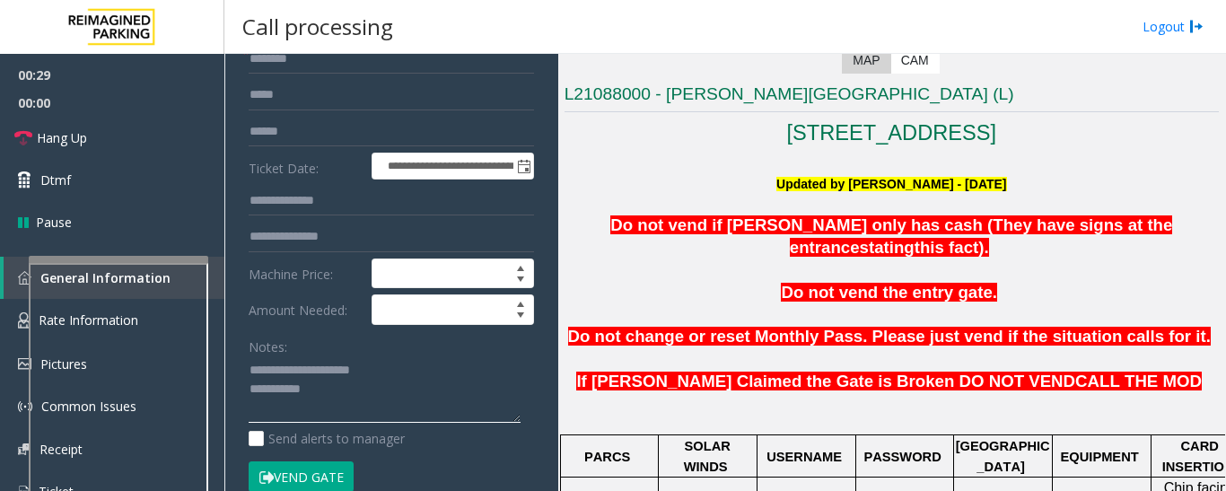
scroll to position [449, 0]
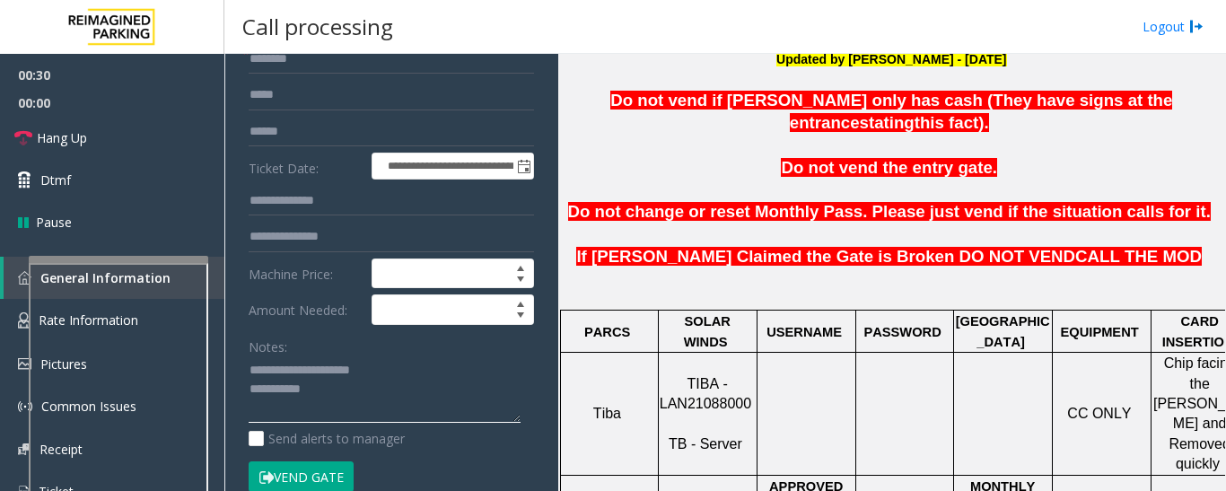
type textarea "**********"
click at [726, 376] on span "TIBA - LAN21088000" at bounding box center [706, 393] width 92 height 35
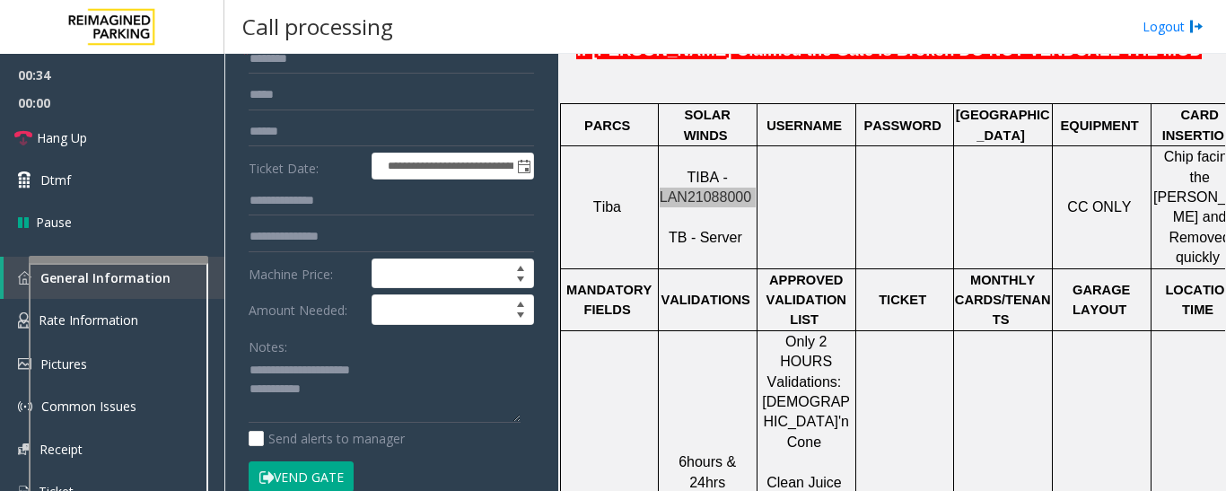
scroll to position [718, 0]
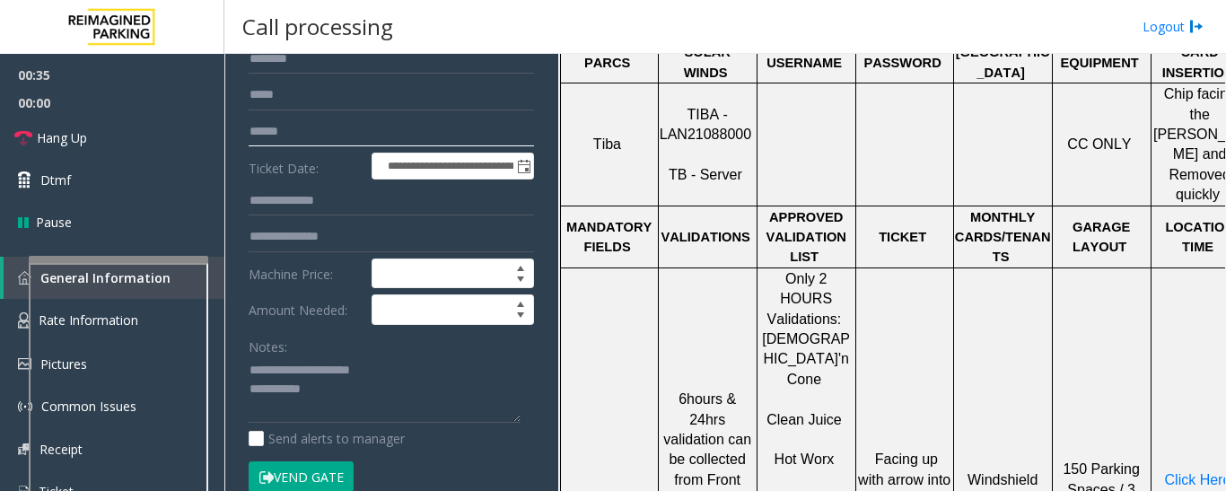
click at [342, 141] on input "text" at bounding box center [391, 132] width 285 height 31
click at [311, 127] on input "text" at bounding box center [391, 132] width 285 height 31
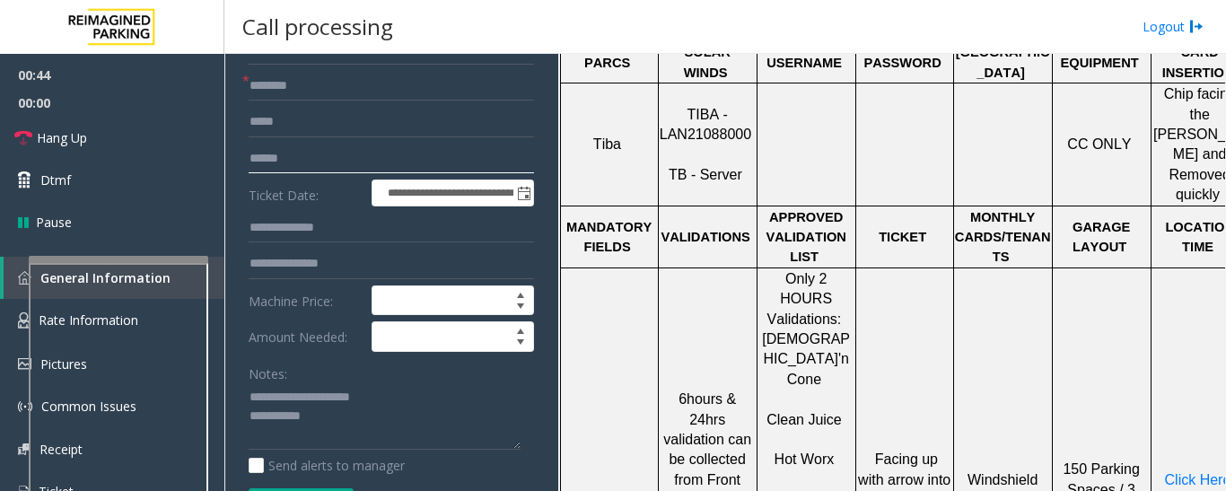
scroll to position [180, 0]
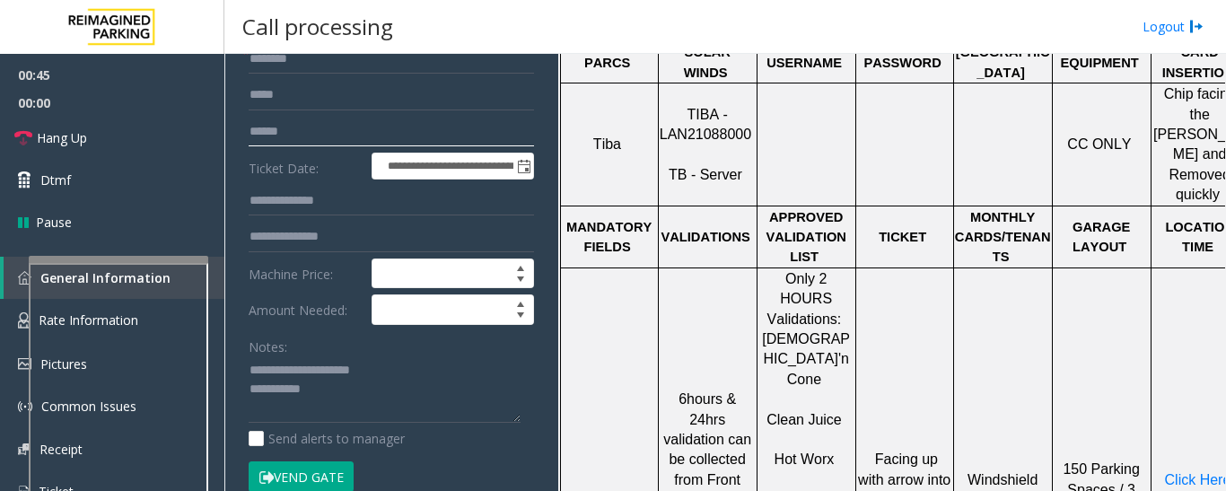
click at [341, 139] on input "text" at bounding box center [391, 132] width 285 height 31
click at [380, 391] on textarea at bounding box center [385, 389] width 272 height 67
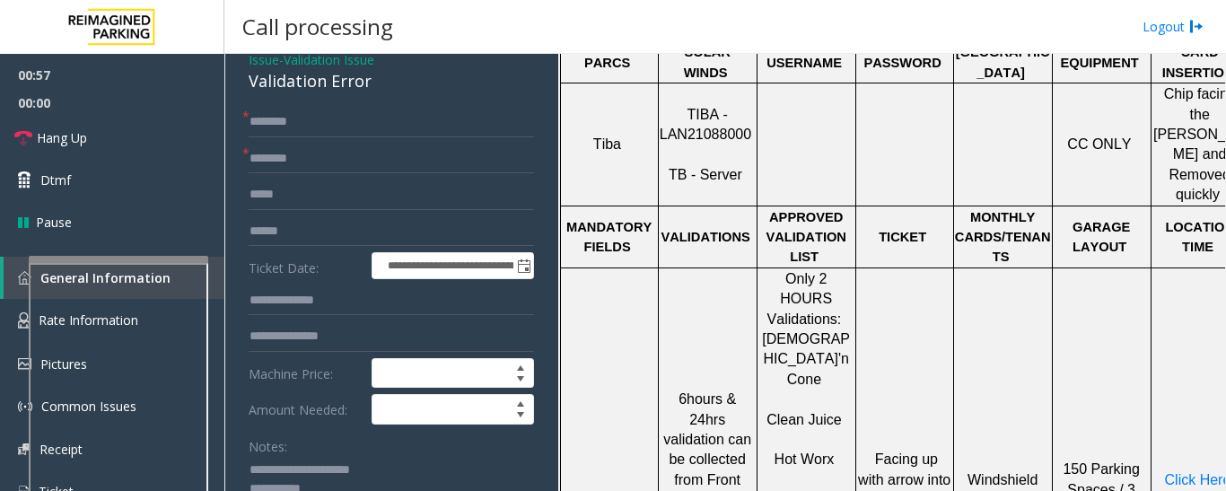
scroll to position [0, 0]
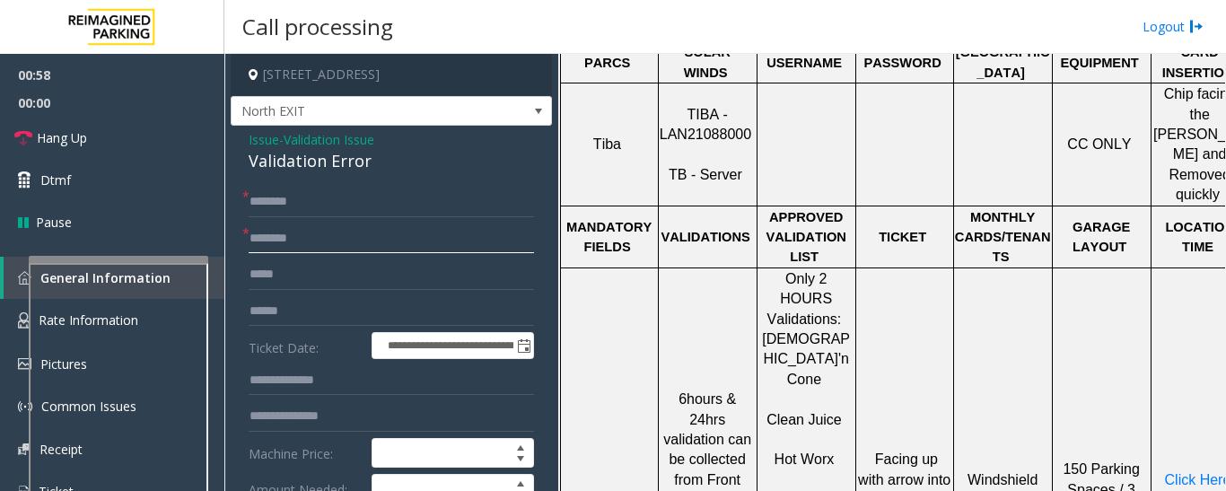
click at [373, 241] on input "text" at bounding box center [391, 239] width 285 height 31
type input "**"
click at [366, 199] on input "text" at bounding box center [391, 202] width 285 height 31
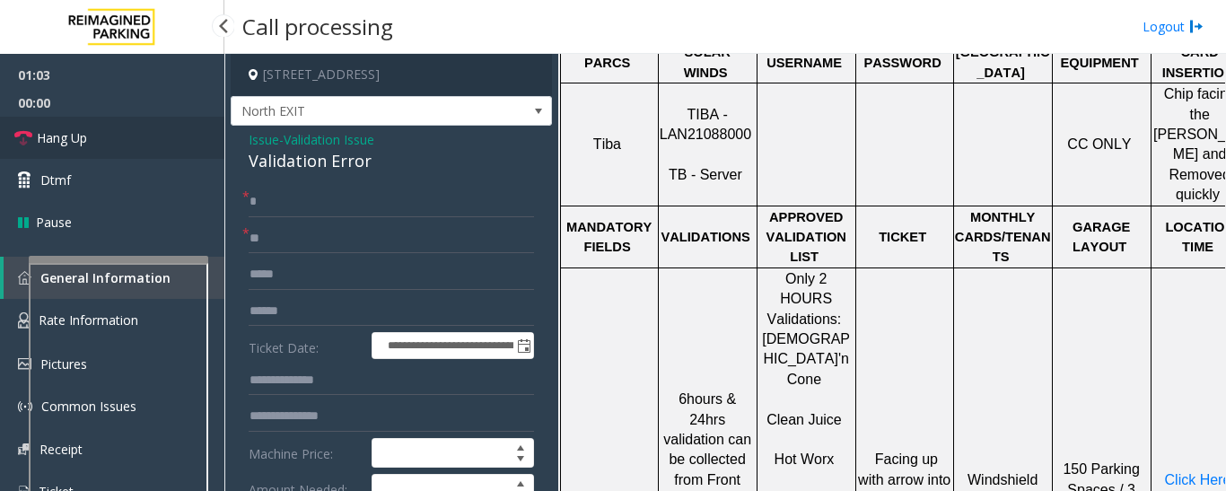
click at [154, 145] on link "Hang Up" at bounding box center [112, 138] width 224 height 42
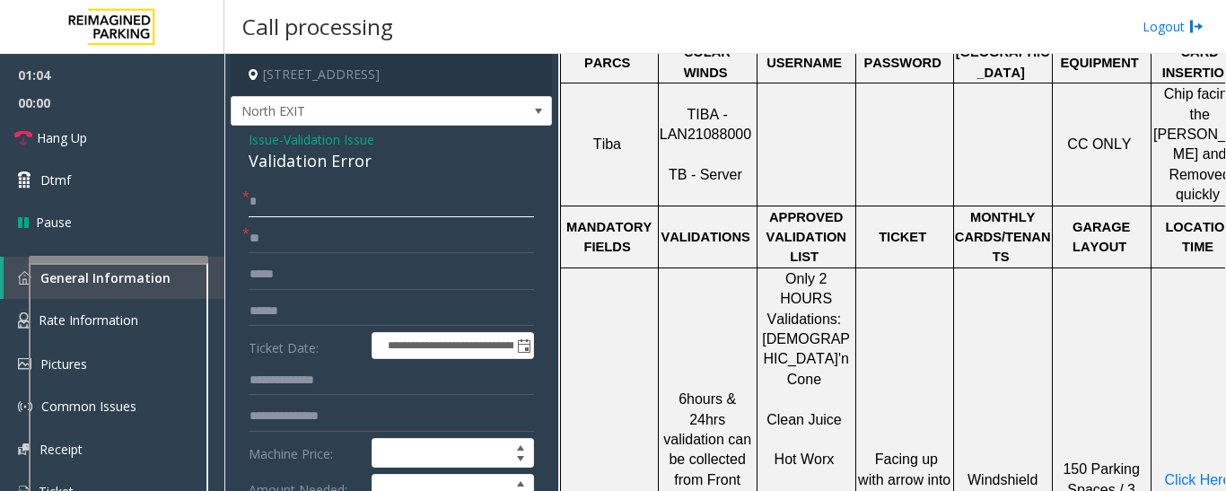
click at [326, 203] on input "*" at bounding box center [391, 202] width 285 height 31
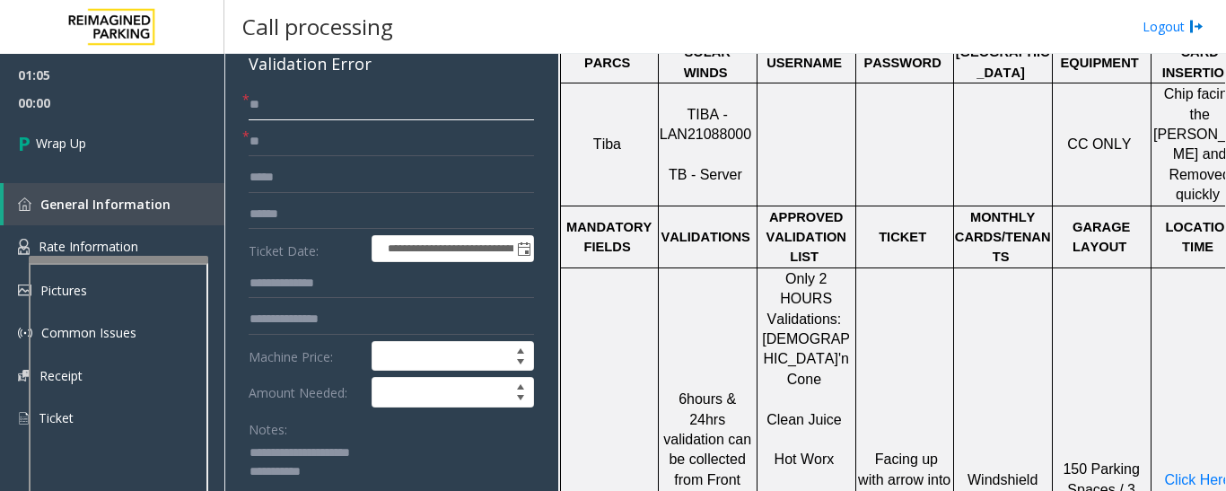
scroll to position [269, 0]
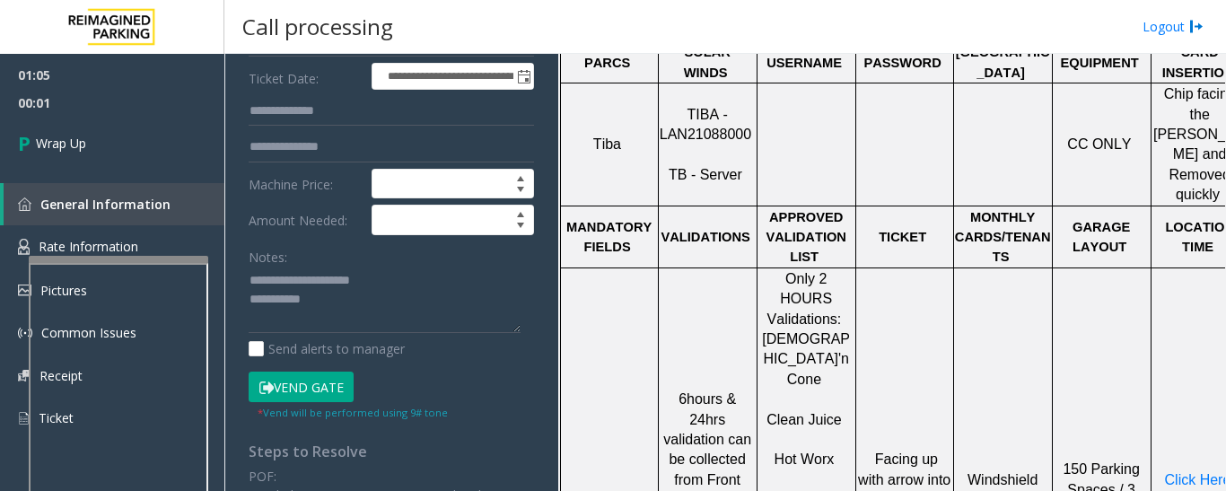
type input "**"
click at [348, 288] on textarea at bounding box center [385, 300] width 272 height 67
click at [352, 304] on textarea at bounding box center [385, 300] width 272 height 67
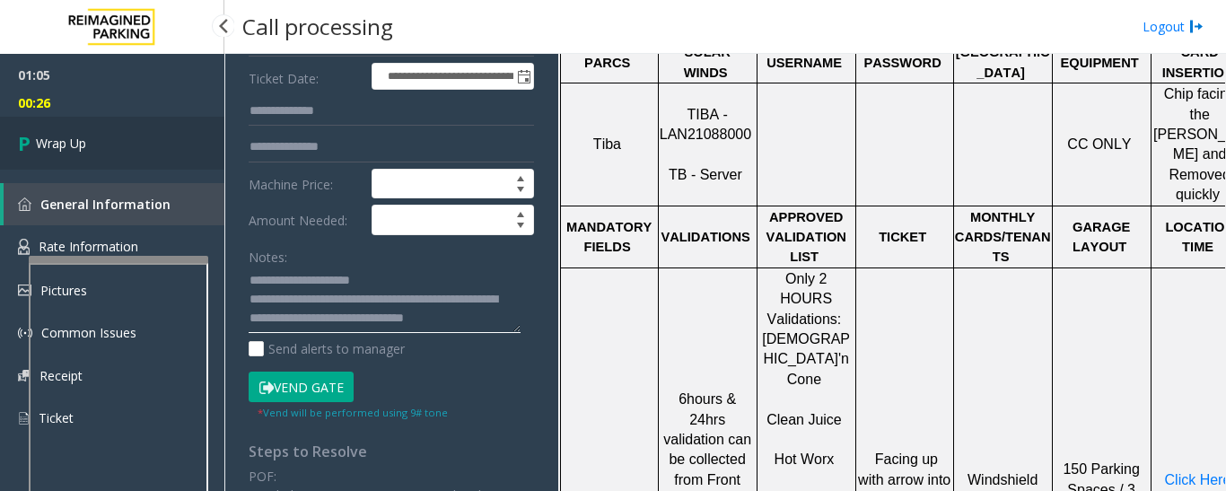
type textarea "**********"
click at [74, 147] on span "Wrap Up" at bounding box center [61, 143] width 50 height 19
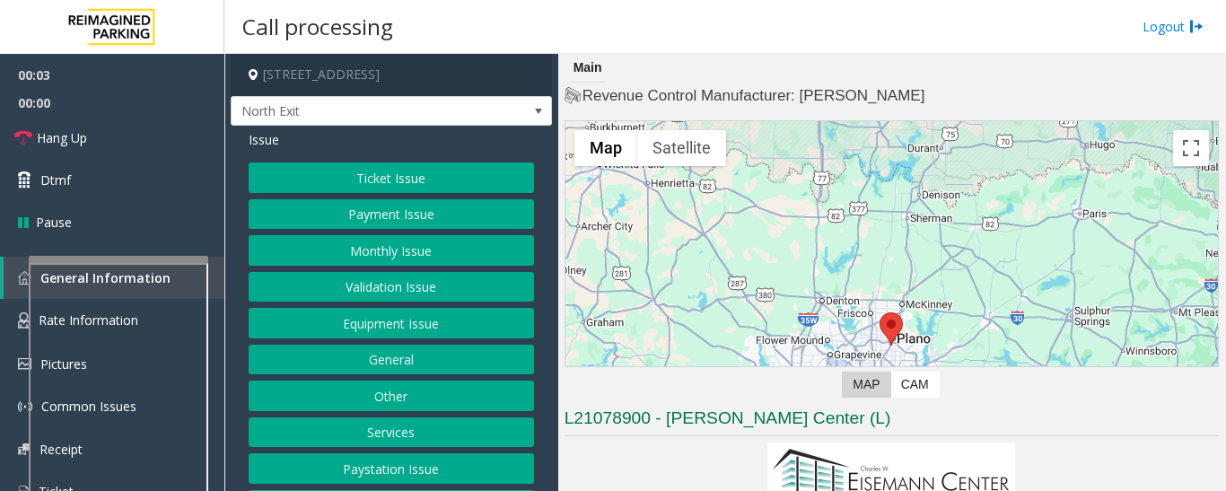
scroll to position [359, 0]
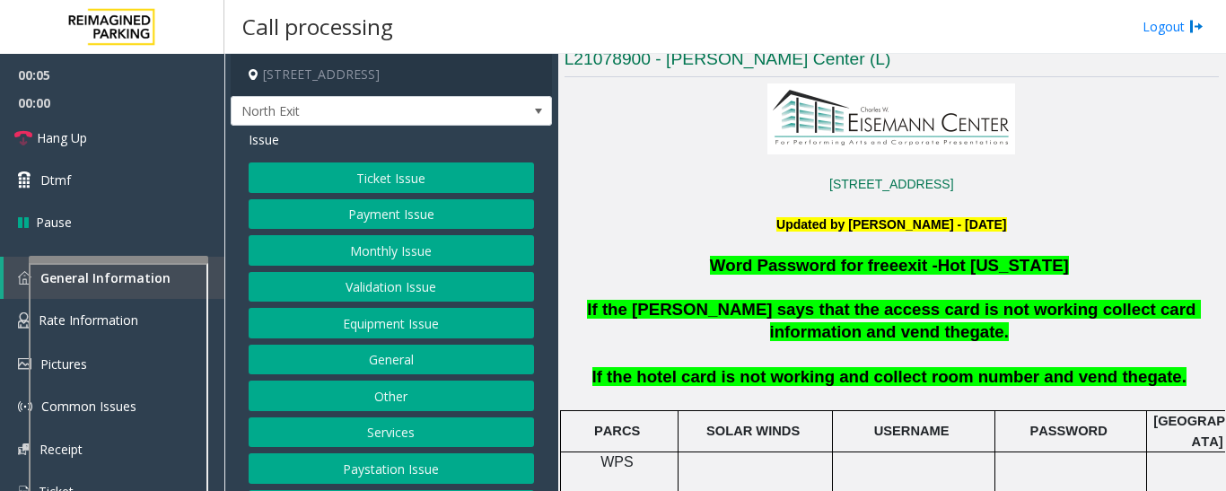
click at [408, 446] on button "Services" at bounding box center [391, 432] width 285 height 31
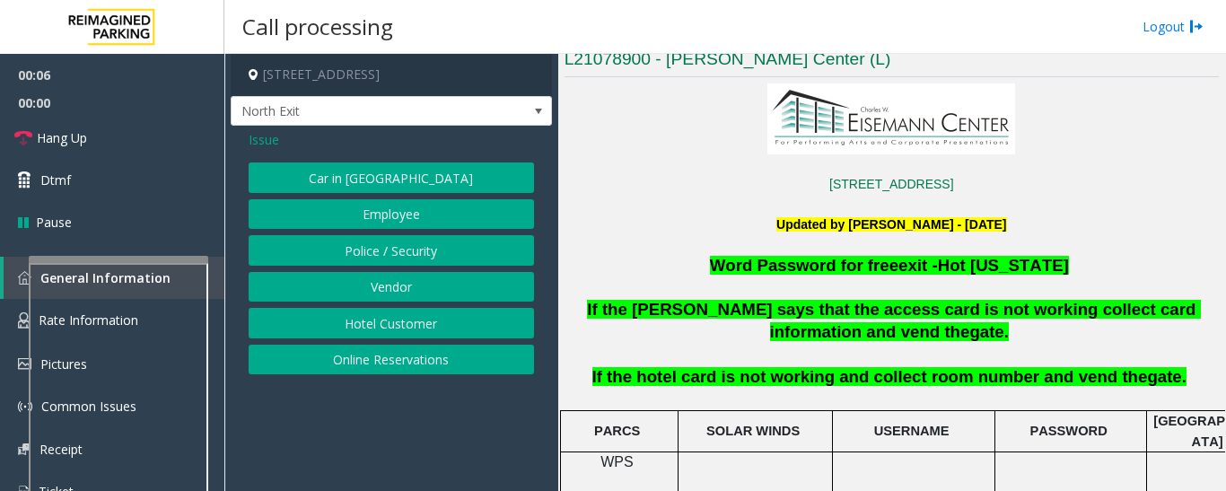
click at [452, 323] on button "Hotel Customer" at bounding box center [391, 323] width 285 height 31
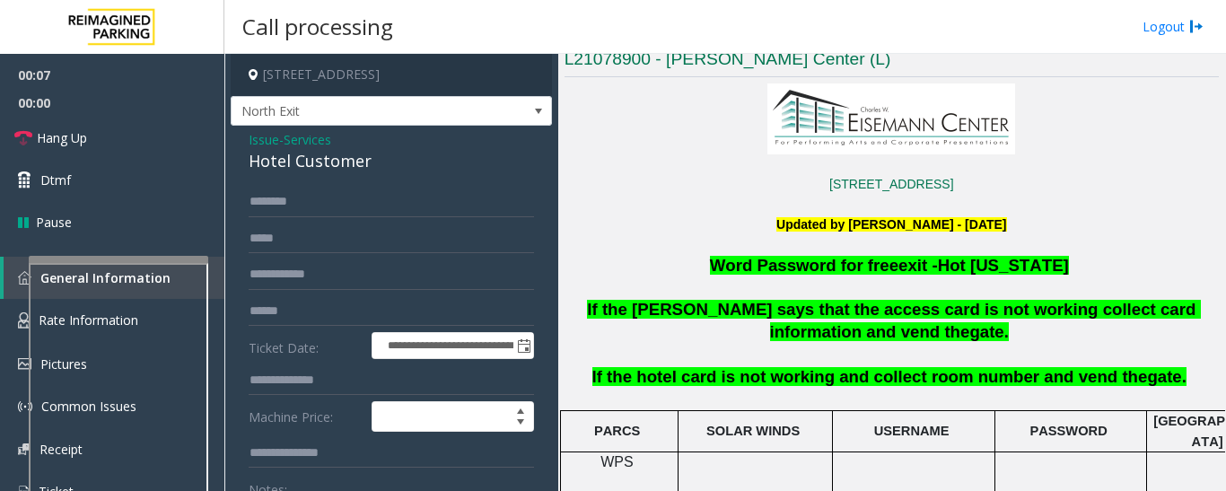
click at [336, 165] on div "Hotel Customer" at bounding box center [391, 161] width 285 height 24
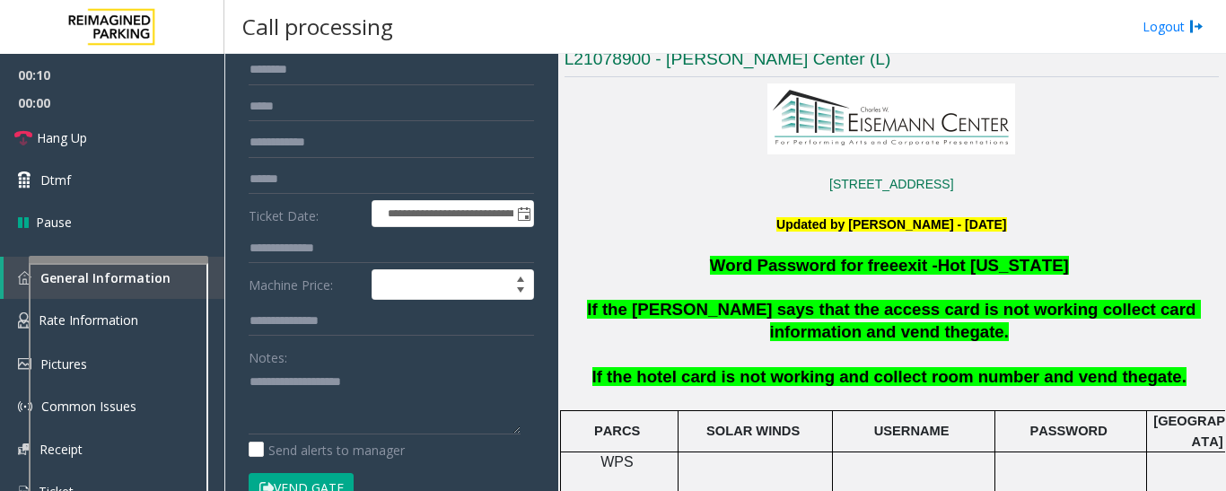
scroll to position [180, 0]
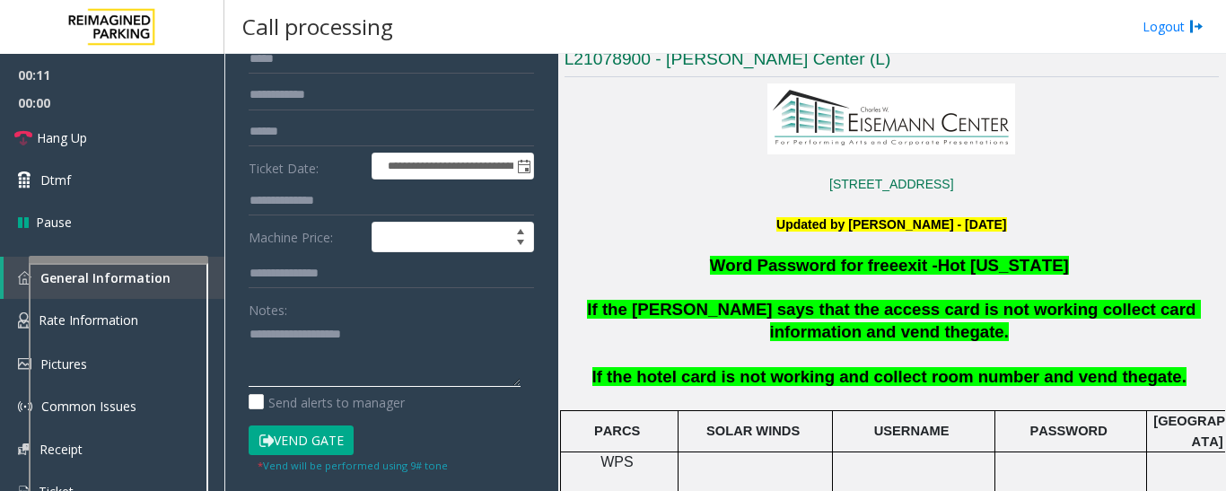
click at [337, 332] on textarea at bounding box center [385, 353] width 272 height 67
paste textarea "**********"
type textarea "**********"
click at [315, 206] on input "text" at bounding box center [391, 201] width 285 height 31
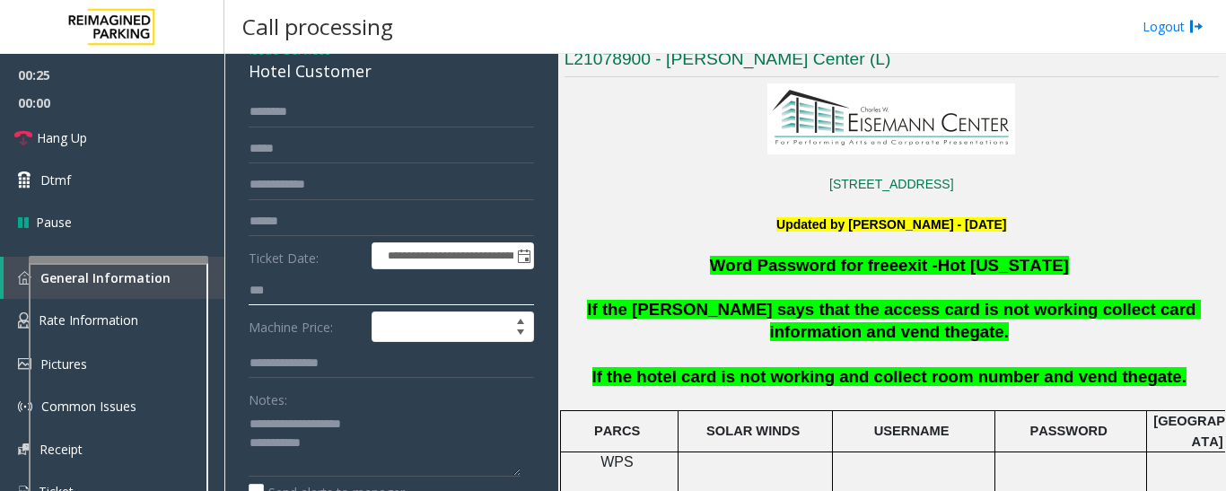
scroll to position [0, 0]
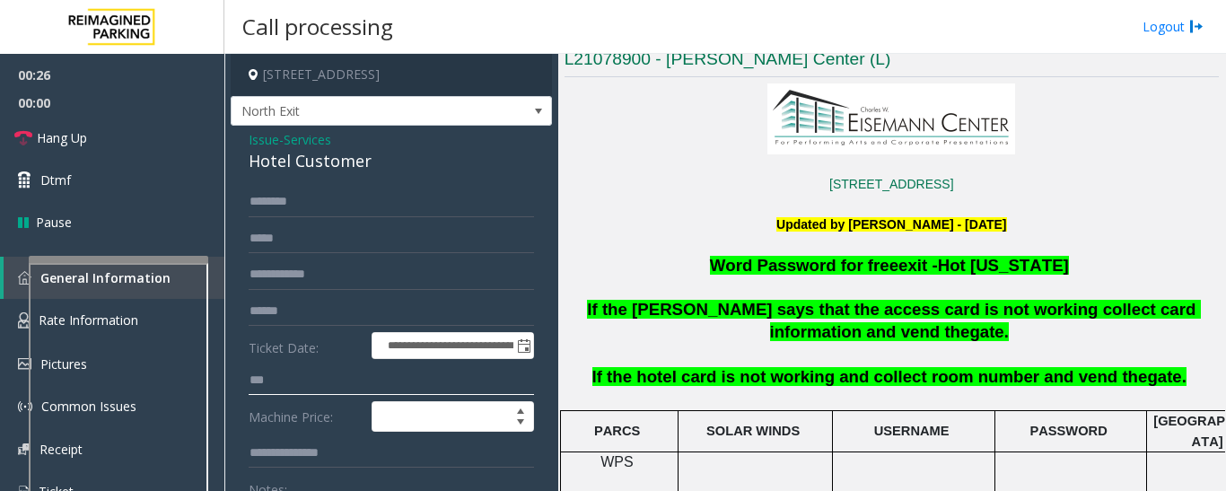
type input "***"
click at [351, 201] on input "text" at bounding box center [391, 202] width 285 height 31
click at [355, 202] on input "text" at bounding box center [391, 202] width 285 height 31
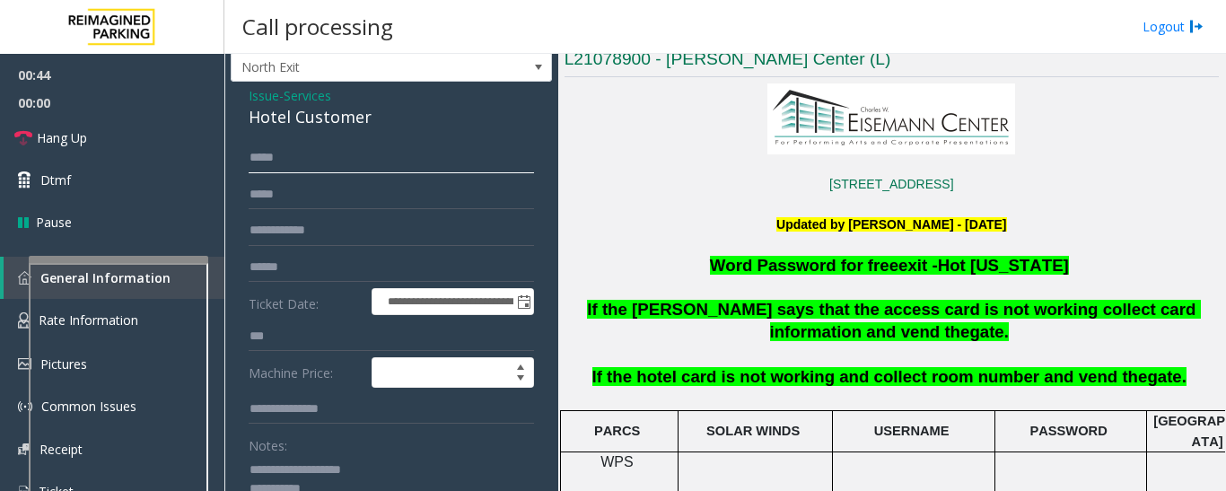
scroll to position [246, 0]
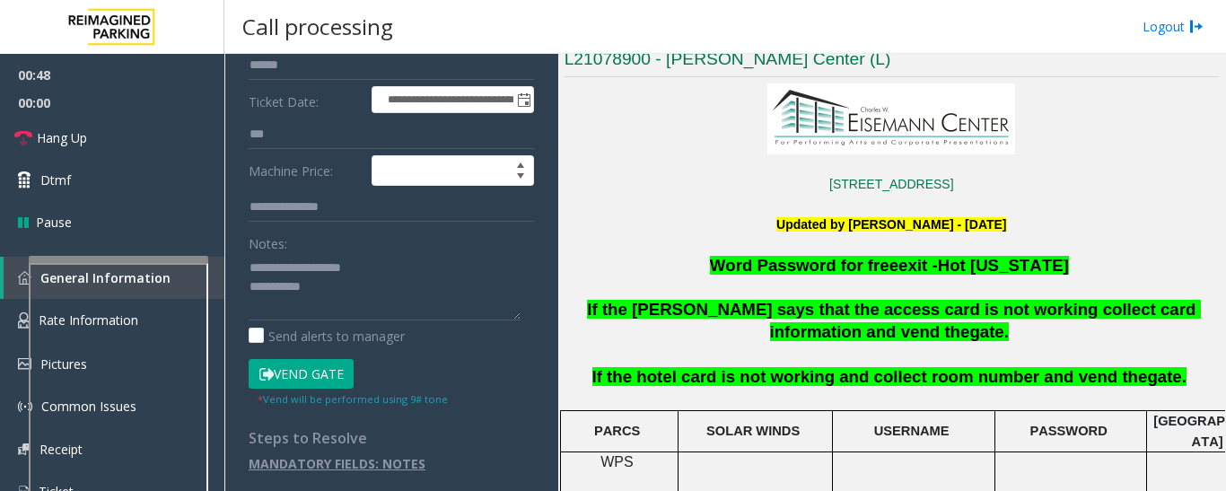
type input "****"
click at [330, 368] on button "Vend Gate" at bounding box center [301, 374] width 105 height 31
click at [363, 309] on textarea at bounding box center [385, 286] width 272 height 67
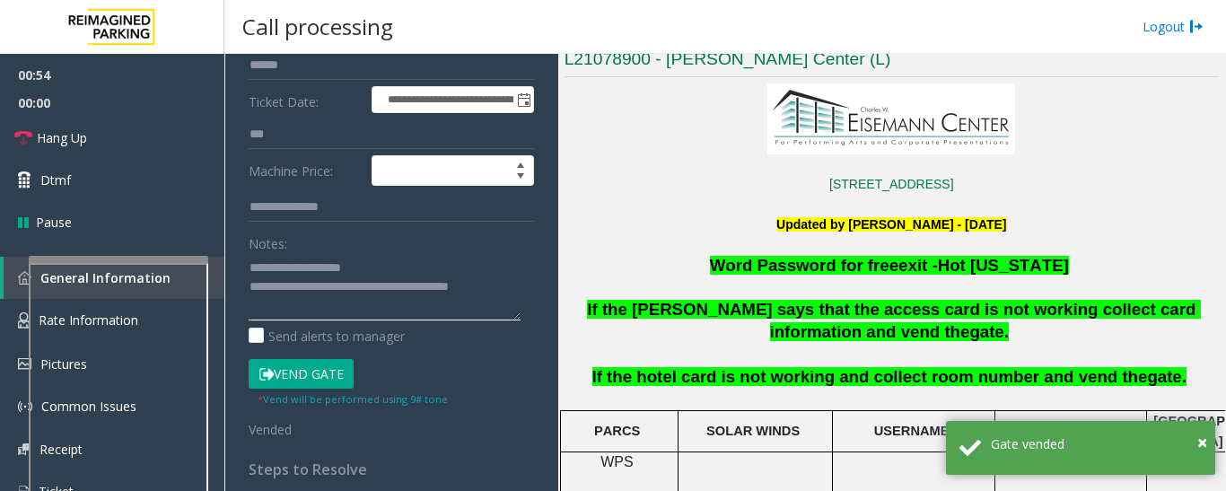
click at [369, 300] on textarea at bounding box center [385, 286] width 272 height 67
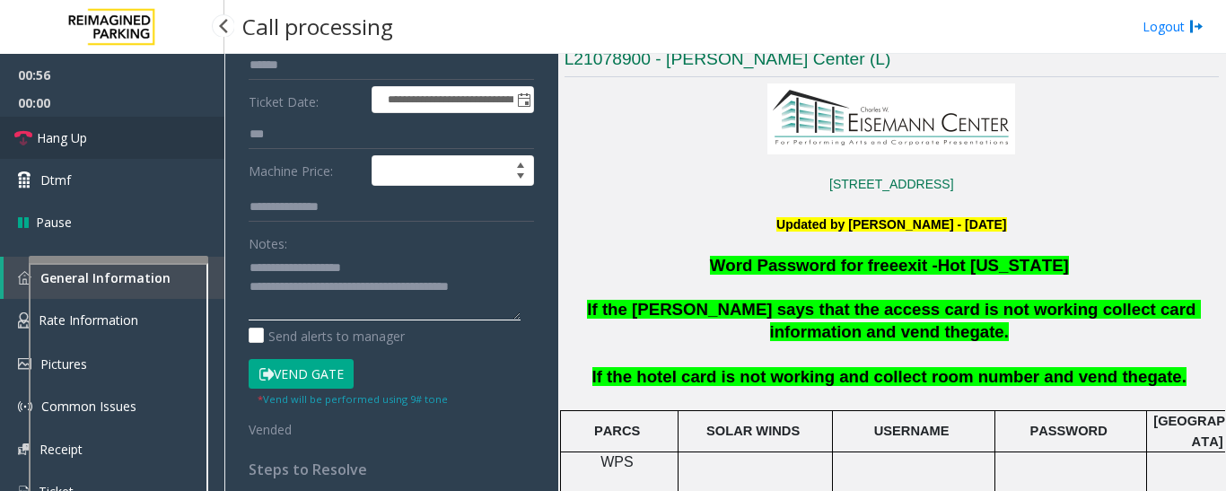
type textarea "**********"
click at [66, 137] on span "Hang Up" at bounding box center [62, 137] width 50 height 19
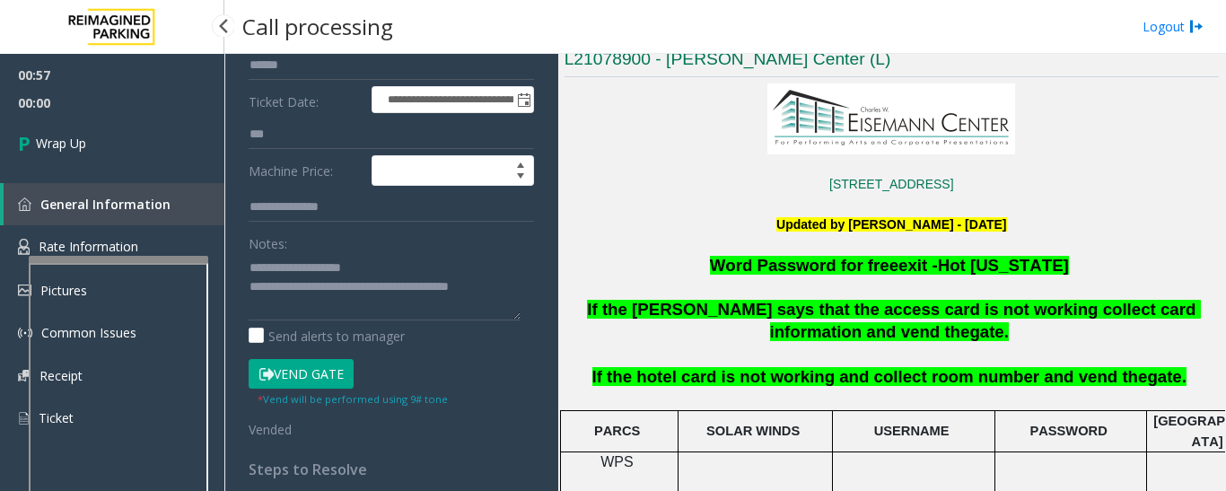
click at [55, 115] on span "00:00" at bounding box center [112, 103] width 224 height 28
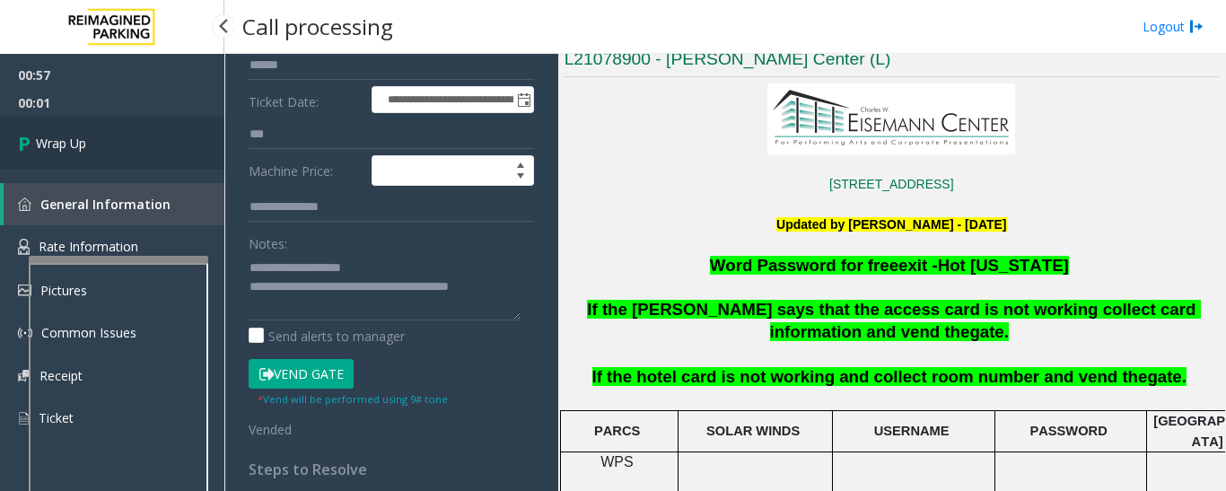
click at [74, 139] on span "Wrap Up" at bounding box center [61, 143] width 50 height 19
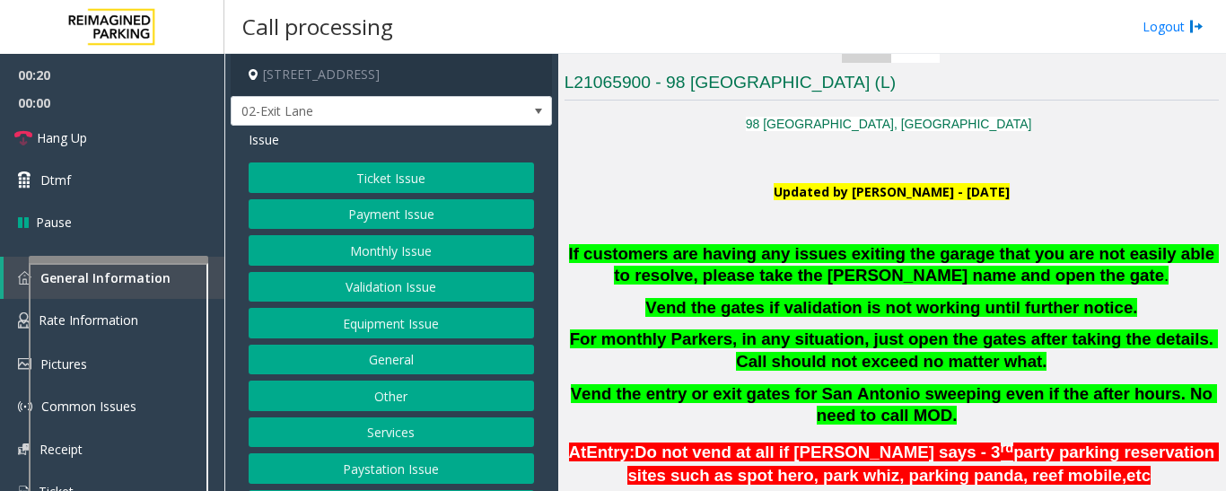
scroll to position [269, 0]
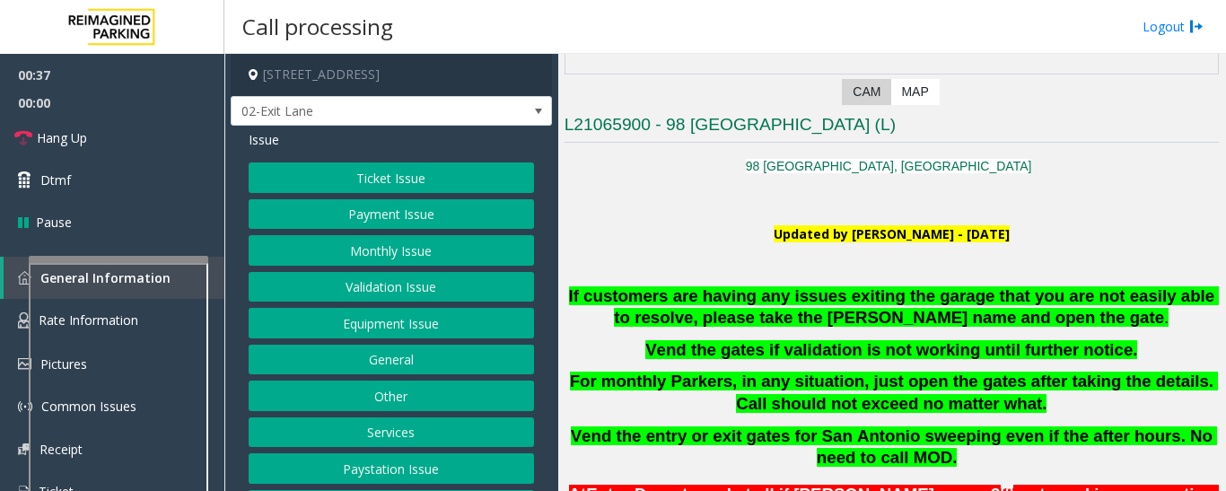
click at [463, 263] on button "Monthly Issue" at bounding box center [391, 250] width 285 height 31
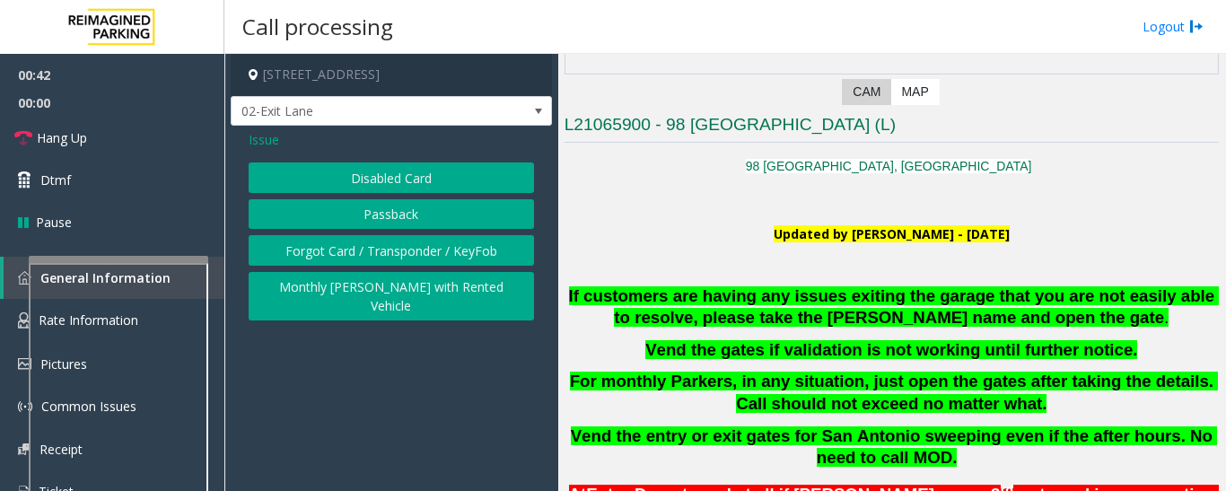
click at [423, 174] on button "Disabled Card" at bounding box center [391, 177] width 285 height 31
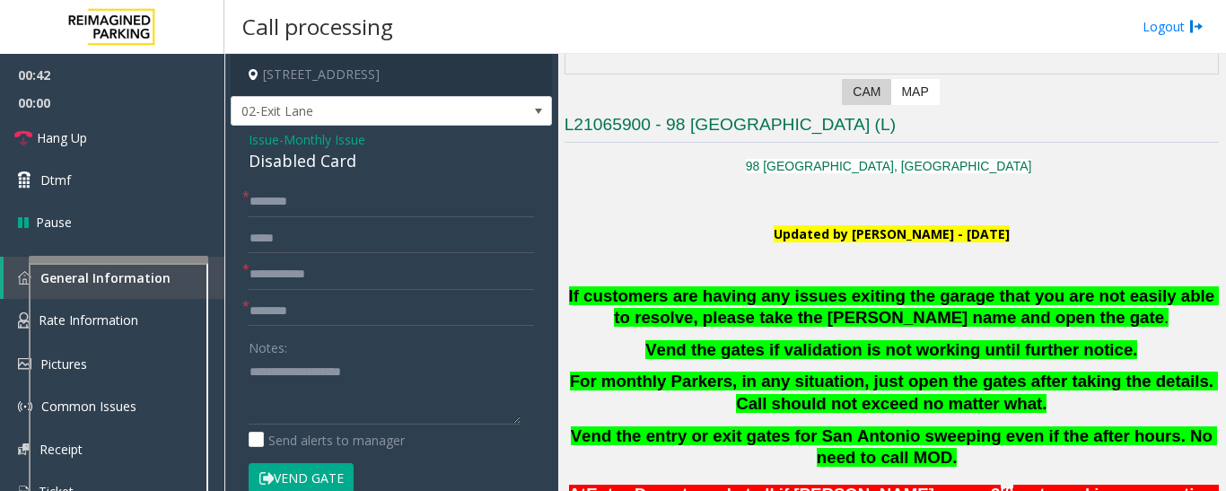
click at [295, 162] on div "Disabled Card" at bounding box center [391, 161] width 285 height 24
click at [332, 383] on textarea at bounding box center [385, 390] width 272 height 67
type textarea "******"
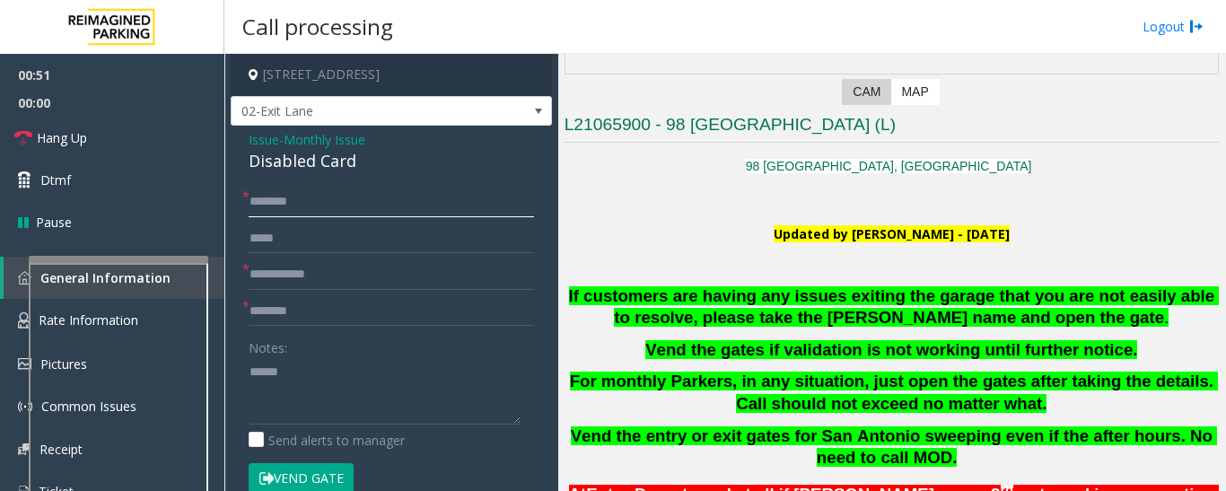
click at [304, 215] on input "text" at bounding box center [391, 202] width 285 height 31
click at [269, 205] on input "********" at bounding box center [391, 202] width 285 height 31
click at [247, 201] on span "*" at bounding box center [245, 196] width 7 height 19
click at [250, 201] on input "*********" at bounding box center [391, 202] width 285 height 31
click at [273, 201] on input "**********" at bounding box center [391, 202] width 285 height 31
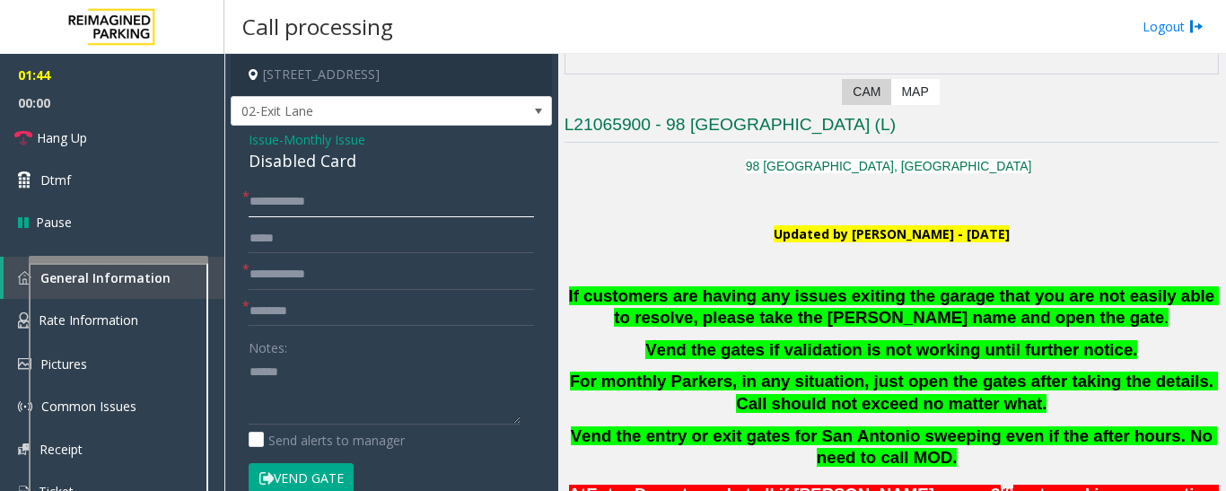
type input "**********"
click at [456, 267] on input "text" at bounding box center [391, 274] width 285 height 31
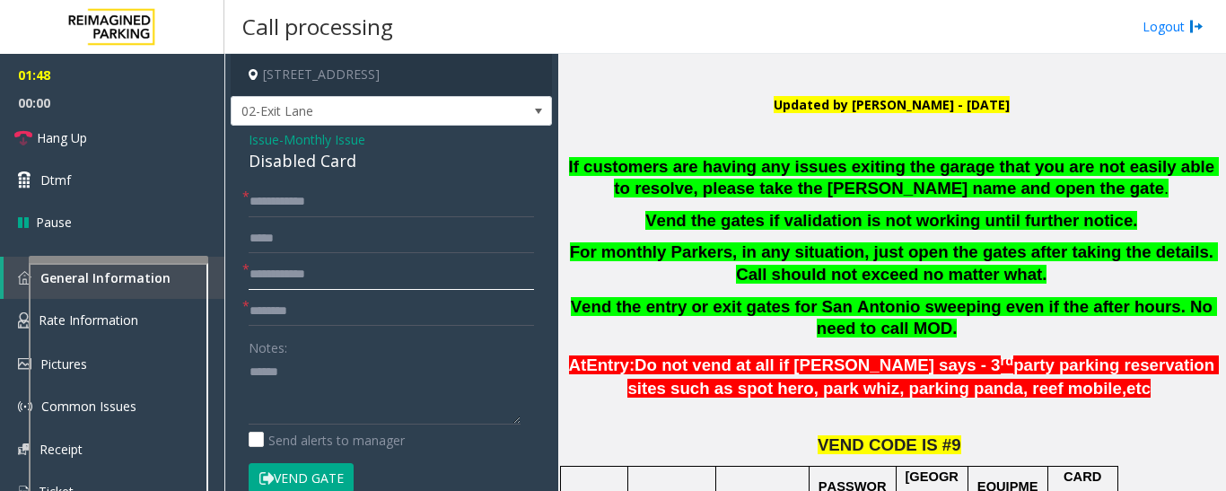
scroll to position [359, 0]
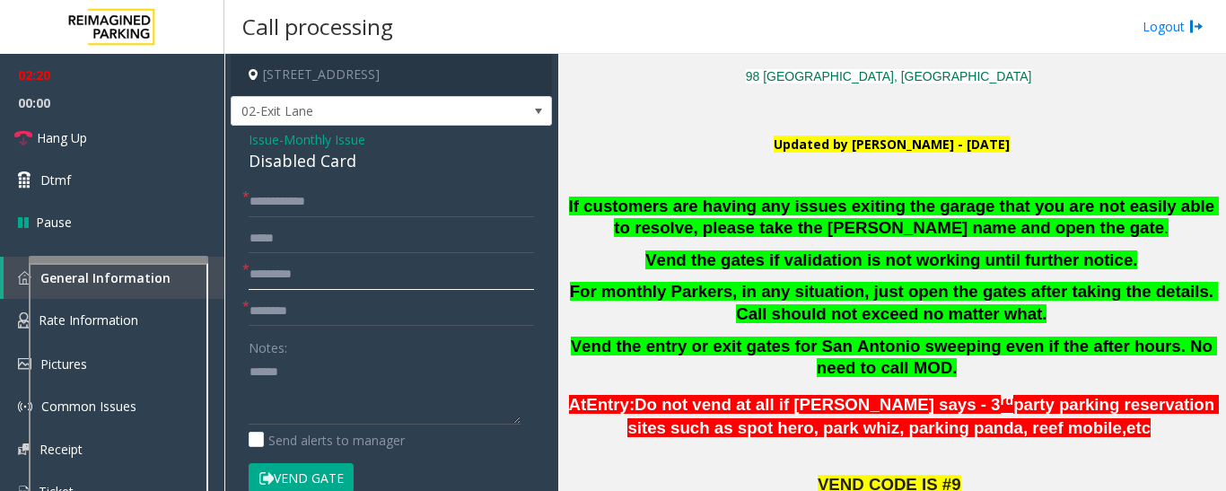
type input "*********"
click at [387, 310] on input "text" at bounding box center [391, 311] width 285 height 31
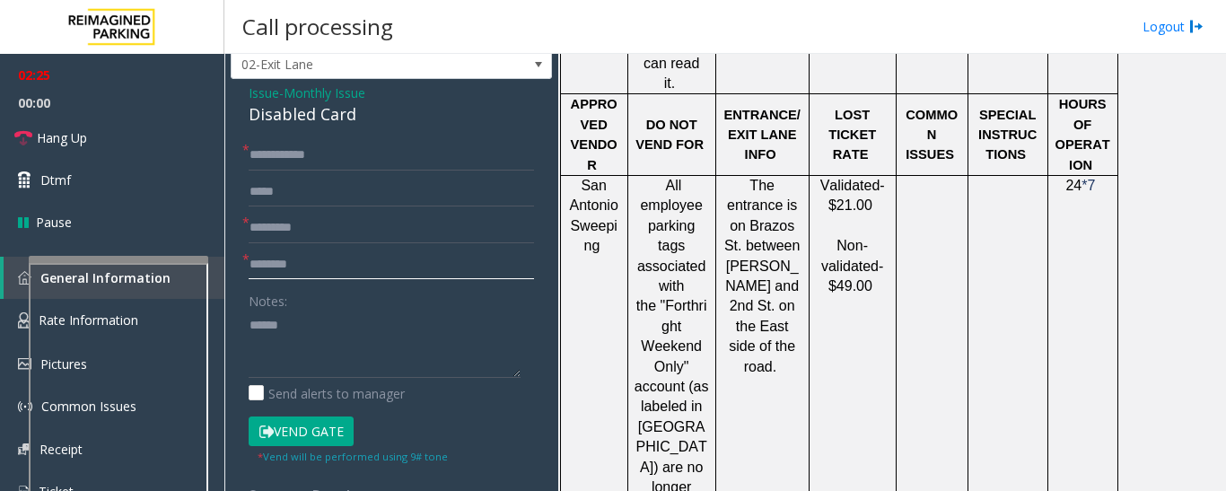
scroll to position [90, 0]
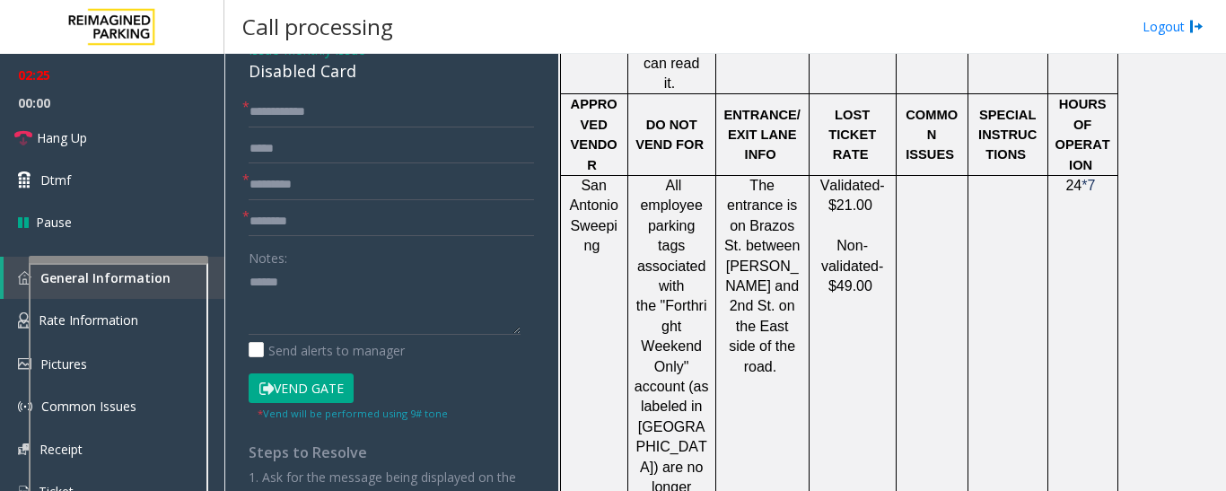
click at [336, 387] on button "Vend Gate" at bounding box center [301, 388] width 105 height 31
click at [344, 220] on input "text" at bounding box center [391, 221] width 285 height 31
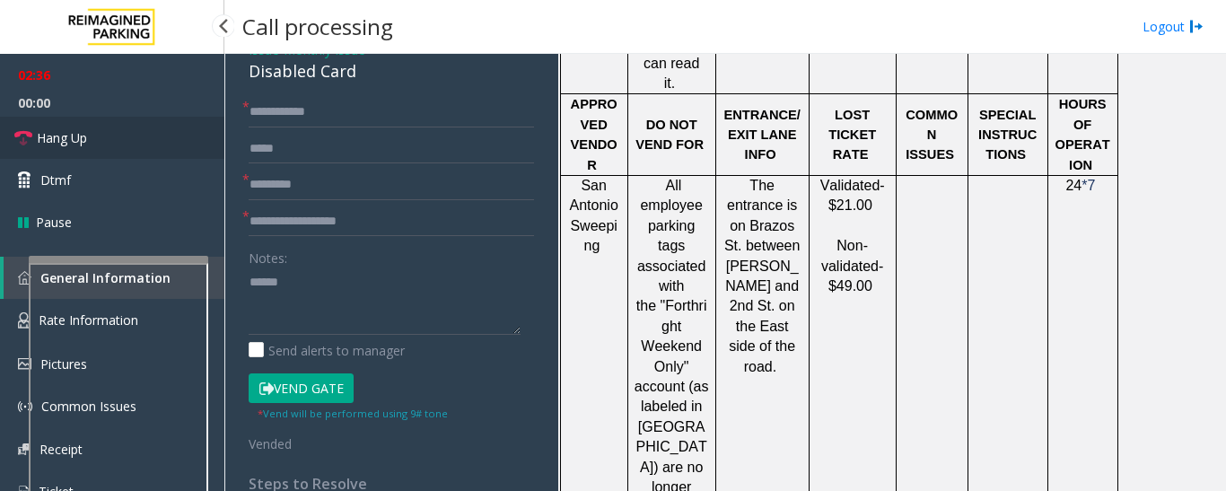
click at [118, 140] on link "Hang Up" at bounding box center [112, 138] width 224 height 42
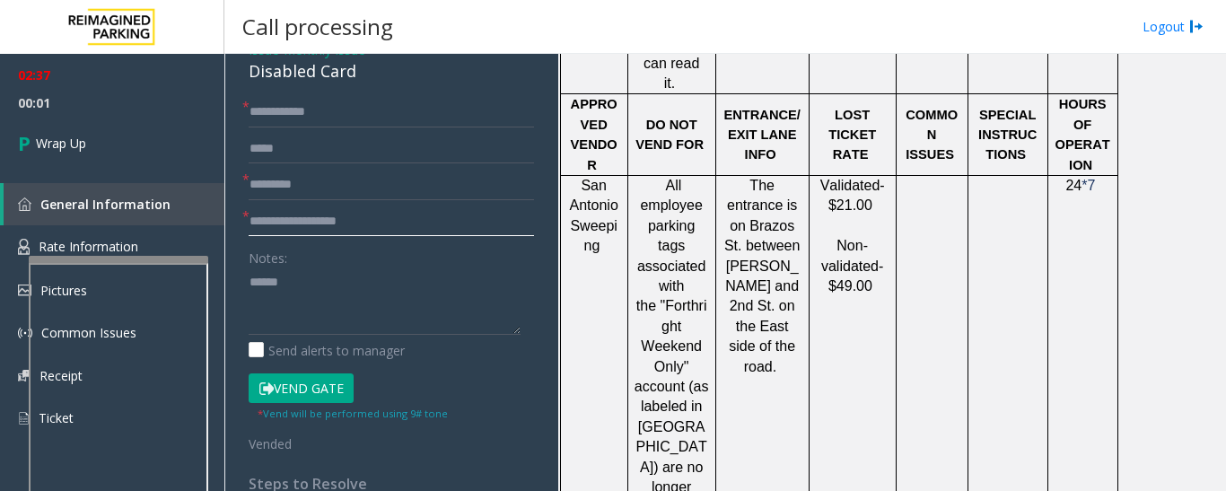
click at [283, 224] on input "**********" at bounding box center [391, 221] width 285 height 31
click at [293, 223] on input "**********" at bounding box center [391, 221] width 285 height 31
click at [293, 221] on input "**********" at bounding box center [391, 221] width 285 height 31
click at [294, 222] on input "**********" at bounding box center [391, 221] width 285 height 31
click at [292, 223] on input "**********" at bounding box center [391, 221] width 285 height 31
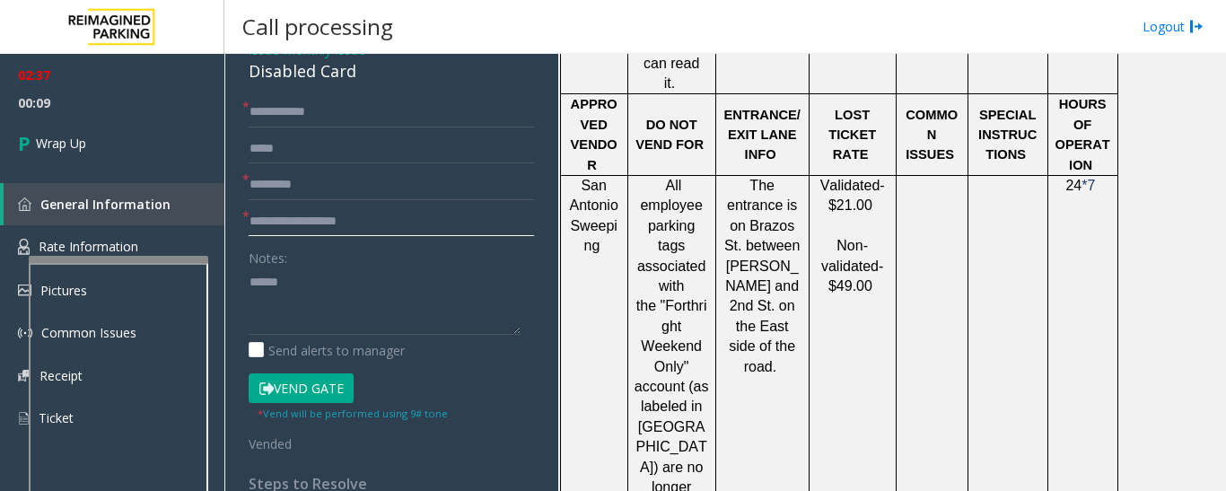
type input "**********"
click at [356, 299] on textarea at bounding box center [385, 300] width 272 height 67
paste textarea "**********"
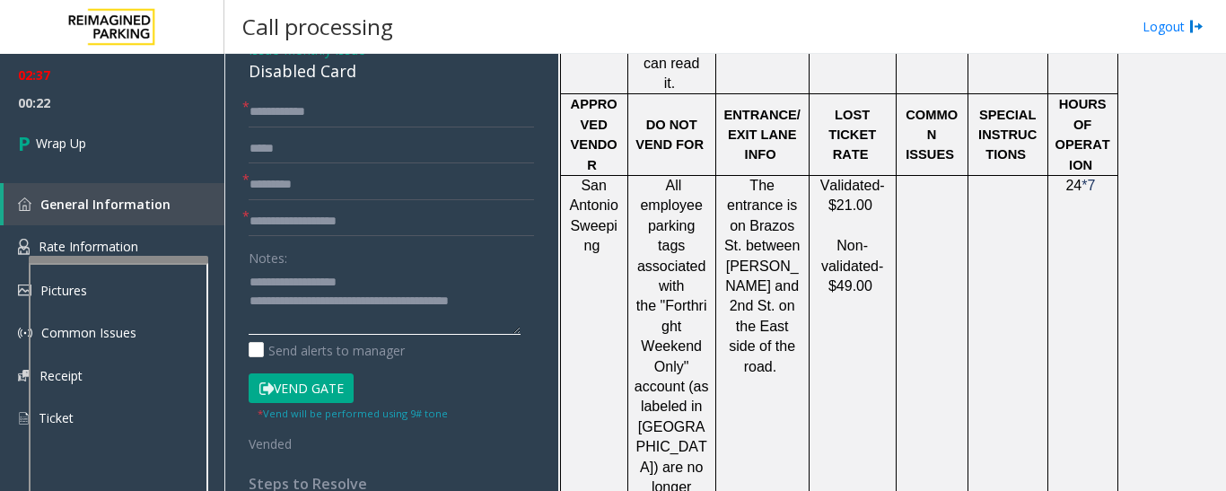
click at [518, 305] on textarea at bounding box center [385, 300] width 272 height 67
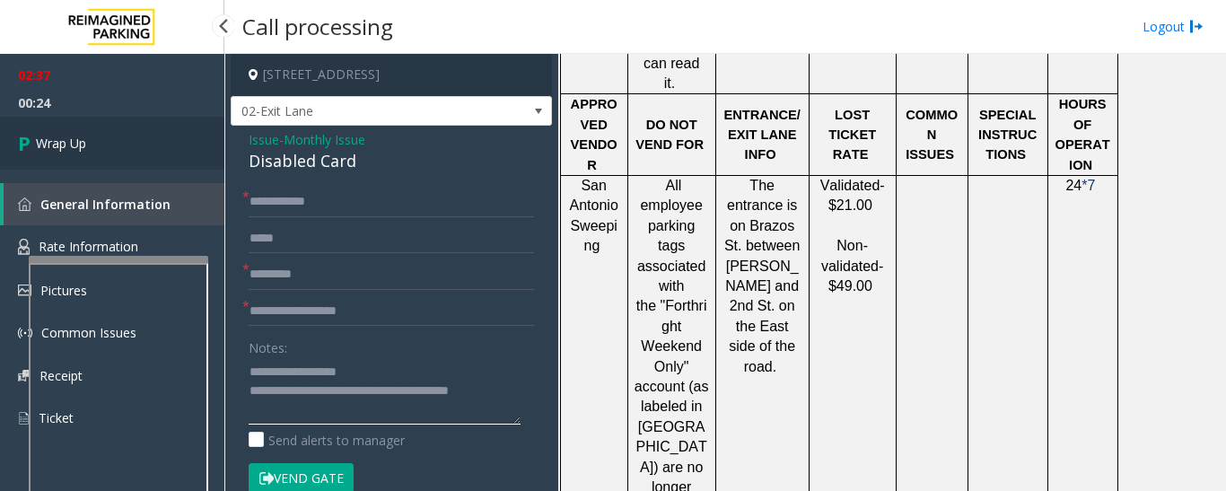
type textarea "**********"
drag, startPoint x: 101, startPoint y: 160, endPoint x: 150, endPoint y: 170, distance: 50.3
click at [101, 160] on link "Wrap Up" at bounding box center [112, 143] width 224 height 53
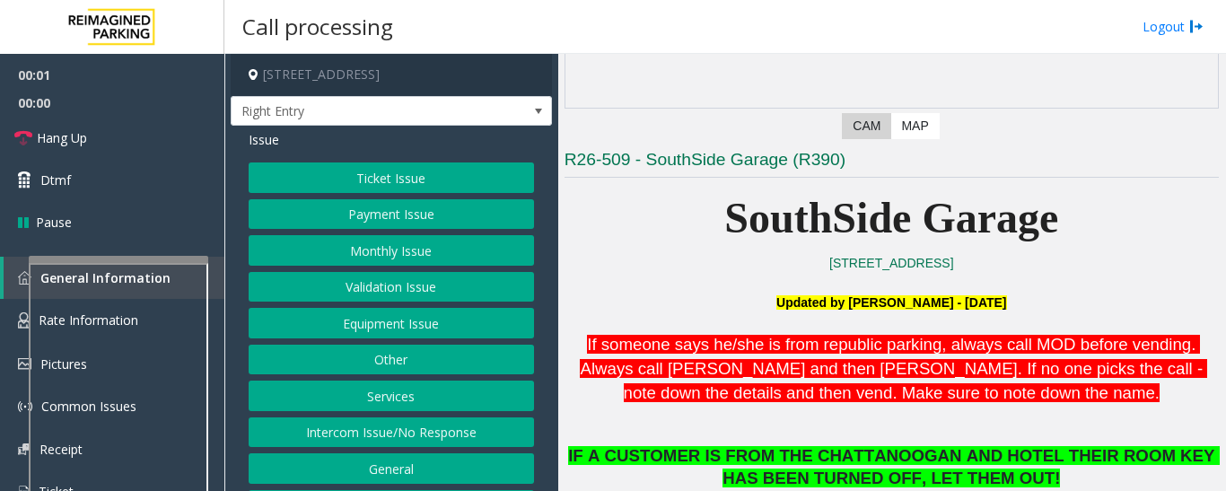
scroll to position [449, 0]
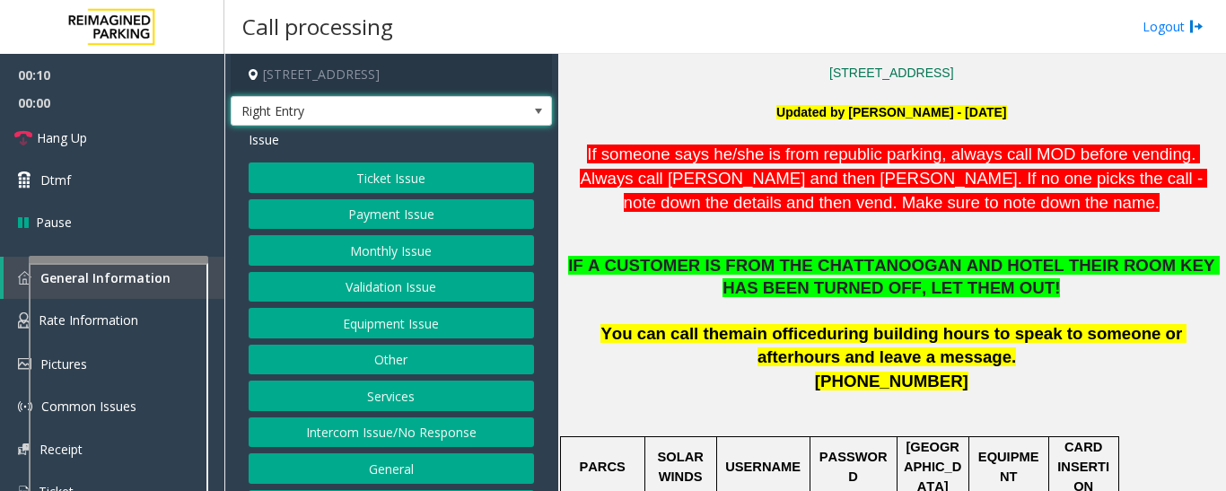
click at [531, 113] on span at bounding box center [538, 111] width 14 height 14
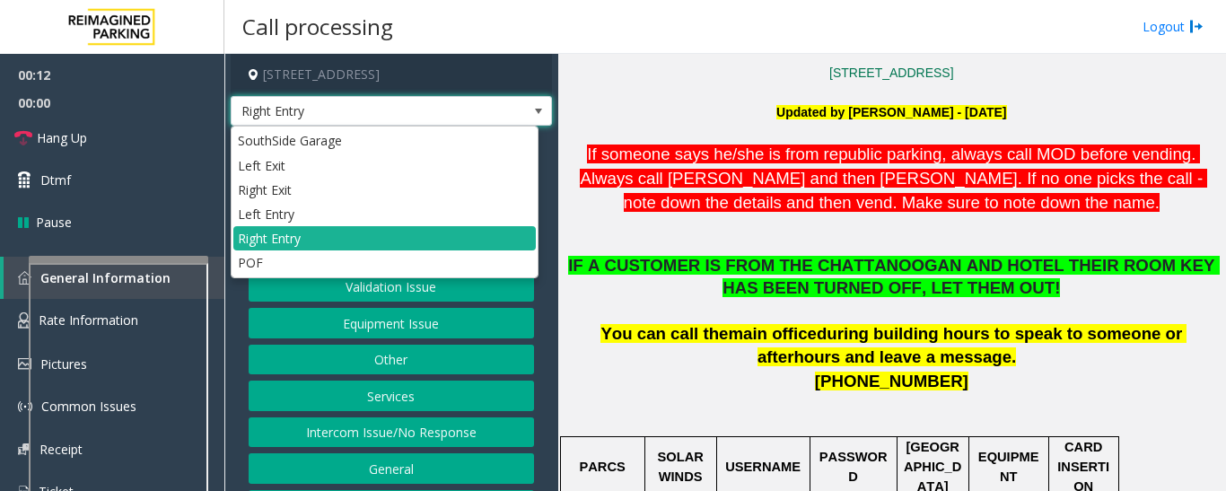
click at [531, 113] on span at bounding box center [538, 111] width 14 height 14
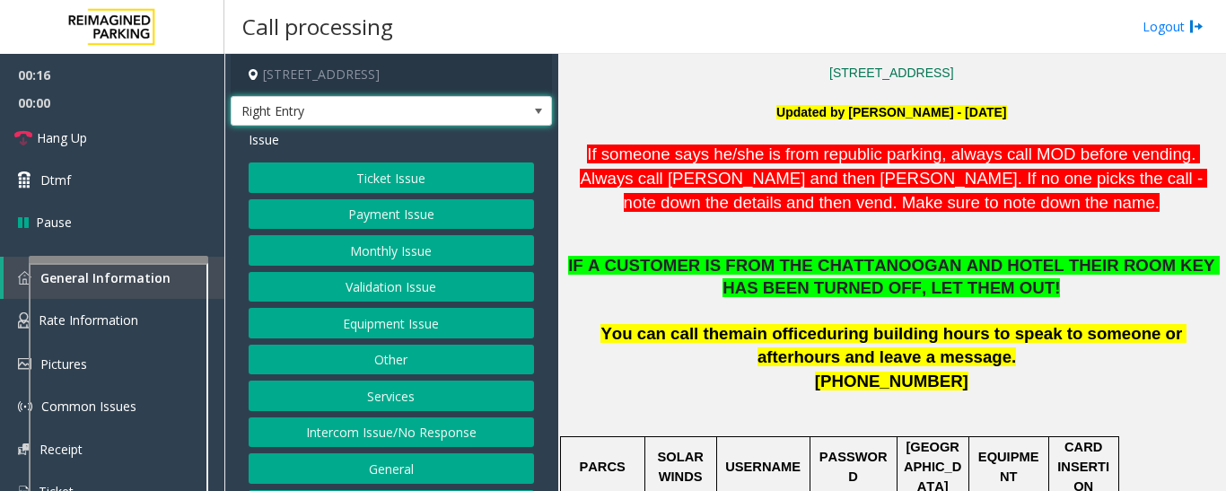
click at [531, 113] on span at bounding box center [538, 111] width 14 height 14
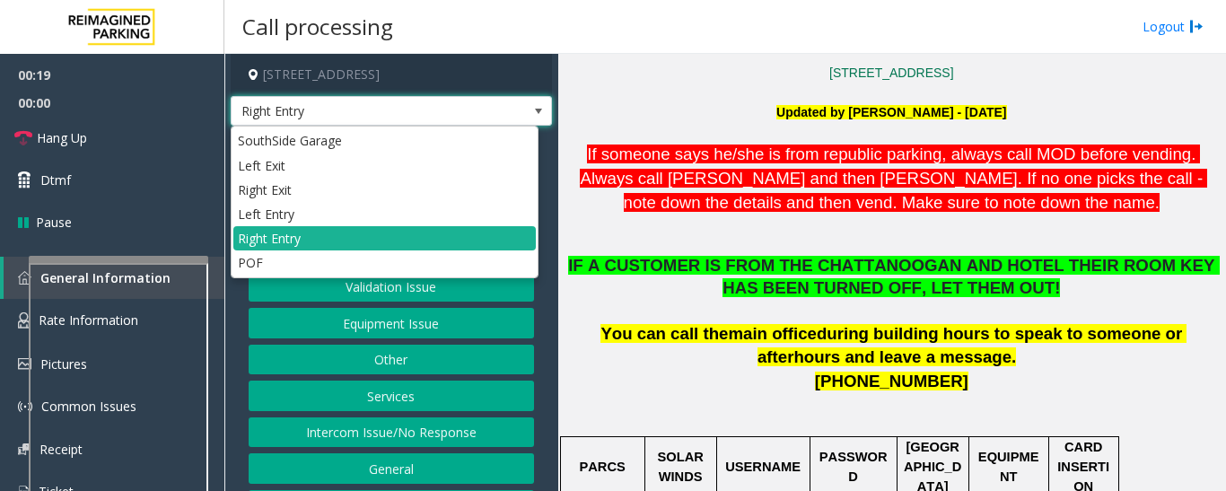
click at [531, 113] on span at bounding box center [538, 111] width 14 height 14
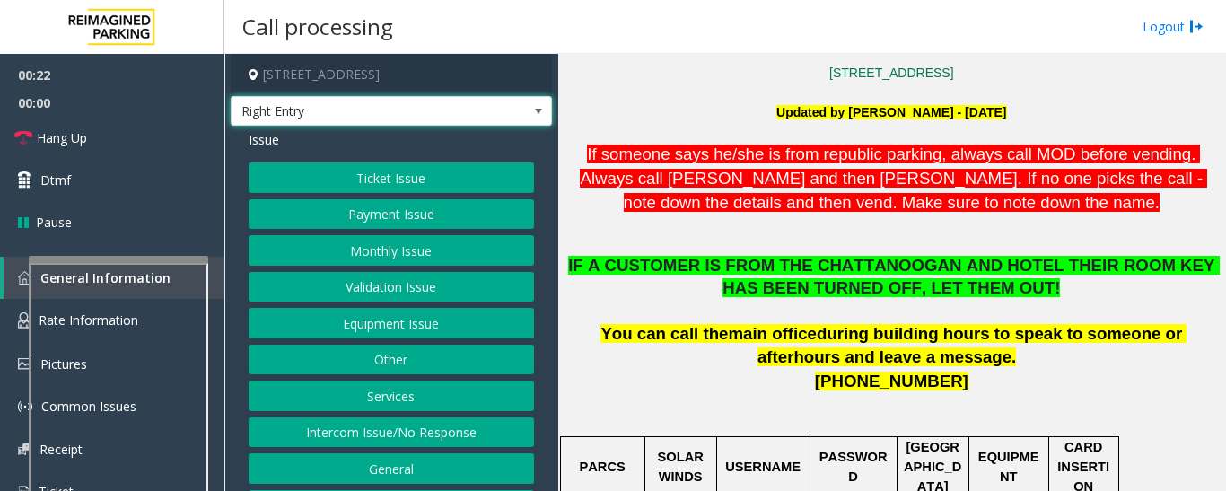
click at [527, 118] on span at bounding box center [538, 111] width 25 height 29
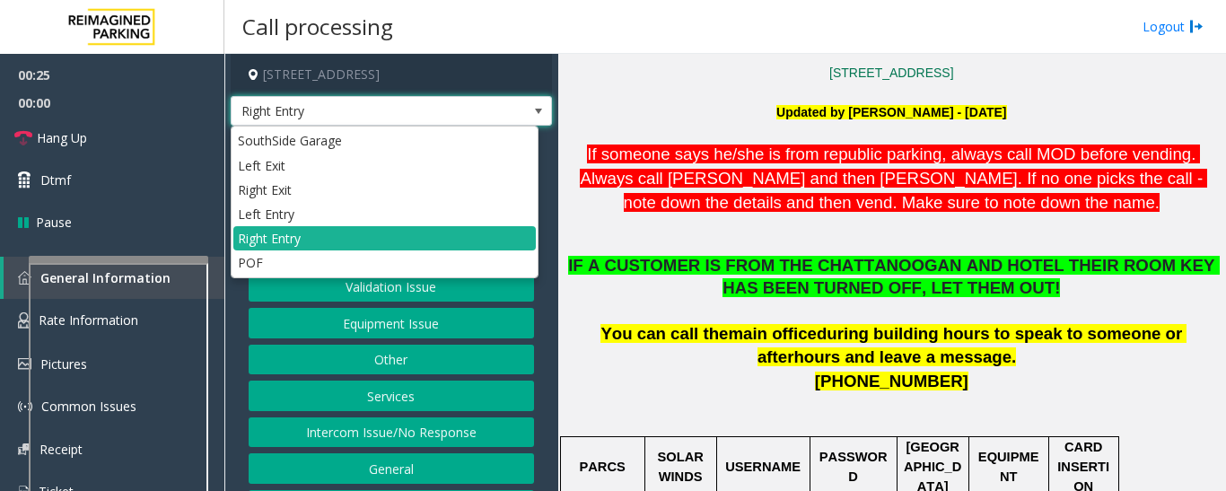
click at [531, 104] on span at bounding box center [538, 111] width 14 height 14
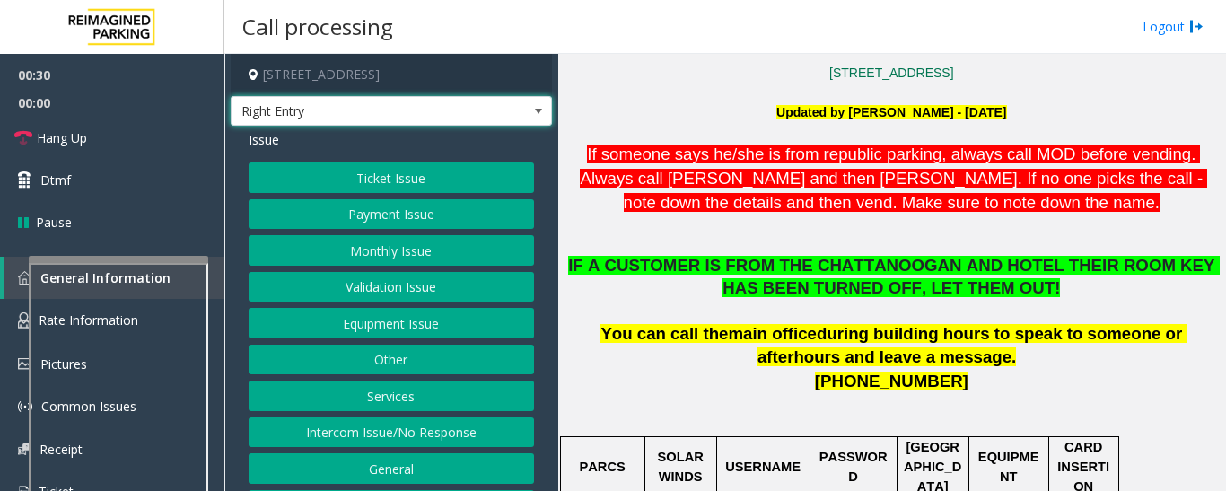
click at [452, 329] on button "Equipment Issue" at bounding box center [391, 323] width 285 height 31
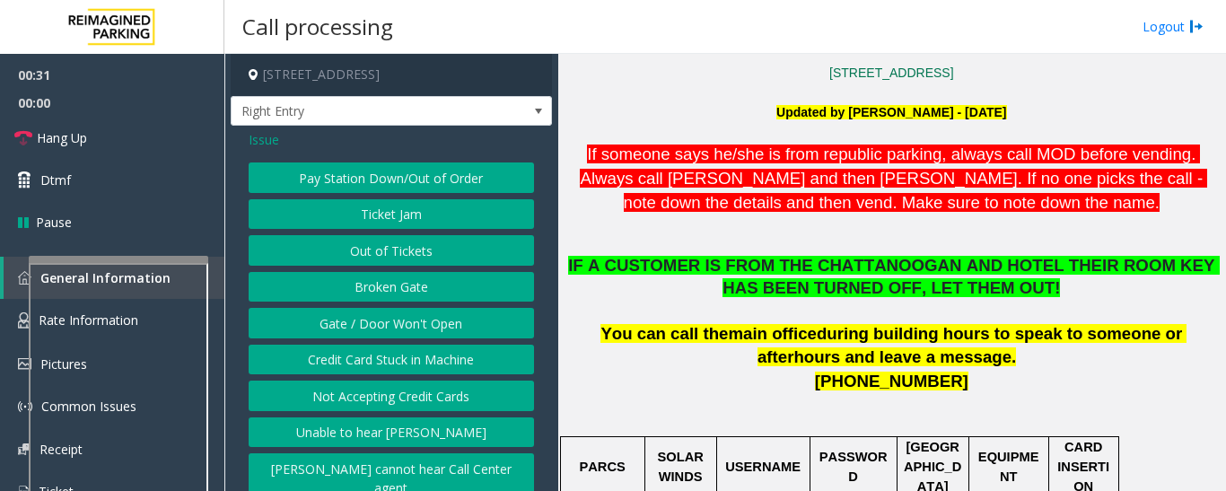
click at [434, 221] on button "Ticket Jam" at bounding box center [391, 214] width 285 height 31
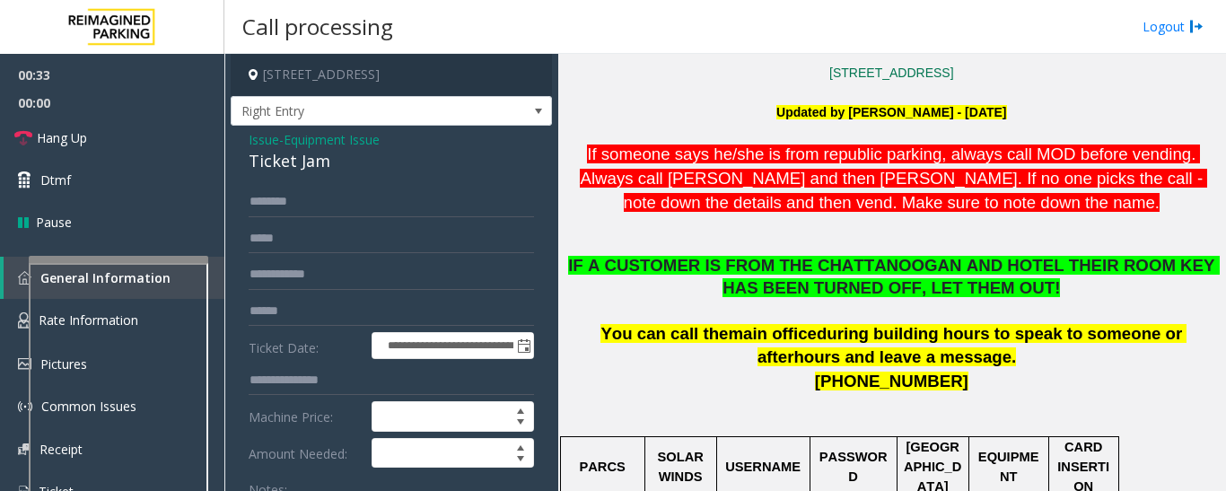
click at [272, 168] on div "Ticket Jam" at bounding box center [391, 161] width 285 height 24
click at [271, 169] on div "Ticket Jam" at bounding box center [391, 161] width 285 height 24
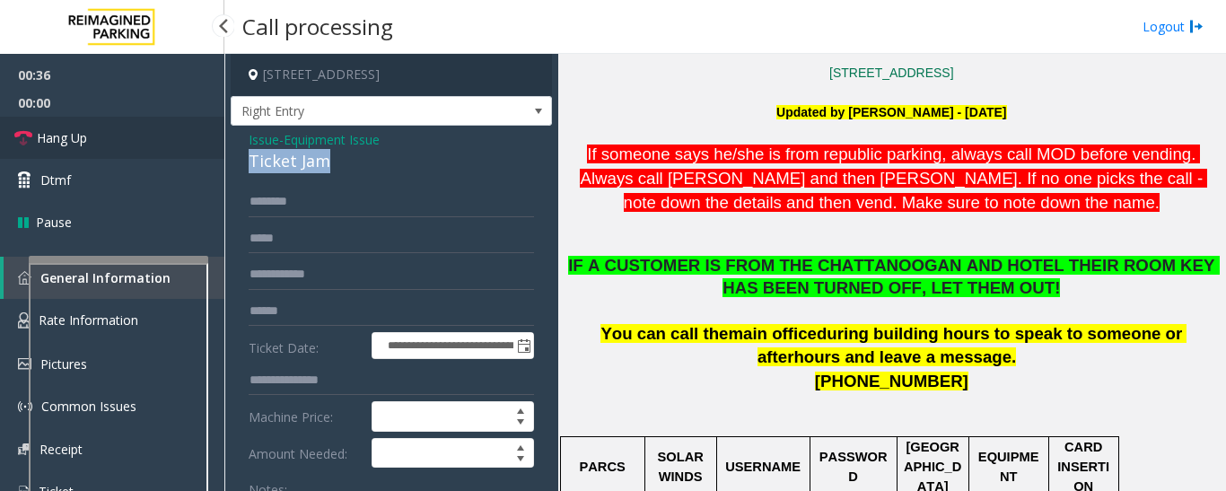
click at [126, 139] on link "Hang Up" at bounding box center [112, 138] width 224 height 42
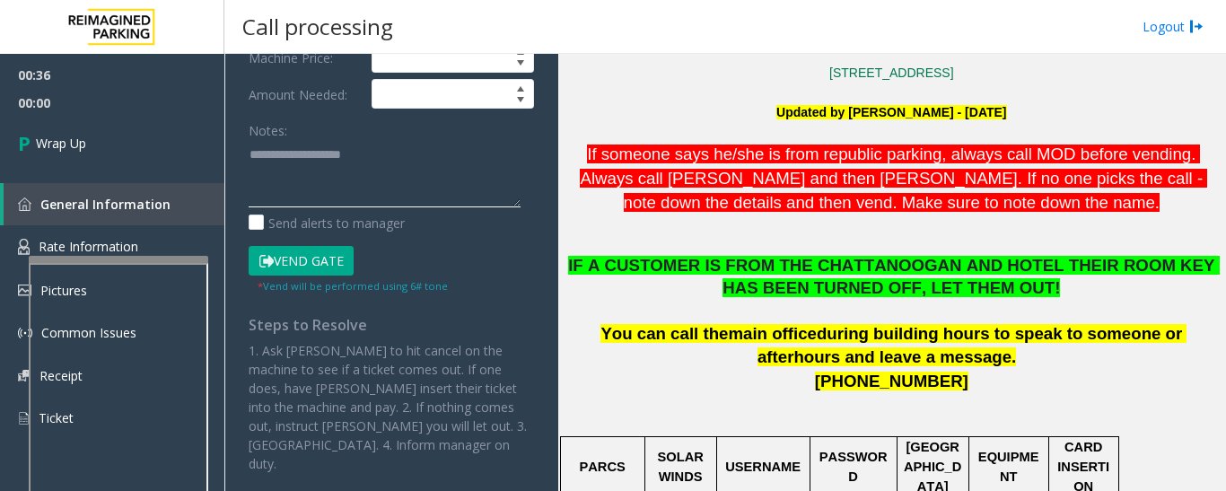
click at [382, 171] on textarea at bounding box center [385, 173] width 272 height 67
paste textarea "**********"
click at [362, 189] on textarea at bounding box center [385, 173] width 272 height 67
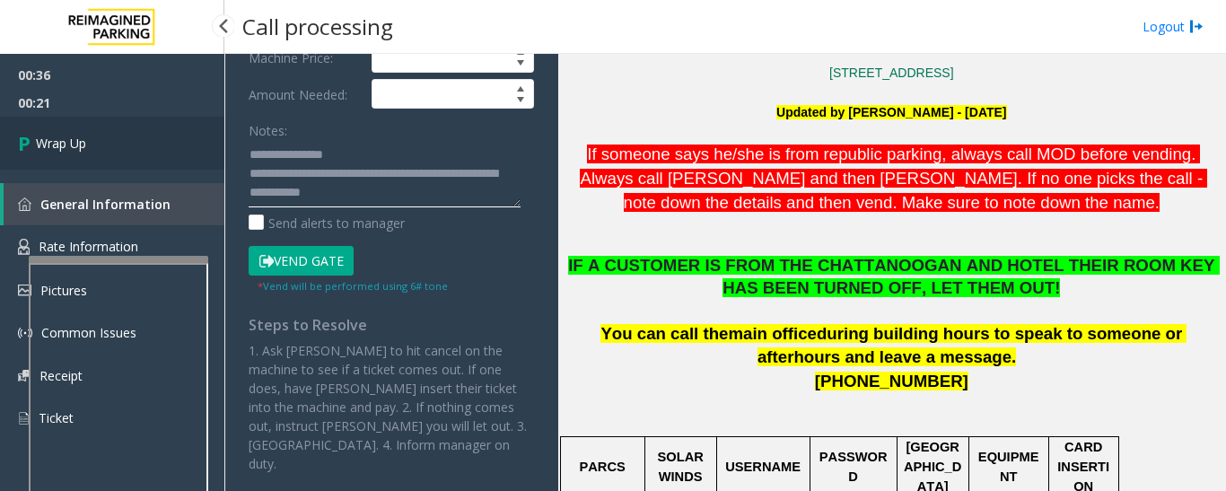
type textarea "**********"
click at [190, 126] on link "Wrap Up" at bounding box center [112, 143] width 224 height 53
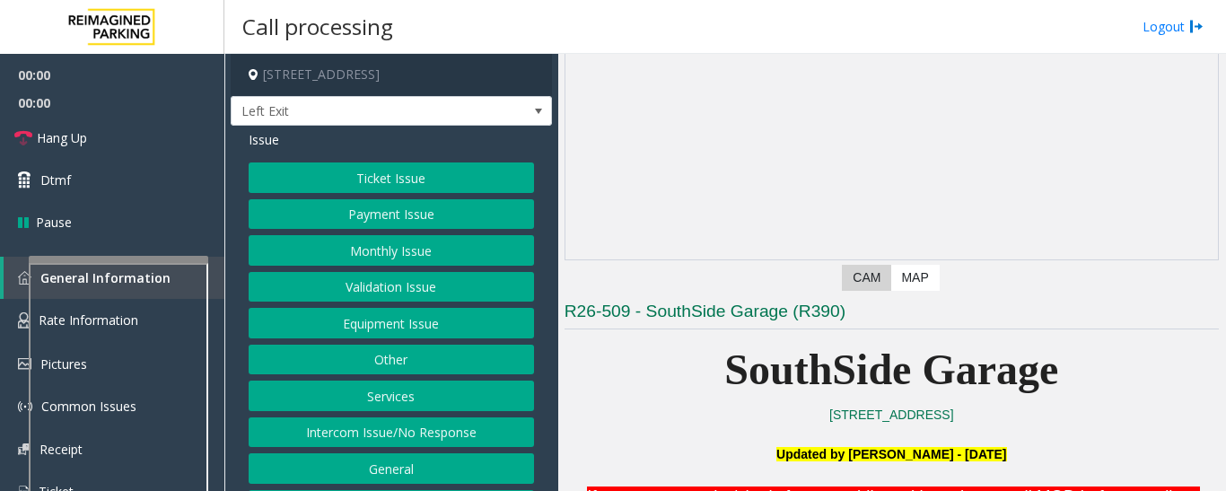
scroll to position [449, 0]
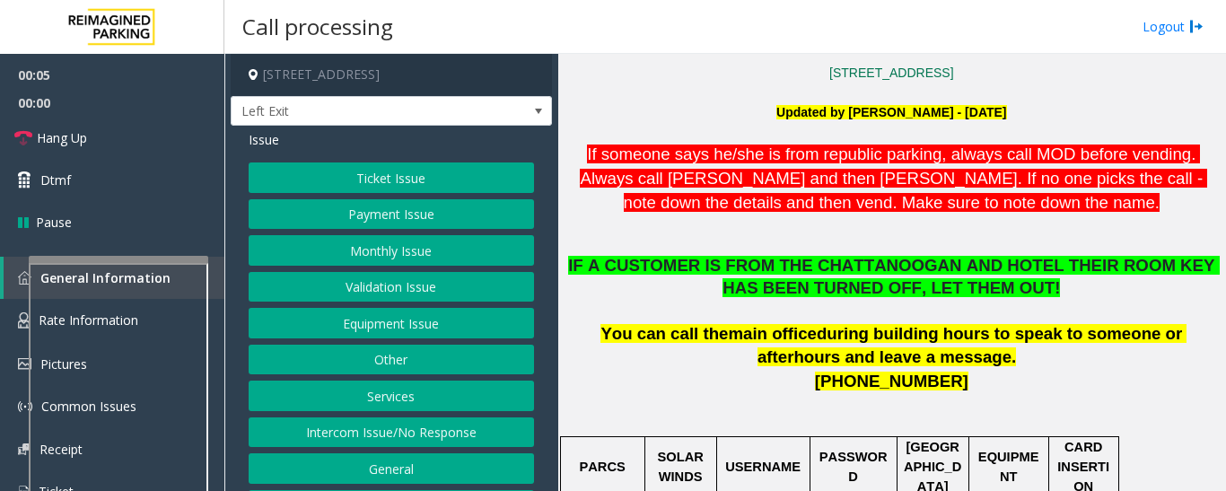
click at [476, 410] on button "Services" at bounding box center [391, 396] width 285 height 31
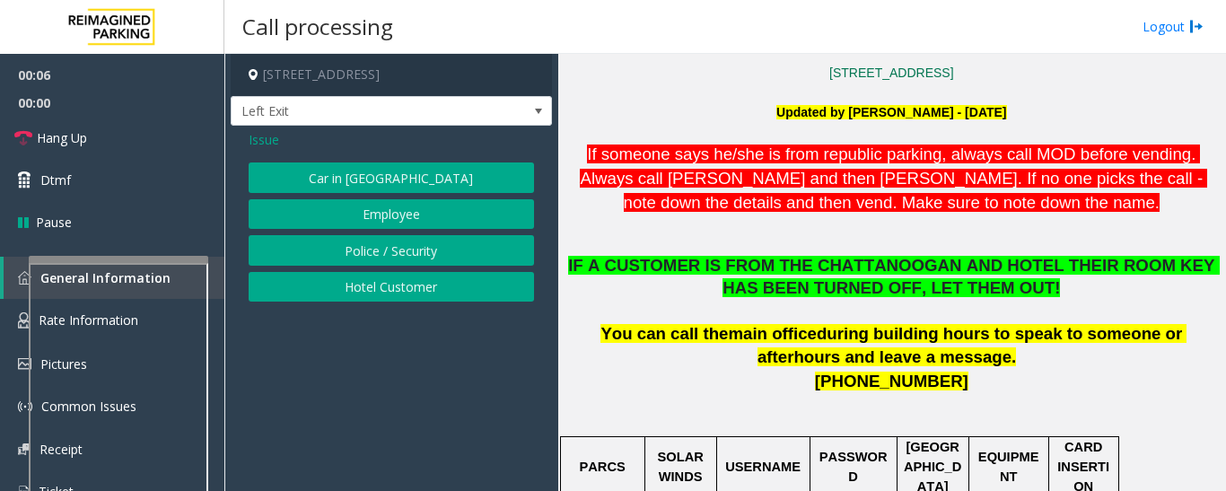
click at [446, 294] on button "Hotel Customer" at bounding box center [391, 287] width 285 height 31
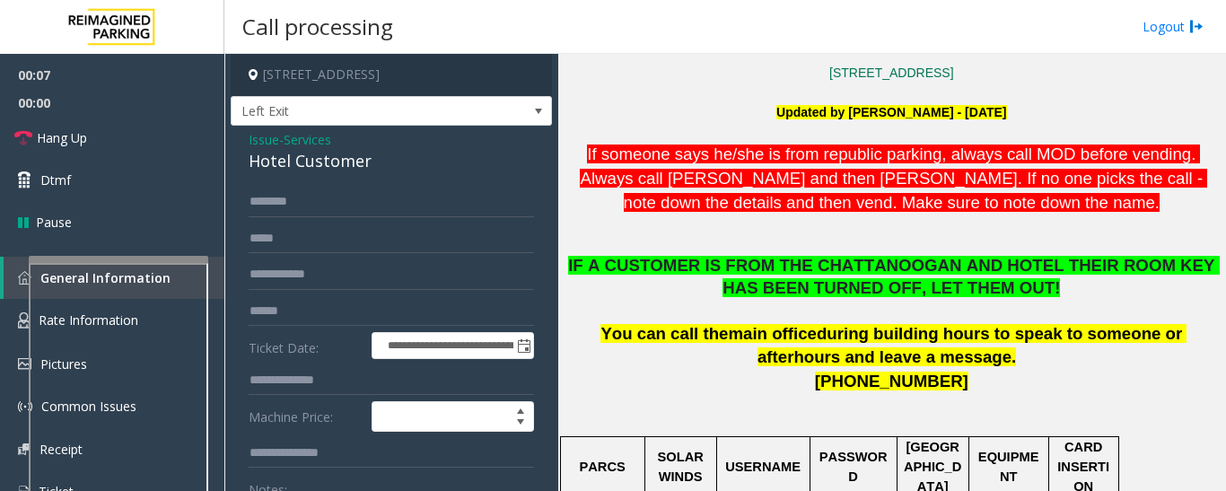
click at [321, 171] on div "Hotel Customer" at bounding box center [391, 161] width 285 height 24
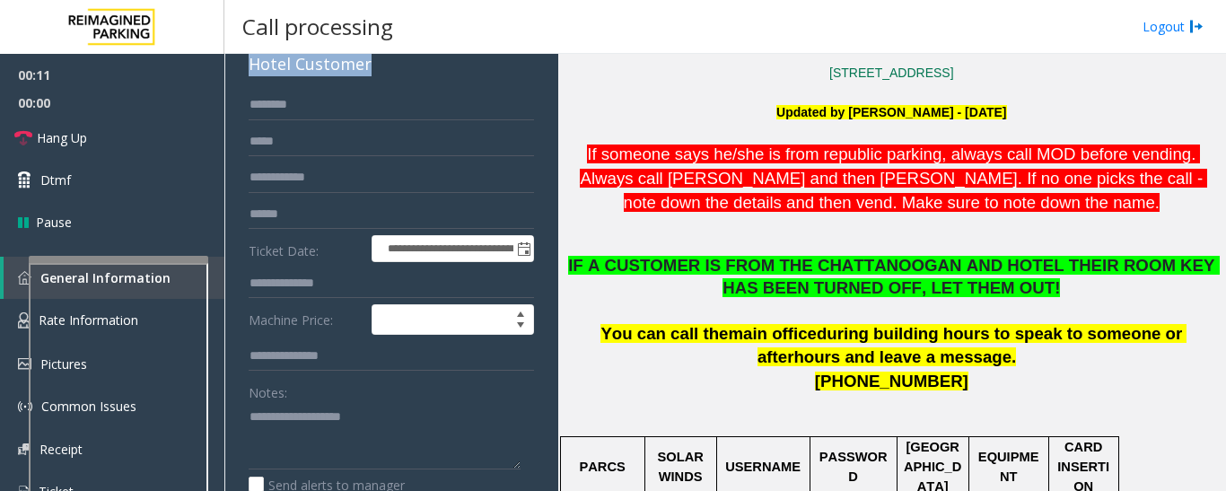
scroll to position [269, 0]
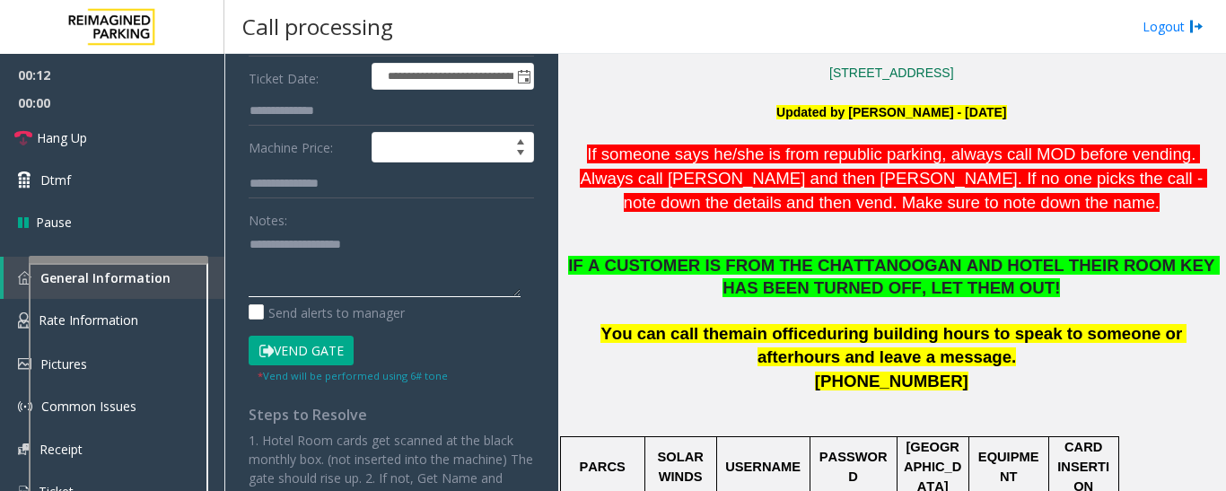
click at [380, 254] on textarea at bounding box center [385, 263] width 272 height 67
paste textarea "**********"
click at [408, 118] on input "text" at bounding box center [391, 111] width 285 height 31
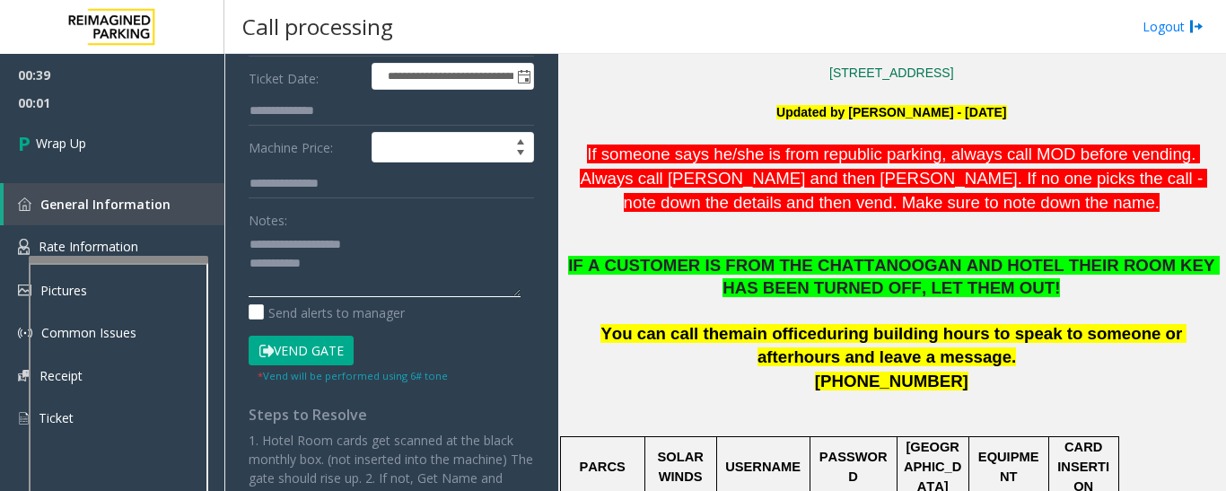
click at [353, 288] on textarea at bounding box center [385, 263] width 272 height 67
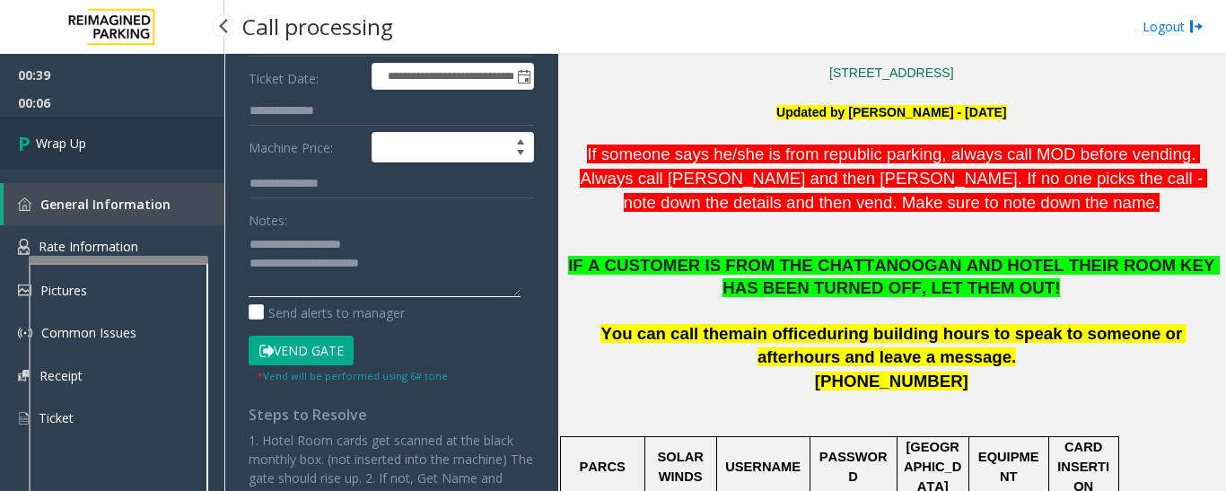
type textarea "**********"
click at [39, 138] on span "Wrap Up" at bounding box center [61, 143] width 50 height 19
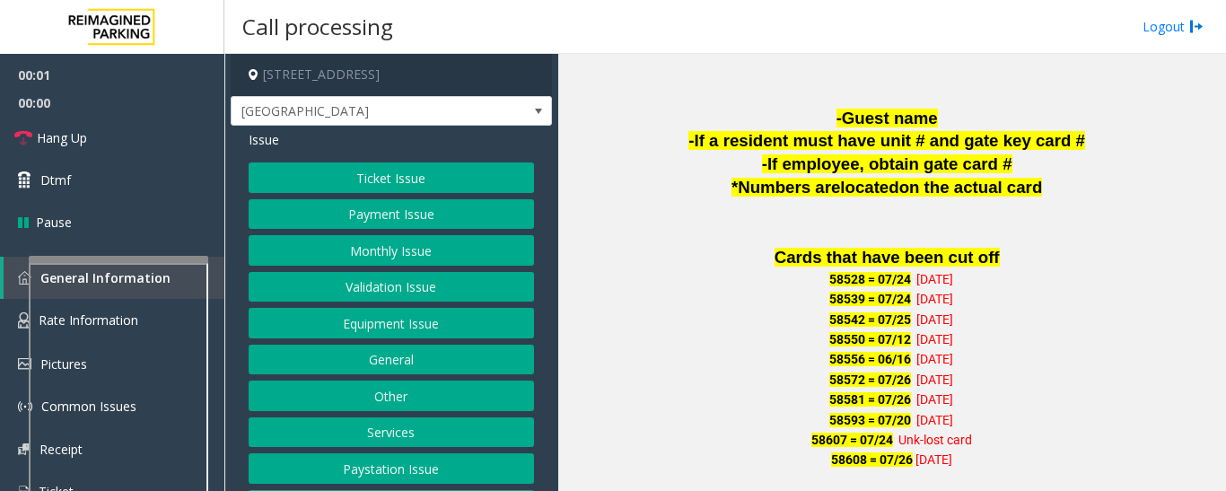
scroll to position [1257, 0]
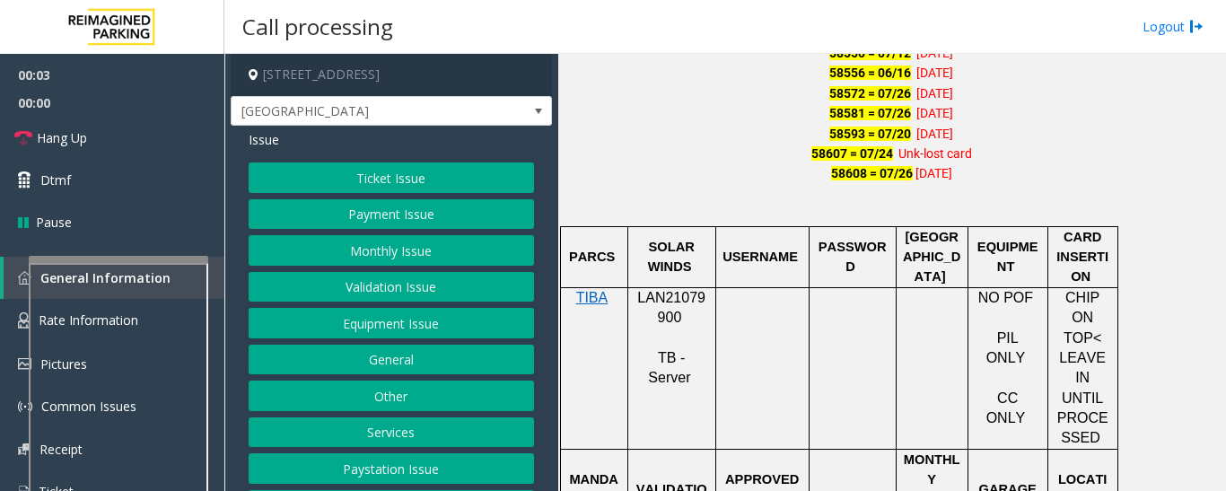
click at [655, 303] on span "LAN21079900" at bounding box center [671, 307] width 68 height 35
click at [656, 303] on span "LAN21079900" at bounding box center [671, 307] width 68 height 35
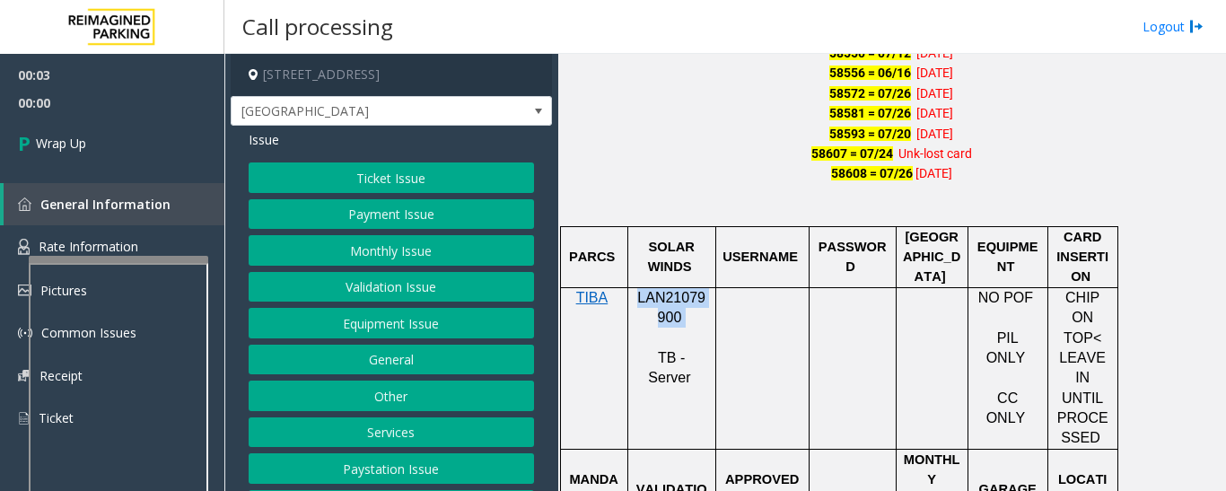
scroll to position [75, 0]
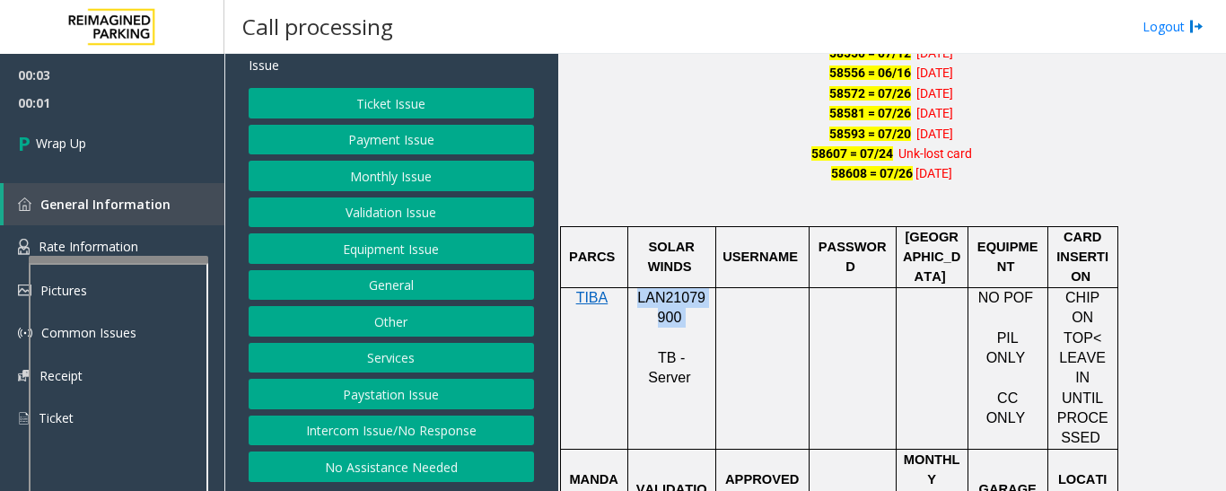
click at [397, 428] on button "Intercom Issue/No Response" at bounding box center [391, 431] width 285 height 31
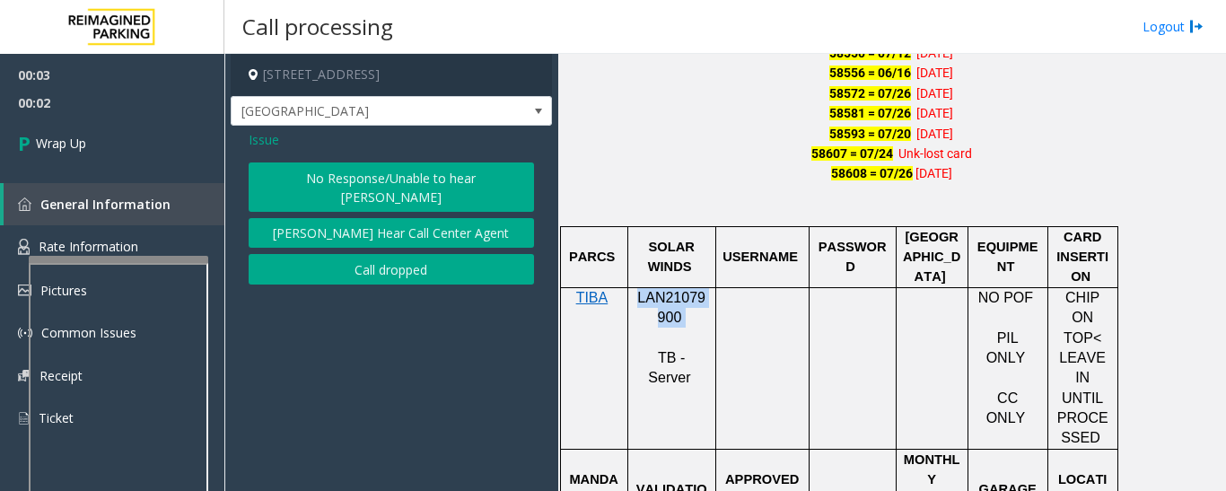
click at [391, 259] on button "Call dropped" at bounding box center [391, 269] width 285 height 31
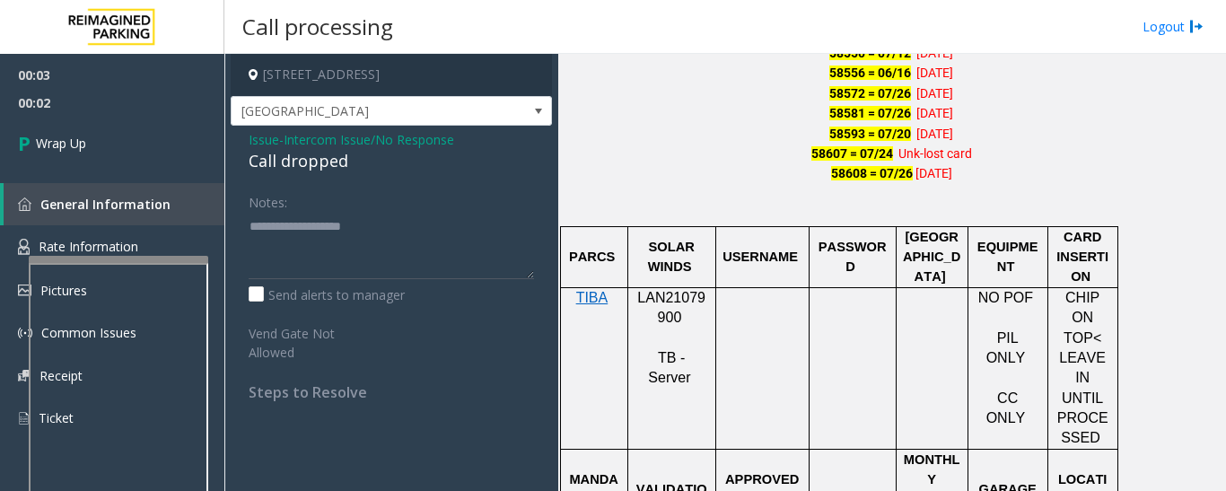
click at [323, 160] on div "Call dropped" at bounding box center [391, 161] width 285 height 24
click at [321, 160] on div "Call dropped" at bounding box center [391, 161] width 285 height 24
type textarea "**********"
click at [241, 153] on div "Issue - Intercom Issue/No Response Call dropped Notes: Send alerts to manager V…" at bounding box center [391, 273] width 321 height 294
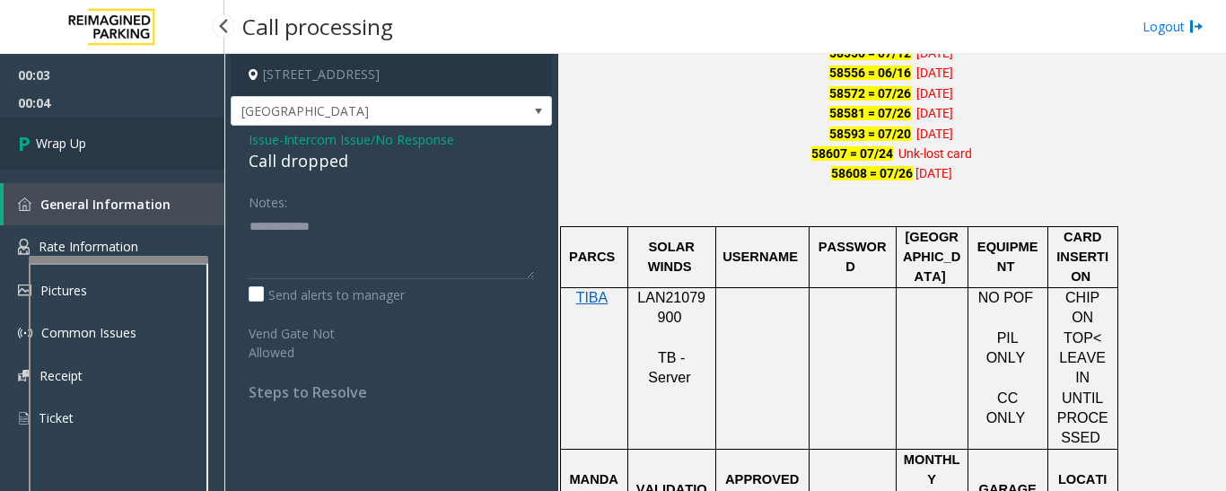
click at [211, 138] on link "Wrap Up" at bounding box center [112, 143] width 224 height 53
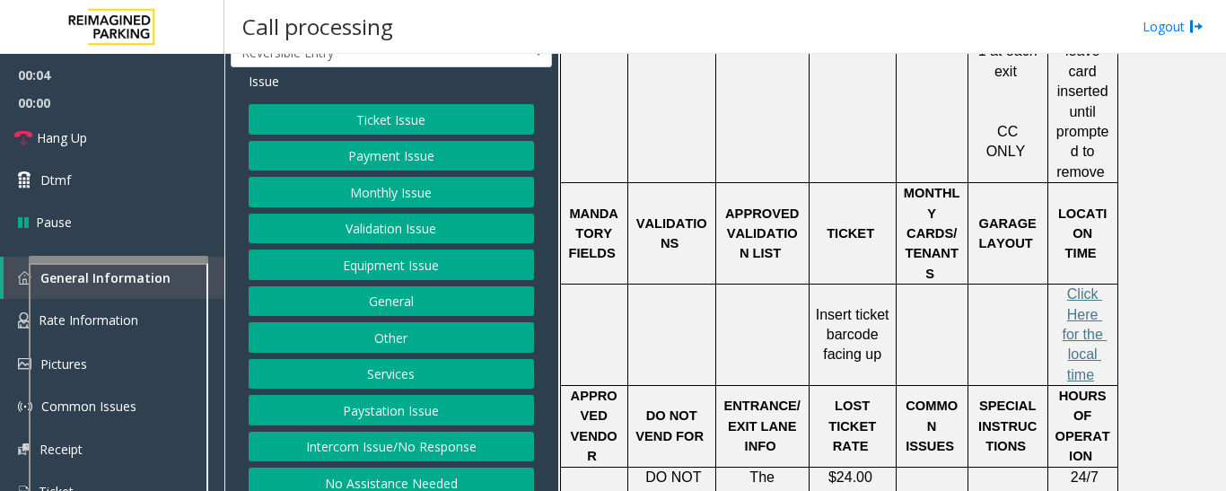
scroll to position [90, 0]
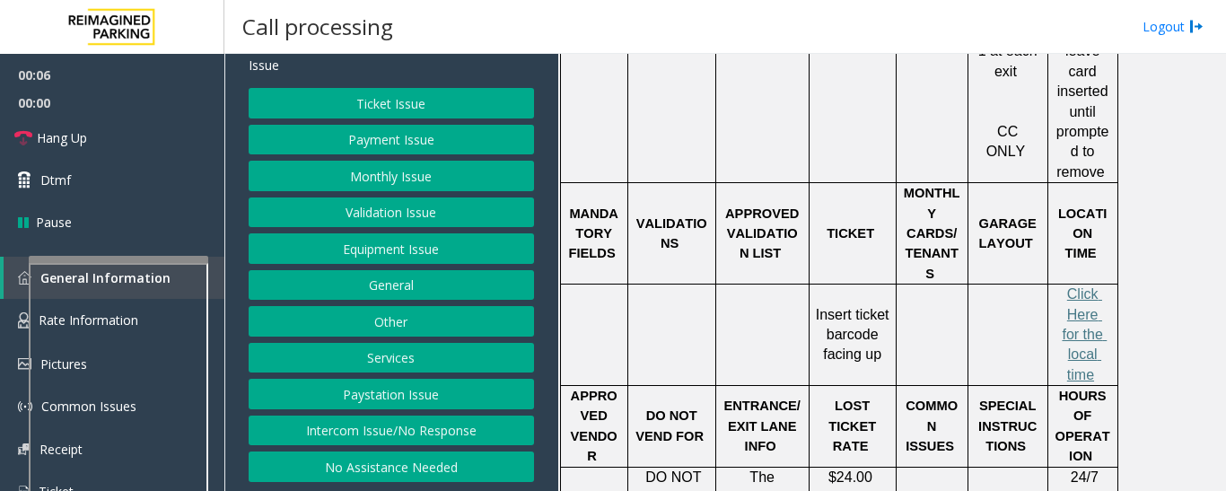
click at [413, 437] on button "Intercom Issue/No Response" at bounding box center [391, 431] width 285 height 31
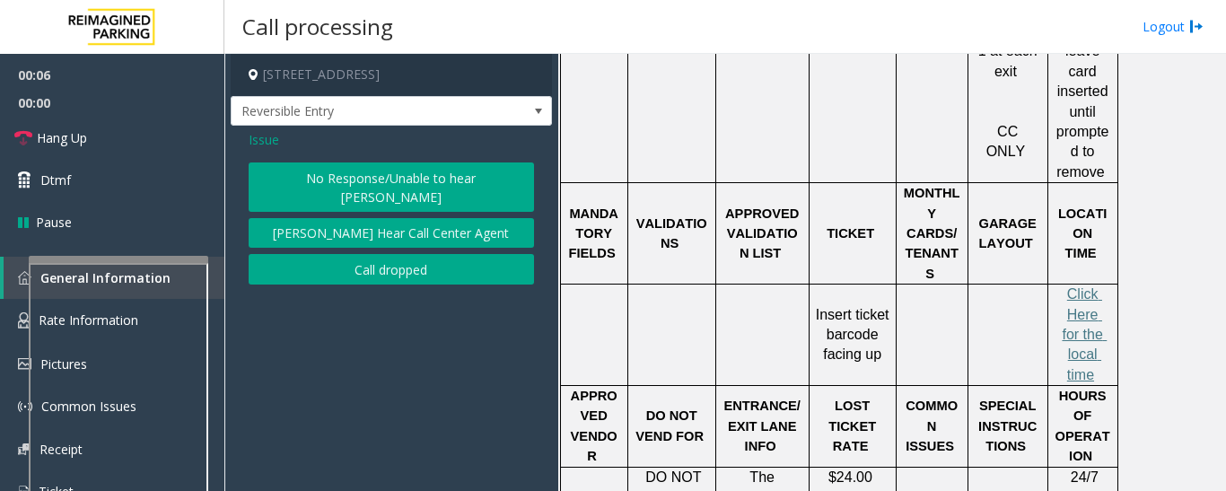
scroll to position [0, 0]
click at [492, 175] on div "Issue No Response/Unable to hear parker Parker Cannot Hear Call Center Agent Ca…" at bounding box center [391, 210] width 321 height 168
click at [486, 191] on button "No Response/Unable to hear [PERSON_NAME]" at bounding box center [391, 186] width 285 height 49
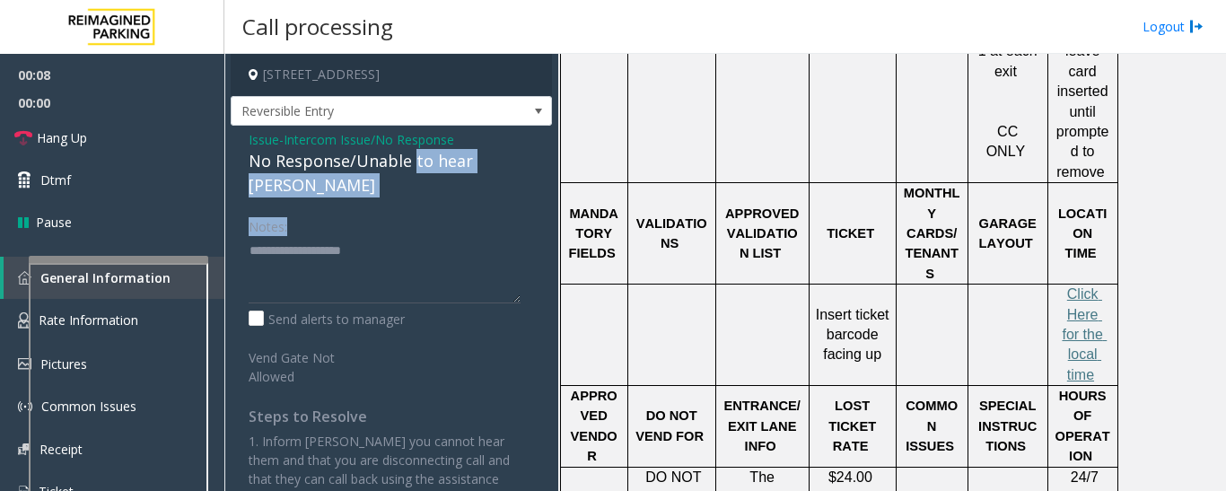
click at [411, 189] on div "Issue - Intercom Issue/No Response No Response/Unable to hear parker Notes: Sen…" at bounding box center [391, 325] width 321 height 399
click at [425, 178] on div "No Response/Unable to hear [PERSON_NAME]" at bounding box center [391, 173] width 285 height 48
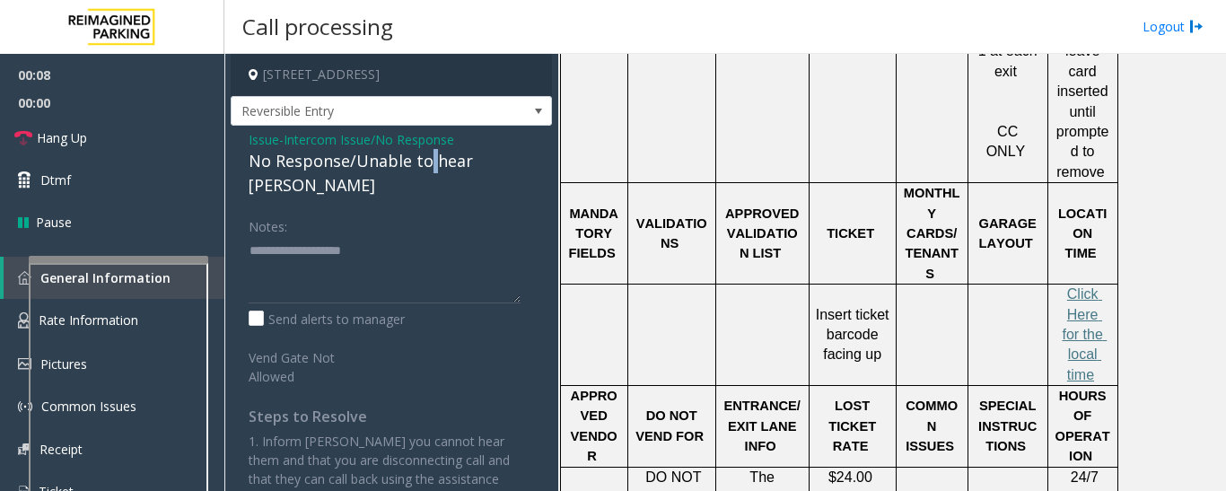
click at [425, 178] on div "No Response/Unable to hear [PERSON_NAME]" at bounding box center [391, 173] width 285 height 48
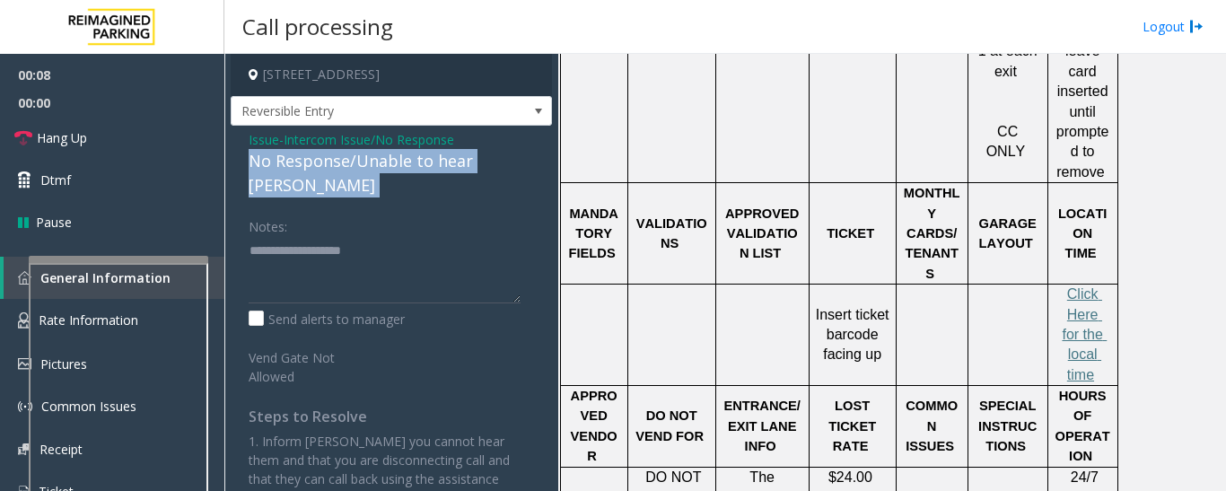
click at [425, 178] on div "No Response/Unable to hear [PERSON_NAME]" at bounding box center [391, 173] width 285 height 48
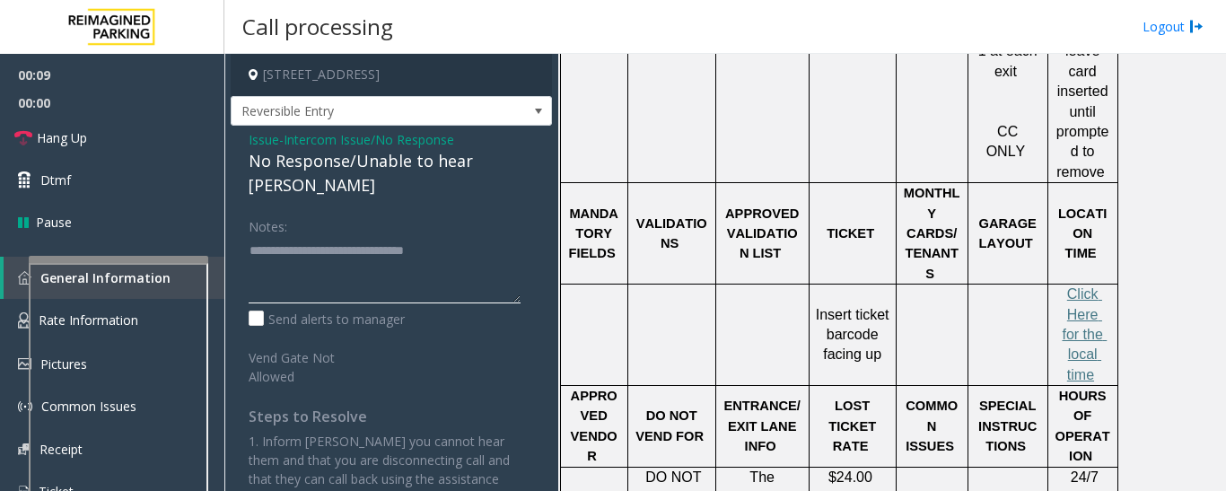
click at [468, 236] on textarea at bounding box center [385, 269] width 272 height 67
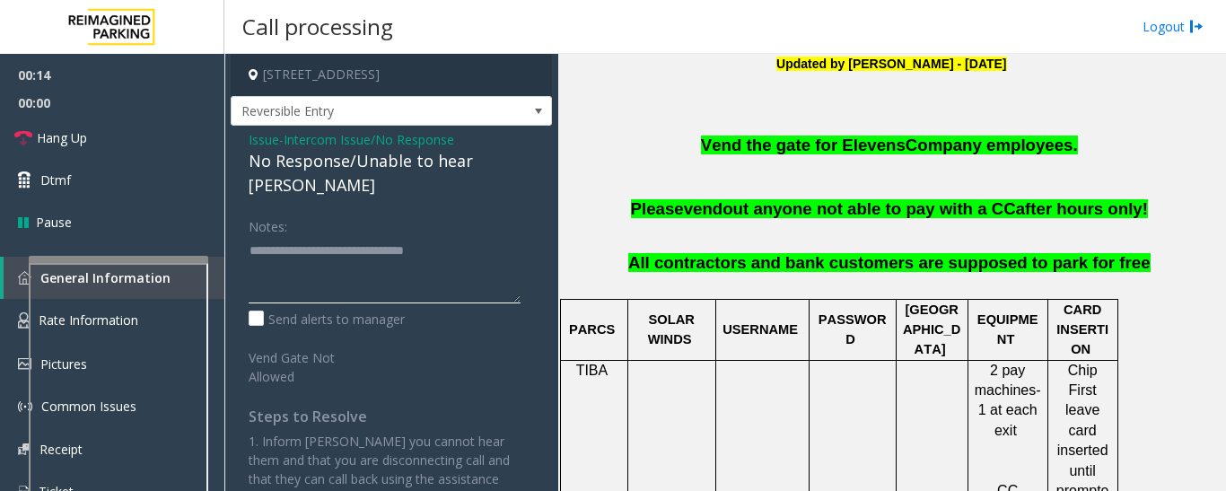
scroll to position [90, 0]
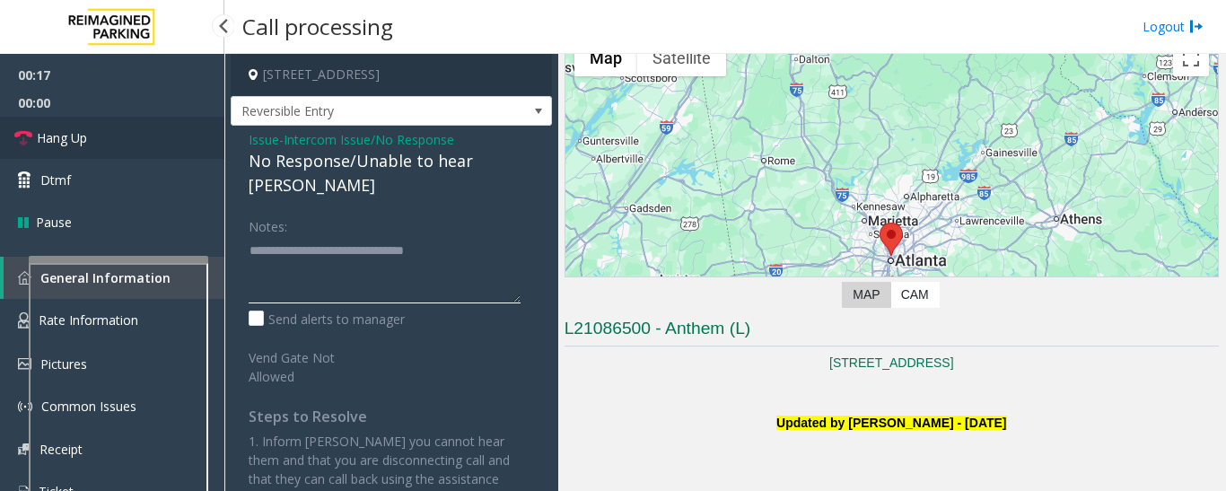
type textarea "**********"
click at [36, 131] on link "Hang Up" at bounding box center [112, 138] width 224 height 42
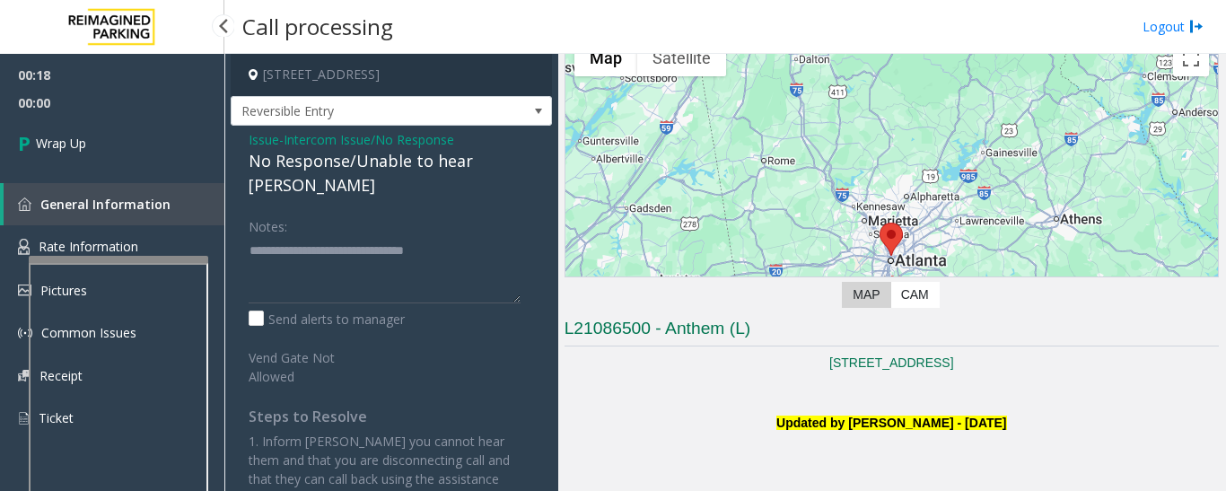
click at [201, 174] on div "00:18 00:00 Wrap Up General Information Rate Information Pictures Common Issues…" at bounding box center [112, 254] width 224 height 400
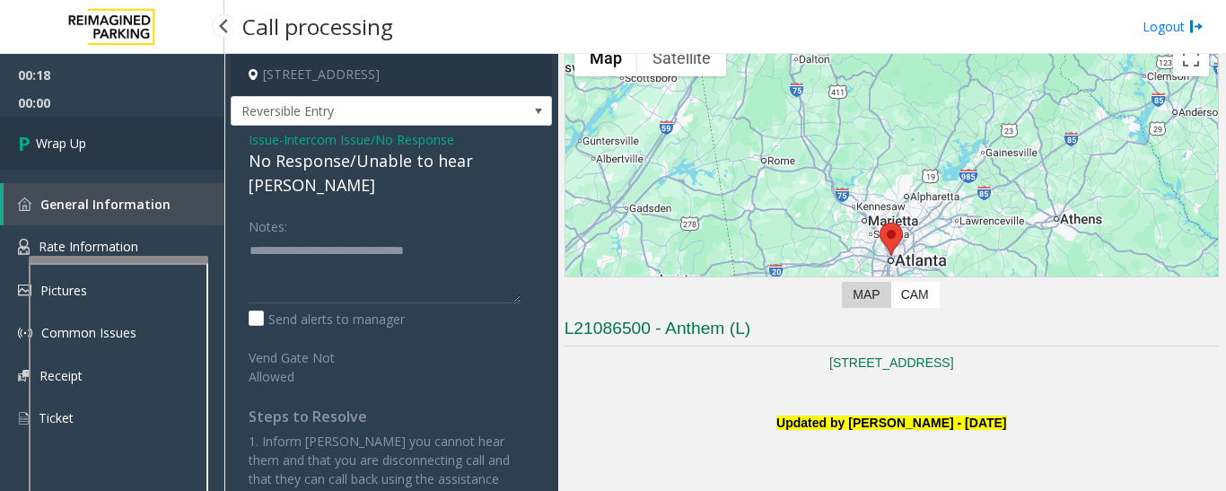
click at [132, 130] on link "Wrap Up" at bounding box center [112, 143] width 224 height 53
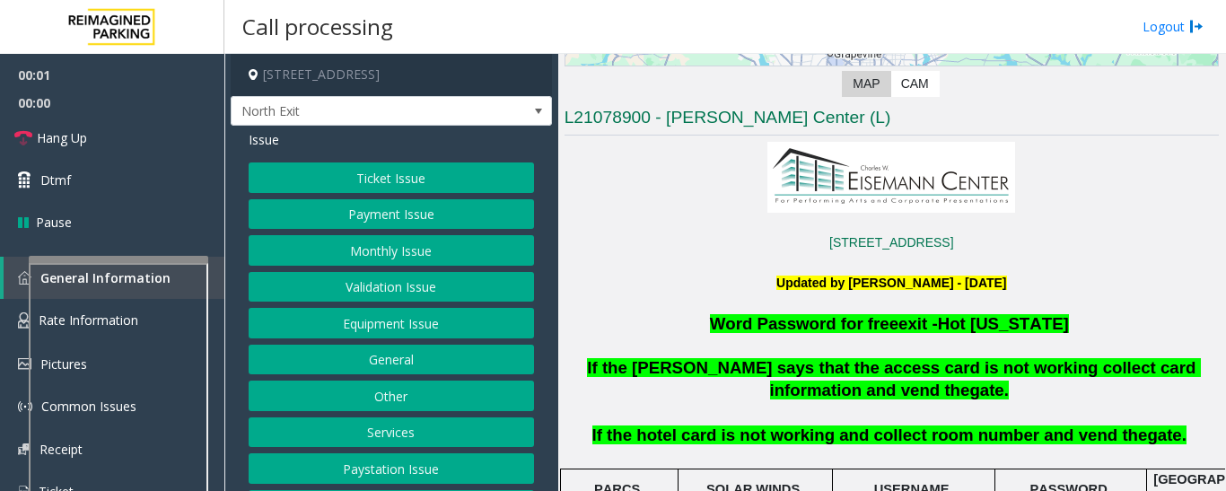
scroll to position [449, 0]
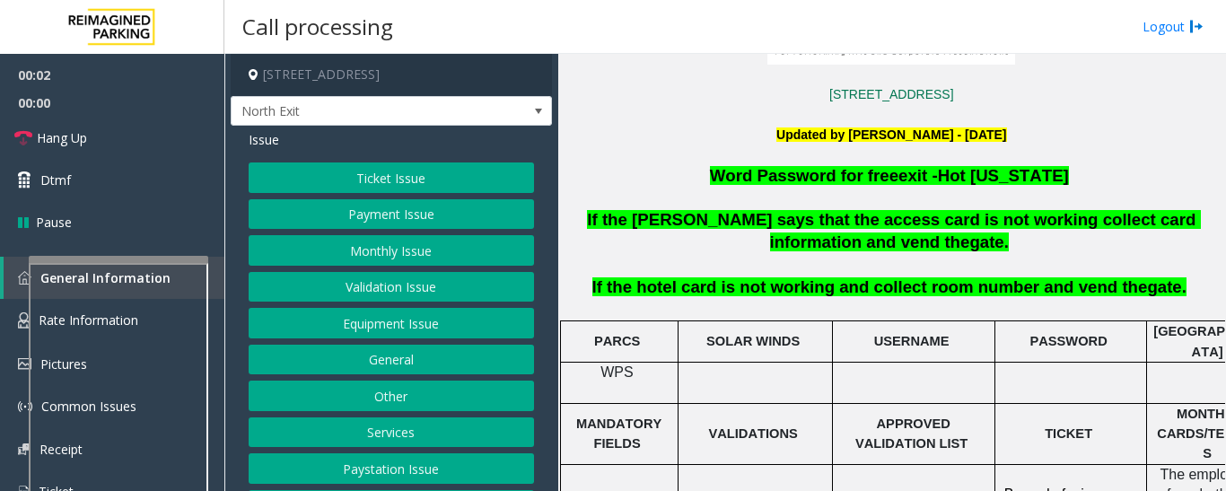
click at [441, 432] on button "Services" at bounding box center [391, 432] width 285 height 31
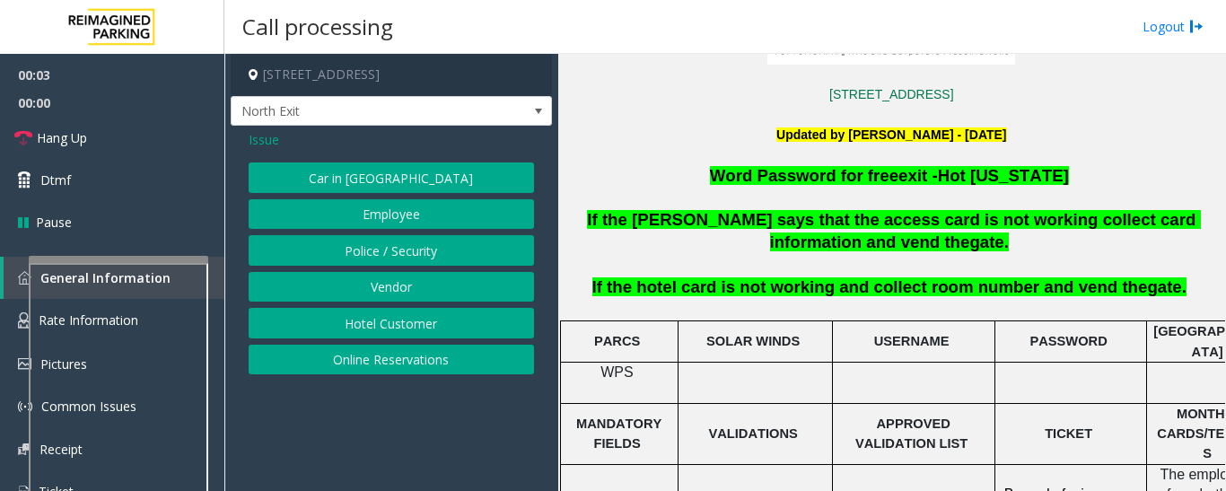
click at [438, 331] on button "Hotel Customer" at bounding box center [391, 323] width 285 height 31
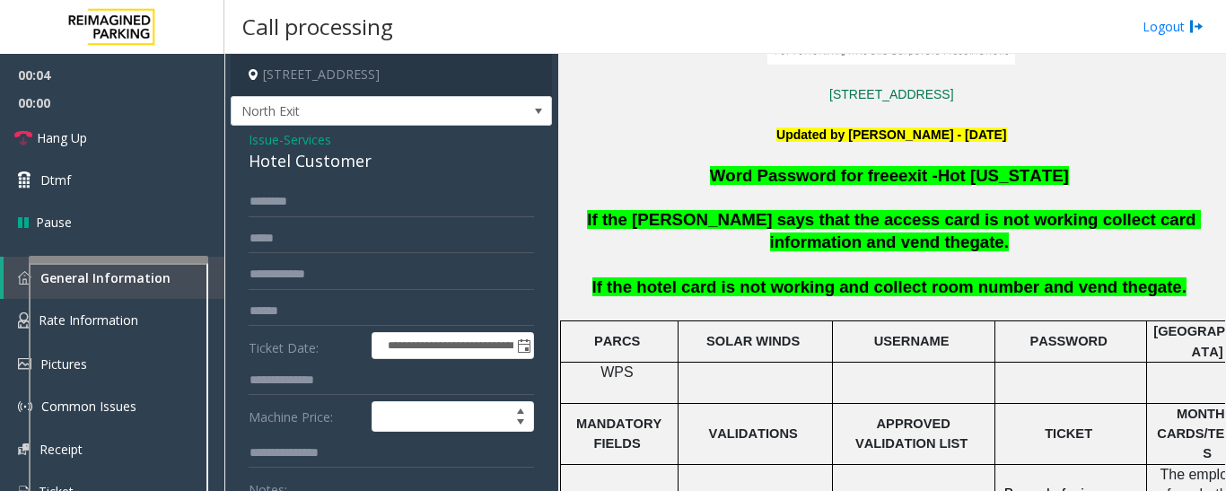
click at [261, 147] on span "Issue" at bounding box center [264, 139] width 31 height 19
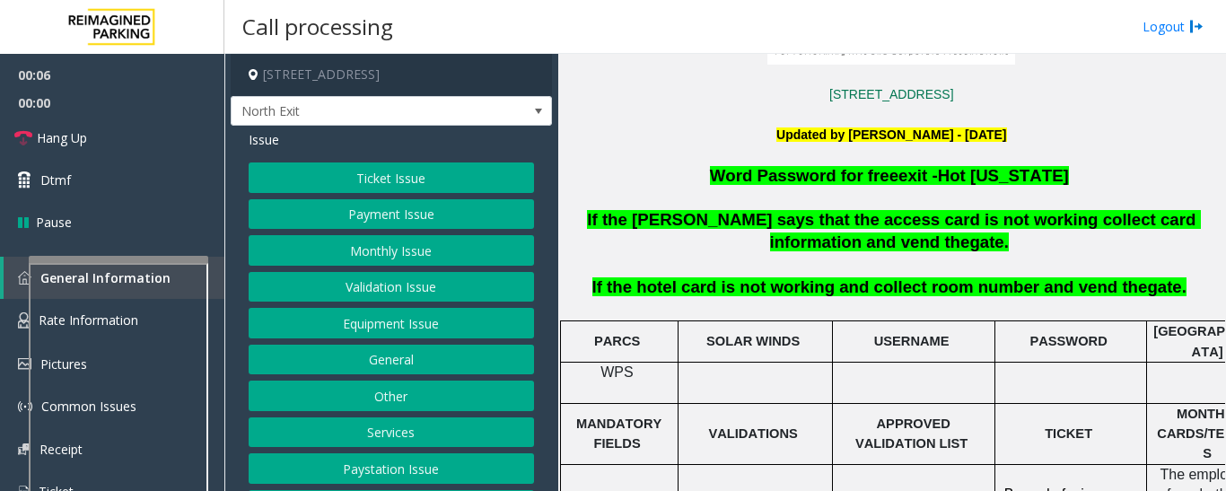
click at [388, 425] on button "Services" at bounding box center [391, 432] width 285 height 31
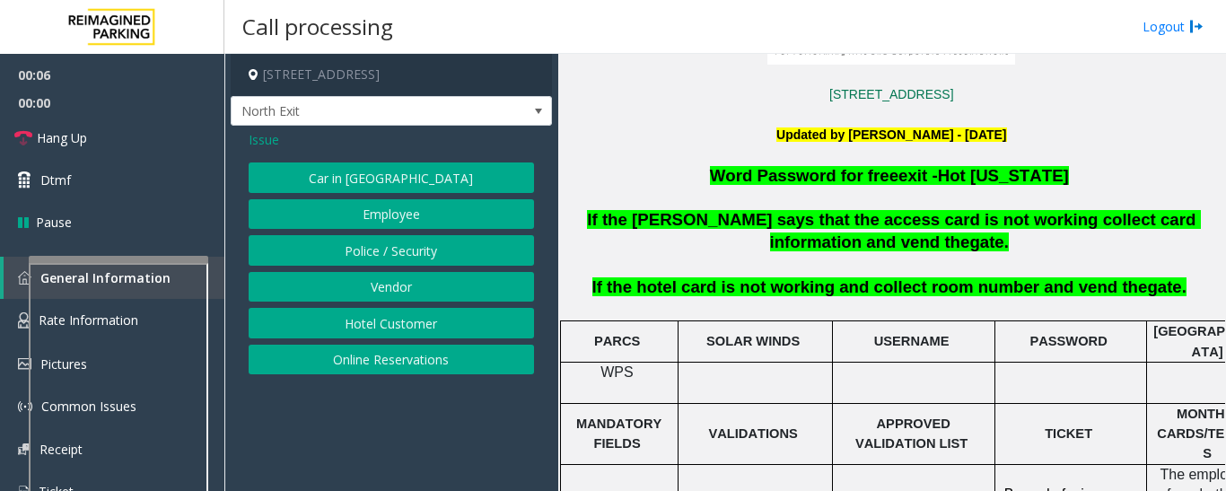
click at [388, 328] on button "Hotel Customer" at bounding box center [391, 323] width 285 height 31
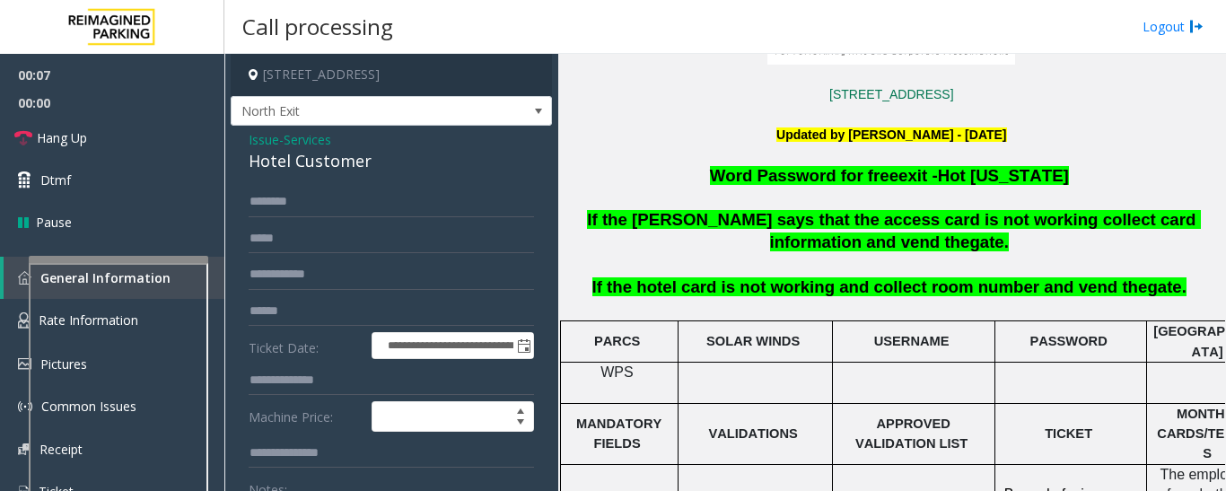
click at [290, 167] on div "Hotel Customer" at bounding box center [391, 161] width 285 height 24
copy div "Hotel Customer"
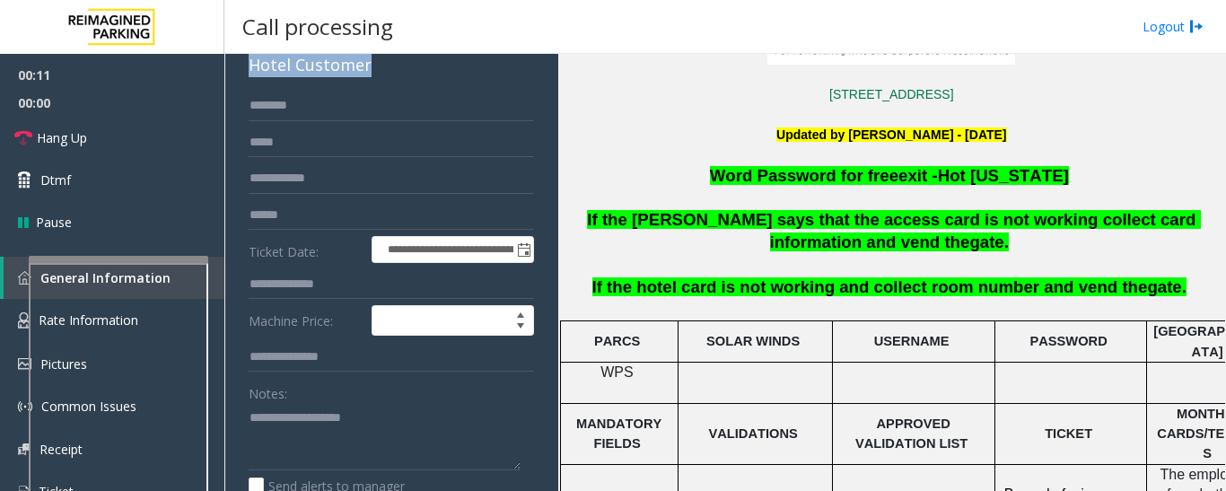
scroll to position [246, 0]
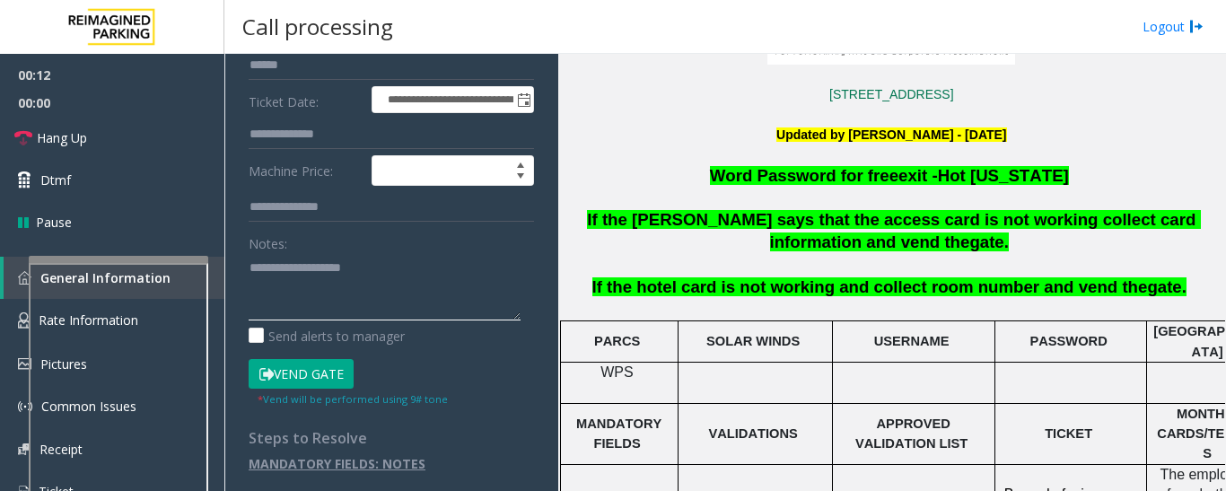
click at [420, 300] on textarea at bounding box center [385, 286] width 272 height 67
paste textarea "**********"
type textarea "**********"
click at [280, 129] on input "text" at bounding box center [391, 134] width 285 height 31
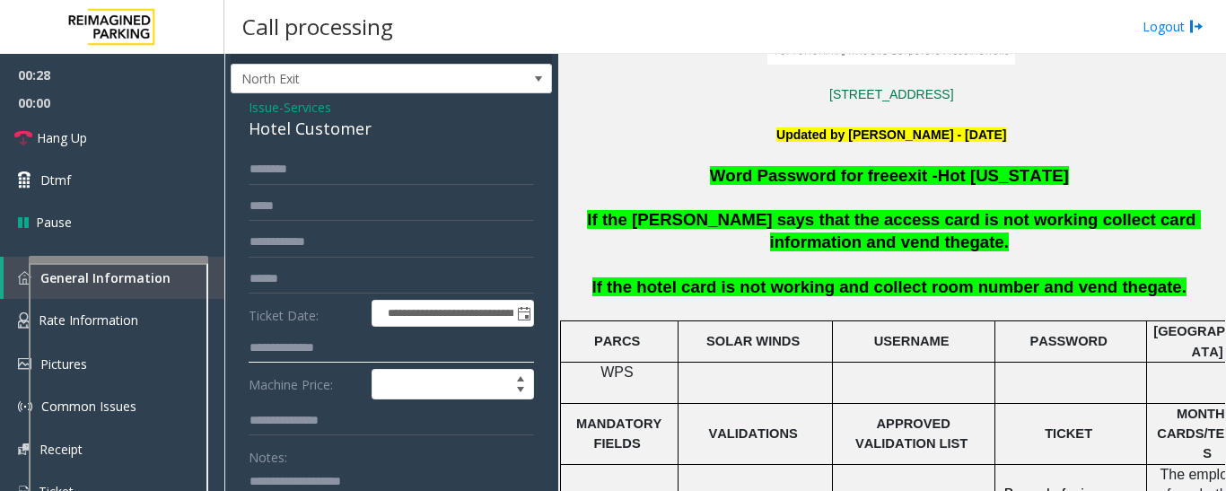
scroll to position [0, 0]
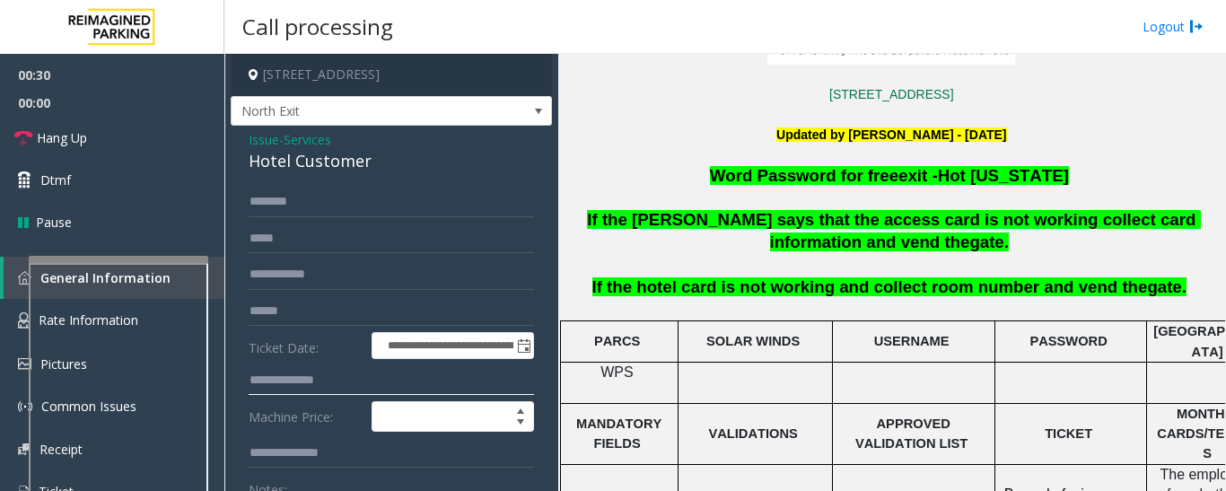
click at [327, 380] on input "text" at bounding box center [391, 380] width 285 height 31
type input "***"
click at [390, 215] on input "text" at bounding box center [391, 202] width 285 height 31
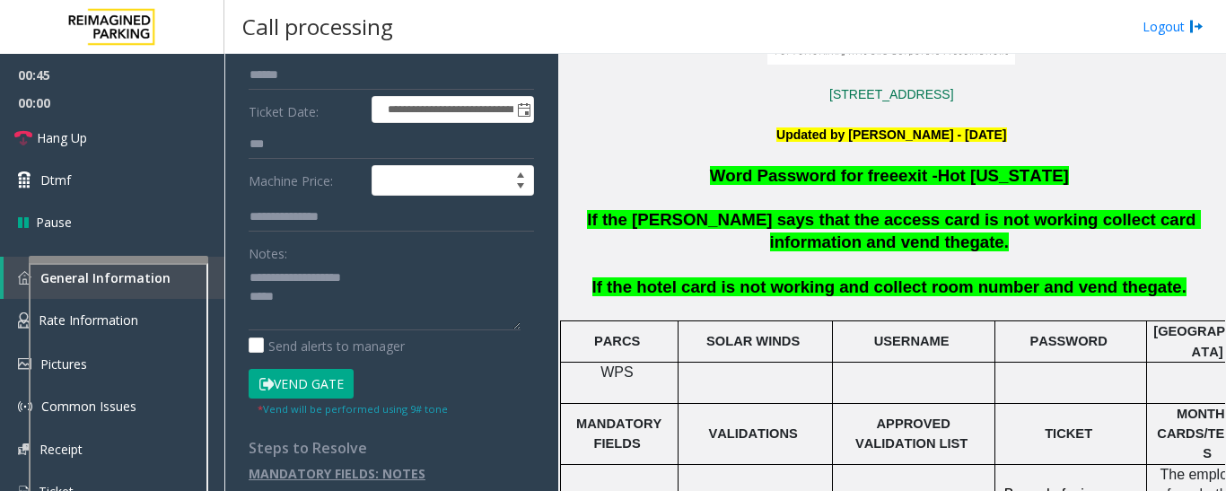
scroll to position [246, 0]
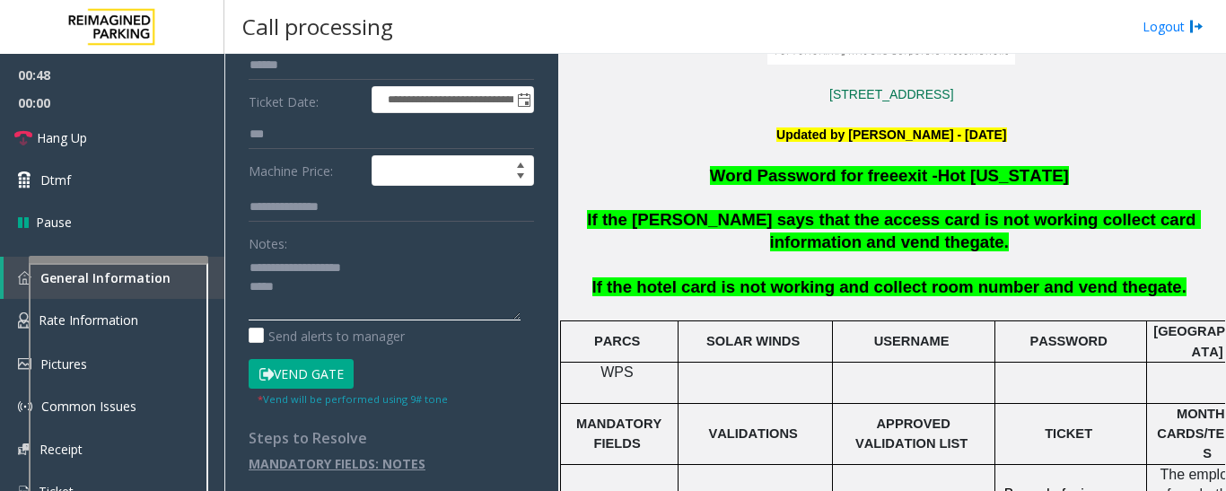
click at [314, 289] on textarea at bounding box center [385, 286] width 272 height 67
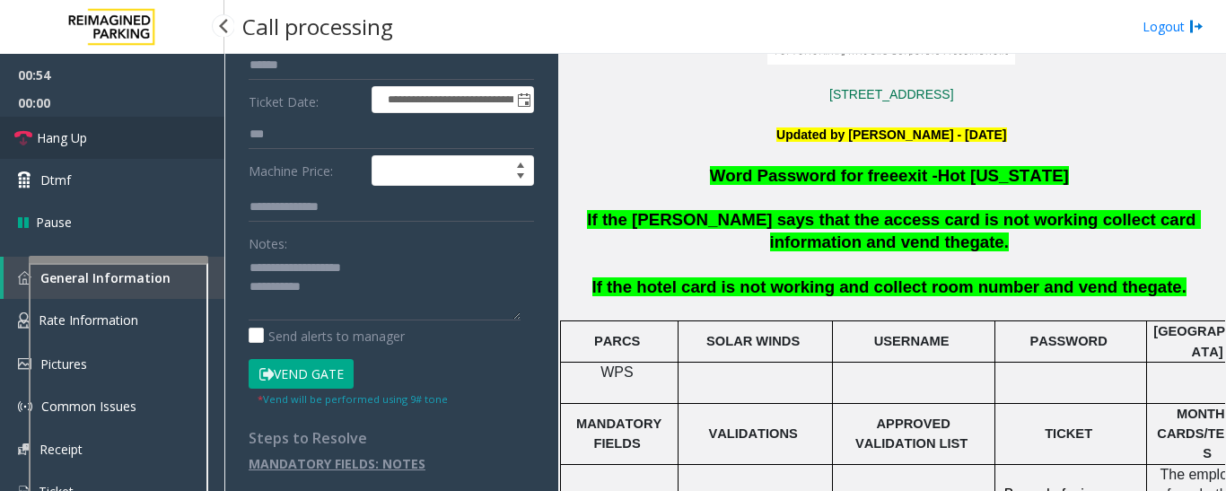
click at [153, 146] on link "Hang Up" at bounding box center [112, 138] width 224 height 42
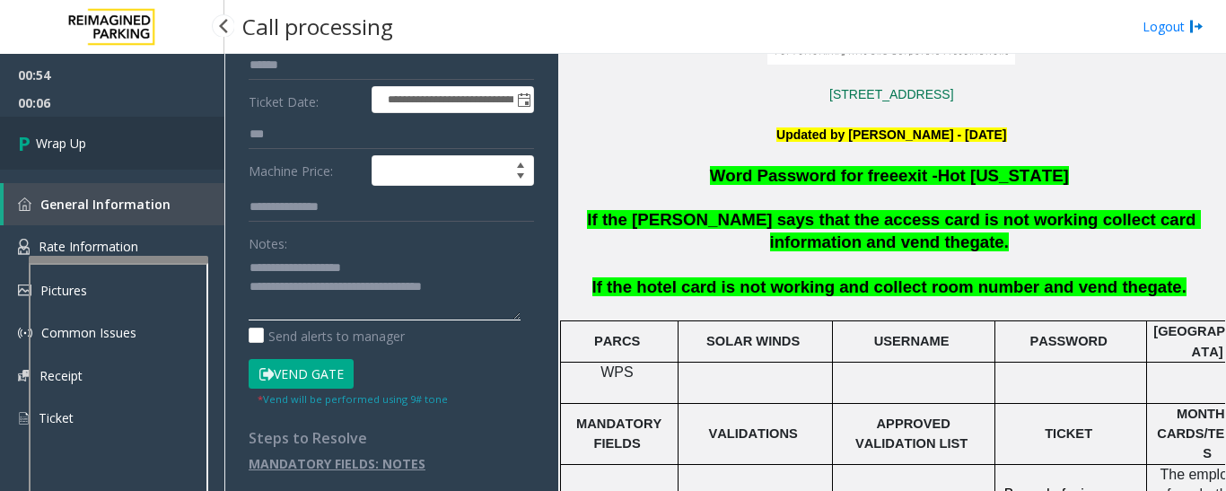
type textarea "**********"
click at [78, 143] on span "Wrap Up" at bounding box center [61, 143] width 50 height 19
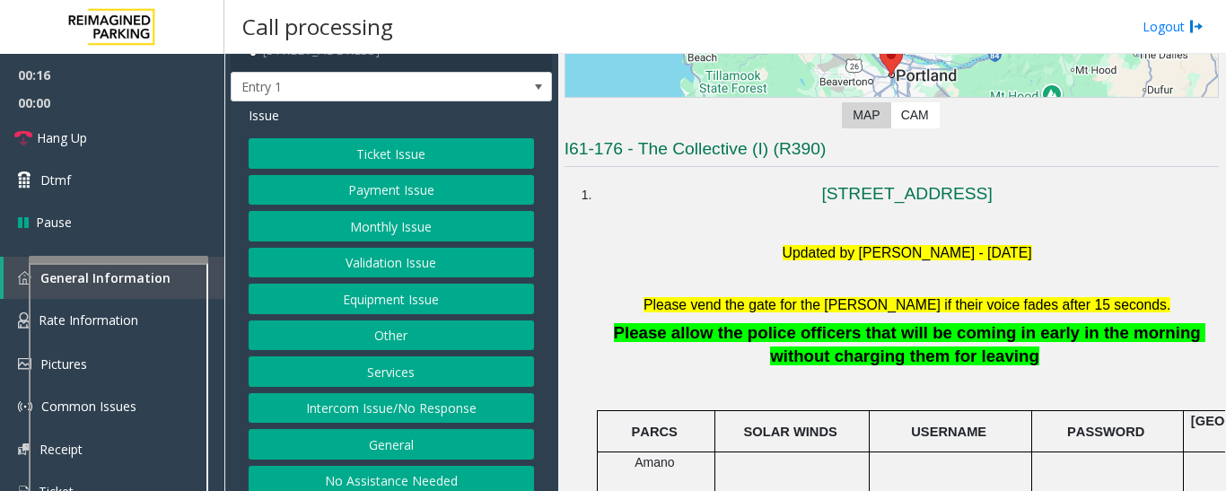
scroll to position [38, 0]
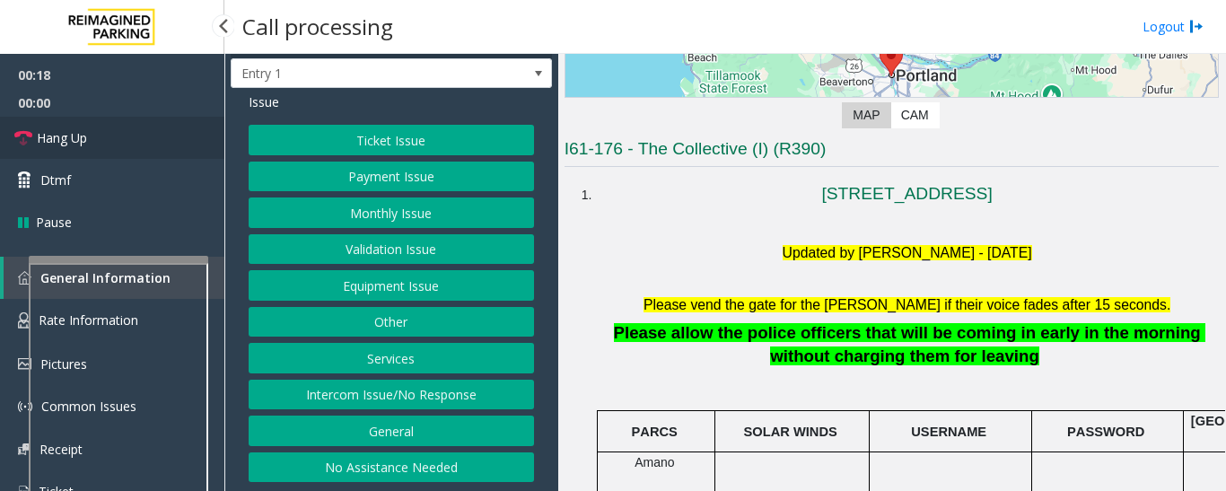
click at [67, 132] on span "Hang Up" at bounding box center [62, 137] width 50 height 19
click at [401, 393] on button "Intercom Issue/No Response" at bounding box center [391, 395] width 285 height 31
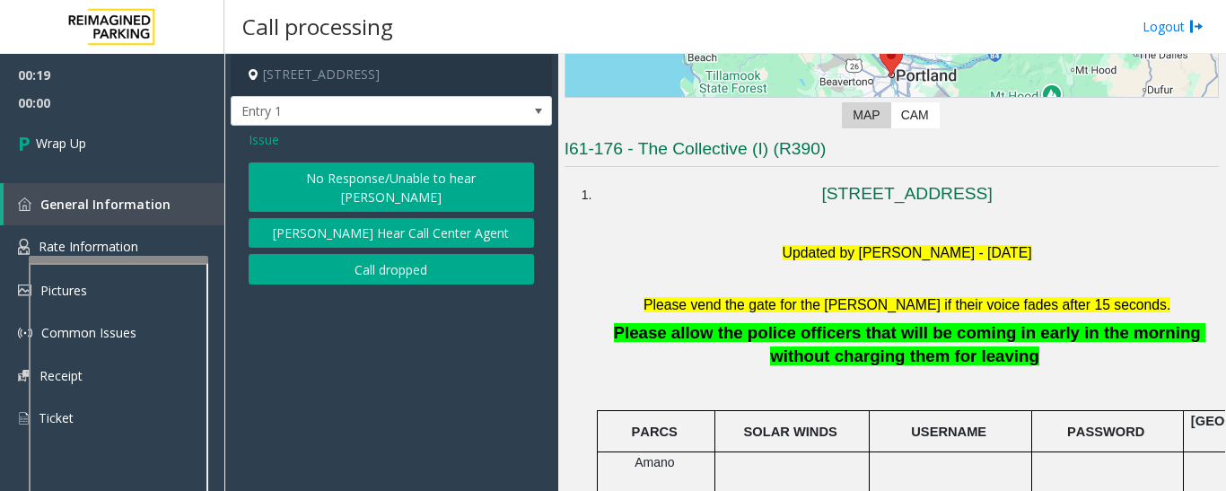
click at [460, 192] on button "No Response/Unable to hear [PERSON_NAME]" at bounding box center [391, 186] width 285 height 49
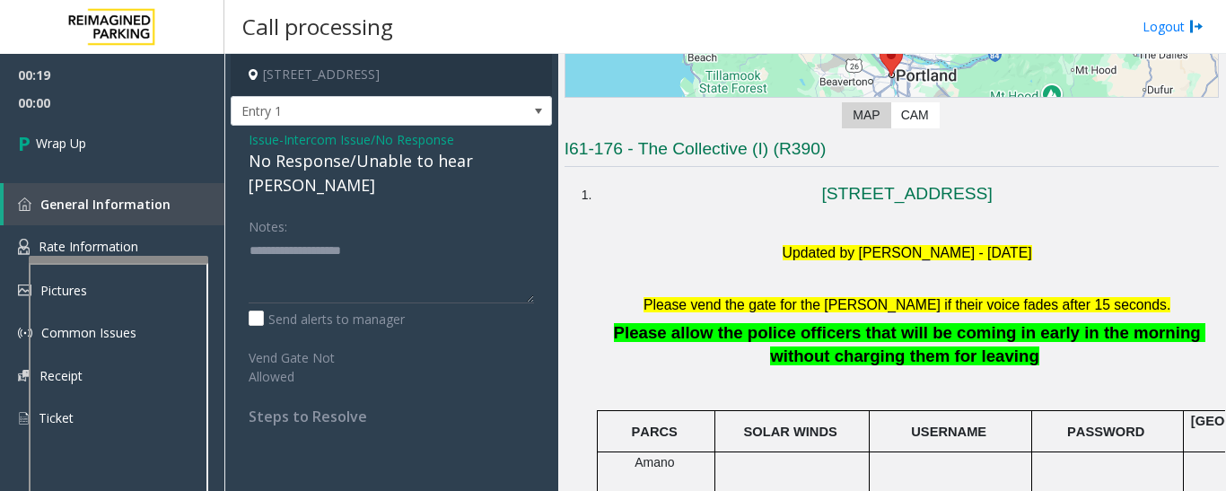
click at [446, 163] on div "No Response/Unable to hear [PERSON_NAME]" at bounding box center [391, 173] width 285 height 48
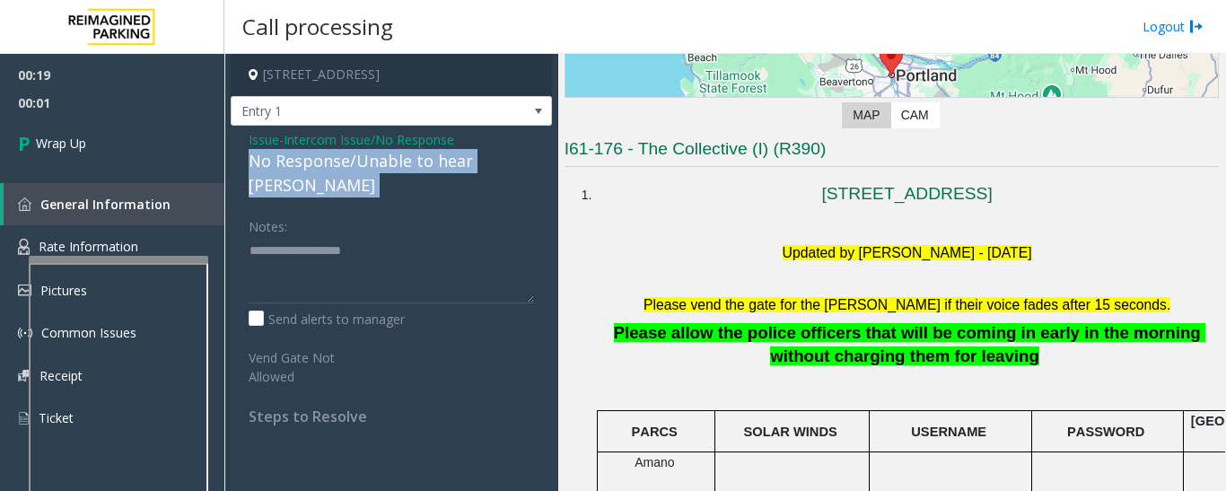
click at [446, 163] on div "No Response/Unable to hear [PERSON_NAME]" at bounding box center [391, 173] width 285 height 48
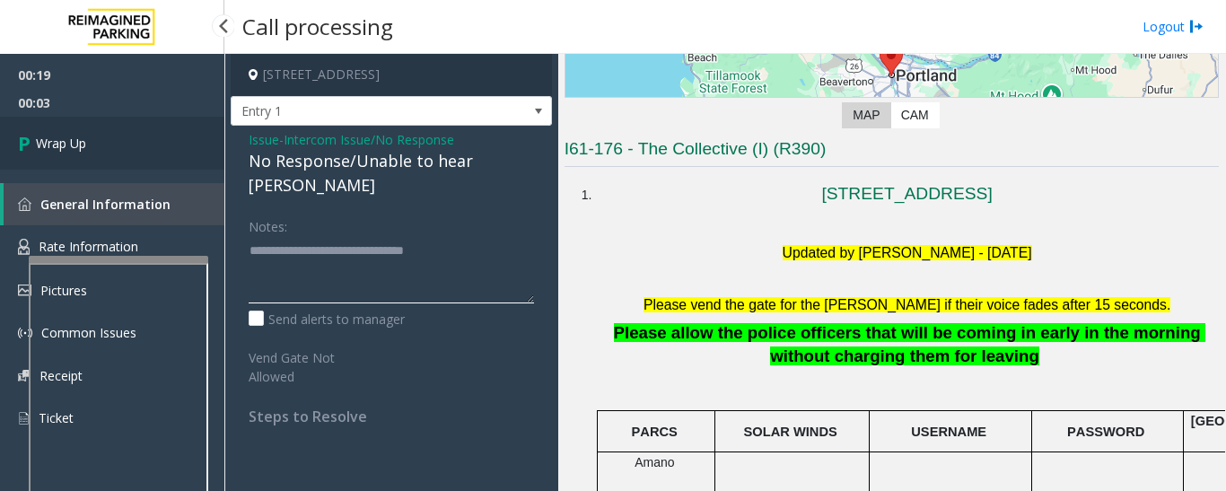
type textarea "**********"
click at [169, 159] on link "Wrap Up" at bounding box center [112, 143] width 224 height 53
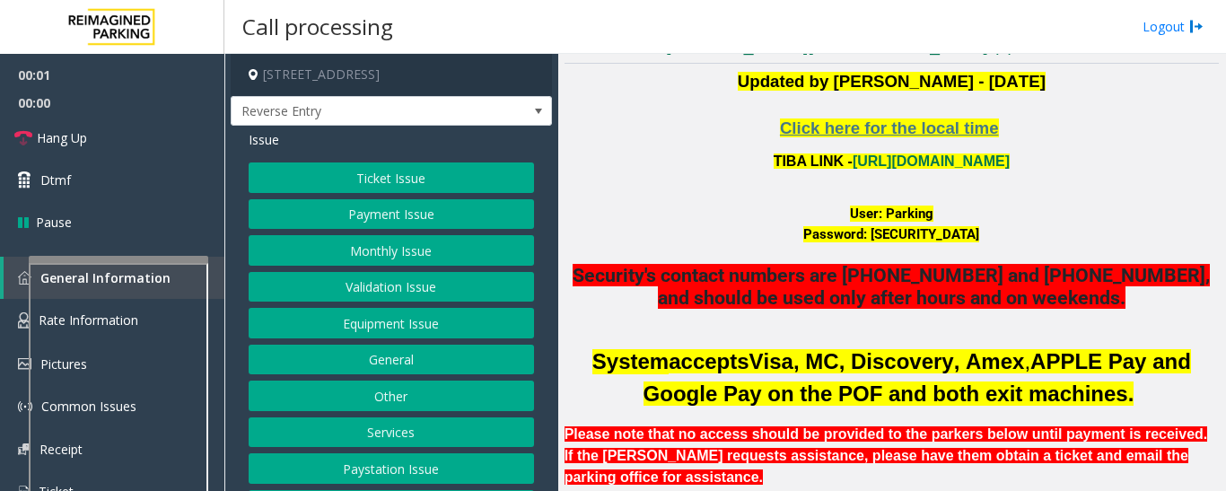
scroll to position [359, 0]
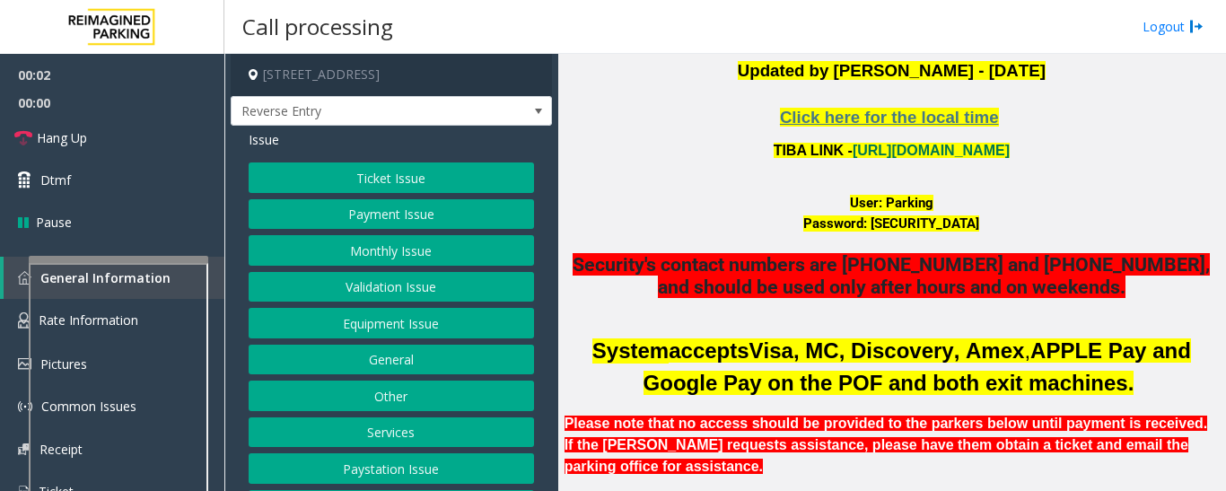
click at [937, 141] on p "TIBA LINK - https://wellsfargoctr-web.sp.tibaparking.net/" at bounding box center [892, 150] width 654 height 23
click at [937, 145] on link "https://wellsfargoctr-web.sp.tibaparking.net/" at bounding box center [931, 150] width 157 height 15
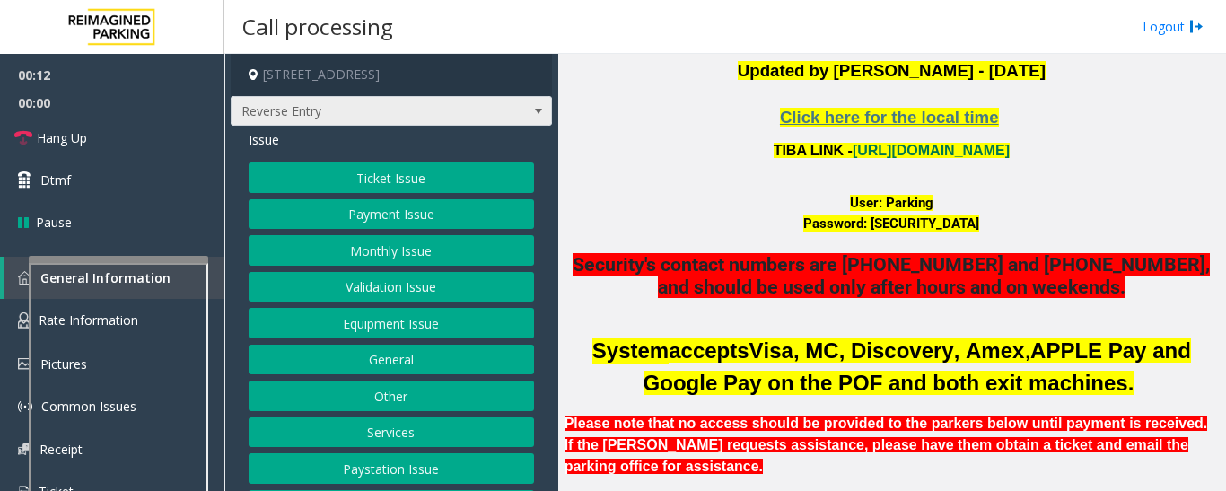
click at [507, 110] on span "Reverse Entry" at bounding box center [391, 111] width 321 height 31
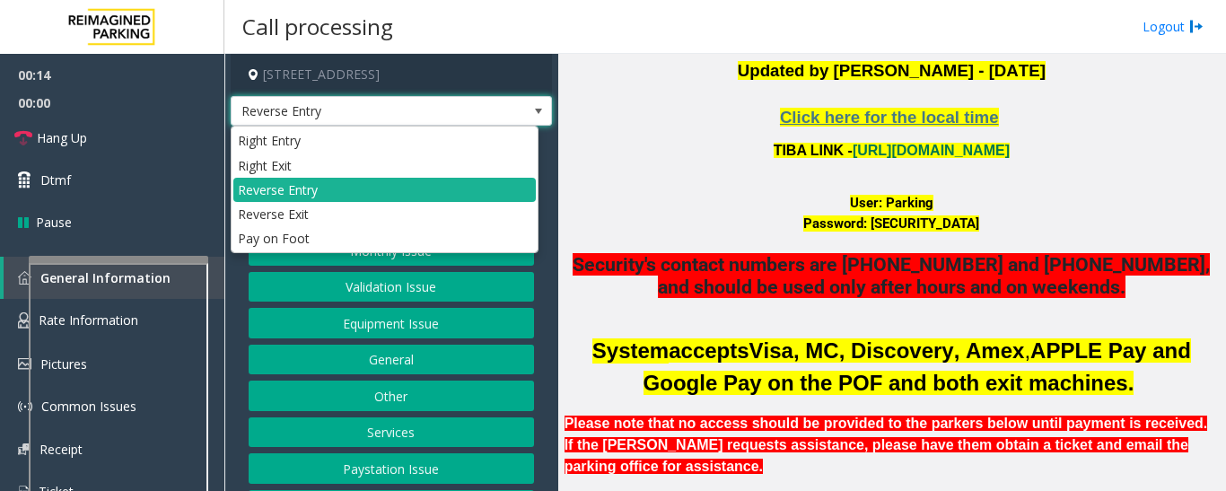
click at [507, 110] on span "Reverse Entry" at bounding box center [391, 111] width 321 height 31
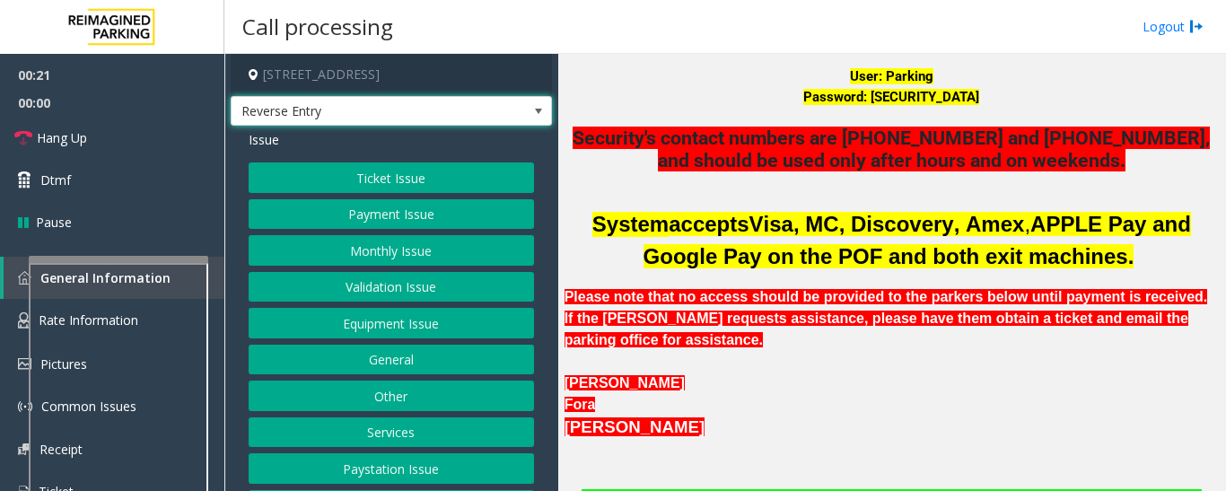
scroll to position [718, 0]
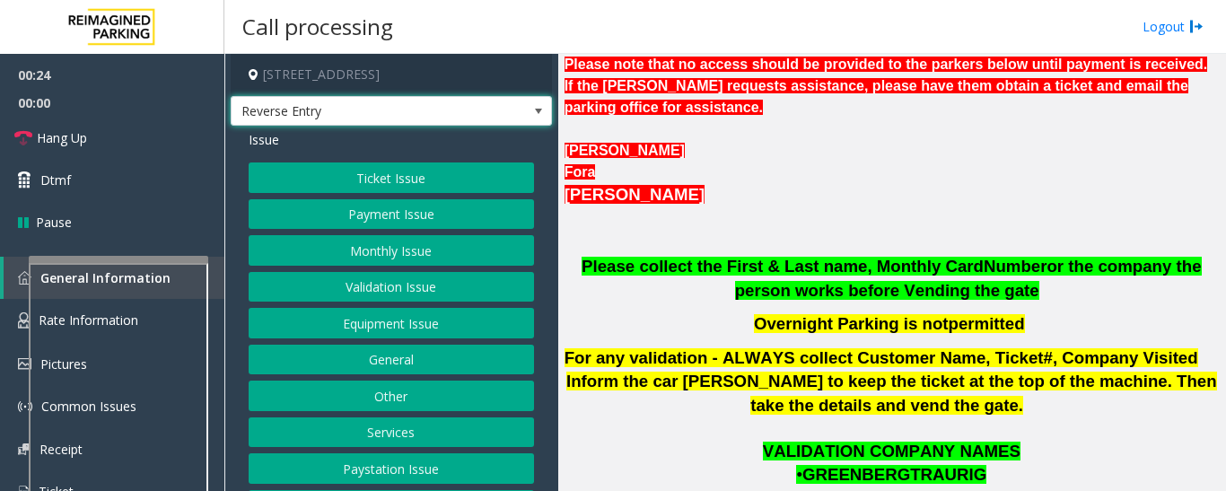
click at [411, 256] on button "Monthly Issue" at bounding box center [391, 250] width 285 height 31
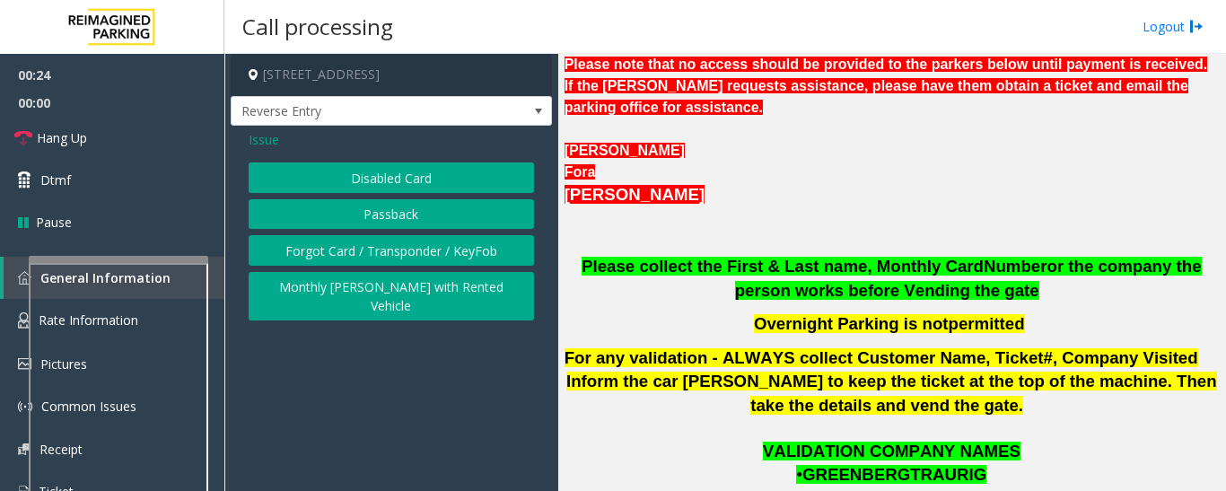
click at [500, 250] on button "Forgot Card / Transponder / KeyFob" at bounding box center [391, 250] width 285 height 31
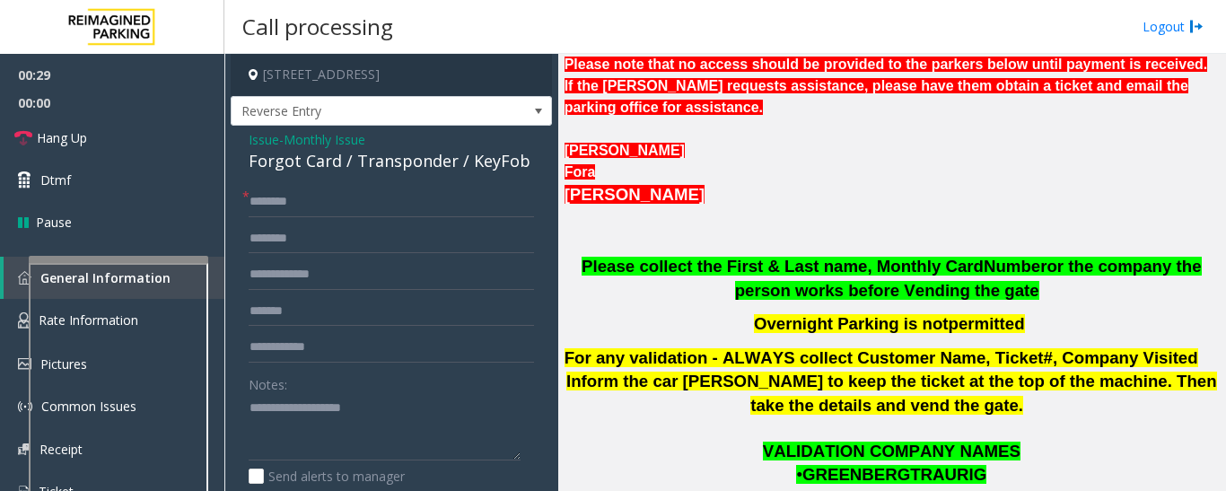
click at [260, 141] on span "Issue" at bounding box center [264, 139] width 31 height 19
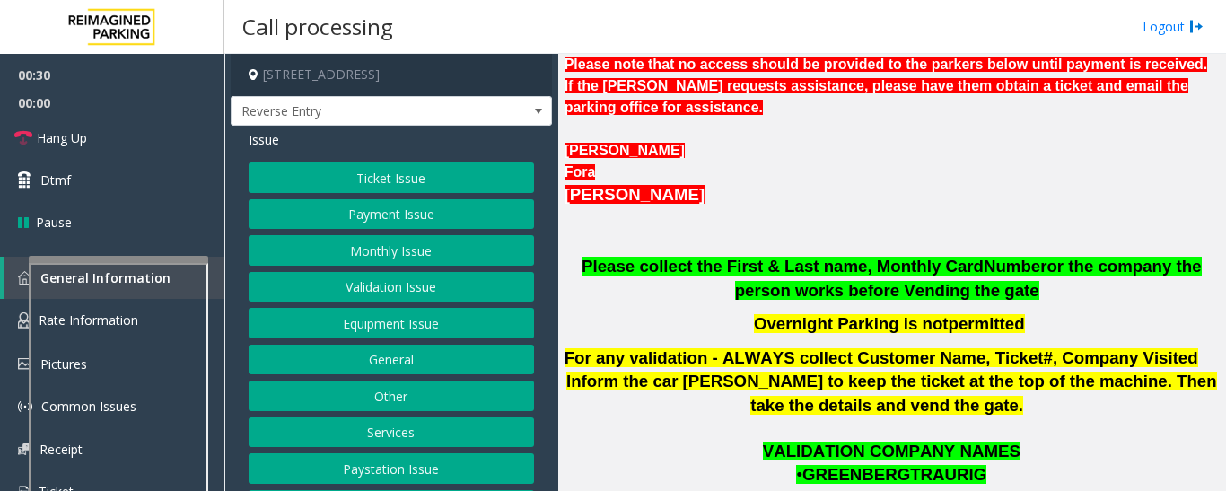
click at [367, 263] on button "Monthly Issue" at bounding box center [391, 250] width 285 height 31
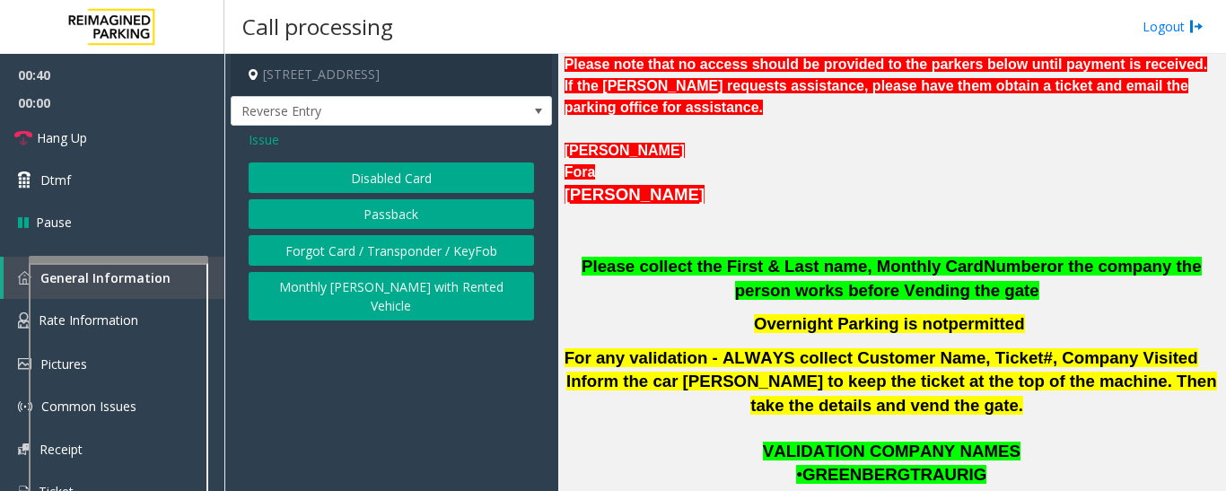
click at [513, 180] on button "Disabled Card" at bounding box center [391, 177] width 285 height 31
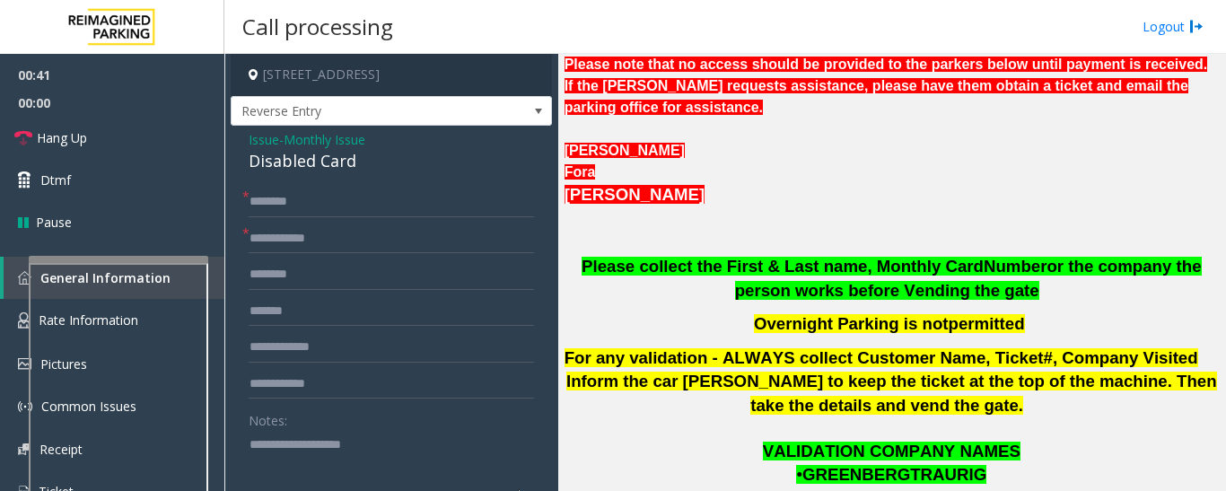
click at [304, 168] on div "Disabled Card" at bounding box center [391, 161] width 285 height 24
copy div "Disabled Card"
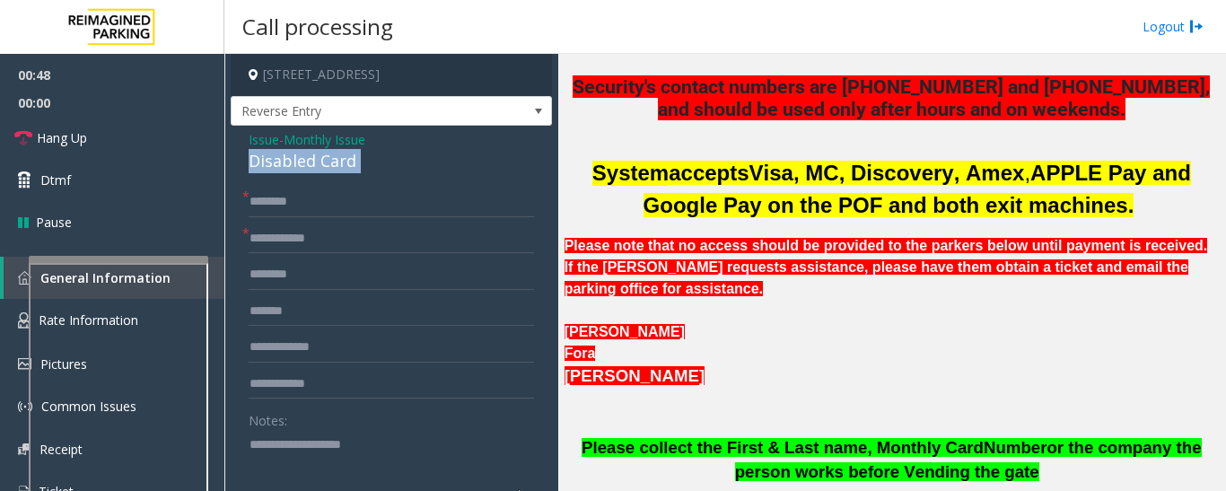
scroll to position [359, 0]
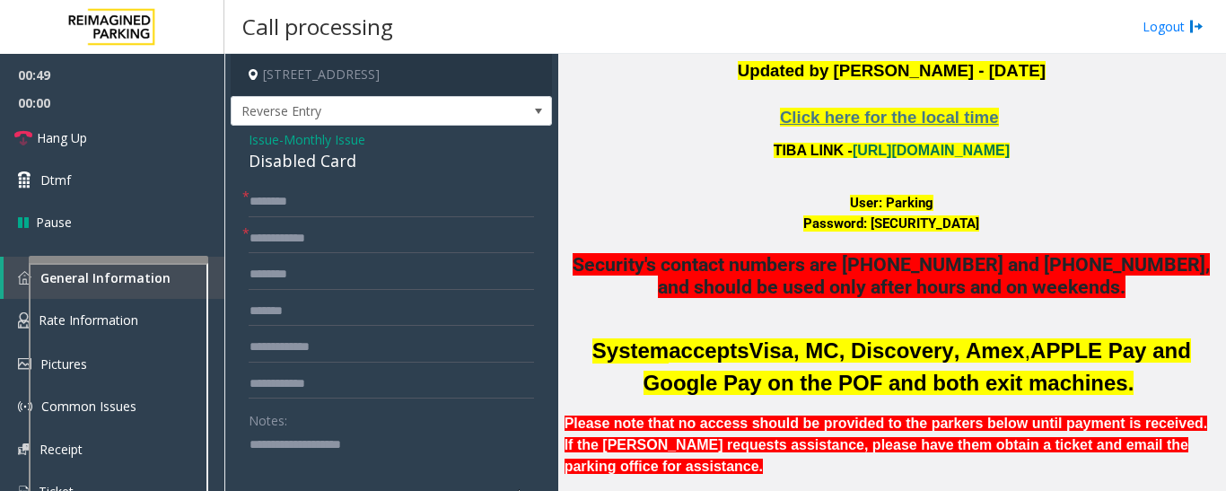
click at [896, 203] on font "User: Parking" at bounding box center [891, 203] width 83 height 16
drag, startPoint x: 854, startPoint y: 224, endPoint x: 1023, endPoint y: 220, distance: 169.7
click at [1023, 220] on div "Password: P@rking@21093100" at bounding box center [892, 224] width 654 height 21
click at [290, 240] on input "text" at bounding box center [391, 239] width 285 height 31
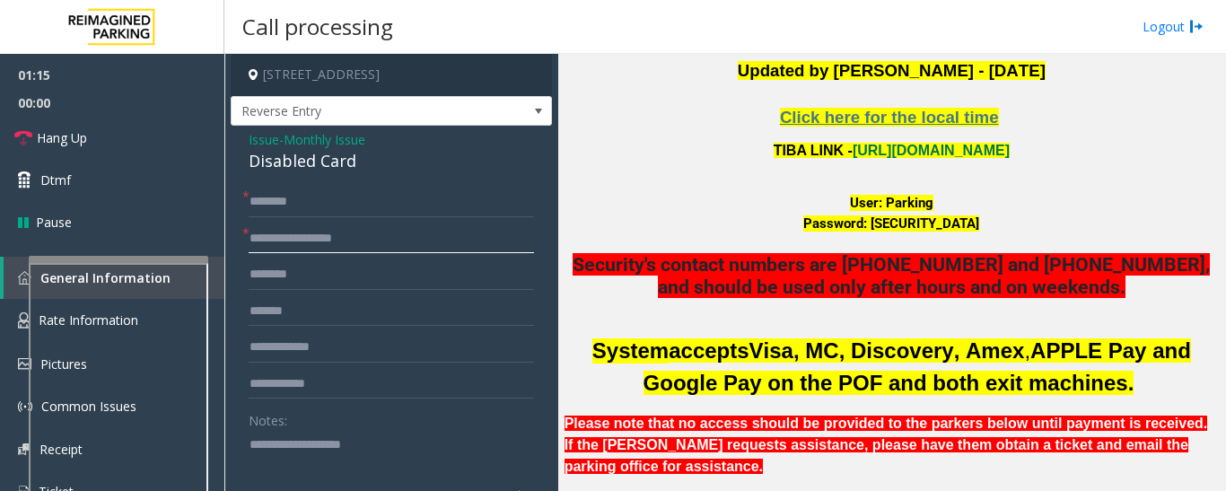
type input "**********"
click at [284, 205] on input "text" at bounding box center [391, 202] width 285 height 31
type input "**********"
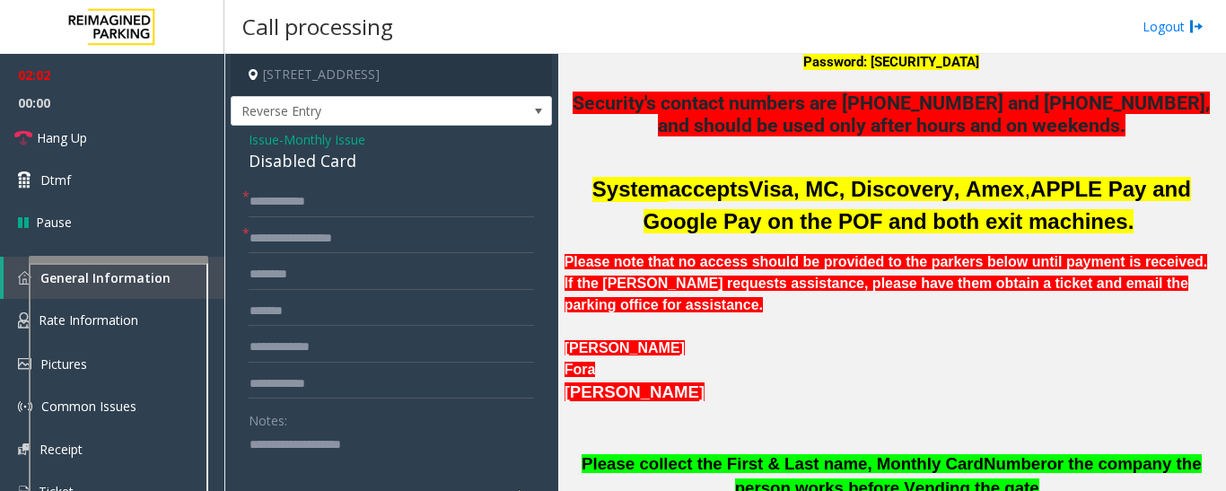
scroll to position [539, 0]
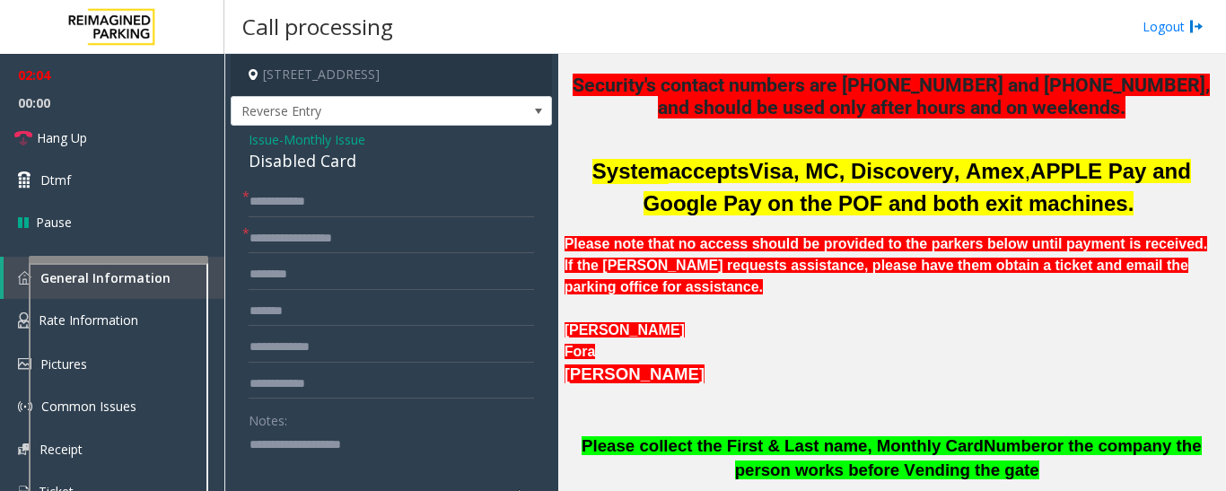
click at [925, 309] on div at bounding box center [892, 309] width 654 height 22
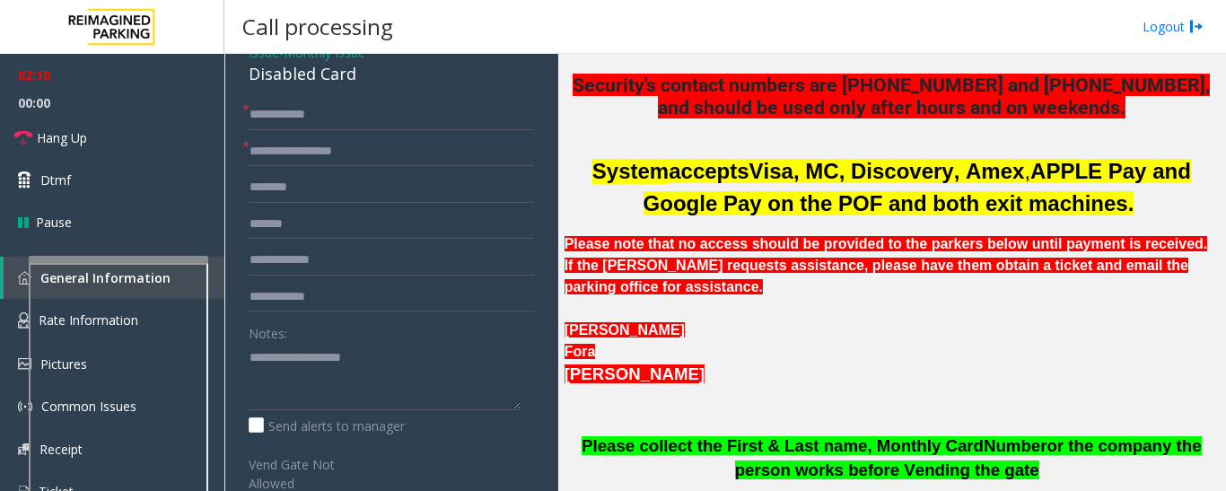
scroll to position [0, 0]
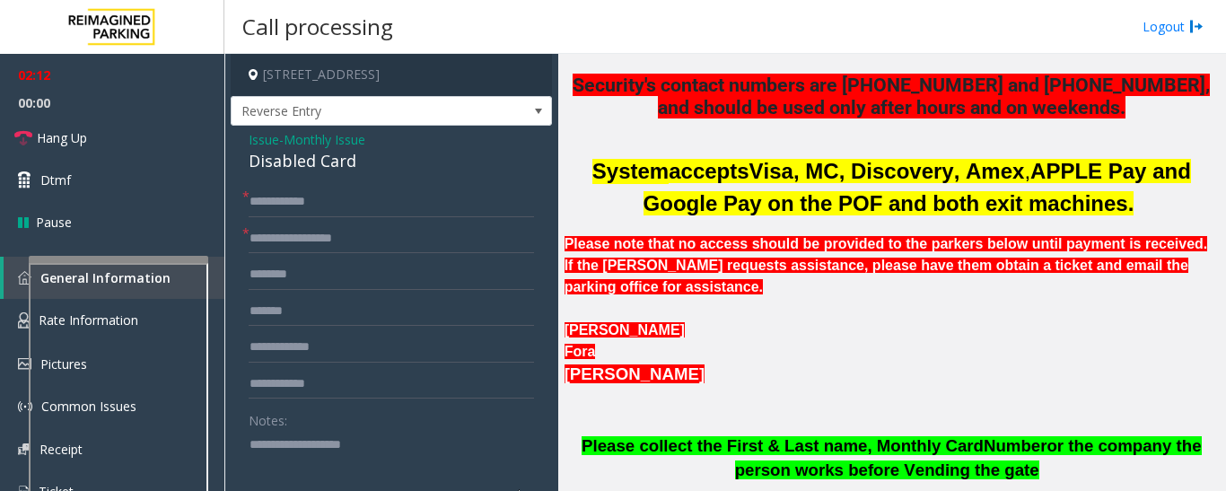
click at [267, 140] on span "Issue" at bounding box center [264, 139] width 31 height 19
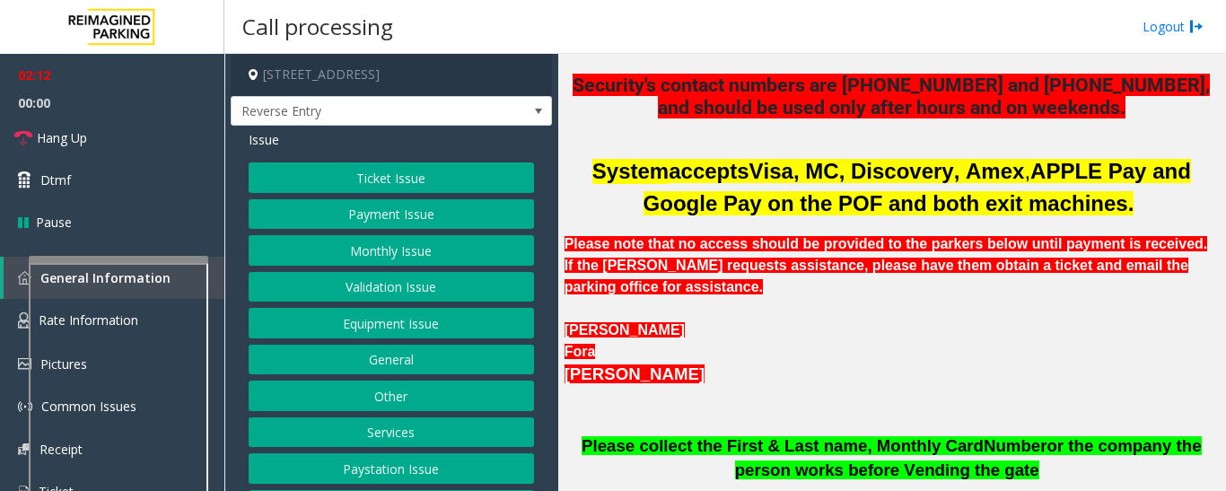
click at [336, 167] on button "Ticket Issue" at bounding box center [391, 177] width 285 height 31
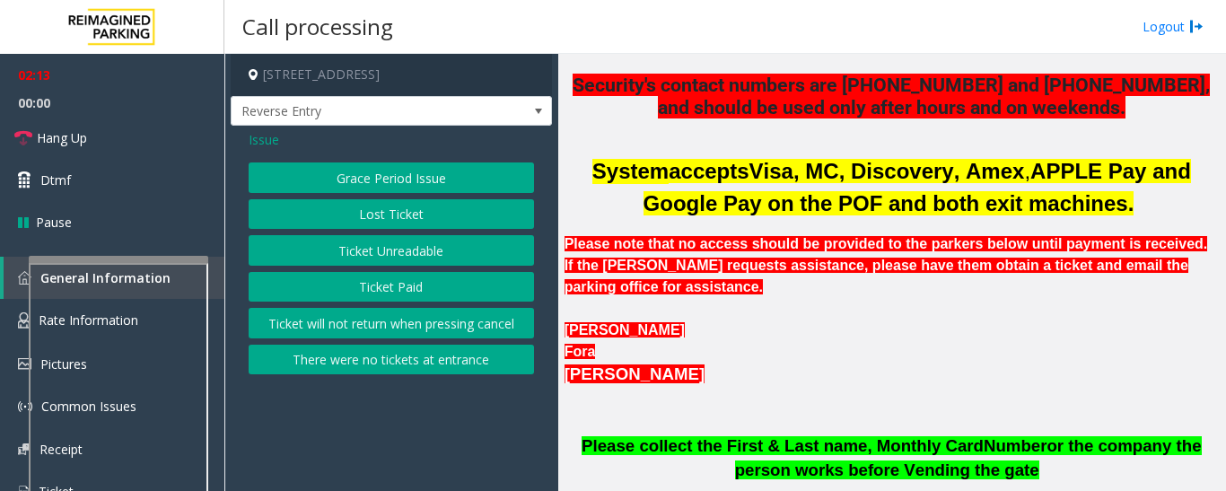
click at [354, 248] on button "Ticket Unreadable" at bounding box center [391, 250] width 285 height 31
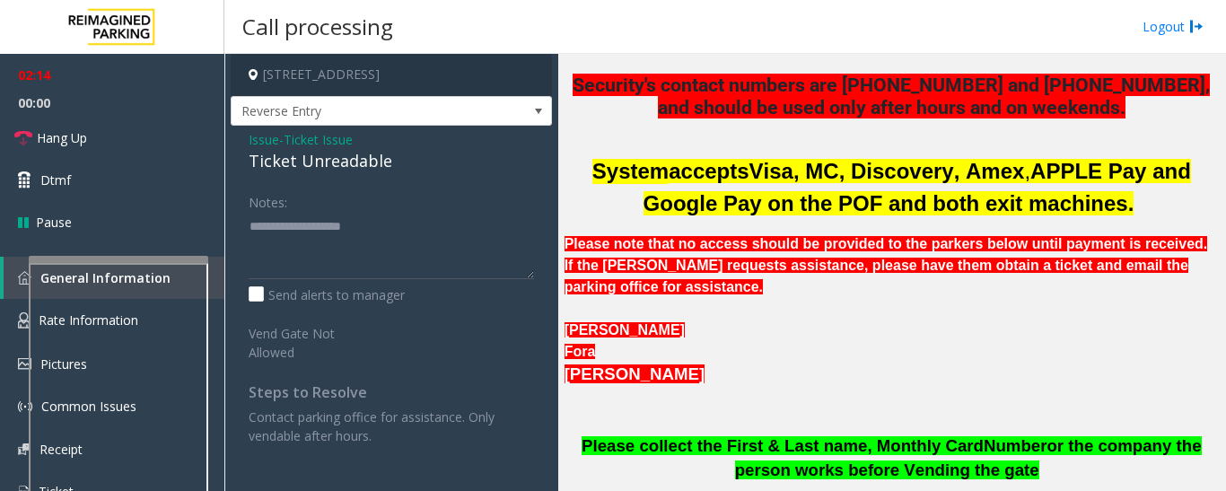
click at [266, 148] on span "Issue" at bounding box center [264, 139] width 31 height 19
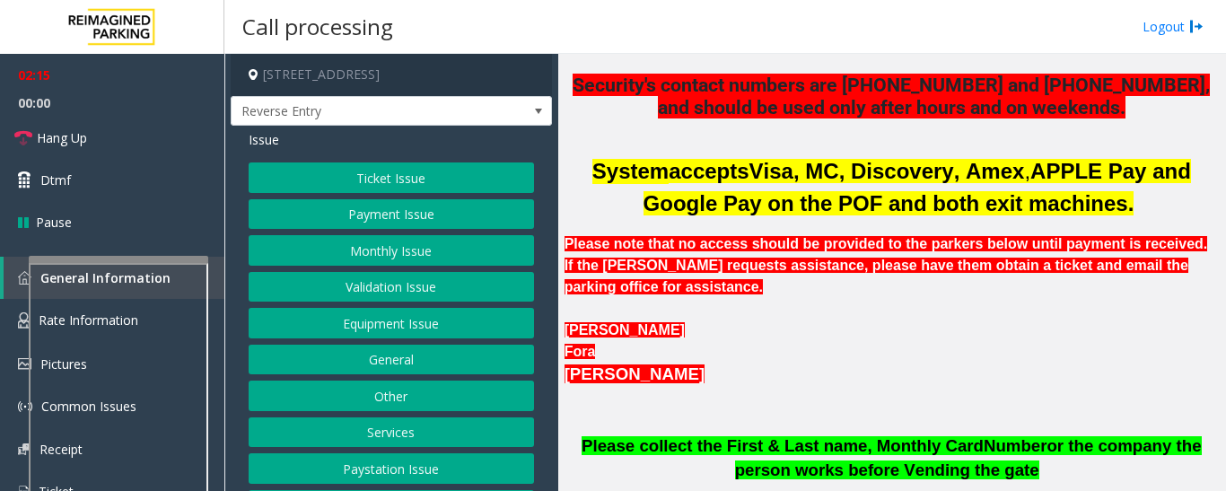
click at [355, 239] on button "Monthly Issue" at bounding box center [391, 250] width 285 height 31
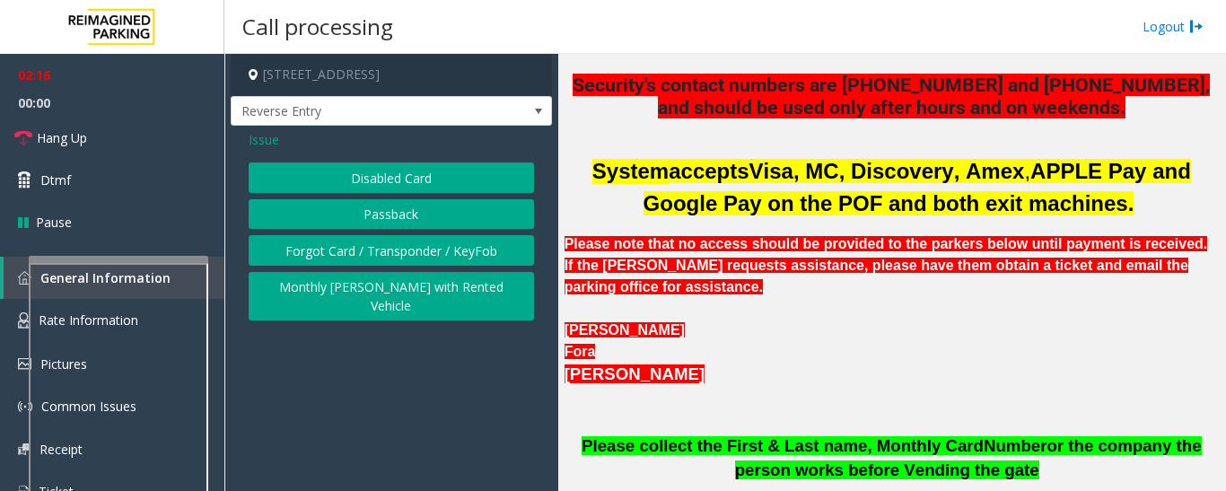
click at [419, 175] on button "Disabled Card" at bounding box center [391, 177] width 285 height 31
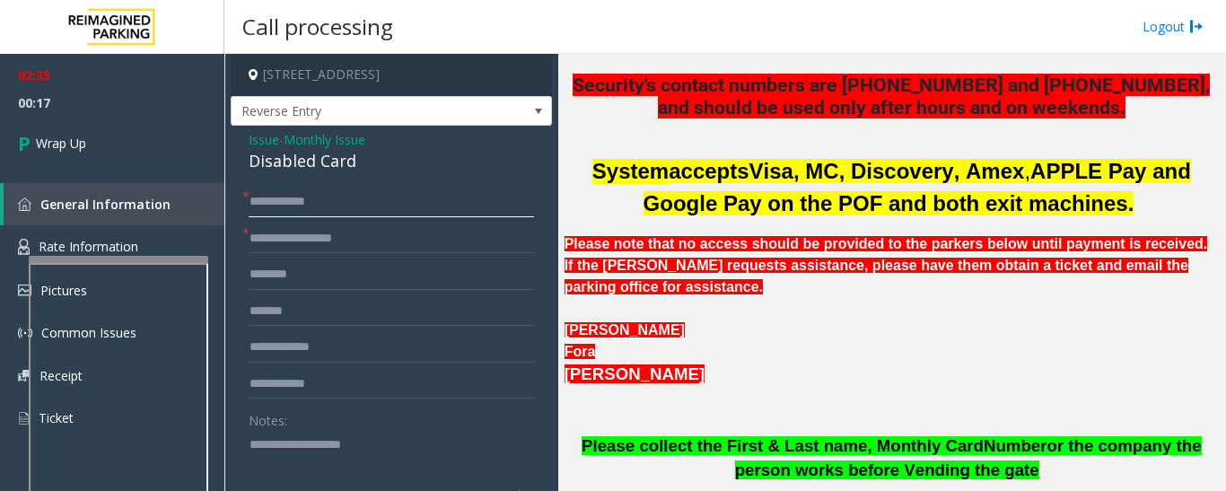
drag, startPoint x: 250, startPoint y: 200, endPoint x: 284, endPoint y: 200, distance: 34.1
click at [284, 200] on input "**********" at bounding box center [391, 202] width 285 height 31
type input "**********"
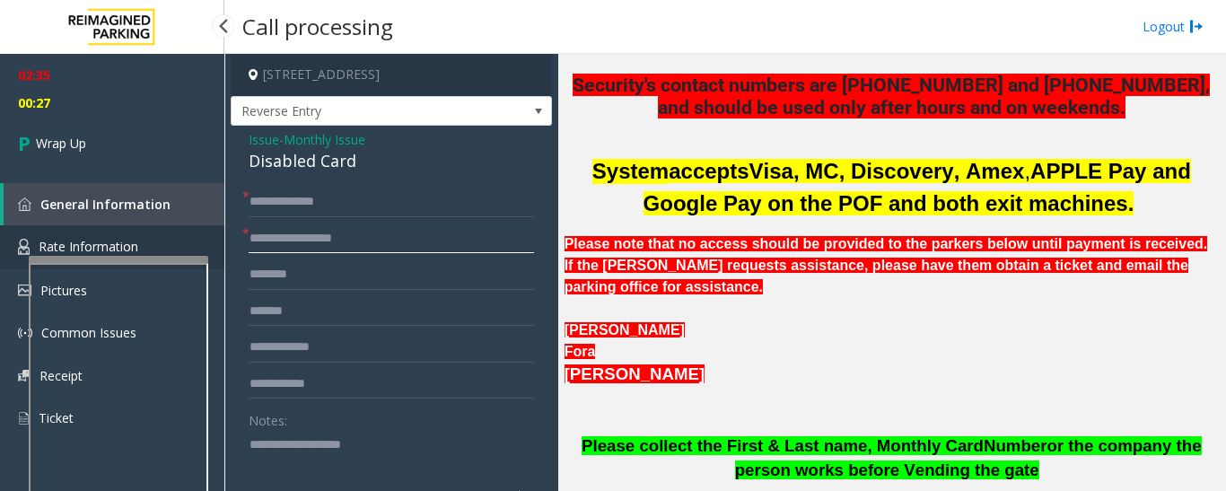
drag, startPoint x: 399, startPoint y: 241, endPoint x: 221, endPoint y: 250, distance: 178.9
click at [221, 250] on app-root "**********" at bounding box center [613, 245] width 1226 height 491
type input "***"
click at [264, 168] on div "Disabled Card" at bounding box center [391, 161] width 285 height 24
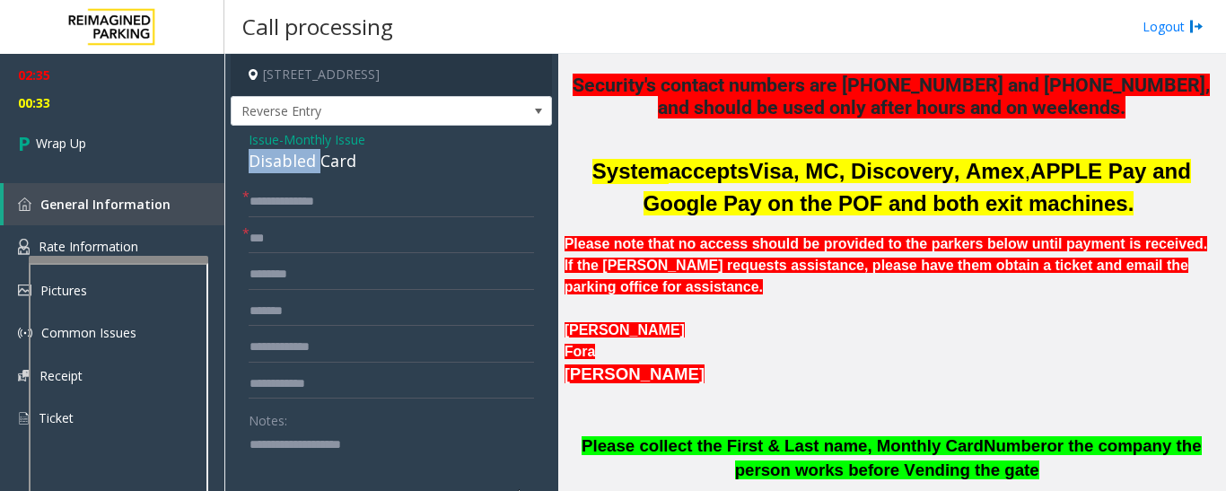
click at [264, 168] on div "Disabled Card" at bounding box center [391, 161] width 285 height 24
copy div "Disabled Card"
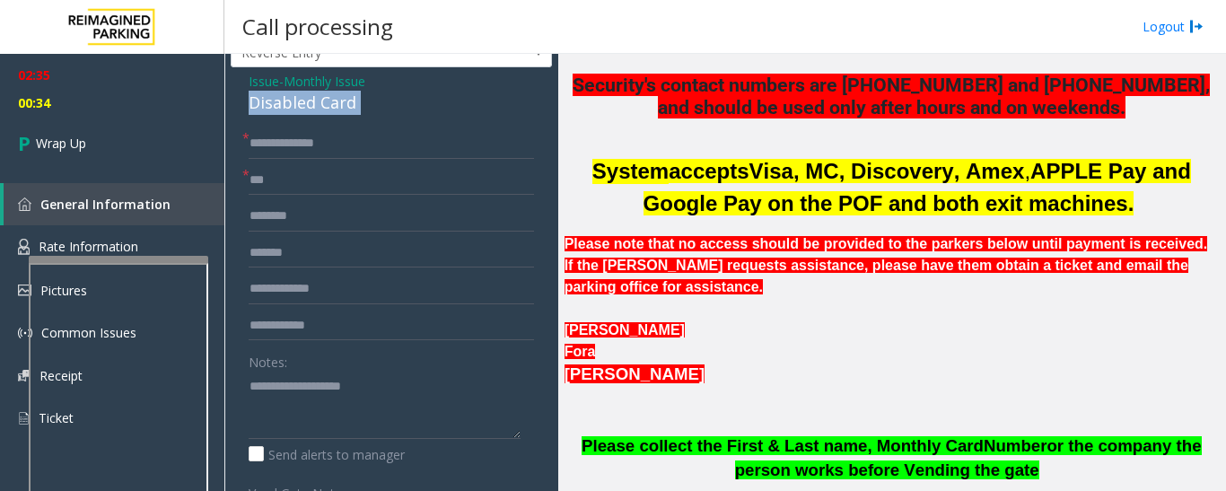
scroll to position [90, 0]
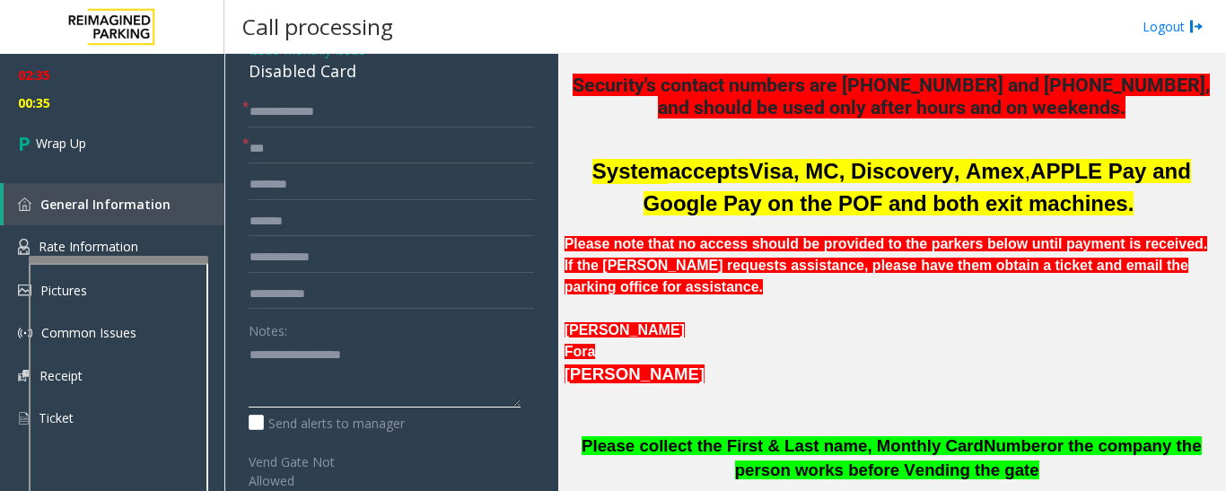
click at [279, 348] on textarea at bounding box center [385, 373] width 272 height 67
paste textarea "**********"
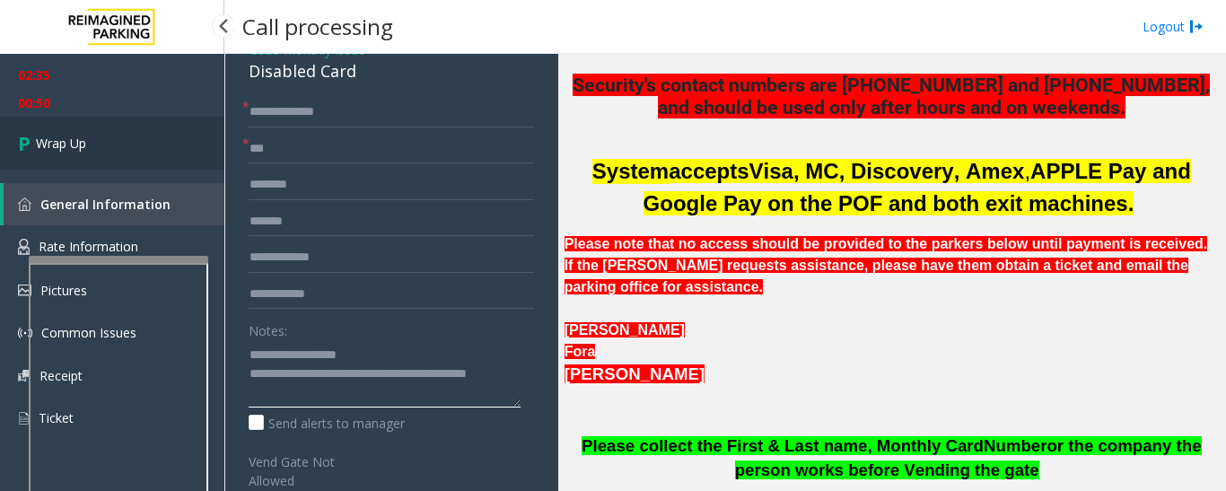
type textarea "**********"
click at [172, 144] on link "Wrap Up" at bounding box center [112, 143] width 224 height 53
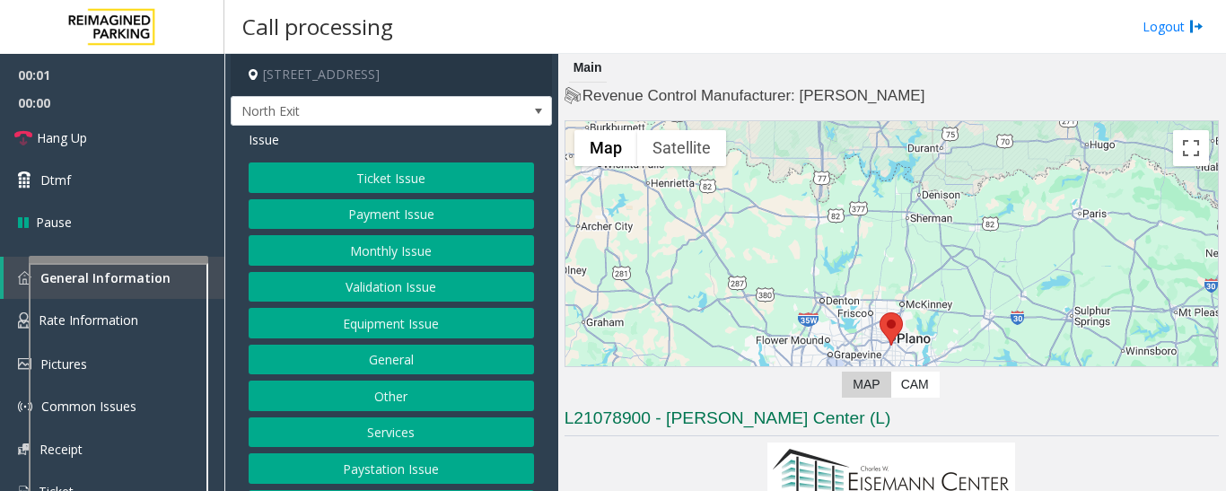
scroll to position [75, 0]
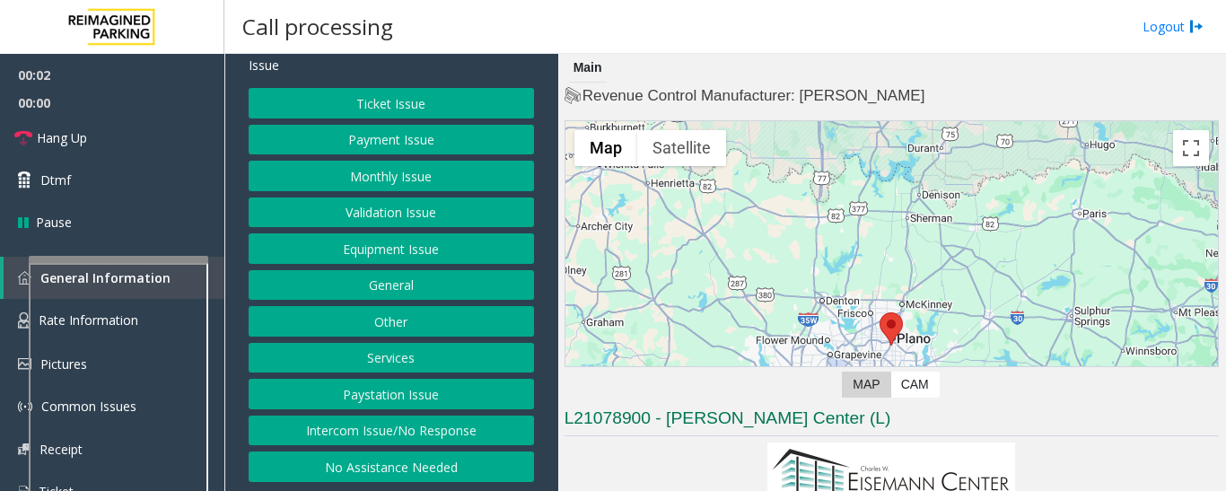
click at [390, 353] on button "Services" at bounding box center [391, 358] width 285 height 31
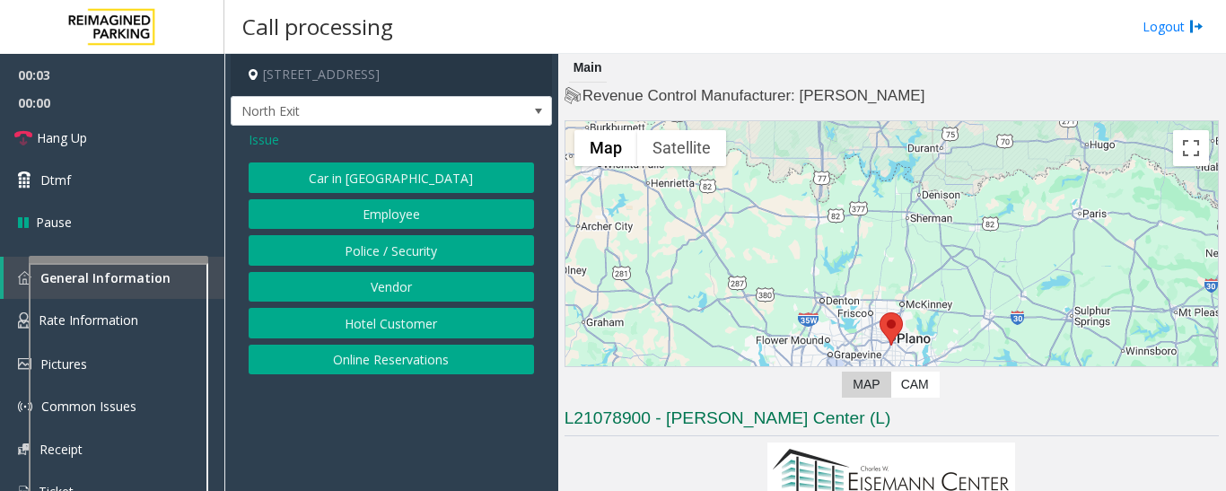
click at [402, 327] on button "Hotel Customer" at bounding box center [391, 323] width 285 height 31
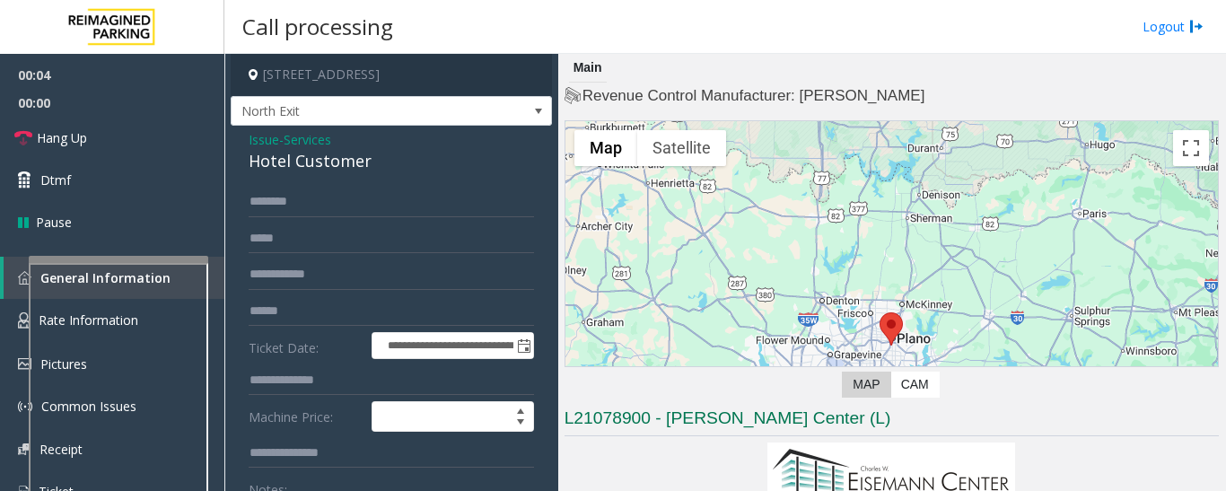
click at [293, 157] on div "Hotel Customer" at bounding box center [391, 161] width 285 height 24
copy div "Hotel Customer"
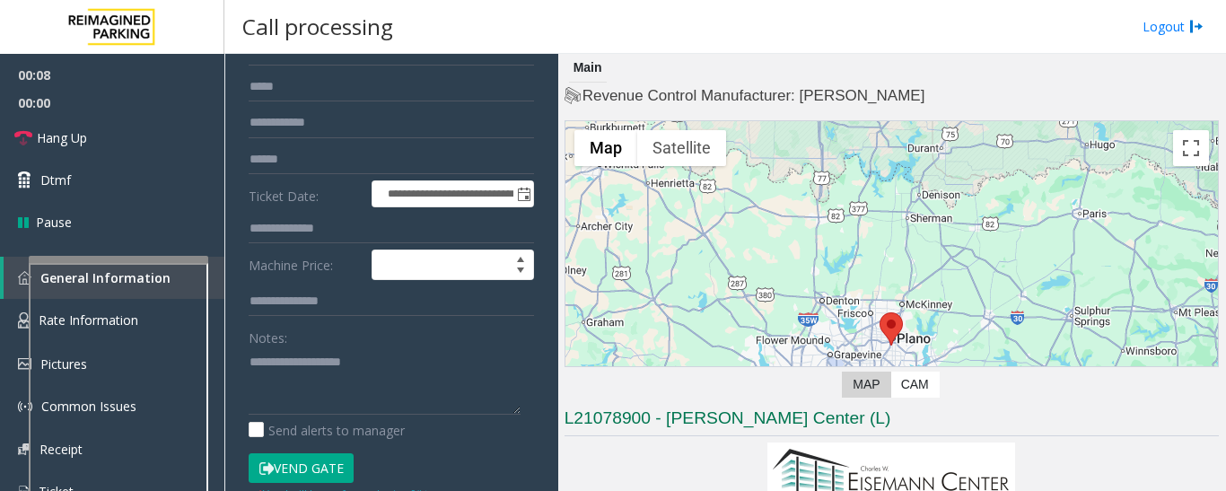
scroll to position [180, 0]
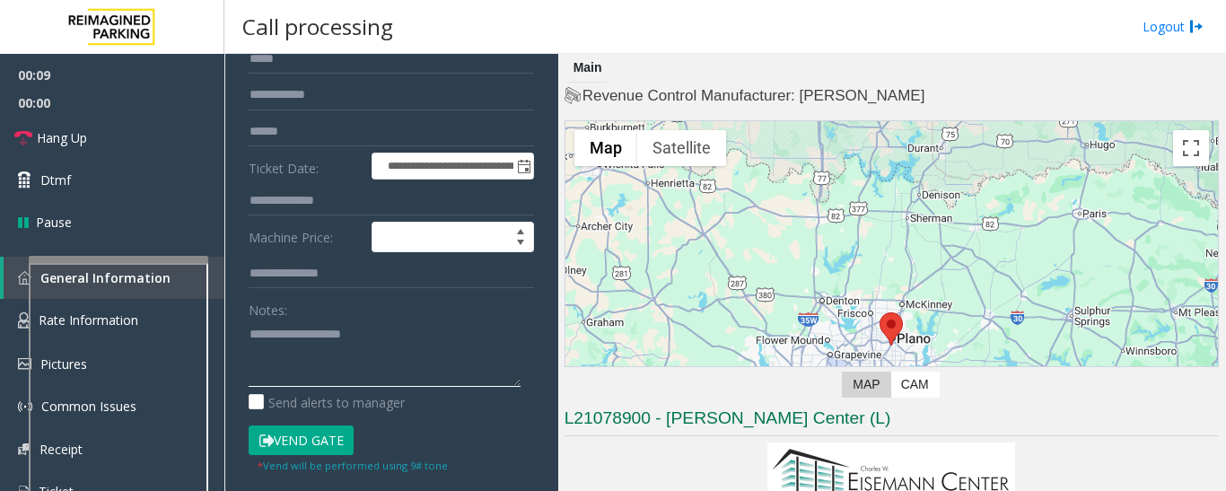
click at [318, 373] on textarea at bounding box center [385, 353] width 272 height 67
paste textarea "**********"
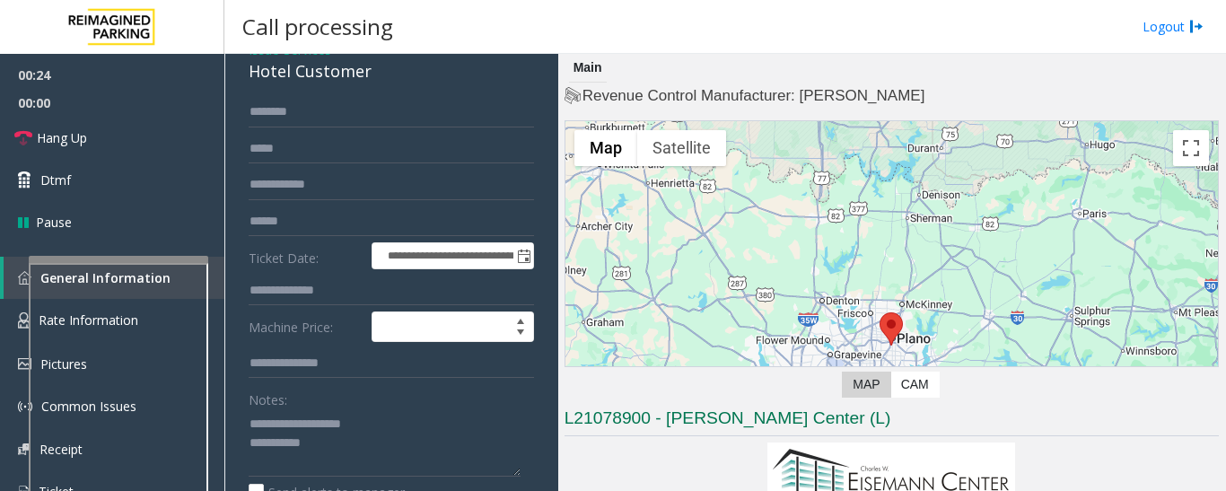
scroll to position [113, 0]
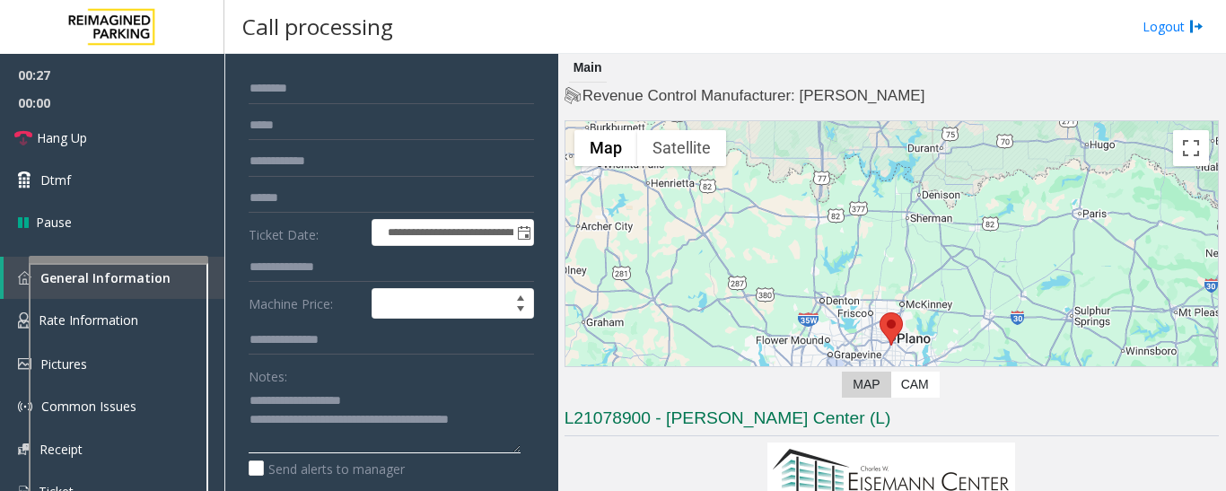
type textarea "**********"
click at [281, 265] on input "text" at bounding box center [391, 267] width 285 height 31
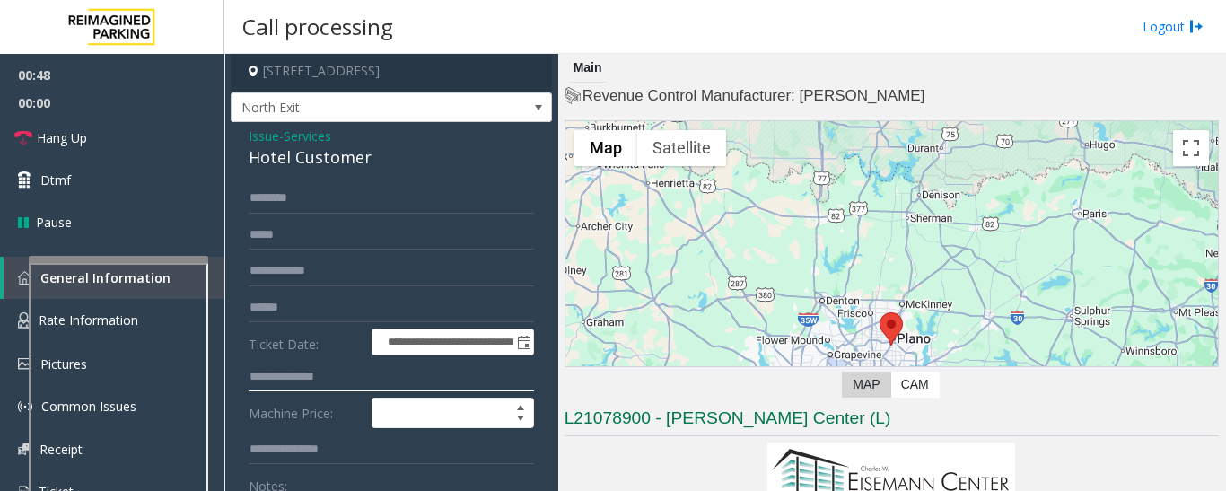
scroll to position [0, 0]
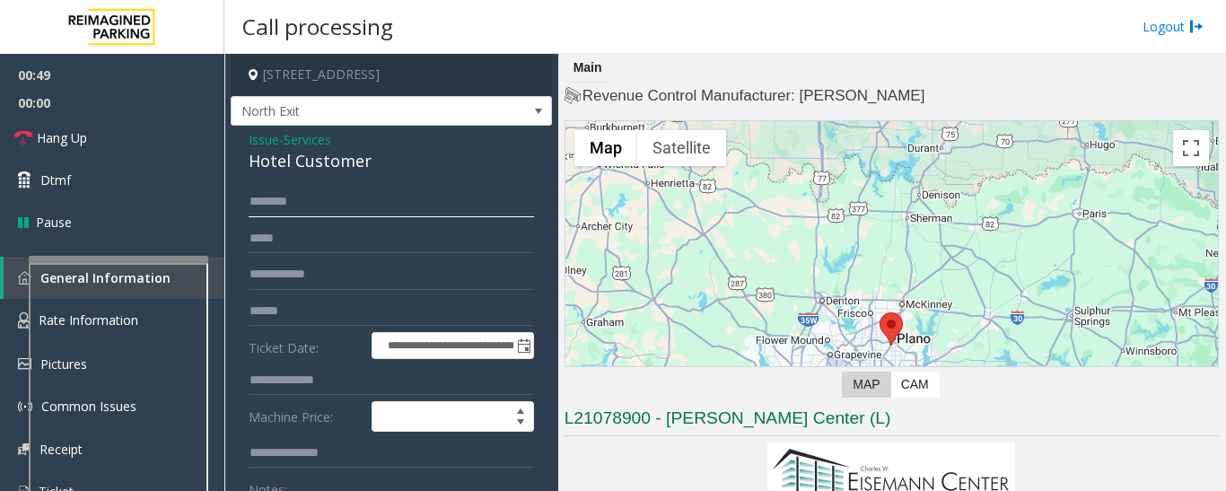
click at [353, 195] on input "text" at bounding box center [391, 202] width 285 height 31
type input "*****"
click at [332, 385] on input "text" at bounding box center [391, 380] width 285 height 31
type input "***"
click at [338, 195] on input "*****" at bounding box center [391, 202] width 285 height 31
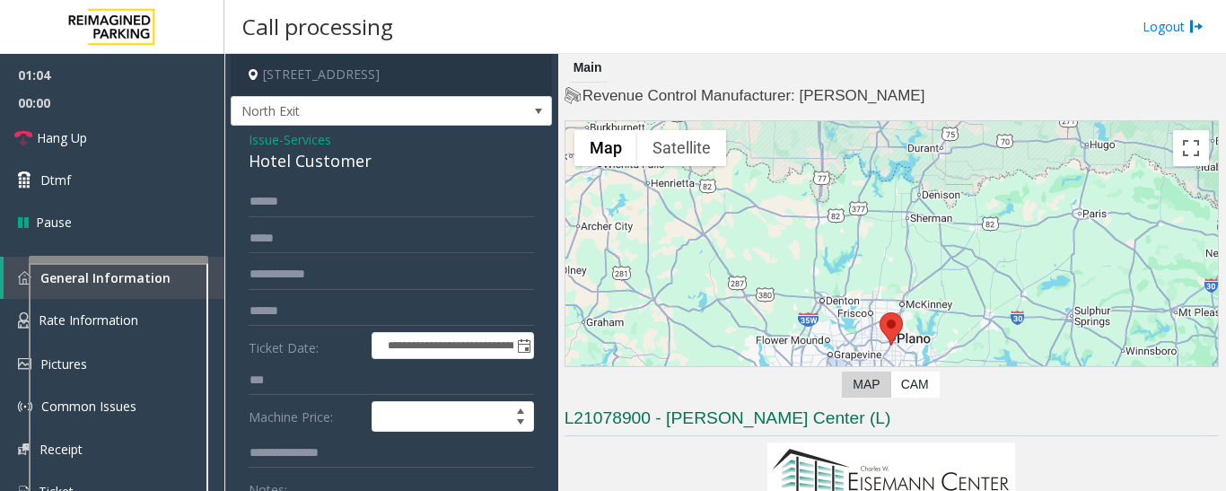
drag, startPoint x: 269, startPoint y: 206, endPoint x: 522, endPoint y: 215, distance: 253.3
click at [522, 215] on div "**********" at bounding box center [391, 452] width 312 height 531
drag, startPoint x: 458, startPoint y: 206, endPoint x: 233, endPoint y: 213, distance: 224.5
click at [233, 213] on div "**********" at bounding box center [391, 431] width 321 height 610
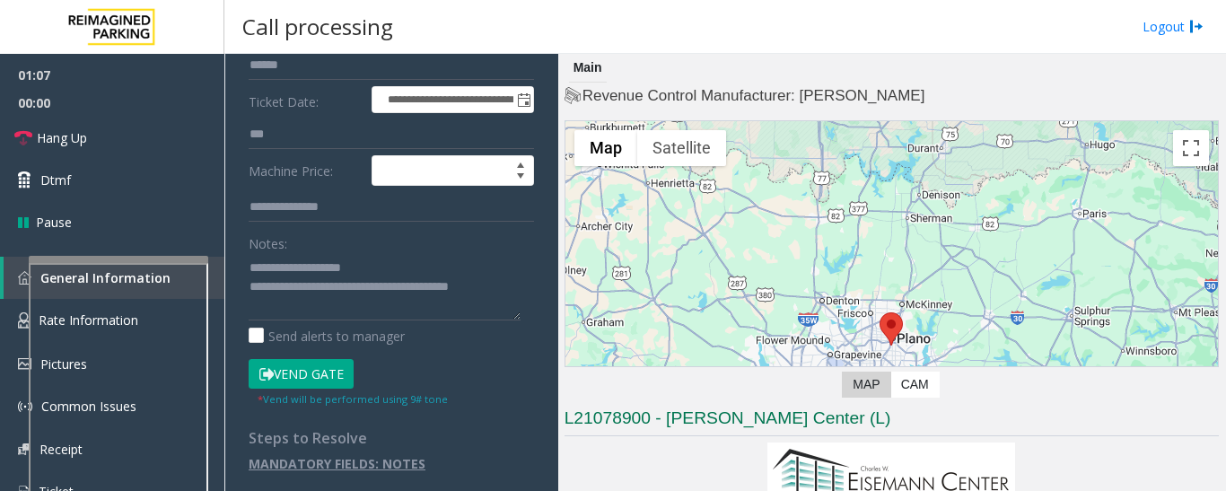
click at [317, 374] on button "Vend Gate" at bounding box center [301, 374] width 105 height 31
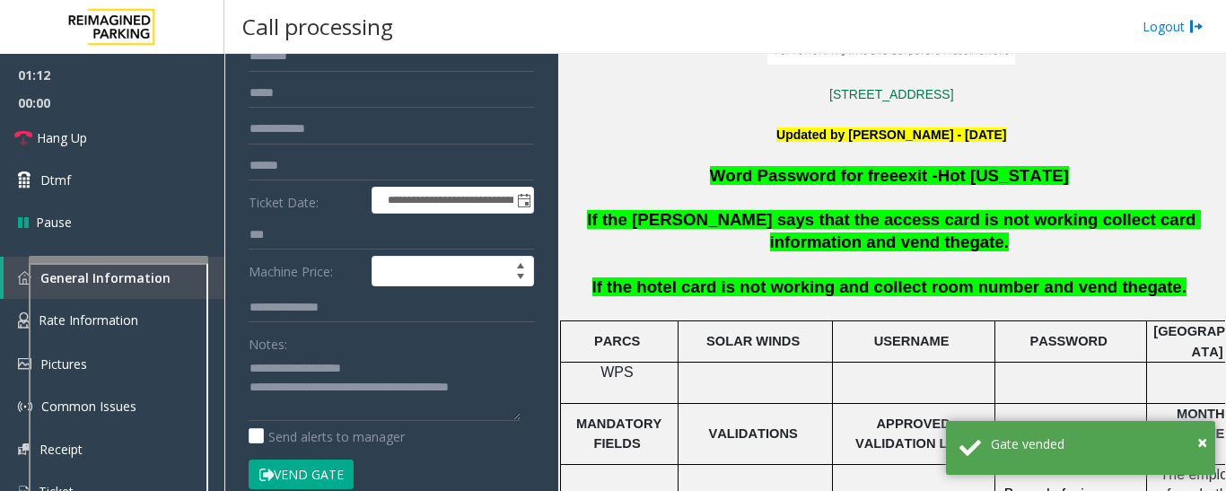
scroll to position [0, 0]
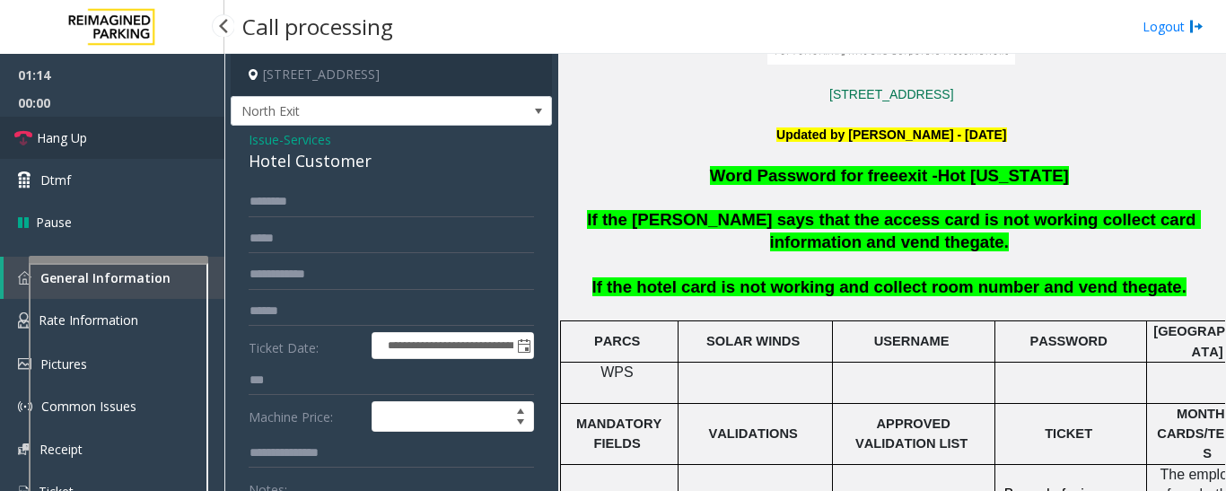
click at [125, 120] on link "Hang Up" at bounding box center [112, 138] width 224 height 42
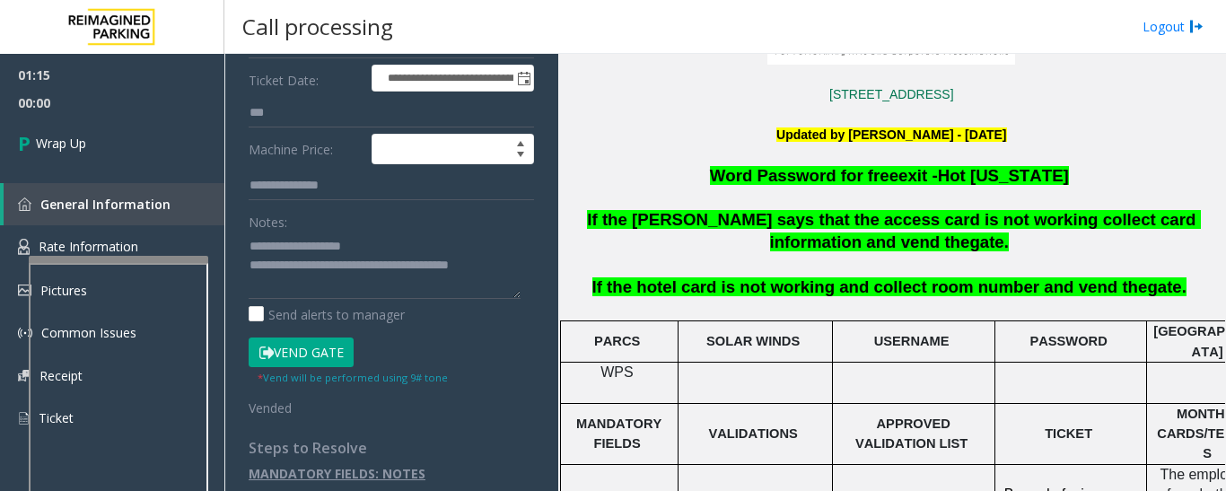
scroll to position [269, 0]
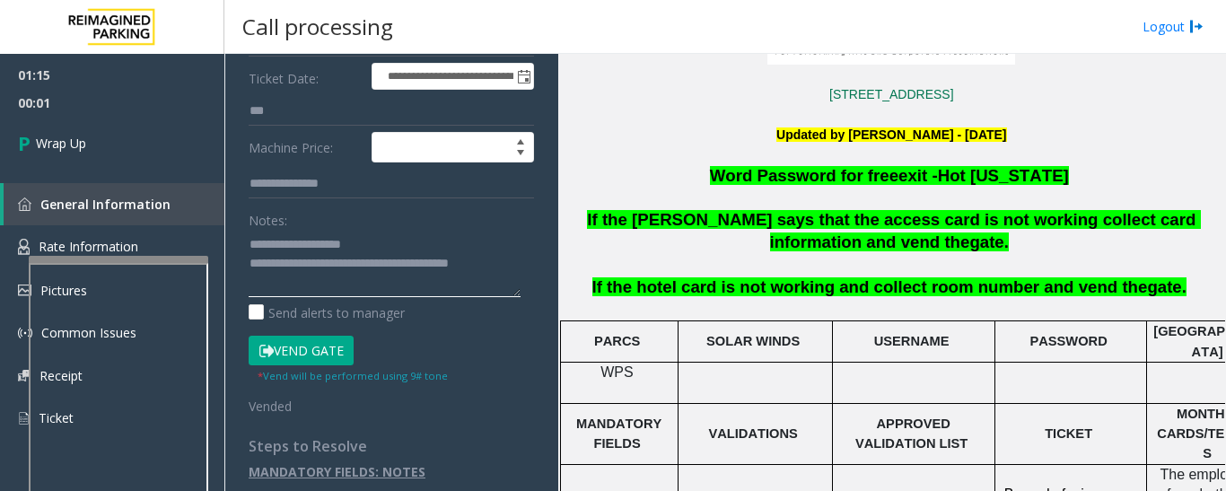
click at [314, 265] on textarea at bounding box center [385, 263] width 272 height 67
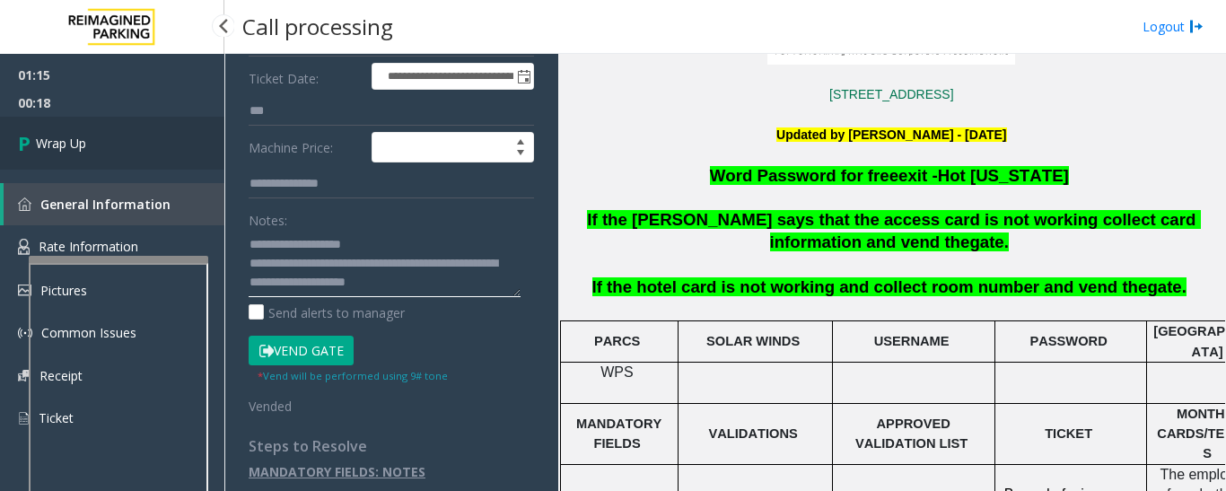
type textarea "**********"
click at [124, 152] on link "Wrap Up" at bounding box center [112, 143] width 224 height 53
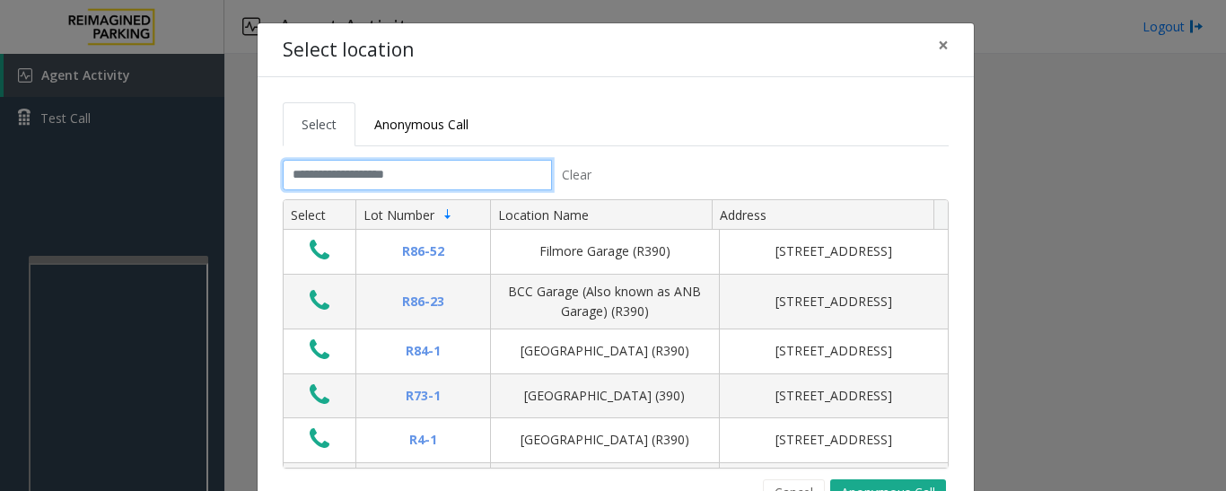
click at [393, 168] on input "text" at bounding box center [417, 175] width 269 height 31
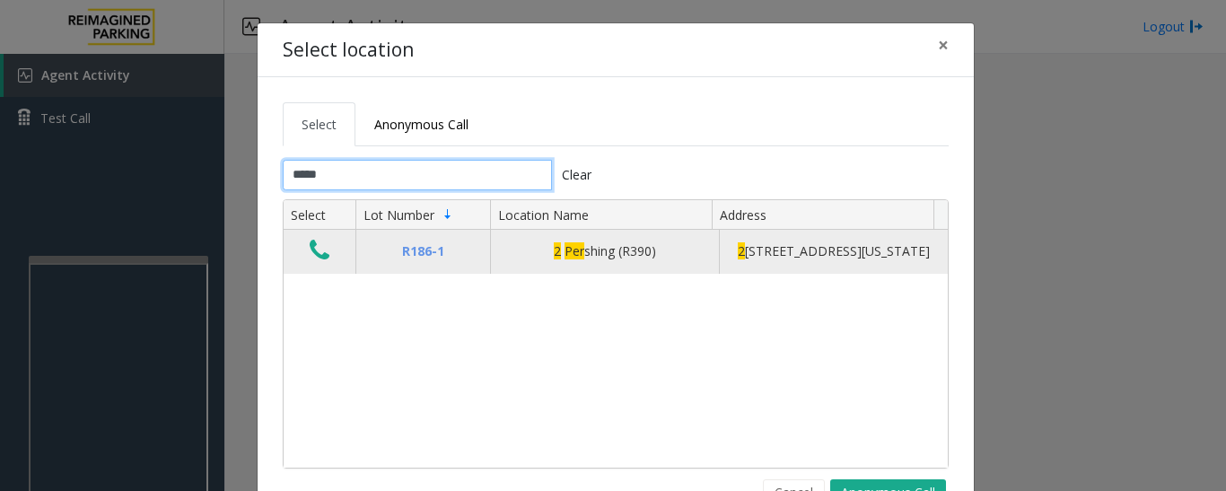
type input "*****"
click at [310, 256] on icon "Data table" at bounding box center [320, 250] width 20 height 25
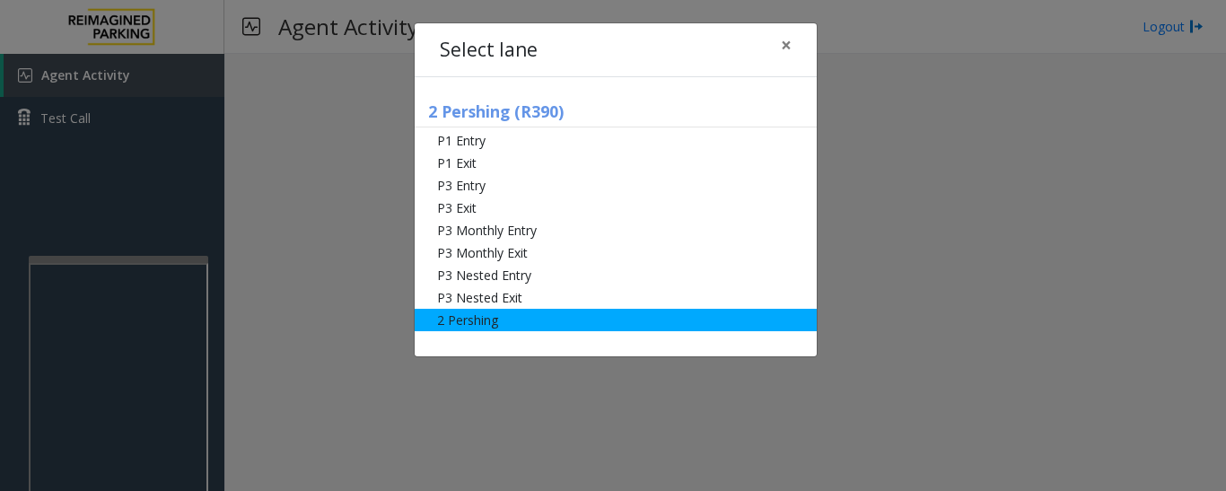
click at [511, 316] on li "2 Pershing" at bounding box center [616, 320] width 402 height 22
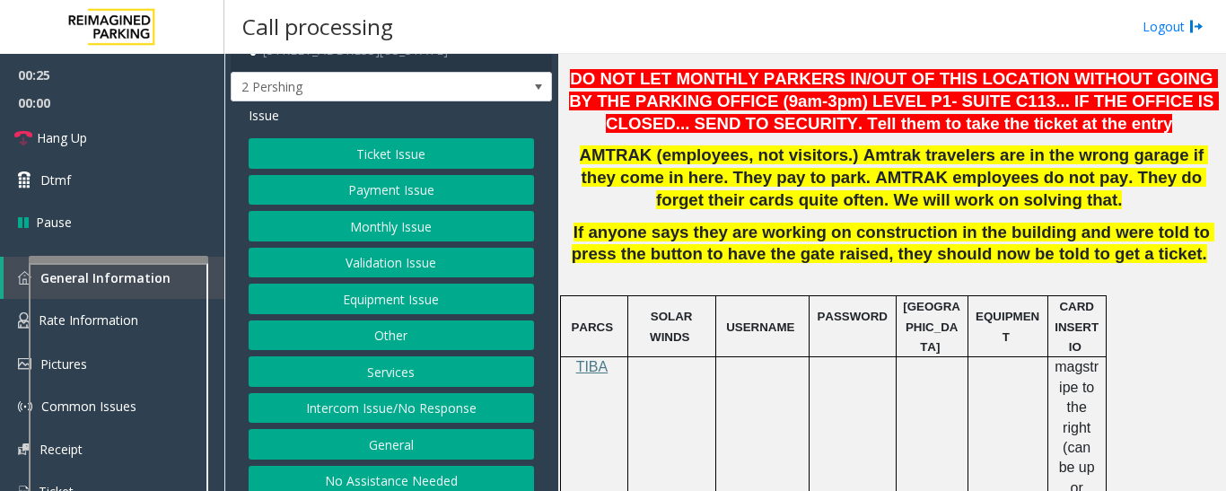
scroll to position [38, 0]
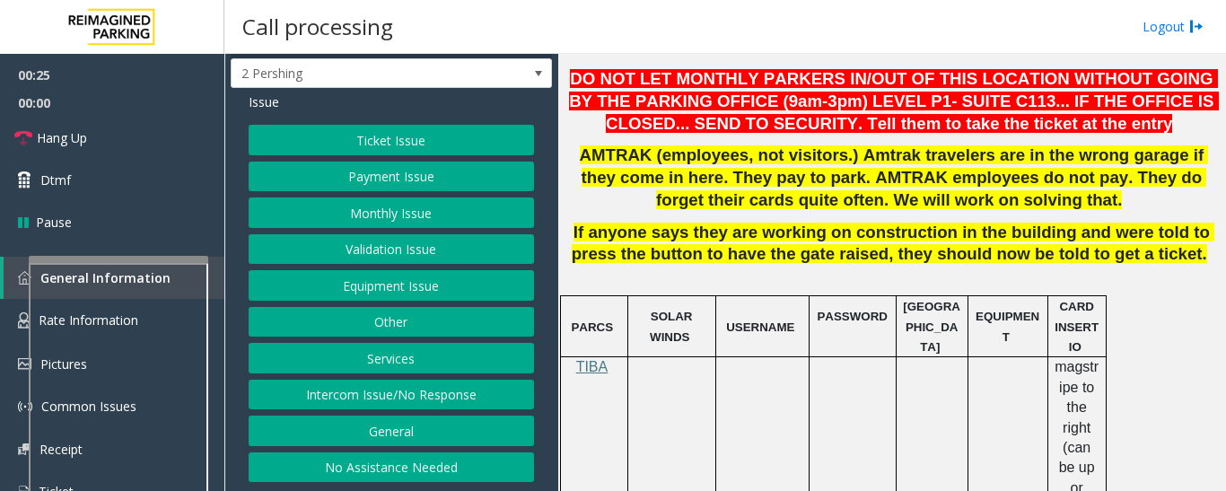
click at [440, 398] on button "Intercom Issue/No Response" at bounding box center [391, 395] width 285 height 31
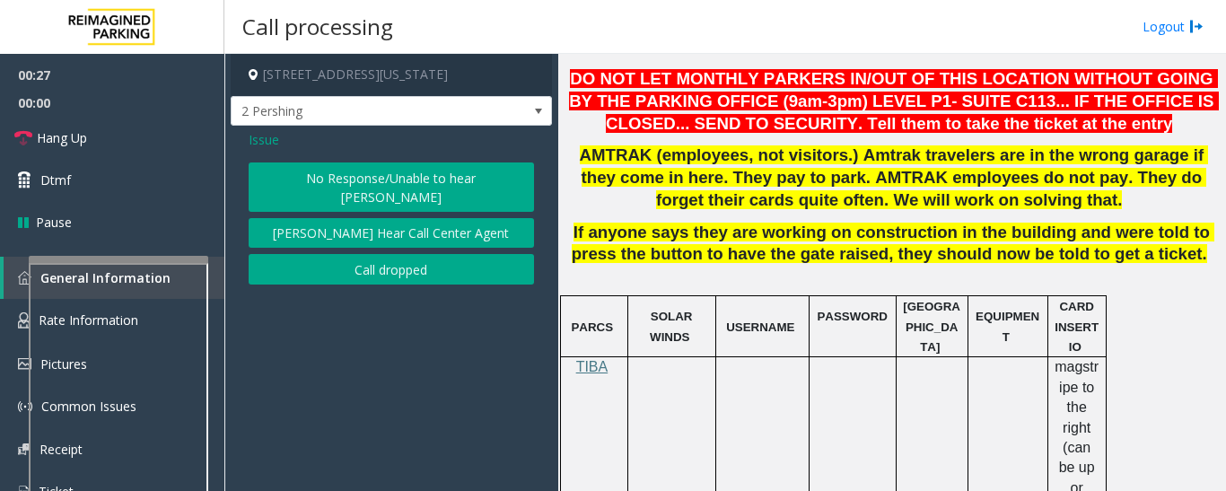
click at [458, 223] on button "[PERSON_NAME] Hear Call Center Agent" at bounding box center [391, 233] width 285 height 31
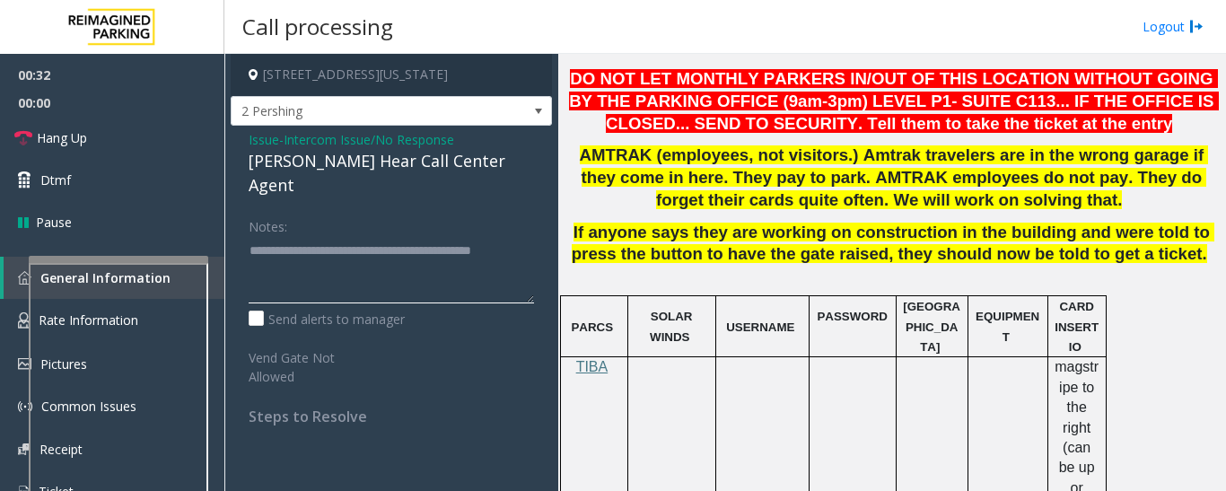
click at [329, 236] on textarea at bounding box center [391, 269] width 285 height 67
click at [437, 259] on textarea at bounding box center [391, 269] width 285 height 67
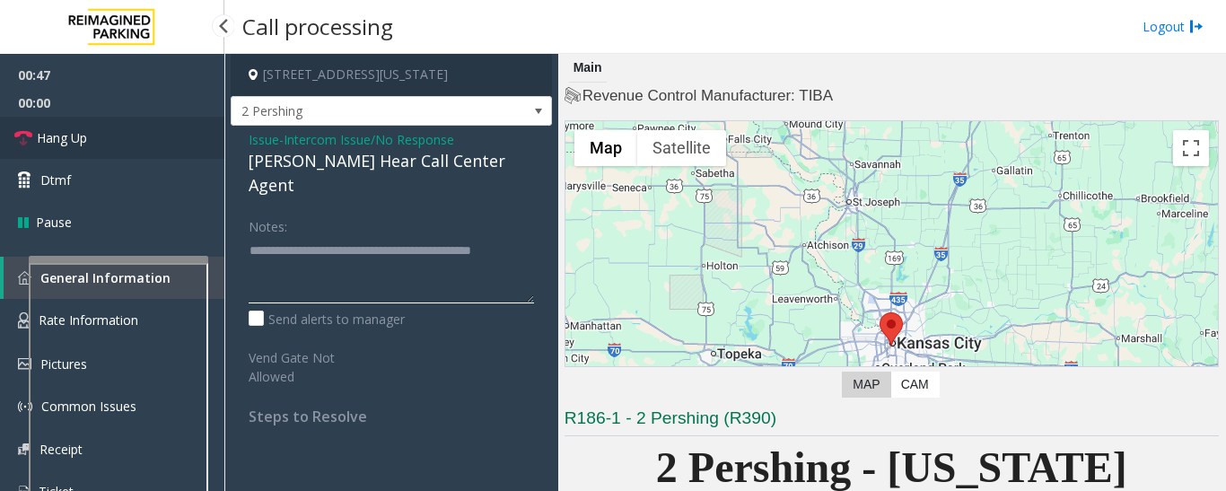
type textarea "**********"
click at [43, 142] on span "Hang Up" at bounding box center [62, 137] width 50 height 19
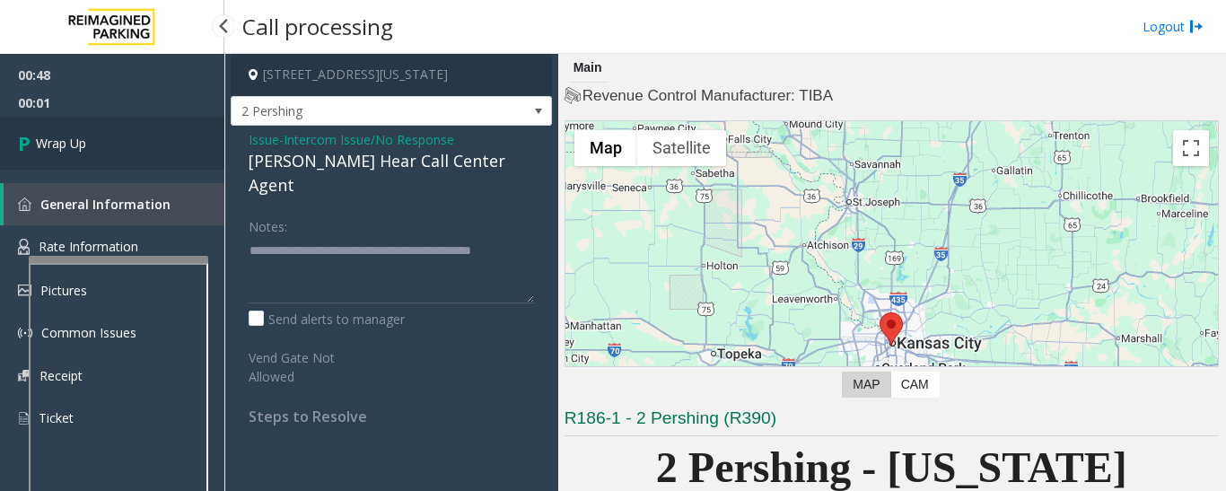
click at [43, 142] on span "Wrap Up" at bounding box center [61, 143] width 50 height 19
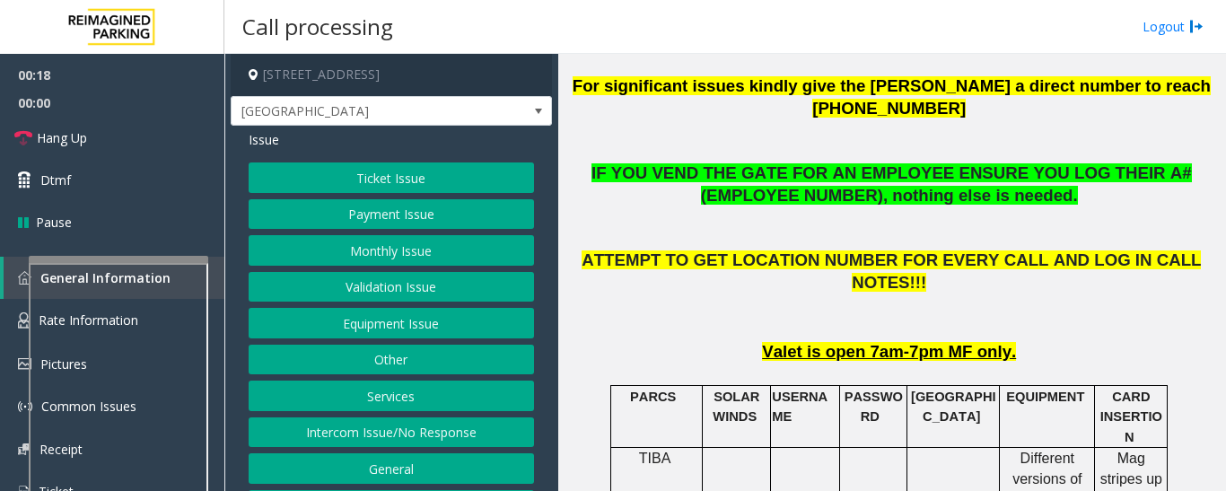
scroll to position [718, 0]
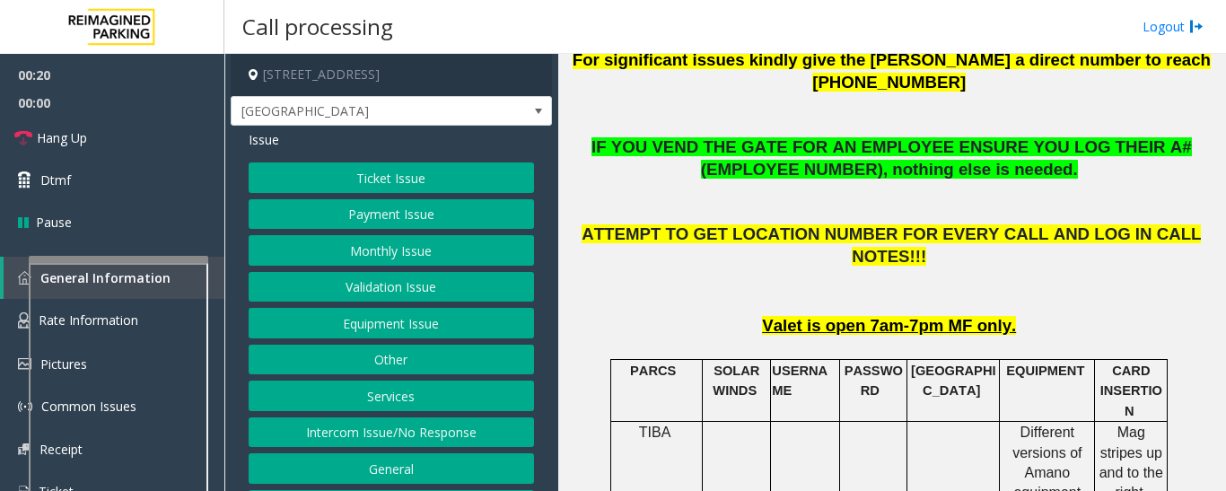
click at [420, 320] on button "Equipment Issue" at bounding box center [391, 323] width 285 height 31
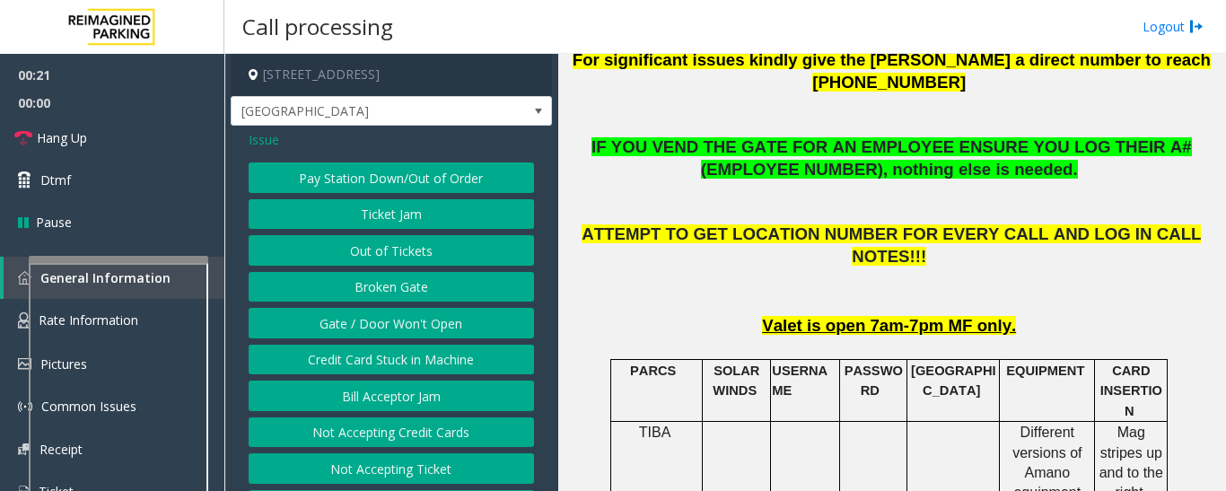
click at [418, 320] on button "Gate / Door Won't Open" at bounding box center [391, 323] width 285 height 31
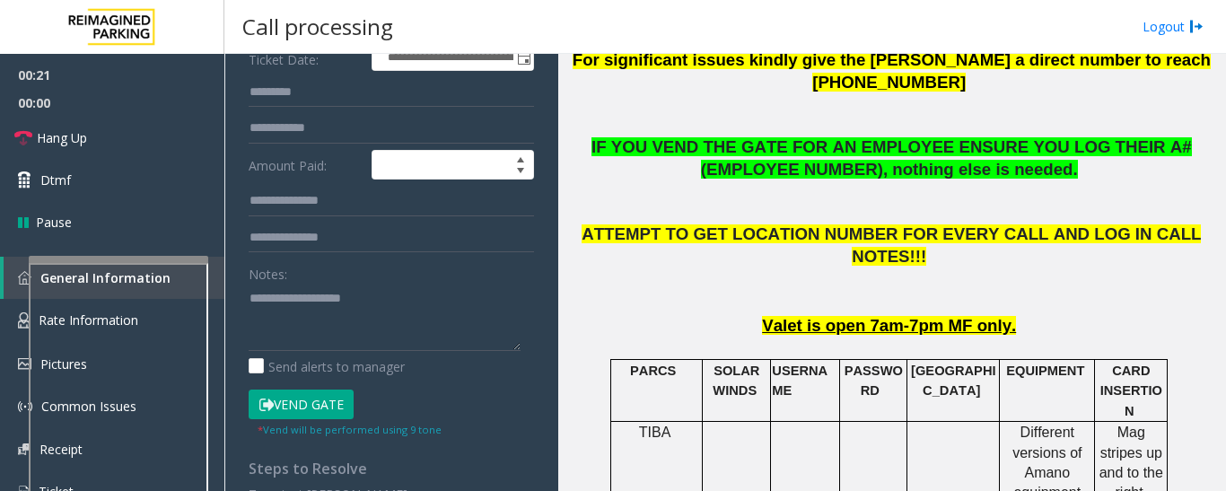
scroll to position [359, 0]
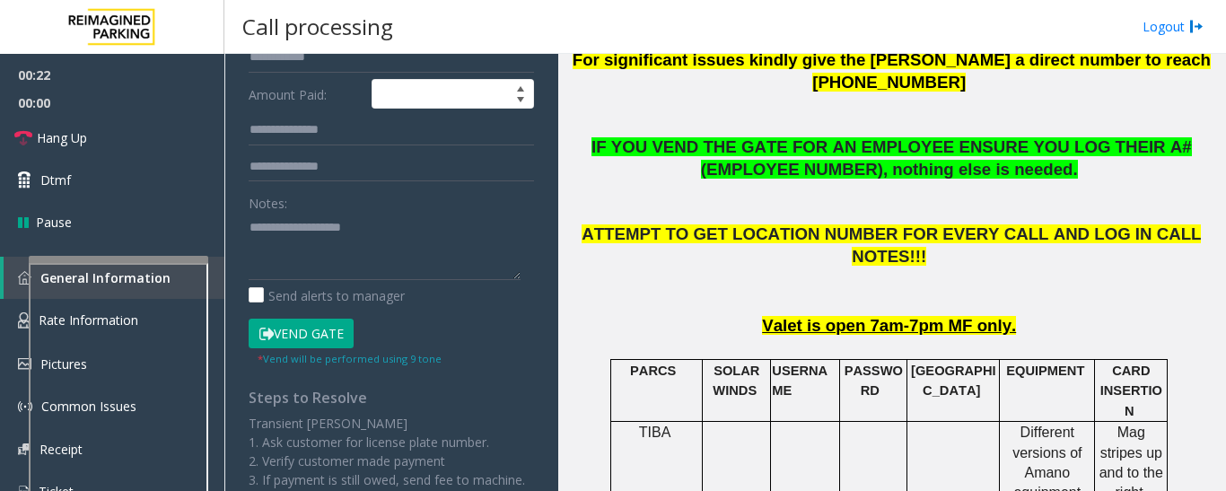
click at [342, 329] on button "Vend Gate" at bounding box center [301, 334] width 105 height 31
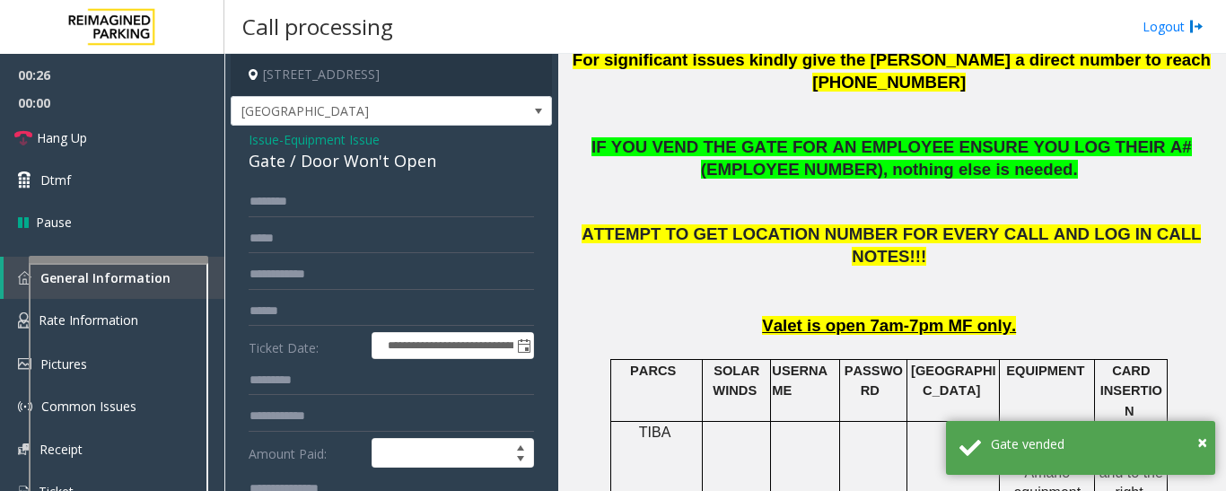
click at [388, 165] on div "Gate / Door Won't Open" at bounding box center [391, 161] width 285 height 24
copy div "Gate / Door Won't Open"
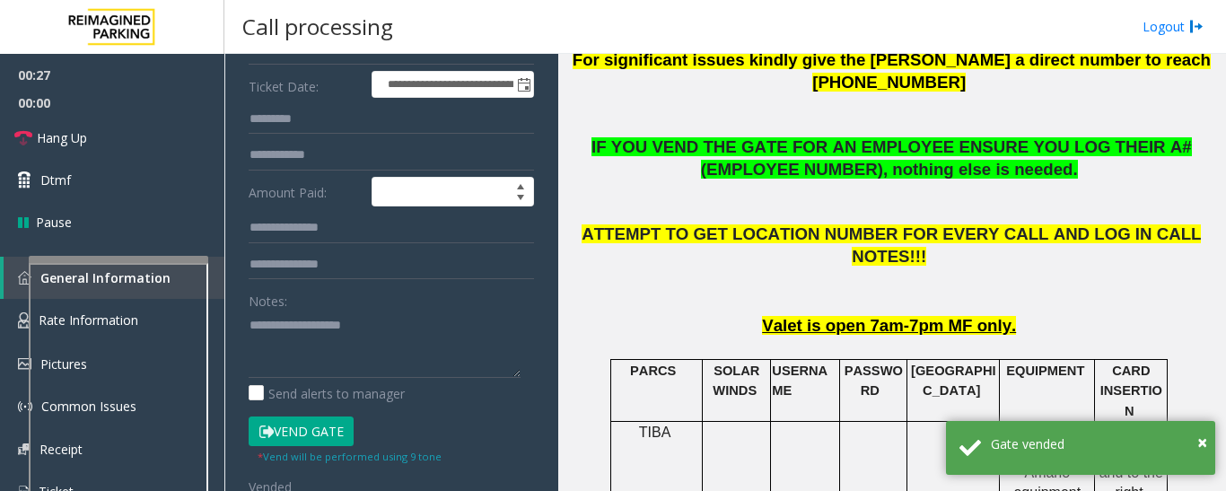
scroll to position [269, 0]
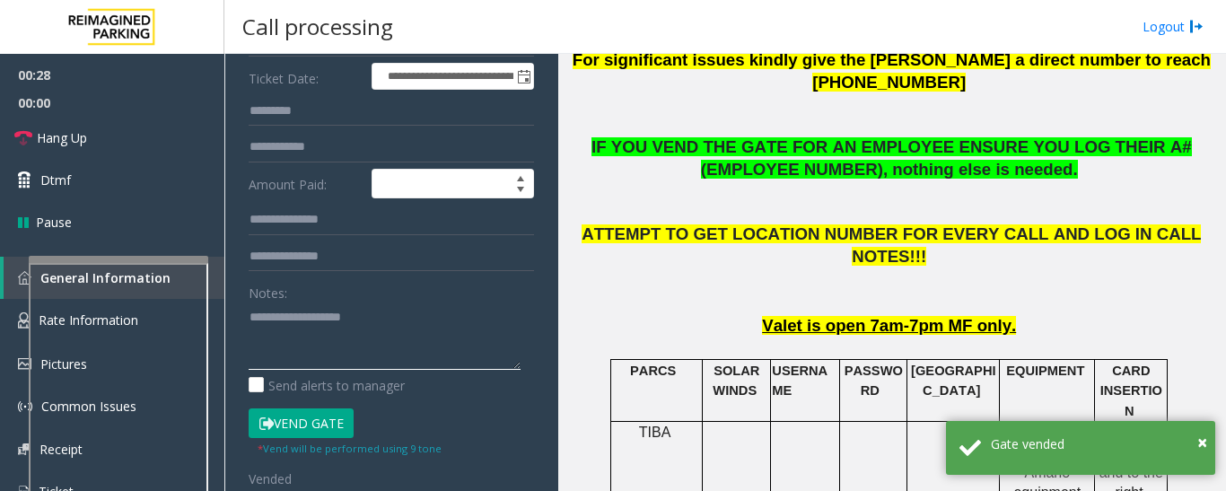
click at [417, 349] on textarea at bounding box center [385, 336] width 272 height 67
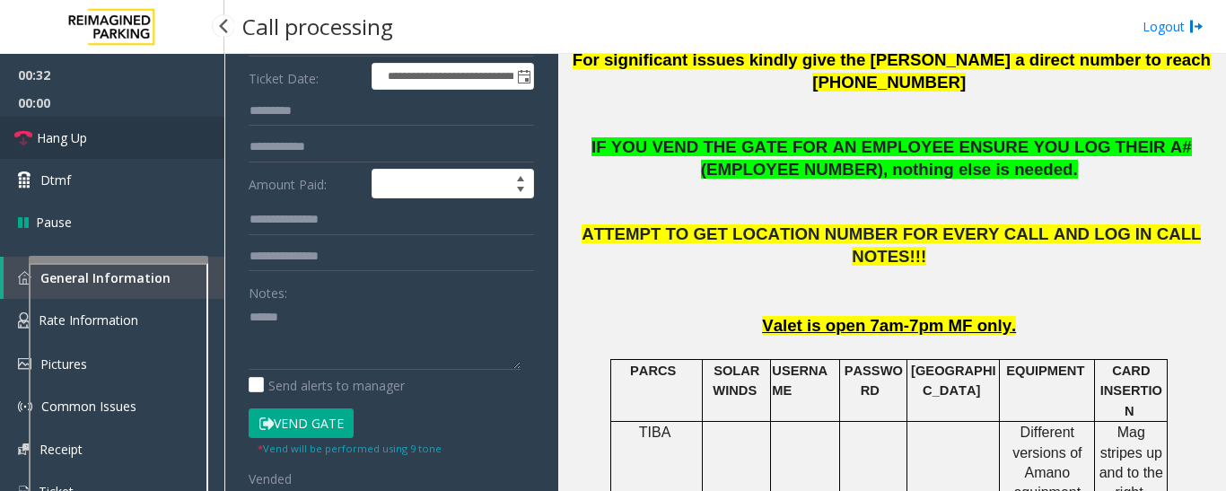
click at [98, 117] on link "Hang Up" at bounding box center [112, 138] width 224 height 42
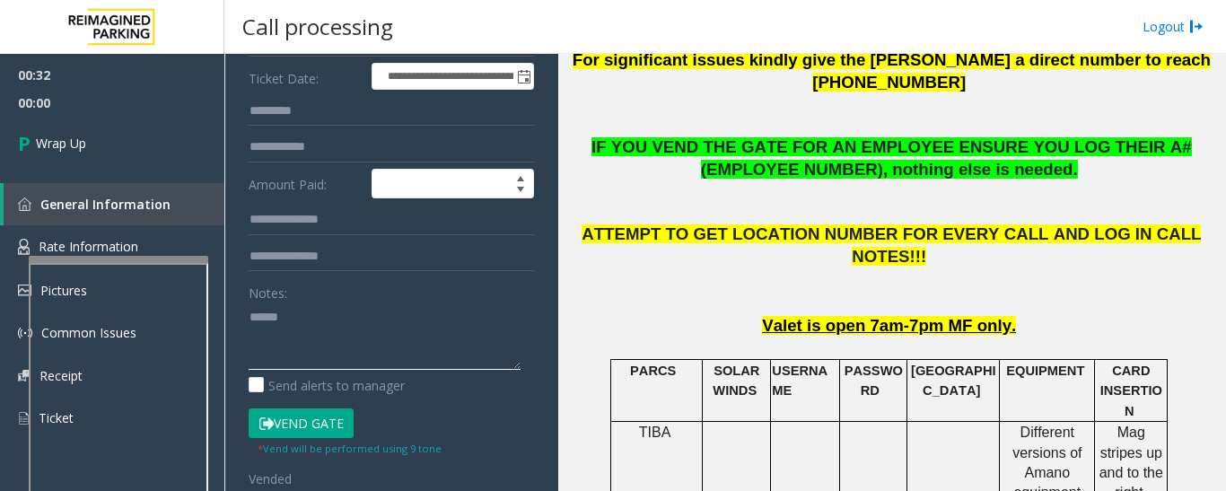
click at [299, 329] on textarea at bounding box center [385, 336] width 272 height 67
paste textarea "**********"
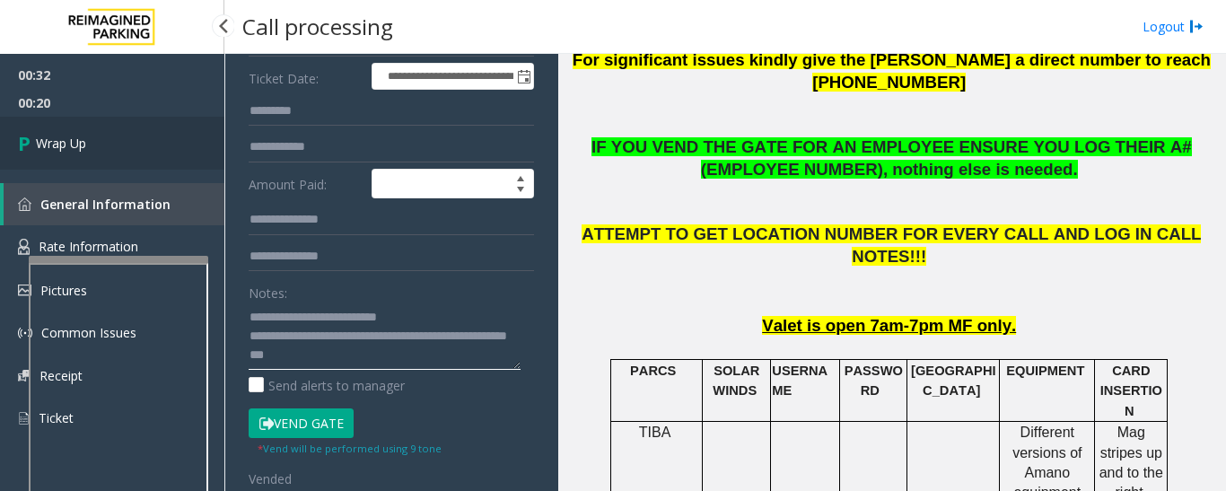
type textarea "**********"
click at [156, 156] on link "Wrap Up" at bounding box center [112, 143] width 224 height 53
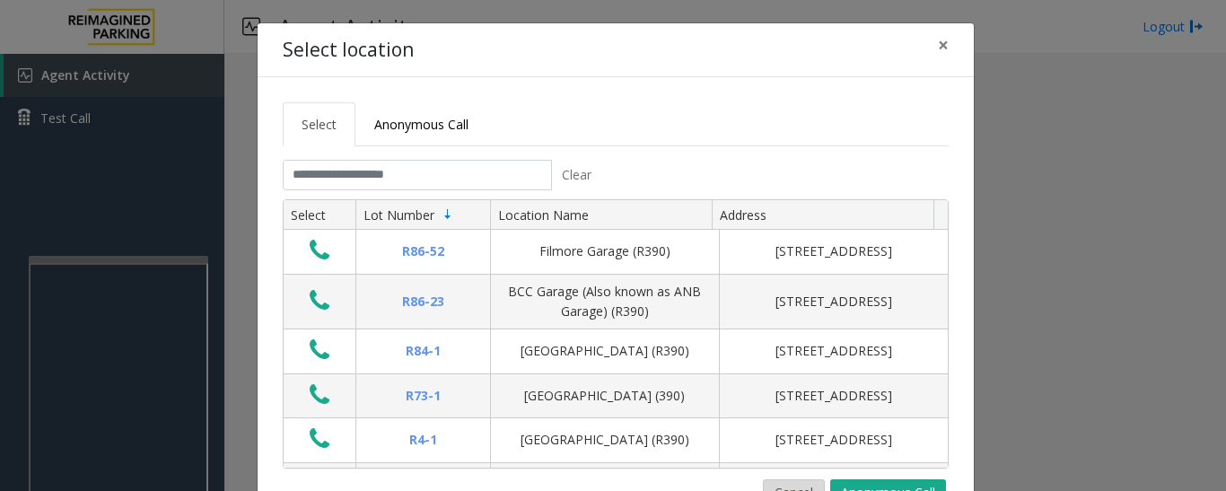
click at [791, 480] on button "Cancel" at bounding box center [794, 492] width 62 height 27
click at [320, 170] on input "text" at bounding box center [417, 175] width 269 height 31
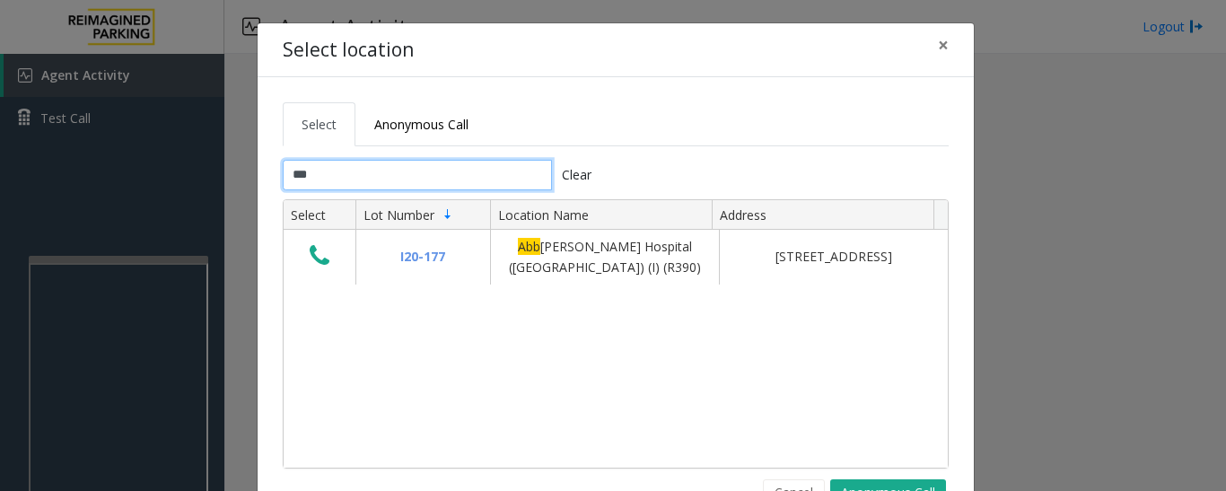
type input "***"
click at [797, 479] on button "Cancel" at bounding box center [794, 492] width 62 height 27
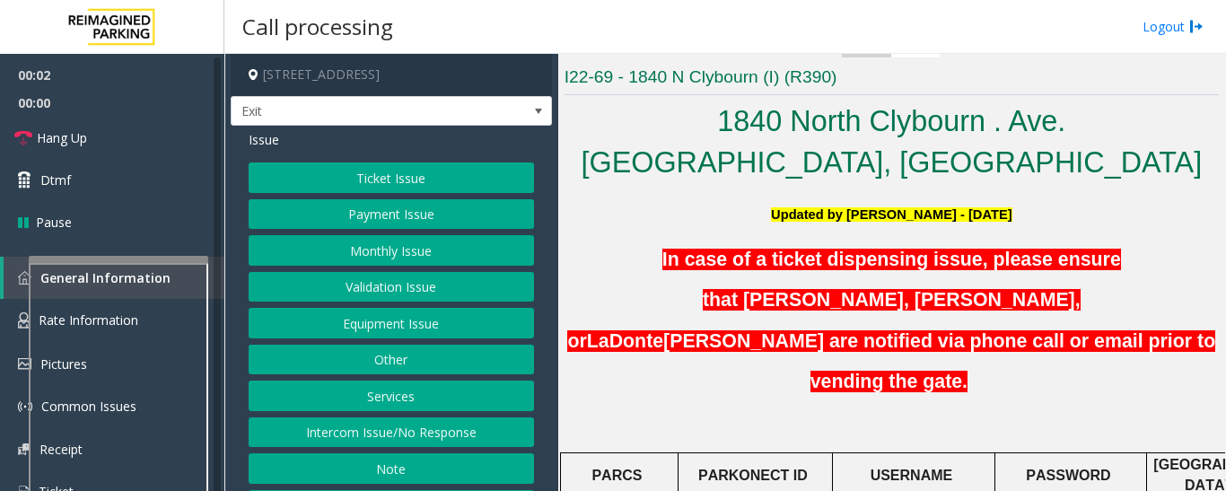
scroll to position [90, 0]
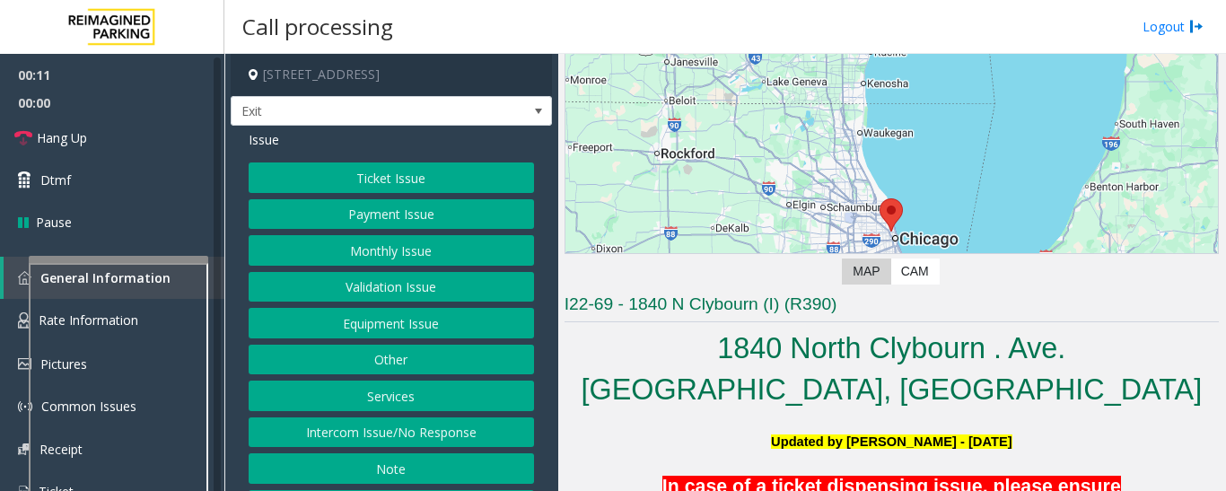
click at [408, 175] on button "Ticket Issue" at bounding box center [391, 177] width 285 height 31
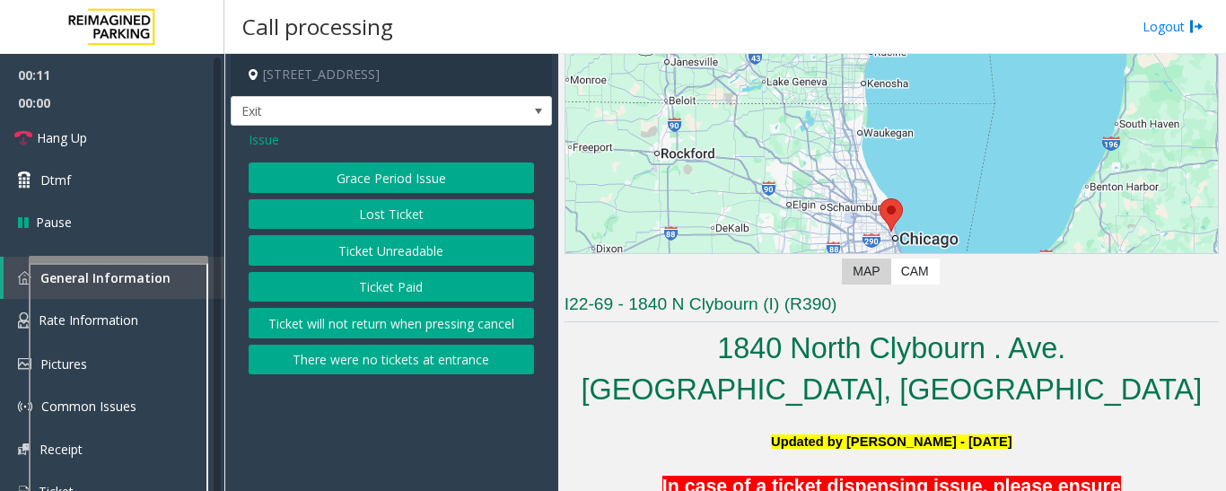
click at [399, 252] on button "Ticket Unreadable" at bounding box center [391, 250] width 285 height 31
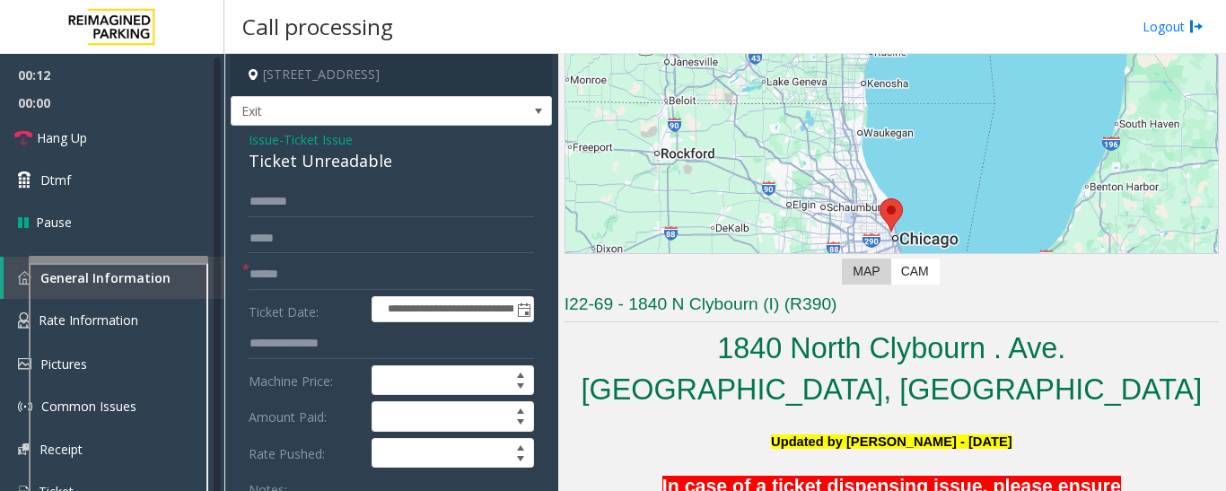
click at [314, 163] on div "Ticket Unreadable" at bounding box center [391, 161] width 285 height 24
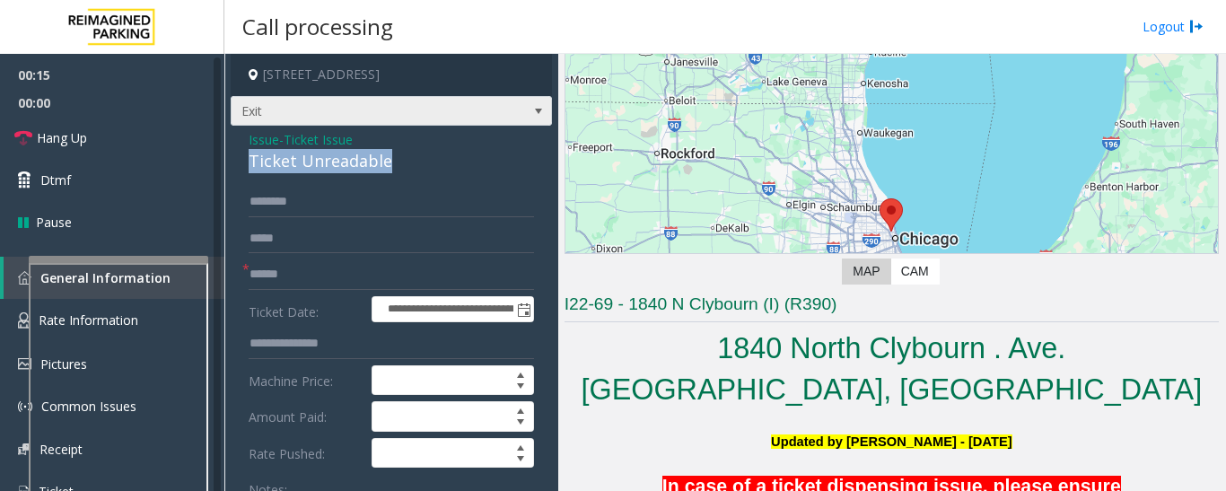
copy div "Ticket Unreadable"
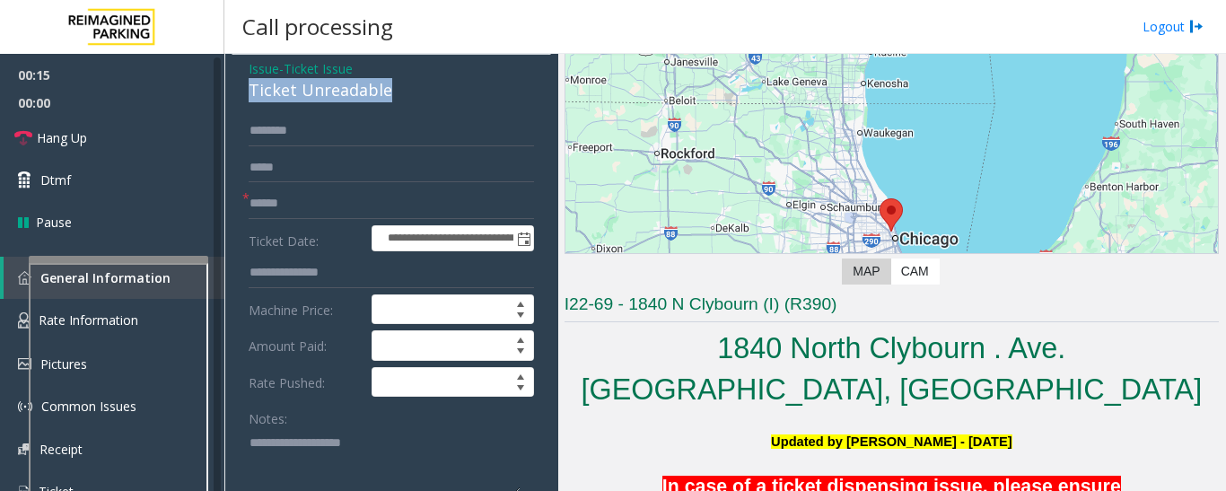
scroll to position [359, 0]
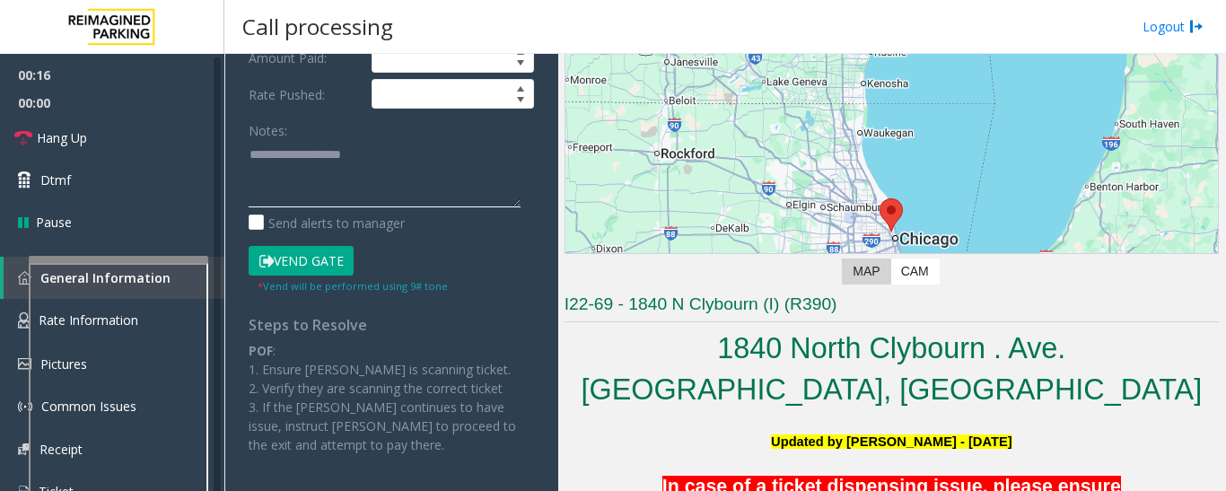
click at [418, 183] on textarea at bounding box center [385, 173] width 272 height 67
paste textarea "**********"
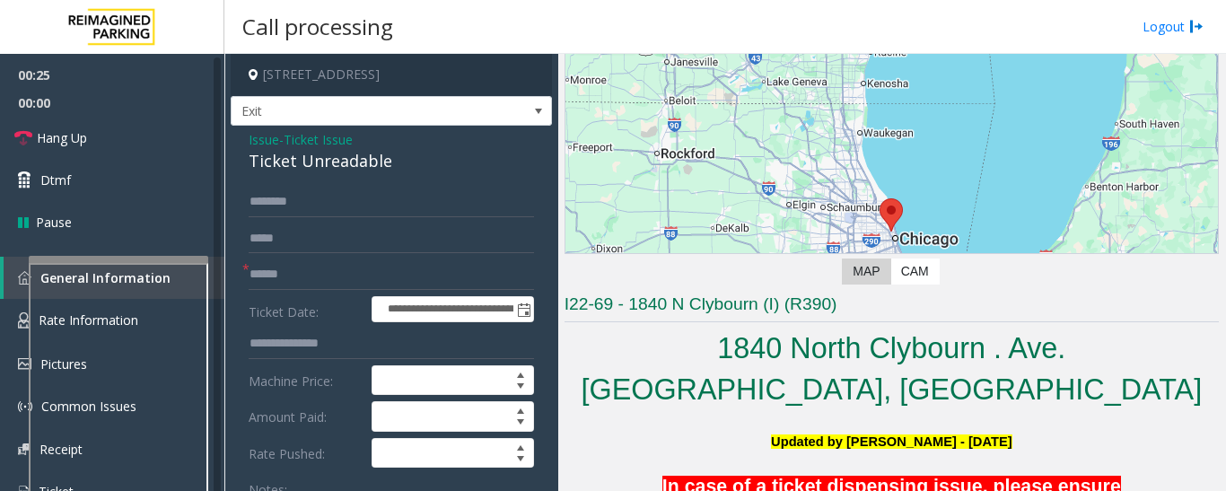
type textarea "**********"
click at [359, 271] on input "text" at bounding box center [391, 274] width 285 height 31
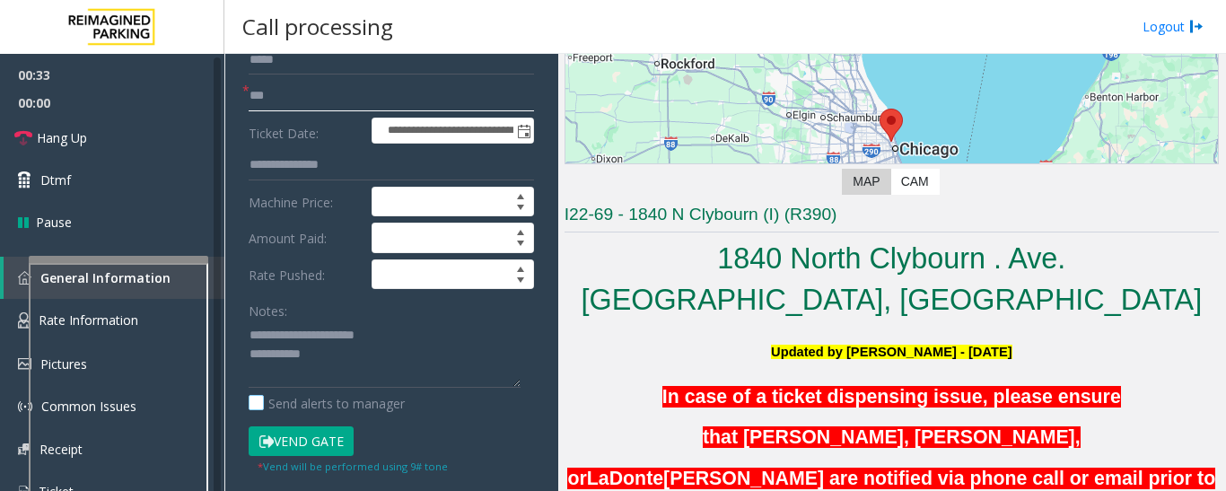
scroll to position [180, 0]
type input "**"
click at [371, 359] on textarea at bounding box center [385, 353] width 272 height 67
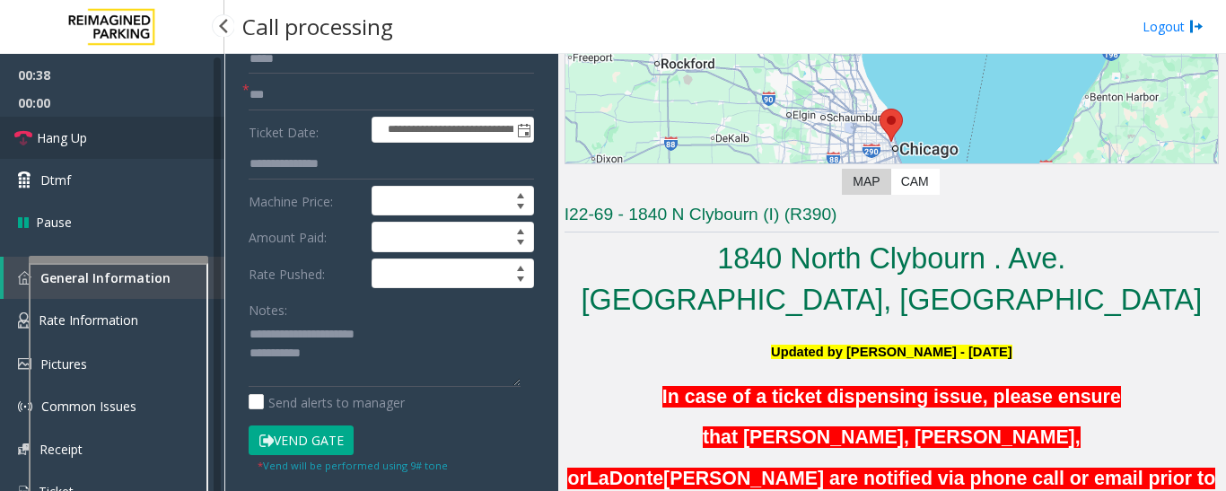
click at [87, 139] on span "Hang Up" at bounding box center [62, 137] width 50 height 19
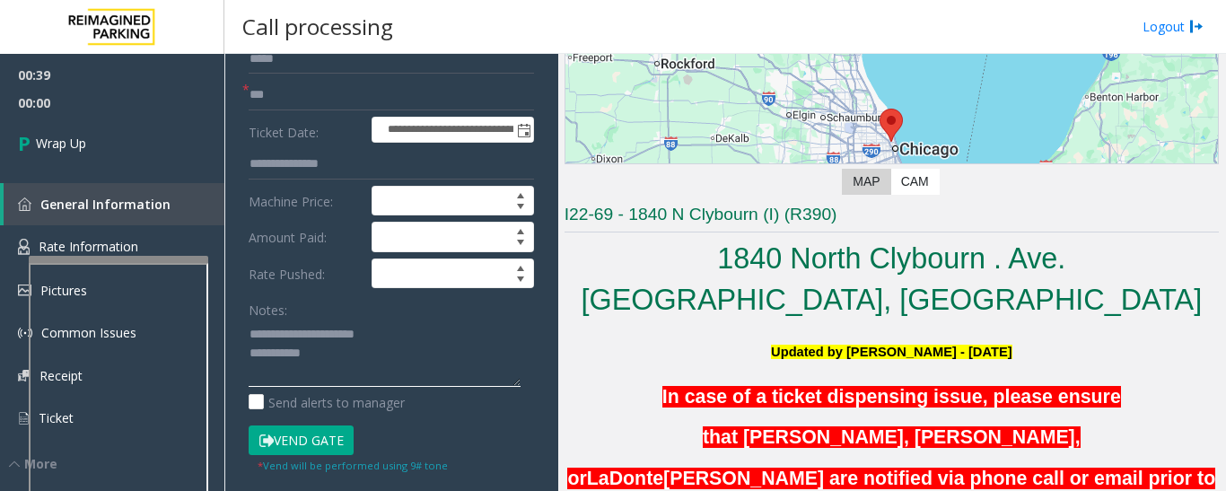
click at [426, 363] on textarea at bounding box center [385, 353] width 272 height 67
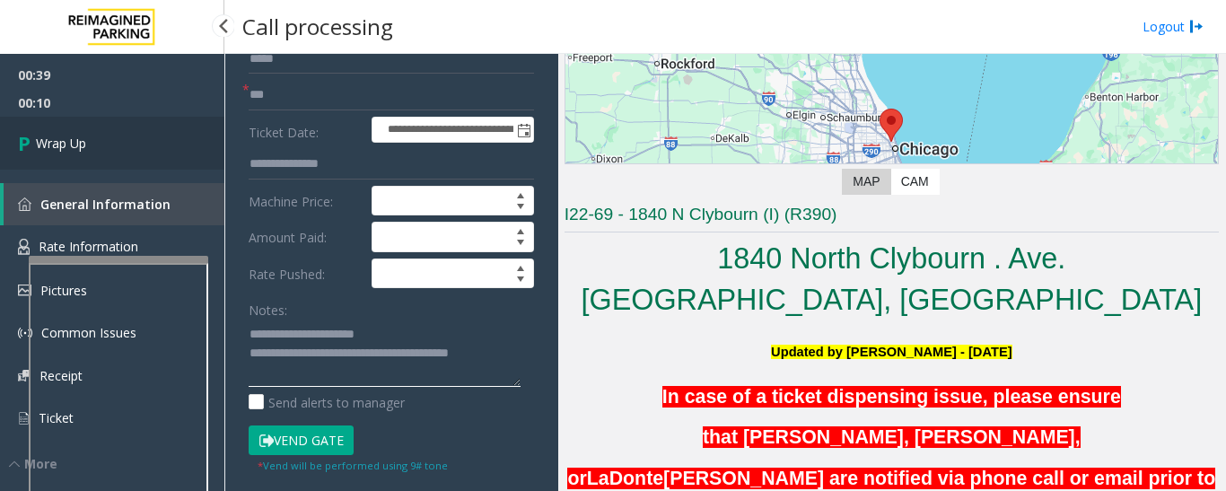
type textarea "**********"
click at [153, 125] on link "Wrap Up" at bounding box center [112, 143] width 224 height 53
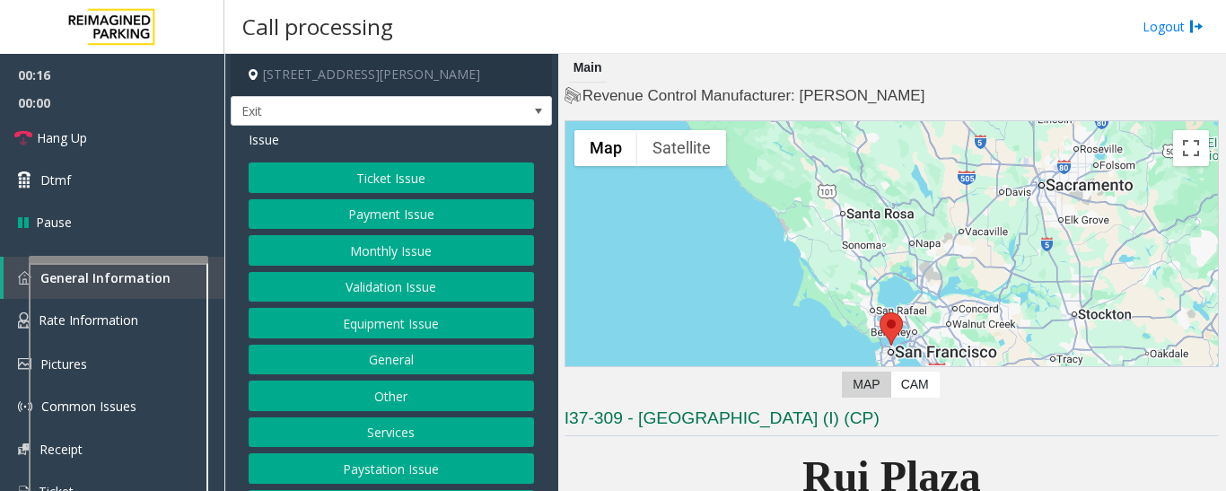
click at [466, 440] on button "Services" at bounding box center [391, 432] width 285 height 31
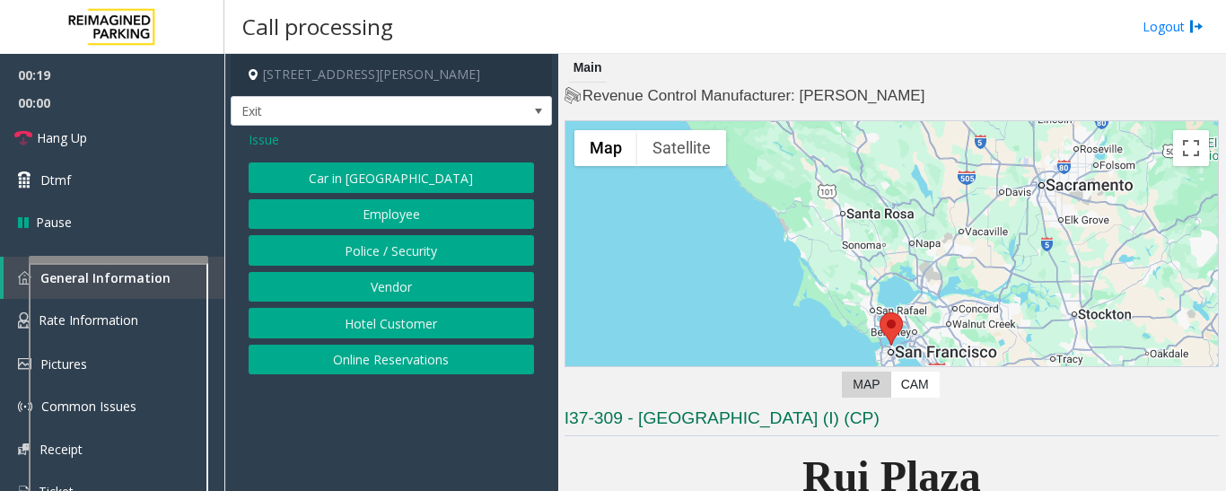
click at [442, 327] on button "Hotel Customer" at bounding box center [391, 323] width 285 height 31
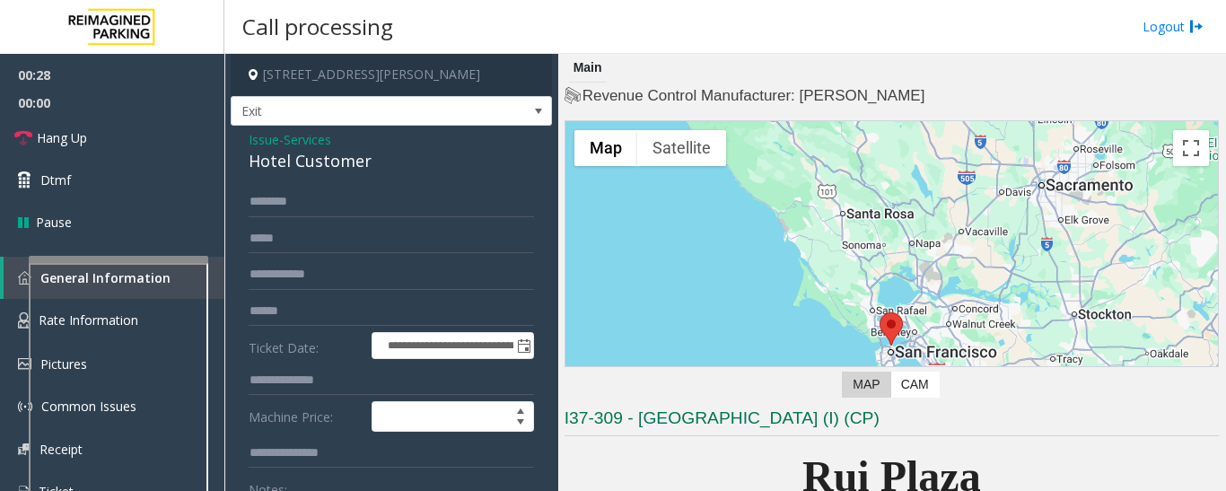
click at [345, 170] on div "Hotel Customer" at bounding box center [391, 161] width 285 height 24
copy div "Hotel Customer"
click at [334, 201] on input "text" at bounding box center [391, 202] width 285 height 31
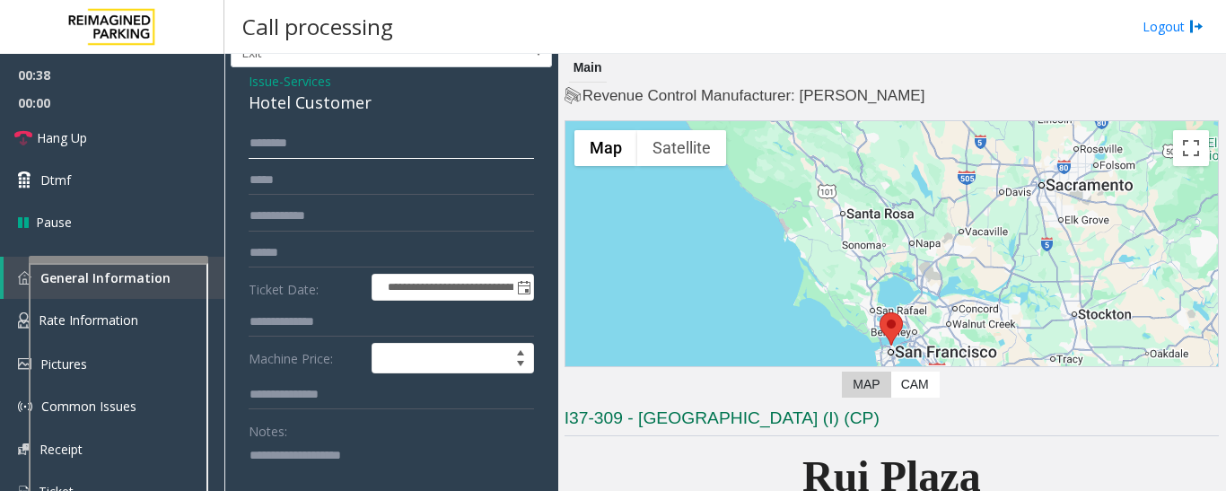
scroll to position [90, 0]
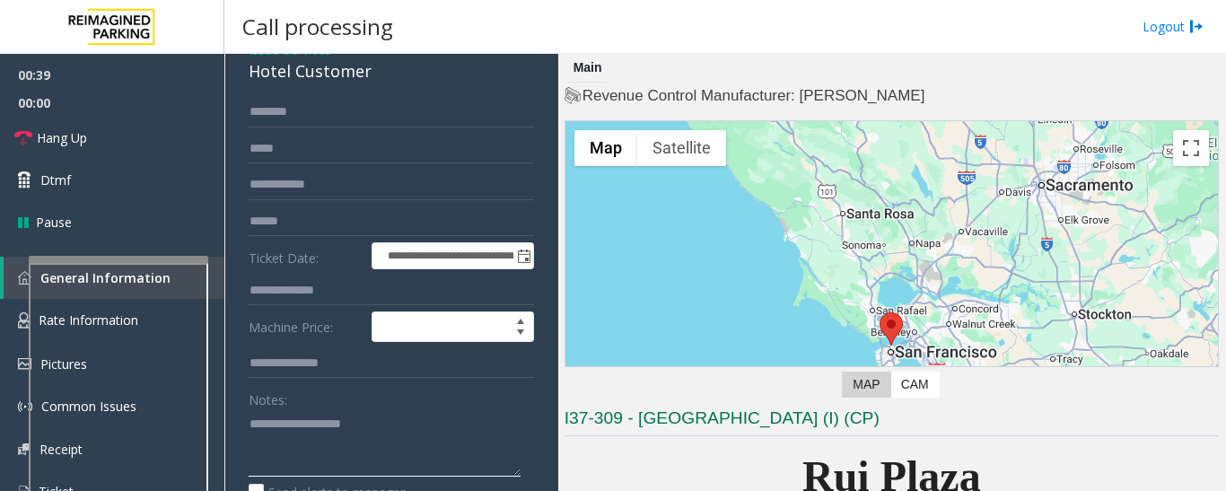
click at [327, 409] on textarea at bounding box center [385, 442] width 272 height 67
paste textarea "**********"
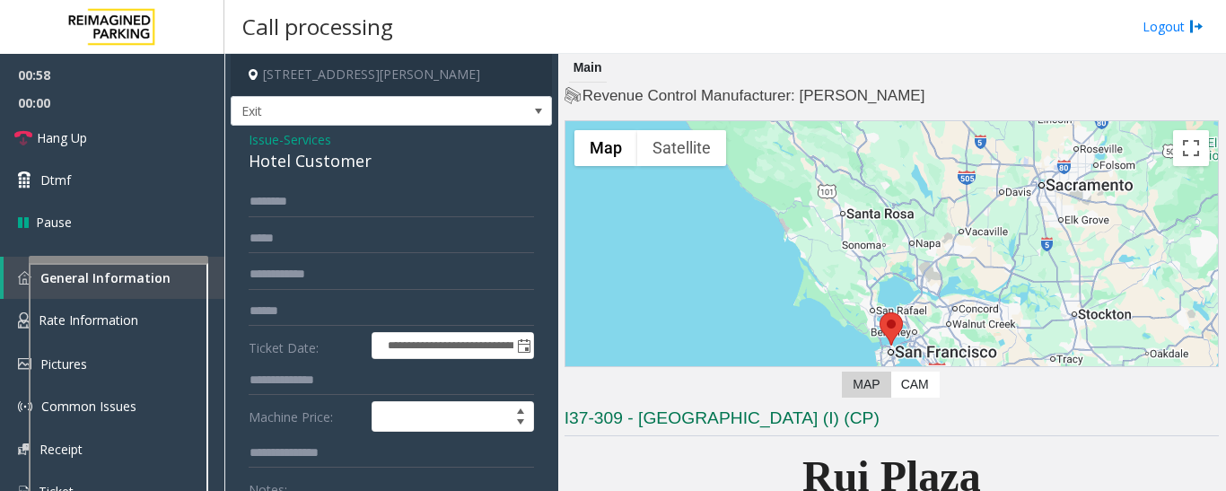
scroll to position [180, 0]
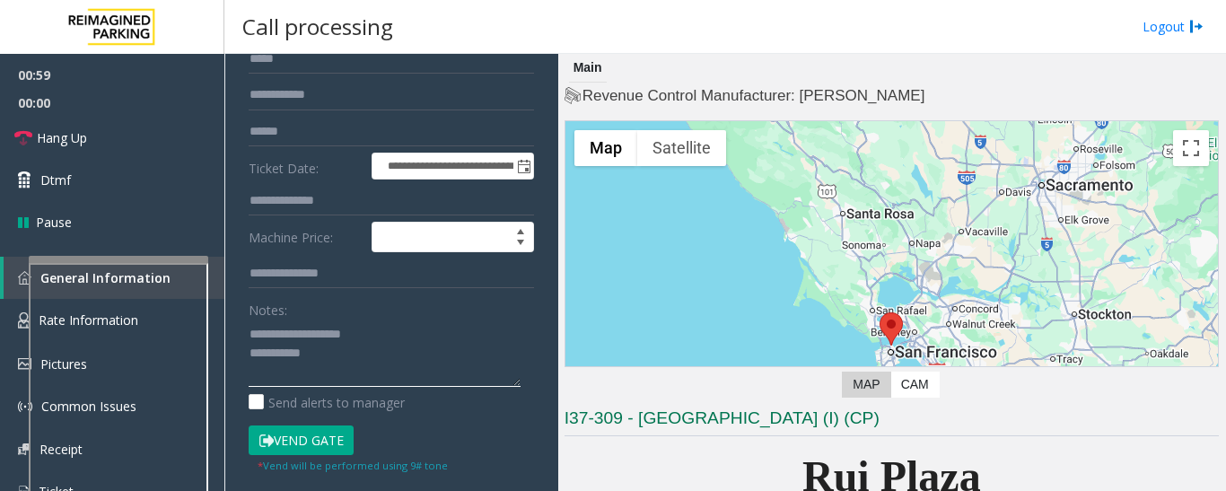
click at [340, 360] on textarea at bounding box center [385, 353] width 272 height 67
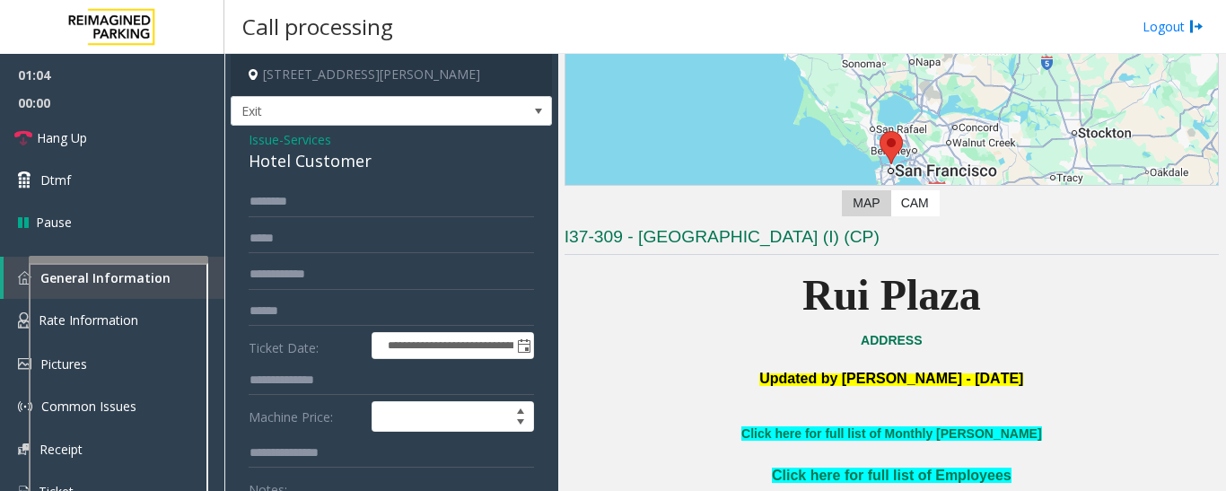
scroll to position [359, 0]
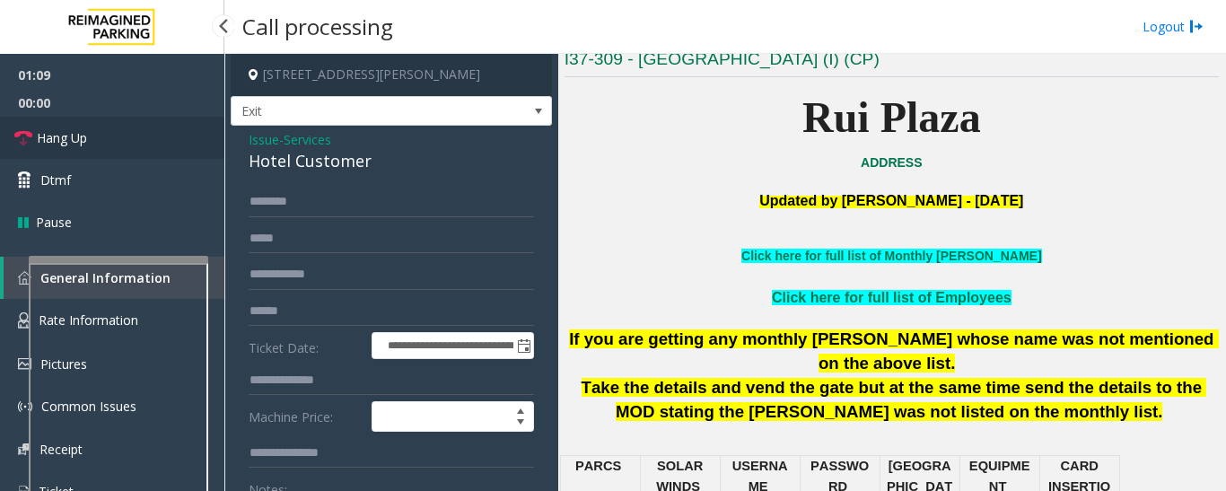
click at [42, 123] on link "Hang Up" at bounding box center [112, 138] width 224 height 42
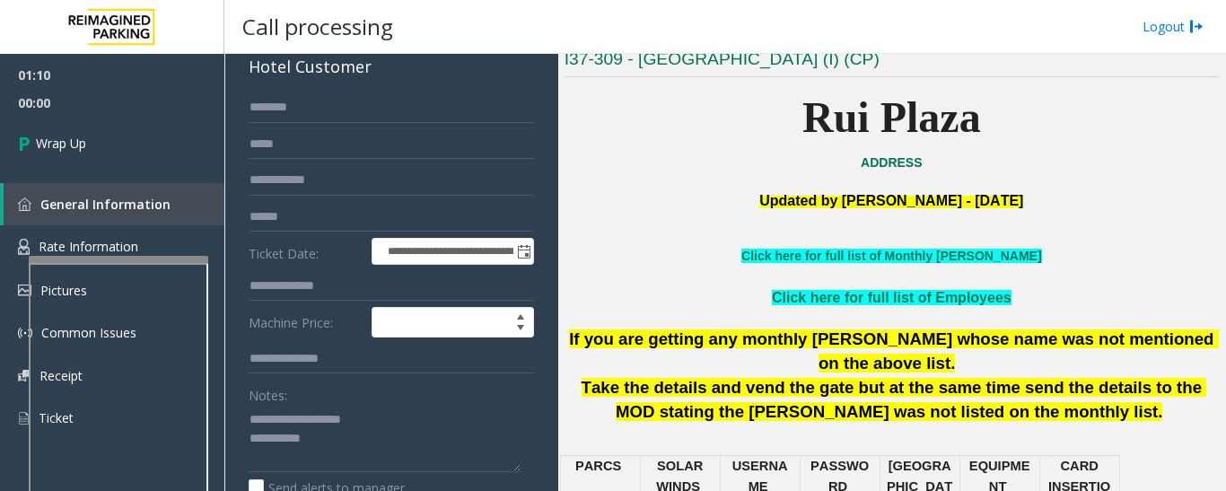
scroll to position [269, 0]
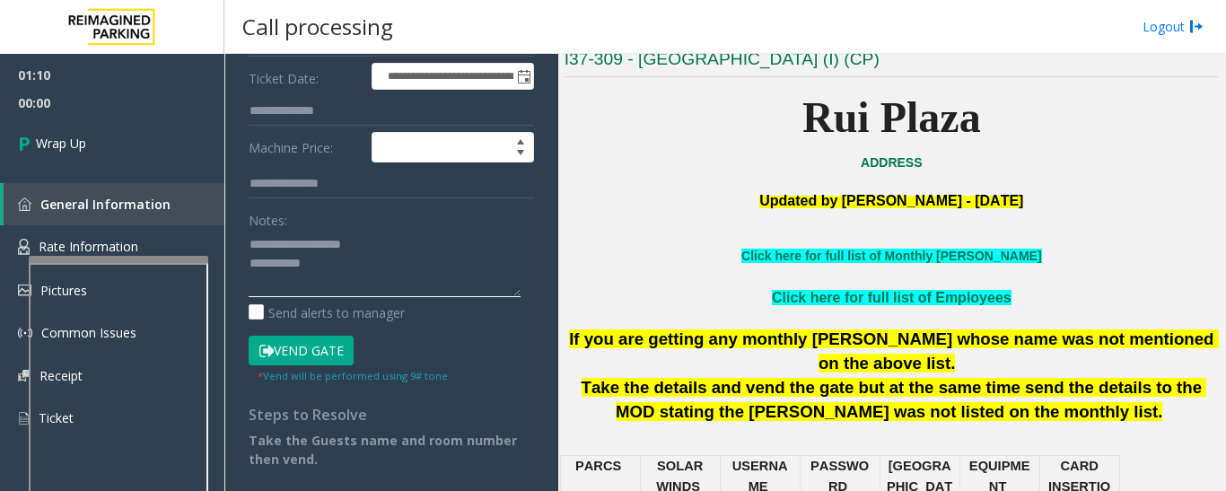
click at [402, 275] on textarea at bounding box center [385, 263] width 272 height 67
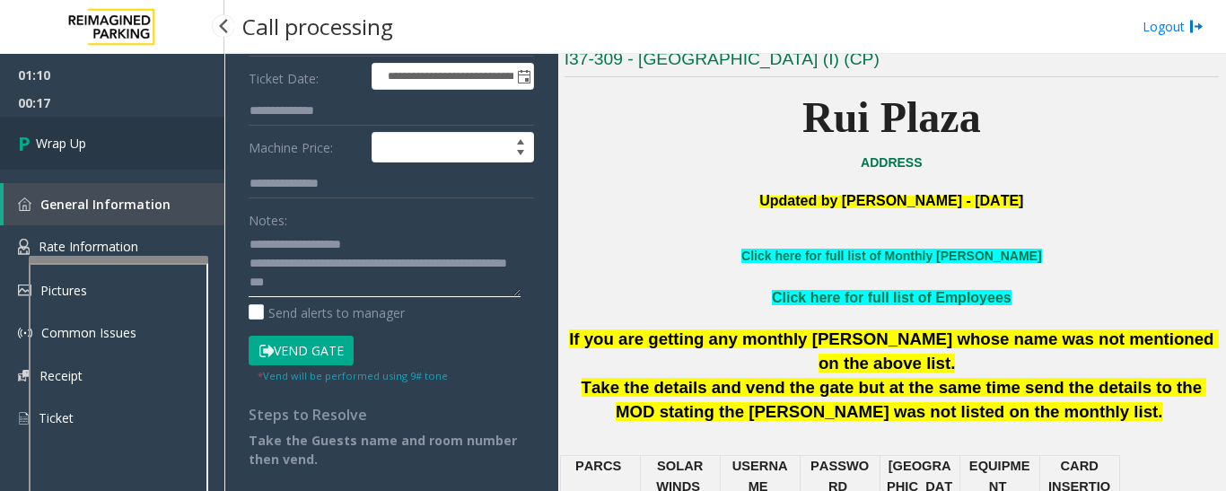
type textarea "**********"
click at [25, 140] on icon at bounding box center [27, 143] width 18 height 30
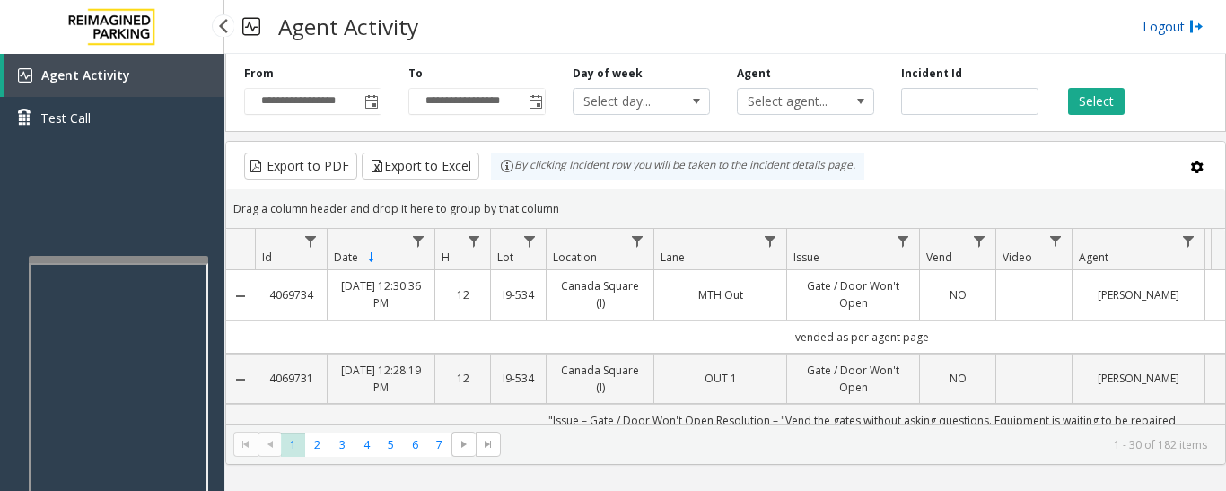
click at [1153, 33] on link "Logout" at bounding box center [1173, 26] width 61 height 19
